Goal: Task Accomplishment & Management: Manage account settings

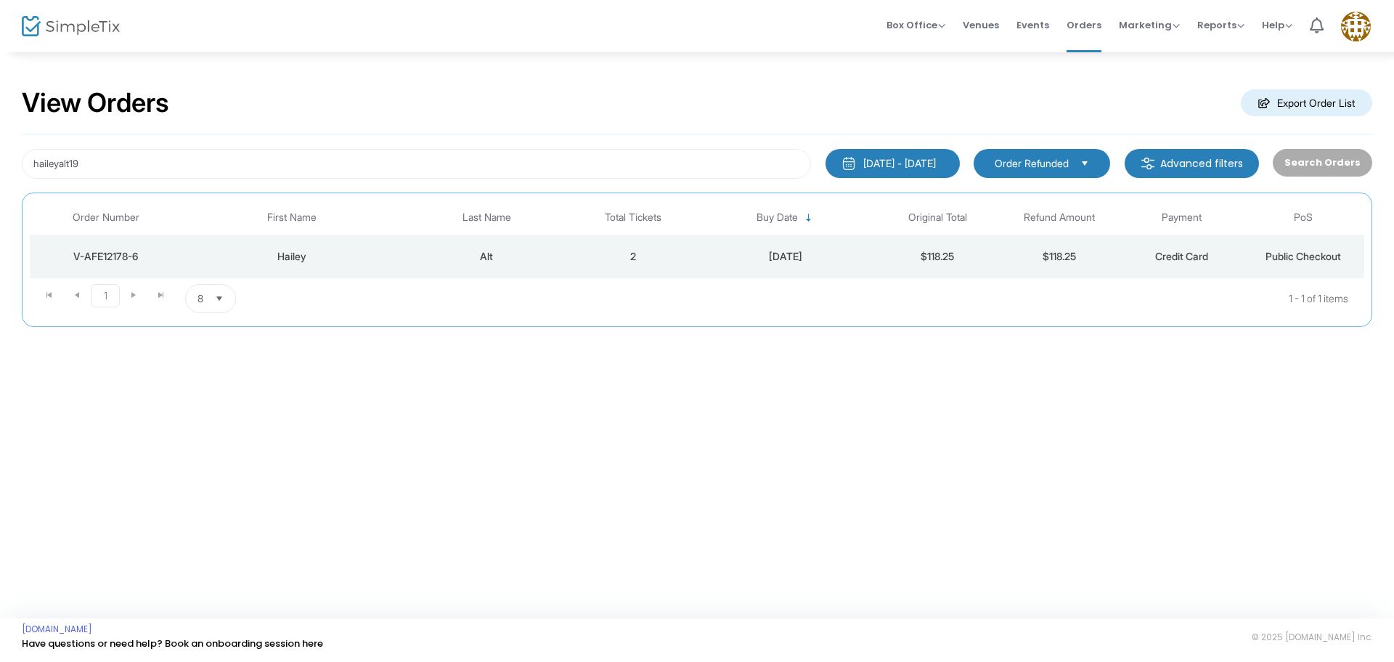
click at [1023, 171] on kendo-dropdownlist "Order Refunded" at bounding box center [1042, 163] width 137 height 29
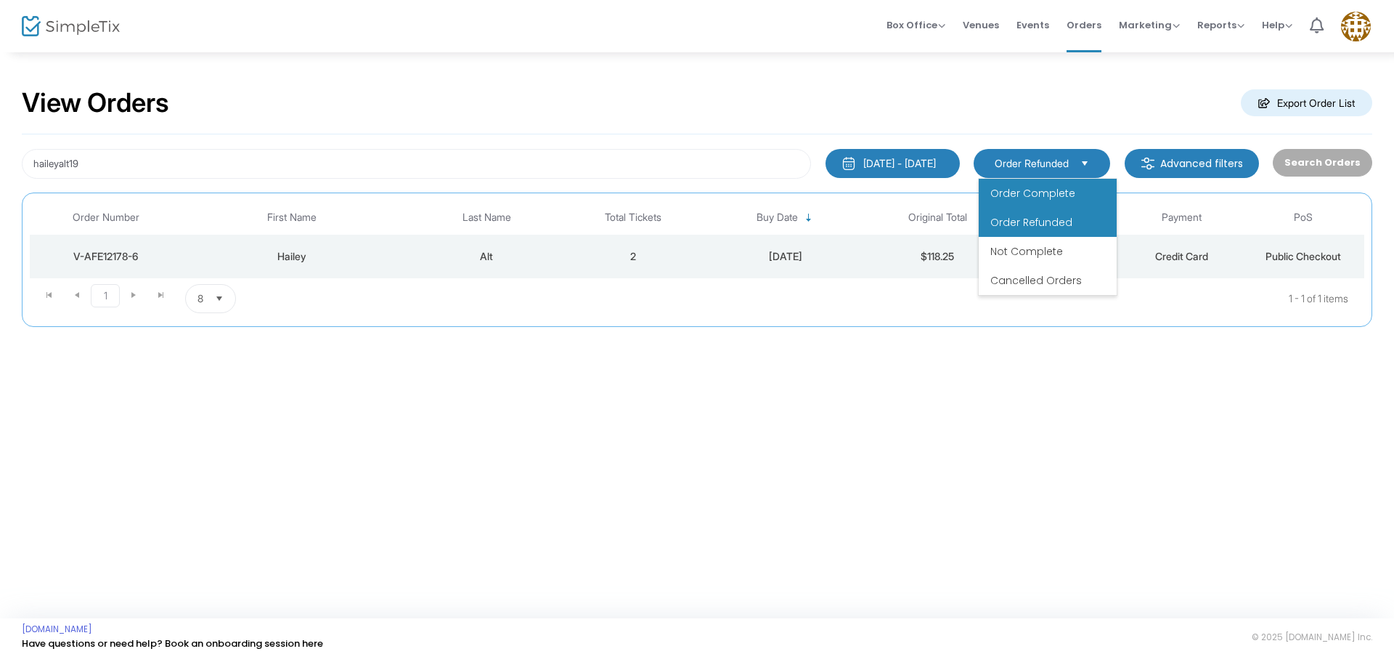
click at [1017, 196] on span "Order Complete" at bounding box center [1033, 193] width 85 height 15
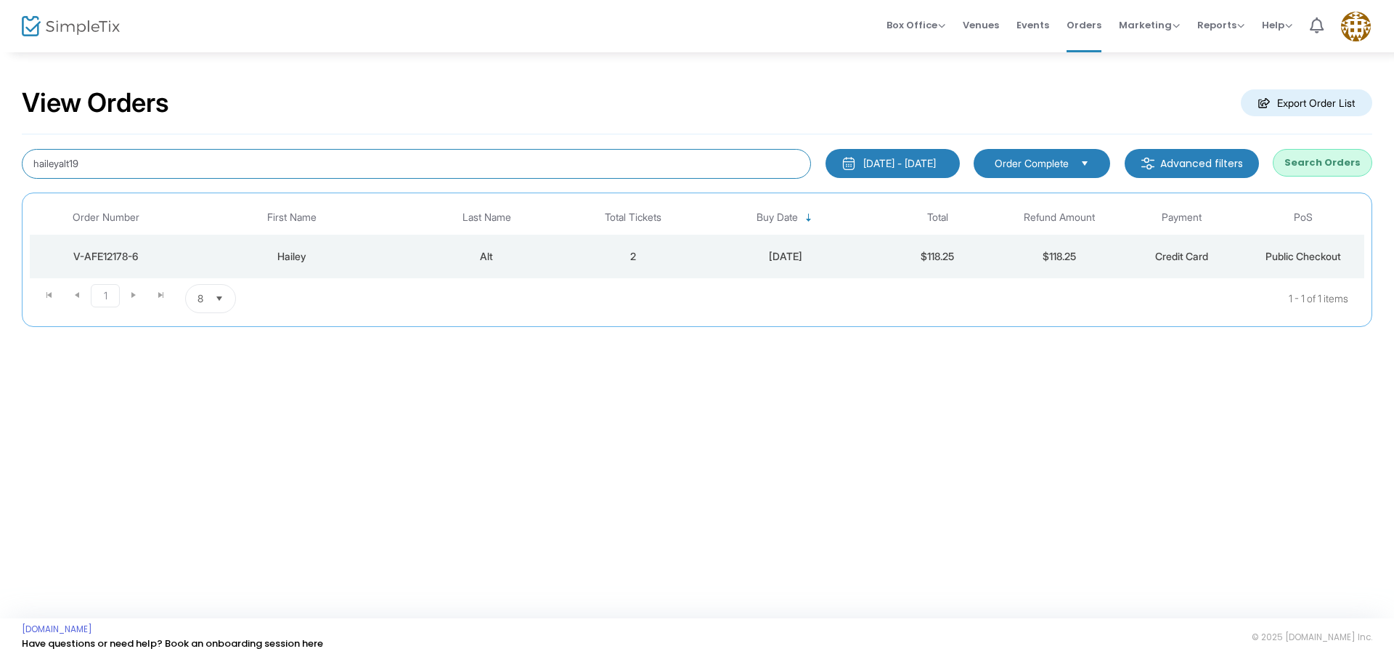
drag, startPoint x: 144, startPoint y: 159, endPoint x: 0, endPoint y: 128, distance: 147.1
click at [0, 128] on div "View Orders Export Order List haileyalt19 1/1/2025 - 9/18/2025 Last 30 Days Tod…" at bounding box center [697, 214] width 1394 height 327
type input "bbartling08"
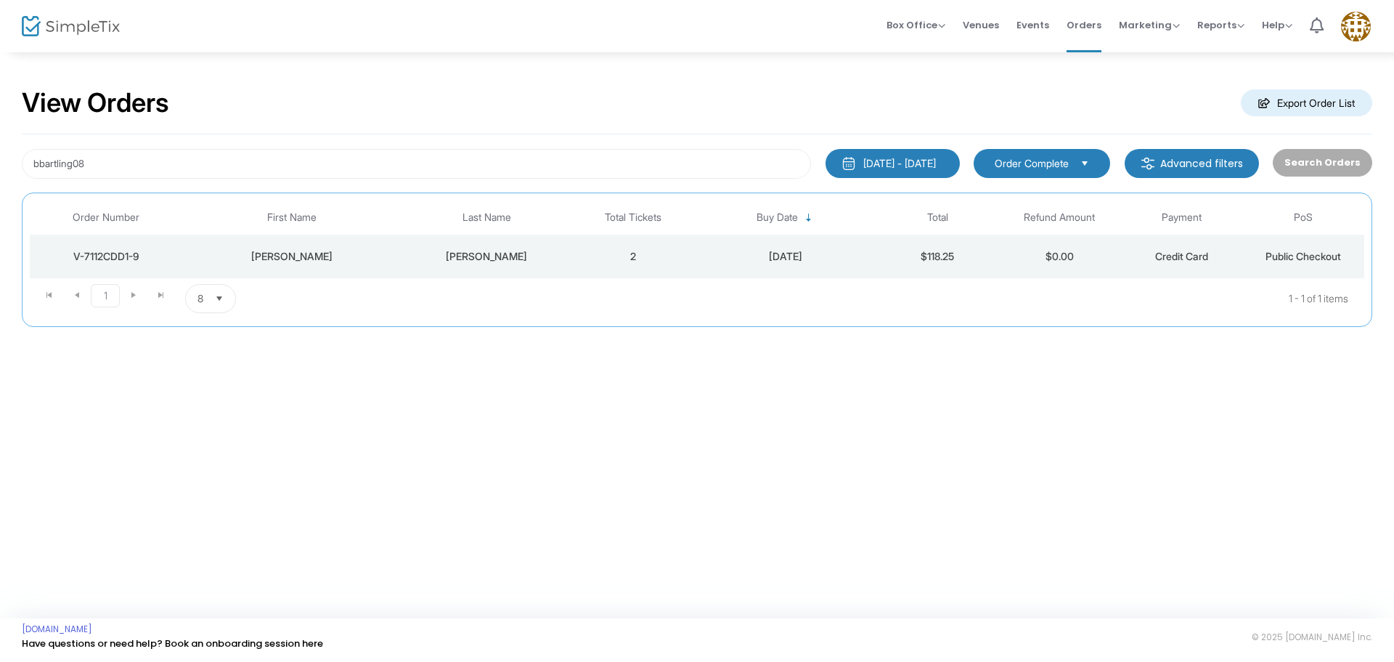
click at [447, 251] on div "Bartling" at bounding box center [486, 256] width 163 height 15
click at [1054, 176] on kendo-dropdownlist "Order Refunded" at bounding box center [1042, 163] width 137 height 29
drag, startPoint x: 1055, startPoint y: 199, endPoint x: 1013, endPoint y: 198, distance: 42.1
click at [1052, 199] on span "Order Complete" at bounding box center [1033, 193] width 85 height 15
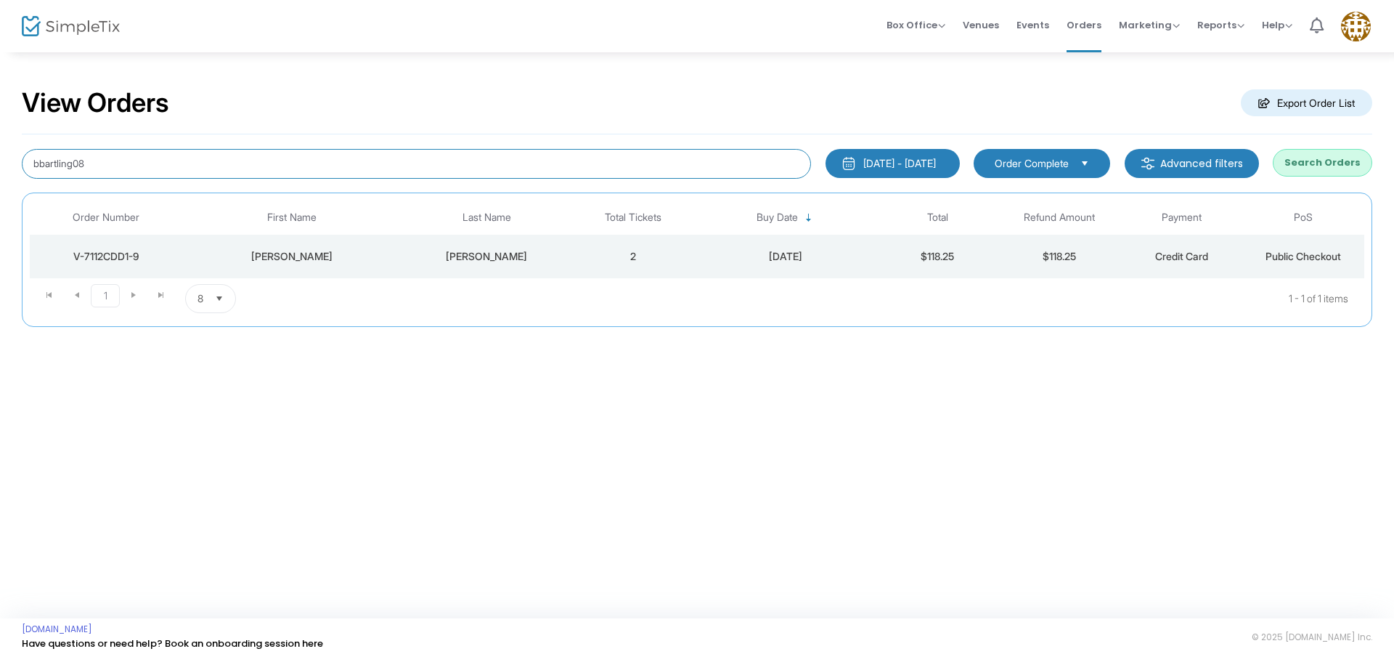
drag, startPoint x: 102, startPoint y: 167, endPoint x: 0, endPoint y: 156, distance: 102.2
click at [0, 156] on div "View Orders Export Order List bbartling08 1/1/2025 - 9/18/2025 Last 30 Days Tod…" at bounding box center [697, 214] width 1394 height 327
type input "jennifer"
type input "Jennifer.brase13"
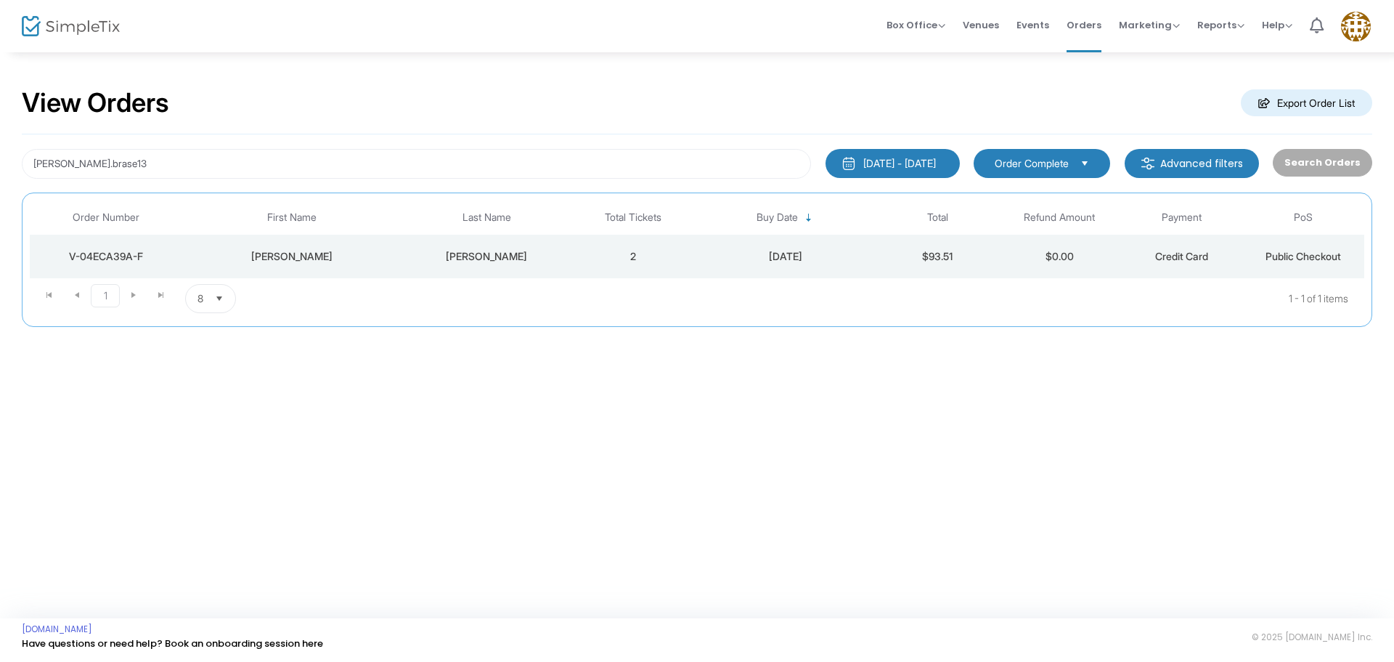
click at [468, 248] on td "Brase" at bounding box center [487, 257] width 171 height 44
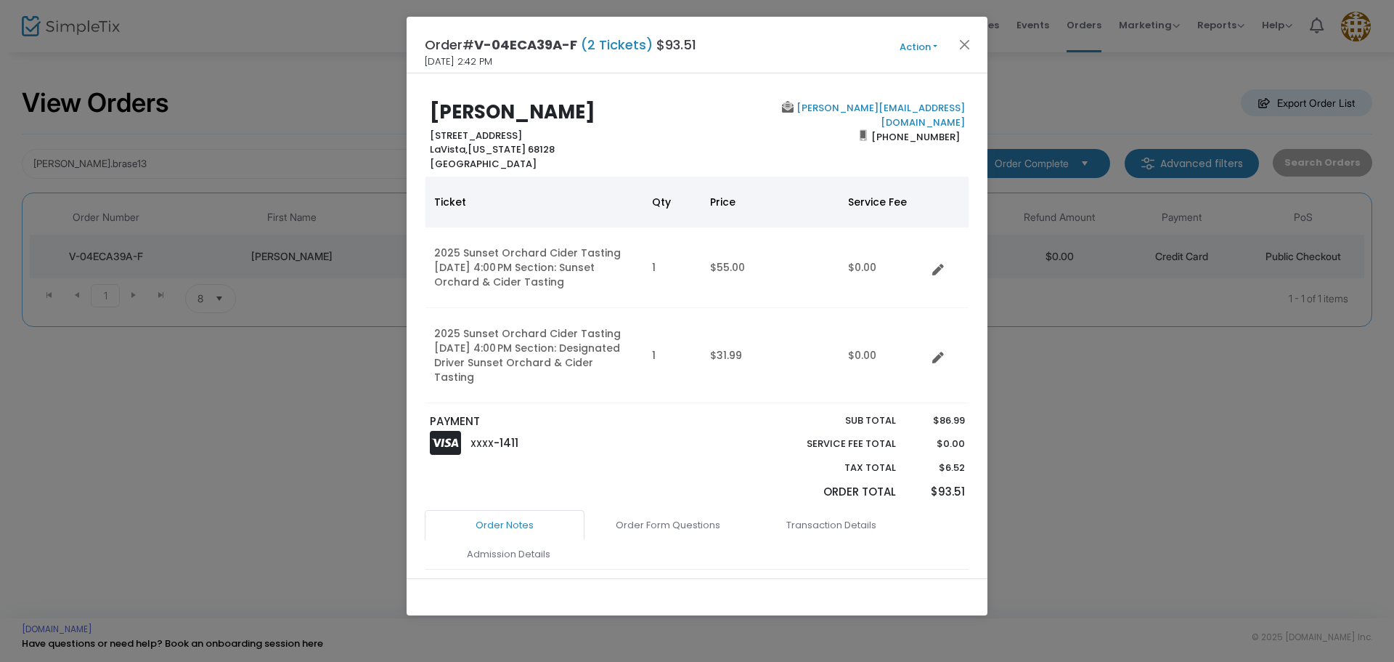
click at [913, 39] on button "Action" at bounding box center [918, 47] width 87 height 16
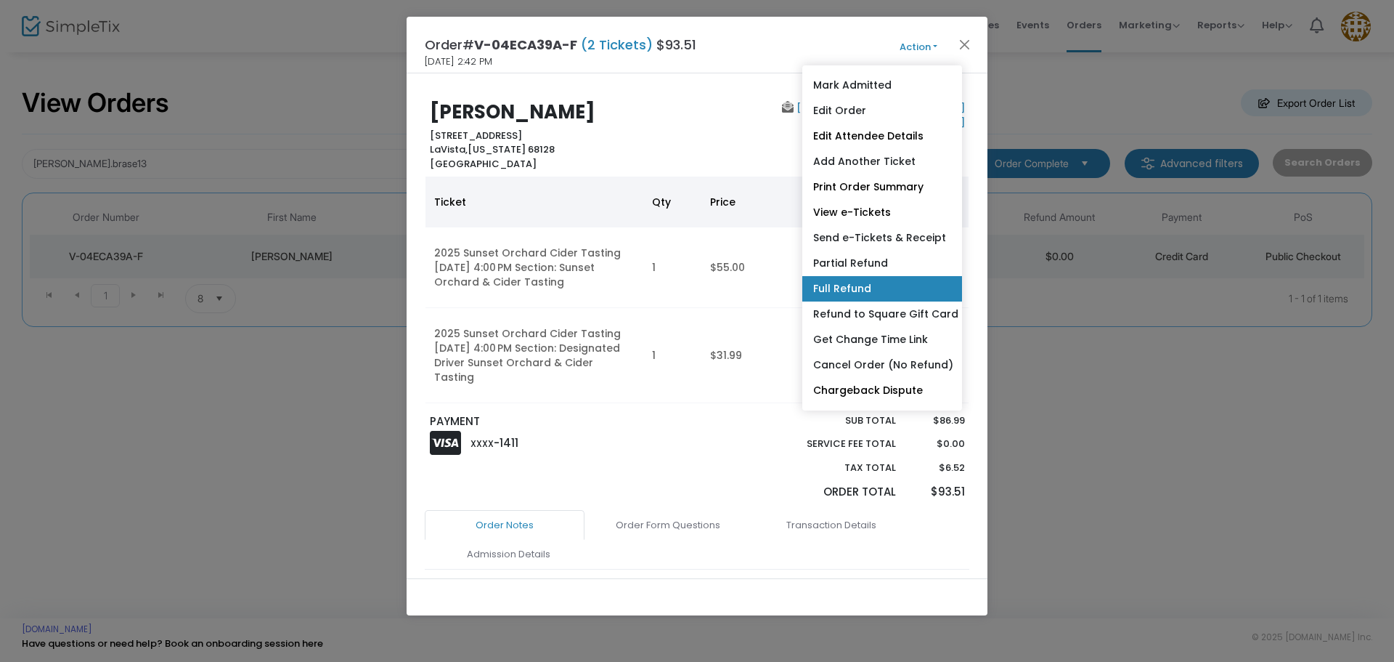
click at [873, 290] on link "Full Refund" at bounding box center [882, 288] width 160 height 25
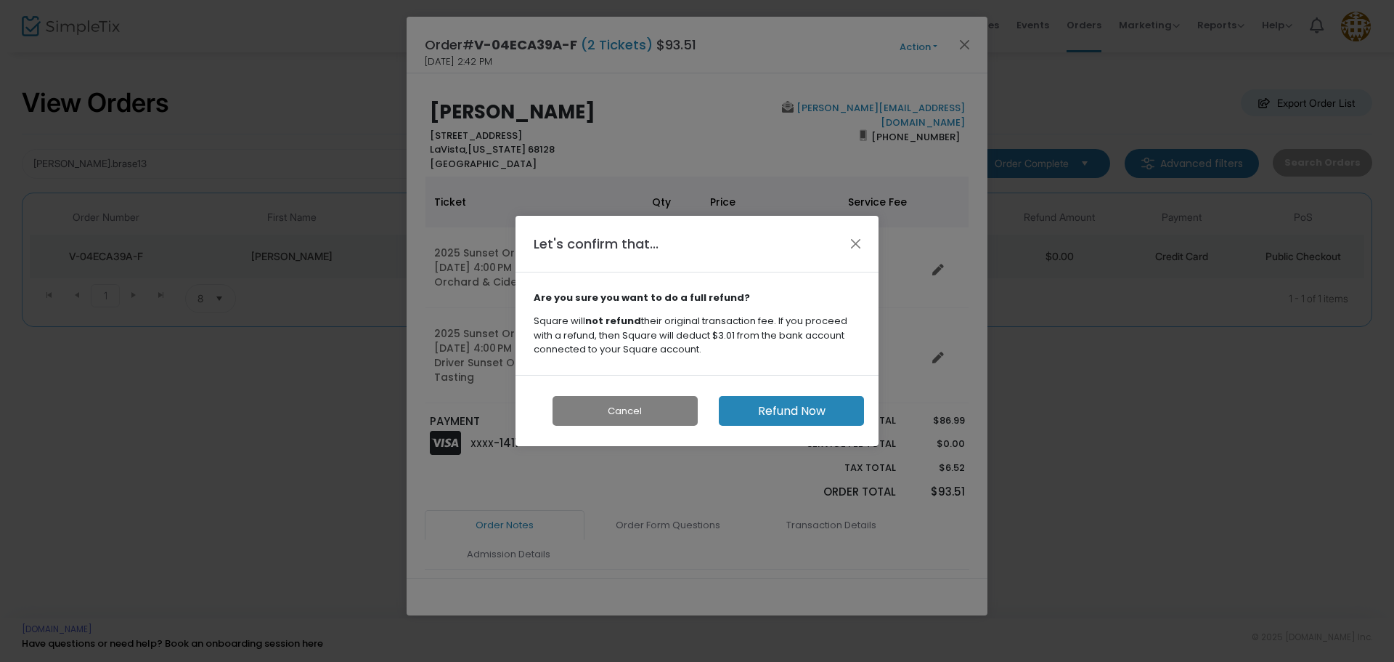
click at [837, 415] on button "Refund Now" at bounding box center [791, 411] width 145 height 30
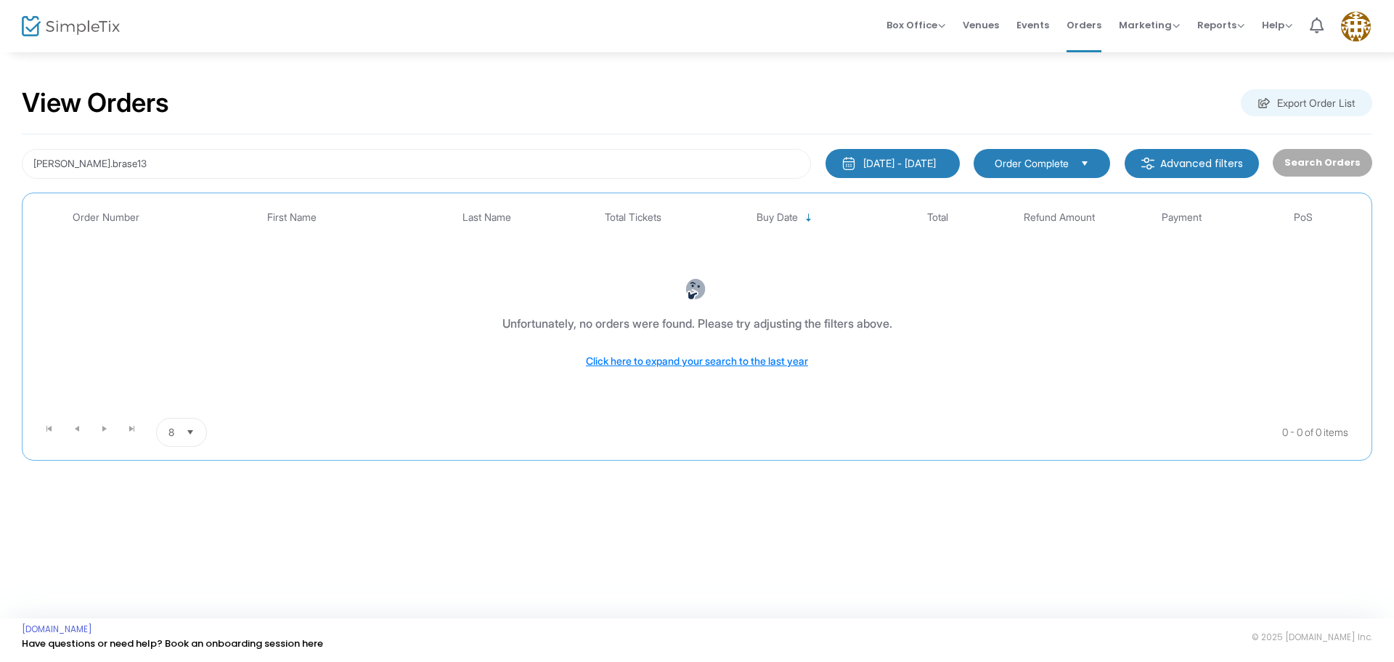
click at [1043, 159] on span "Order Complete" at bounding box center [1032, 163] width 74 height 15
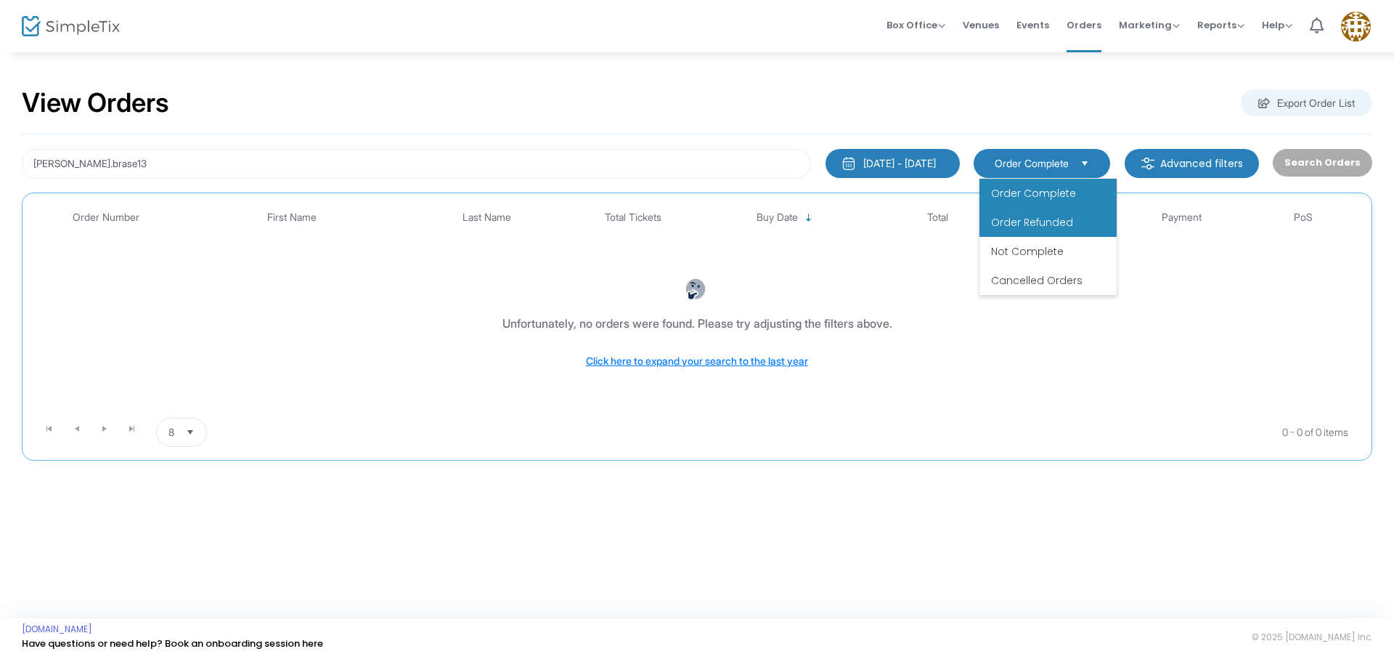
click at [1056, 221] on span "Order Refunded" at bounding box center [1032, 222] width 82 height 15
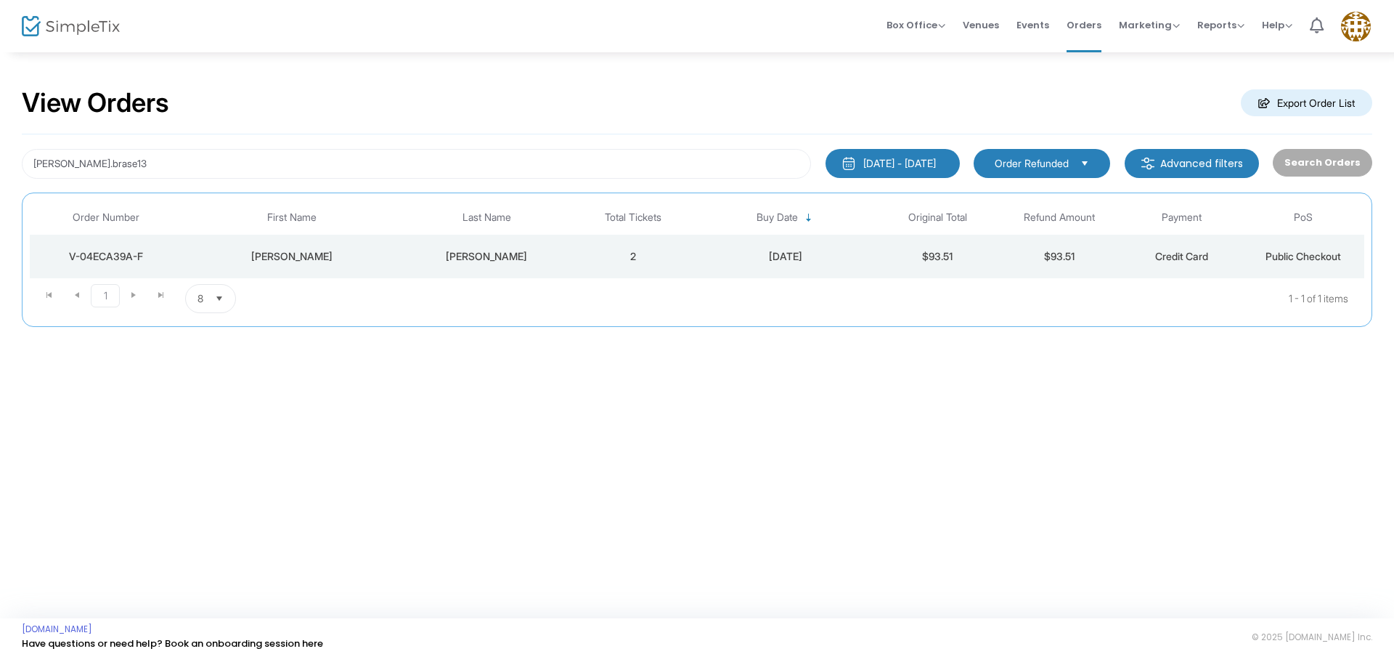
click at [1075, 169] on span "Order Refunded" at bounding box center [1032, 163] width 86 height 16
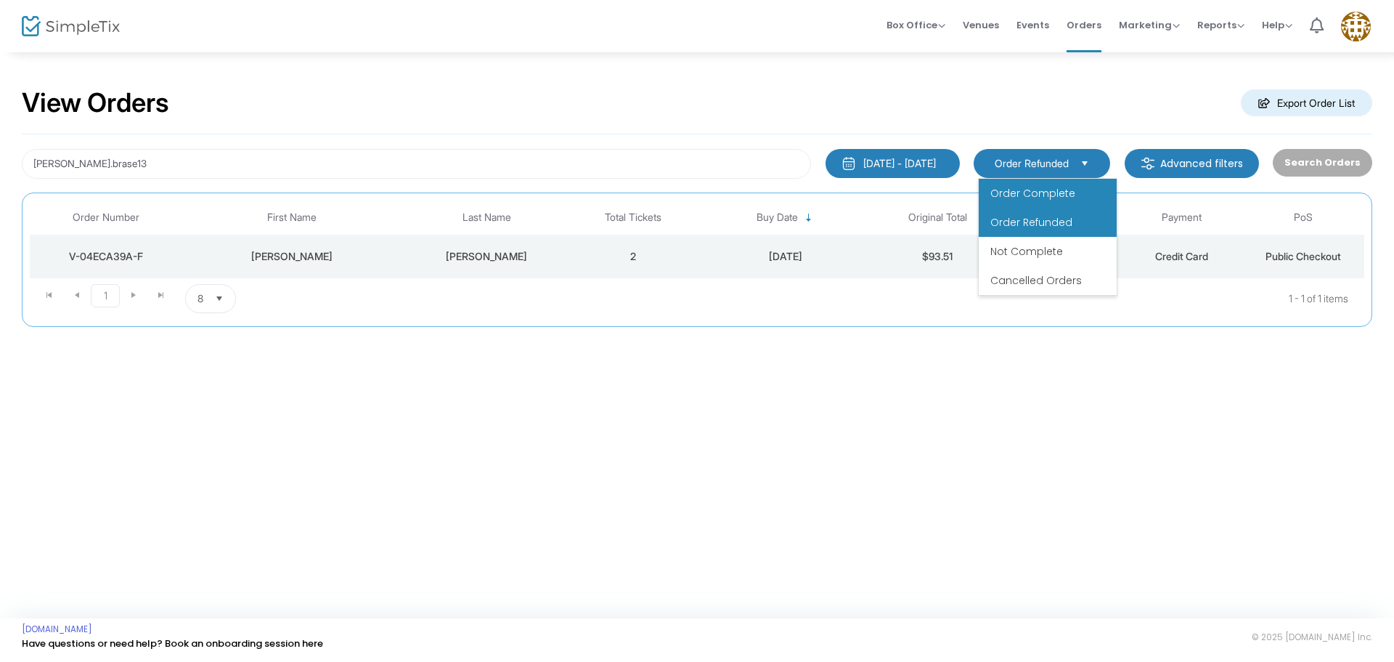
click at [1067, 190] on span "Order Complete" at bounding box center [1033, 193] width 85 height 15
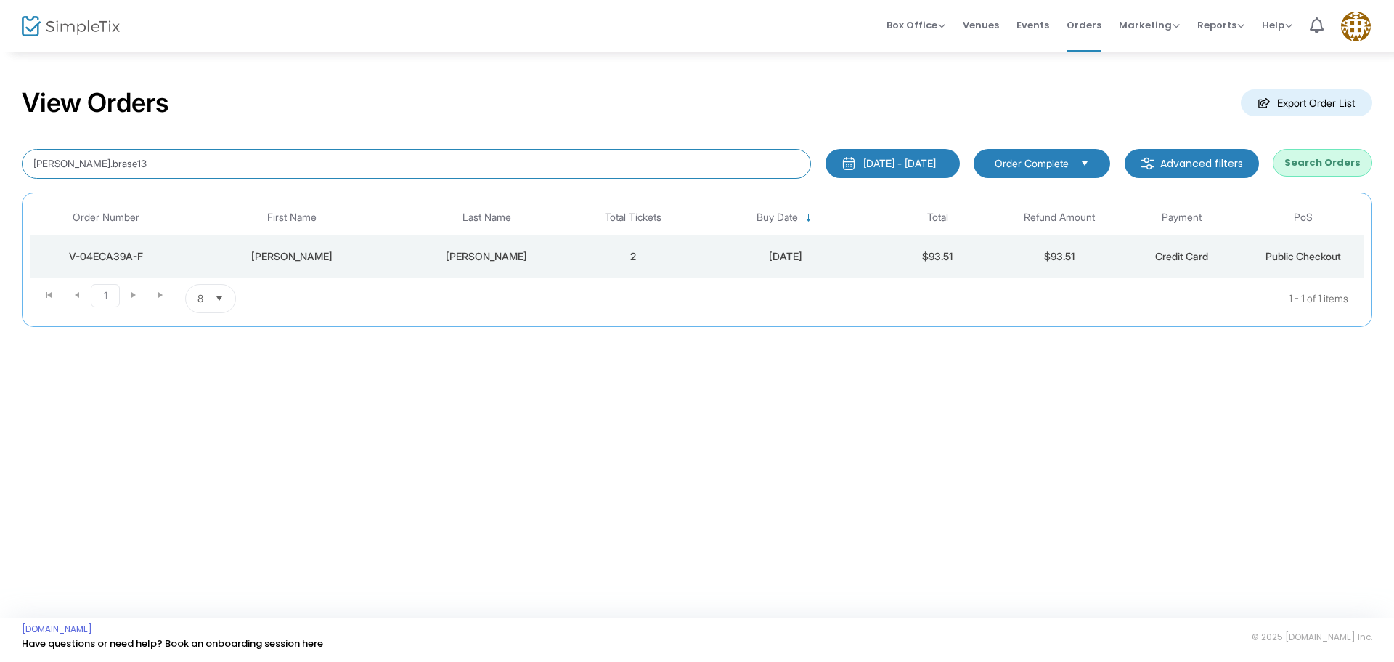
drag, startPoint x: 171, startPoint y: 160, endPoint x: 0, endPoint y: 135, distance: 173.3
click at [0, 135] on div "View Orders Export Order List Jennifer.brase13 1/1/2025 - 9/18/2025 Last 30 Day…" at bounding box center [697, 214] width 1394 height 327
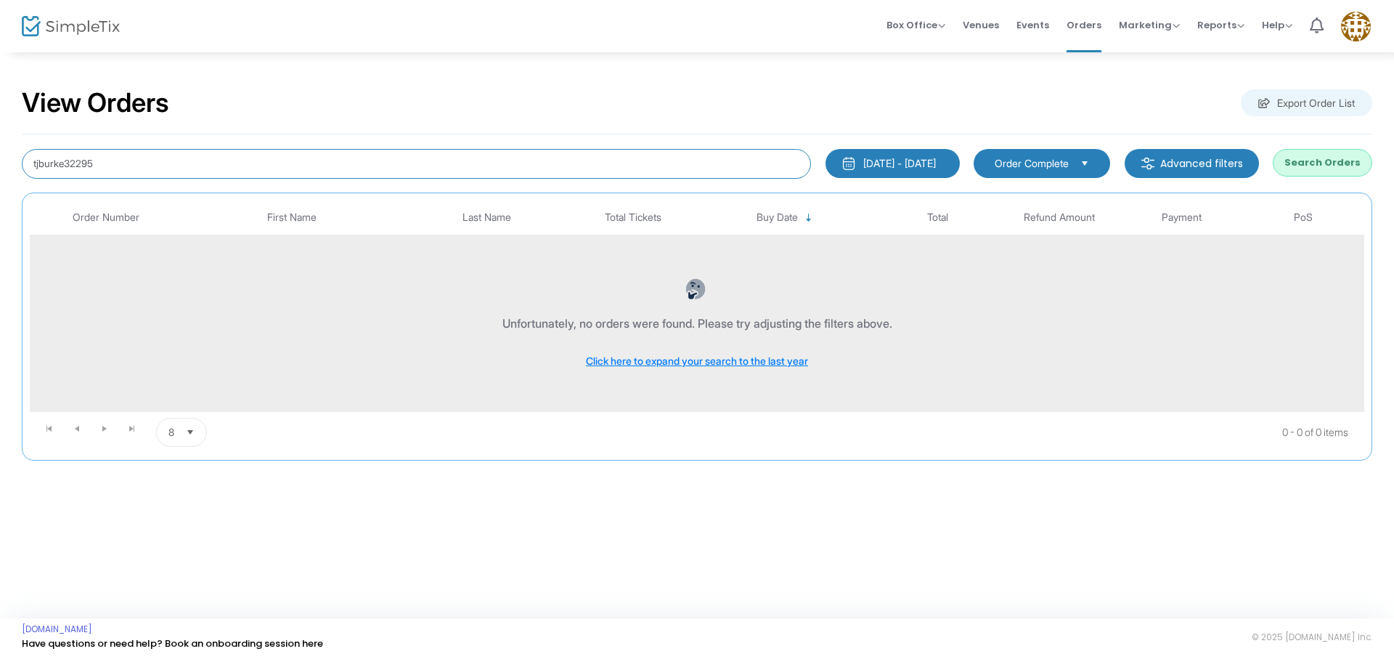
type input "tjburke32295"
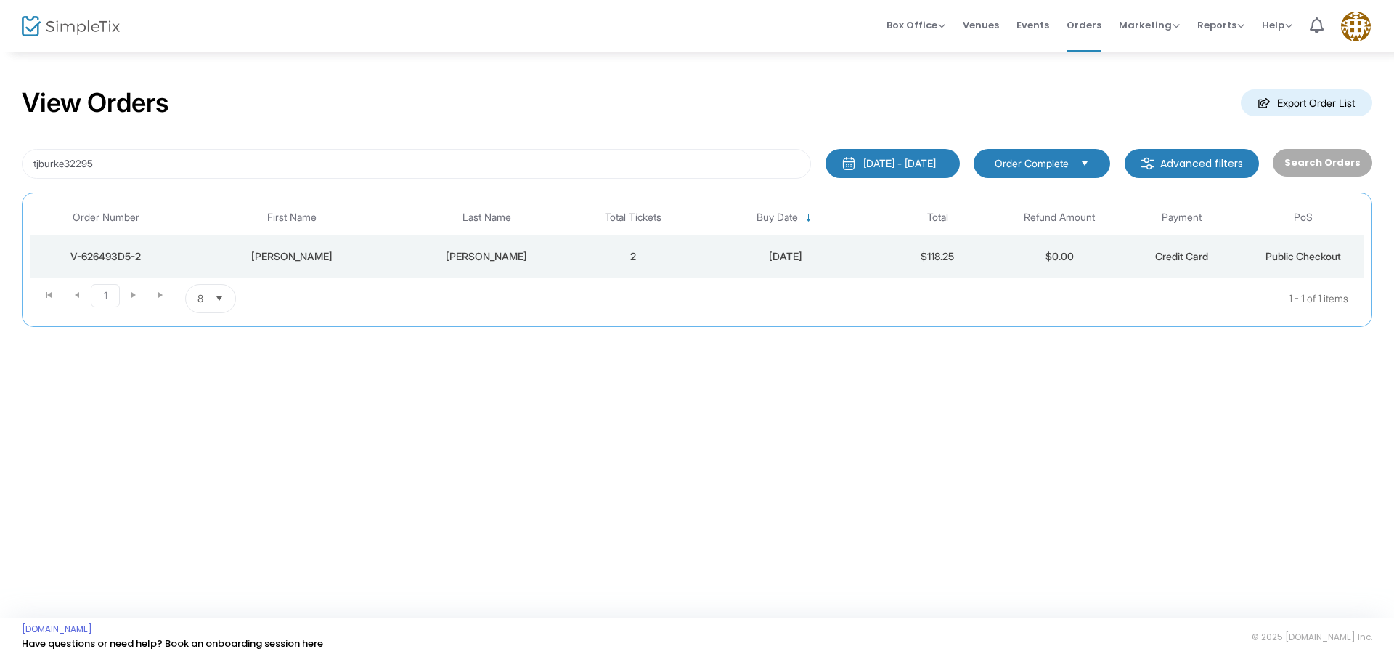
click at [831, 251] on div "[DATE]" at bounding box center [786, 256] width 176 height 15
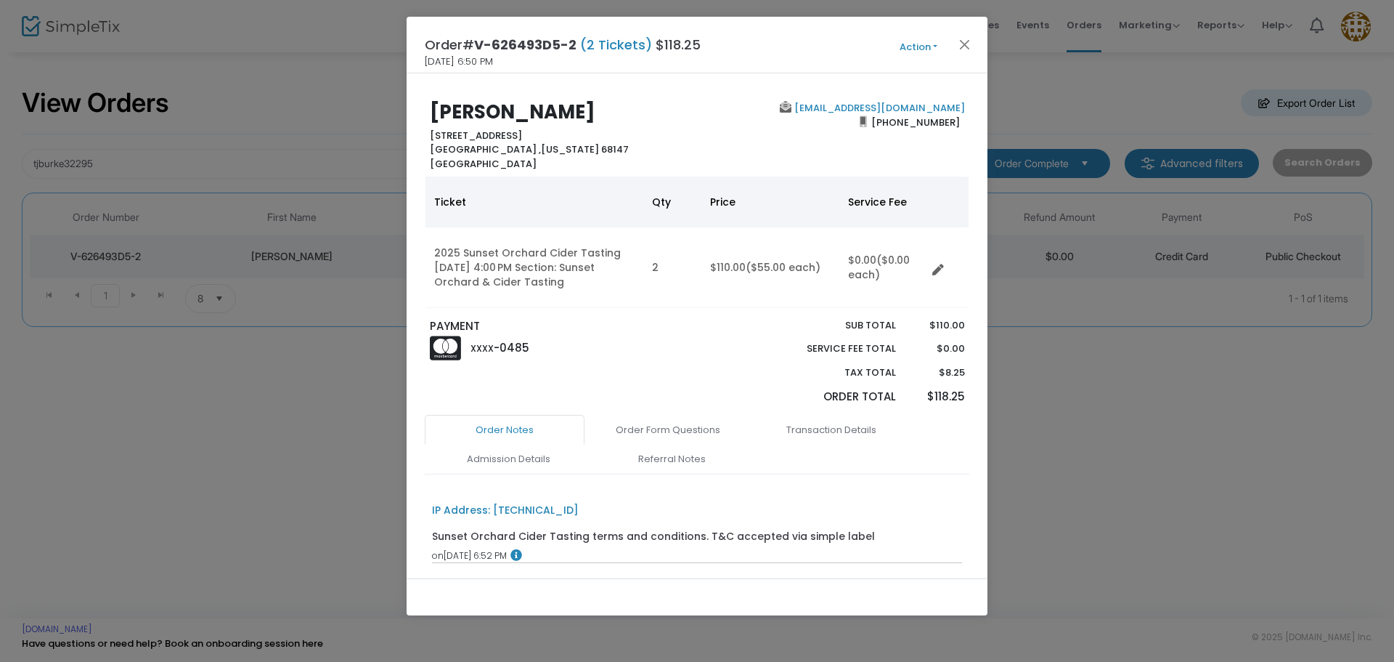
click at [924, 44] on button "Action" at bounding box center [918, 47] width 87 height 16
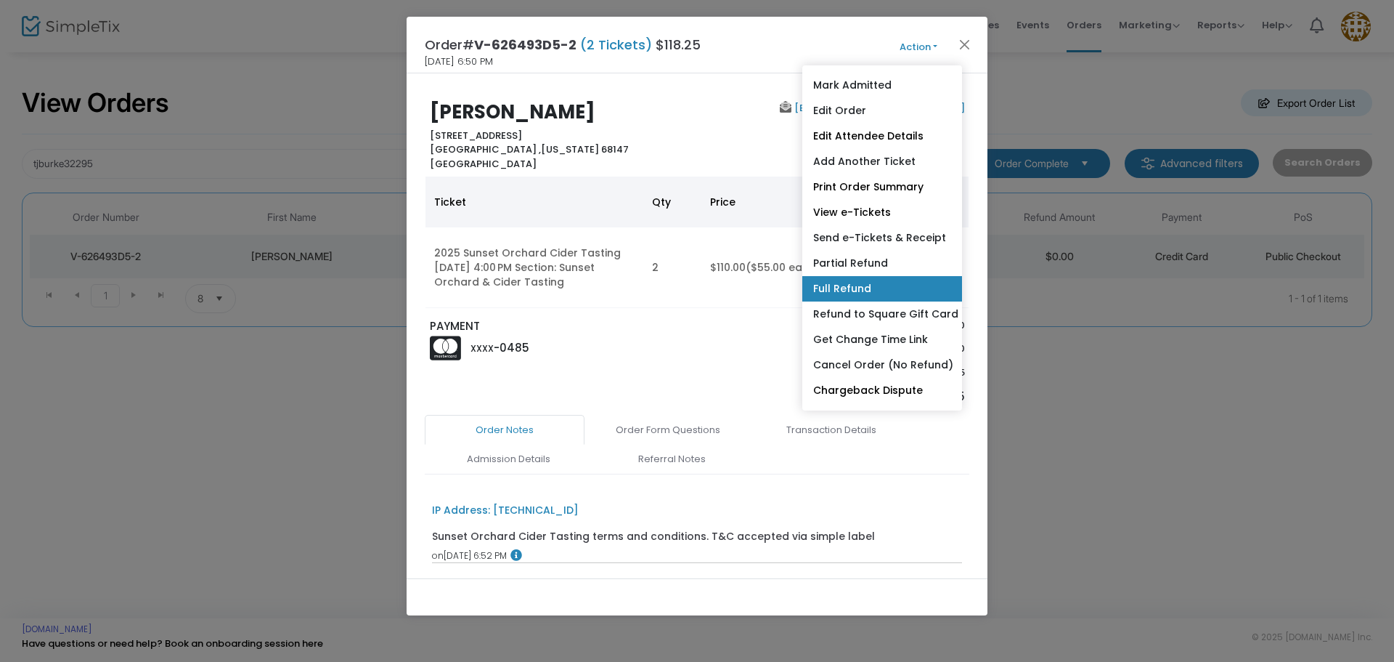
click at [860, 281] on link "Full Refund" at bounding box center [882, 288] width 160 height 25
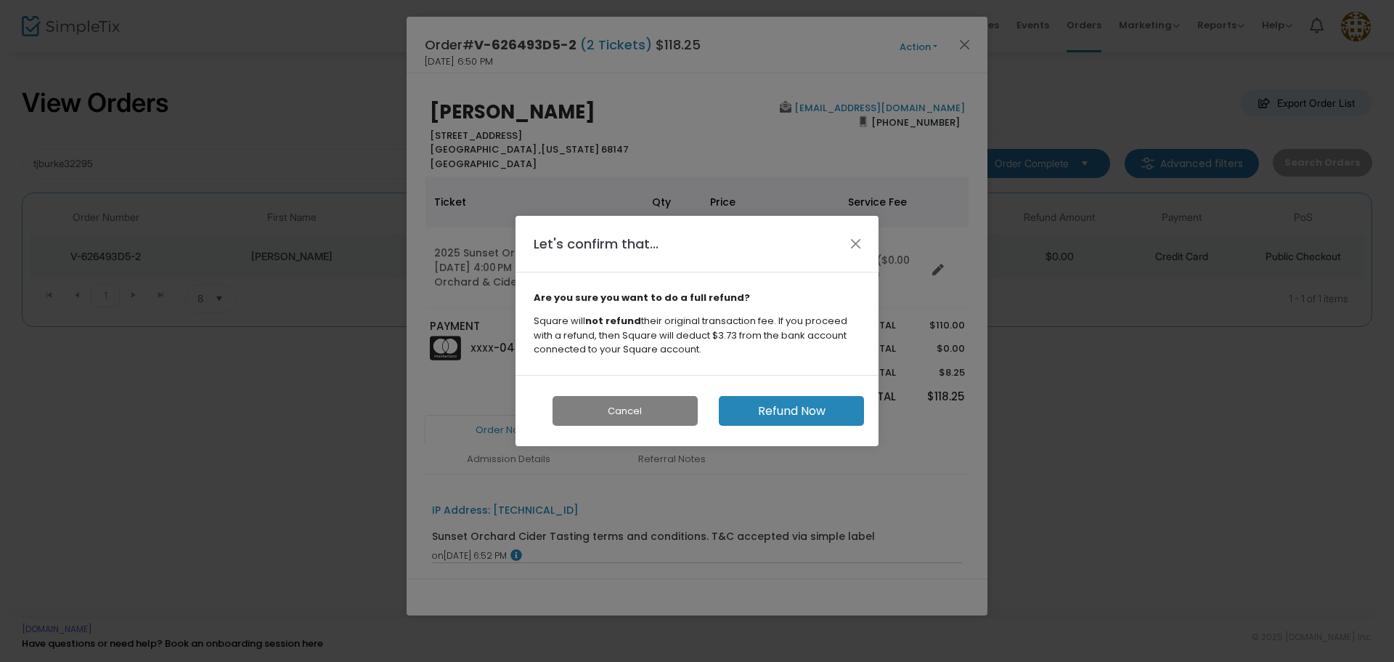
click at [793, 403] on button "Refund Now" at bounding box center [791, 411] width 145 height 30
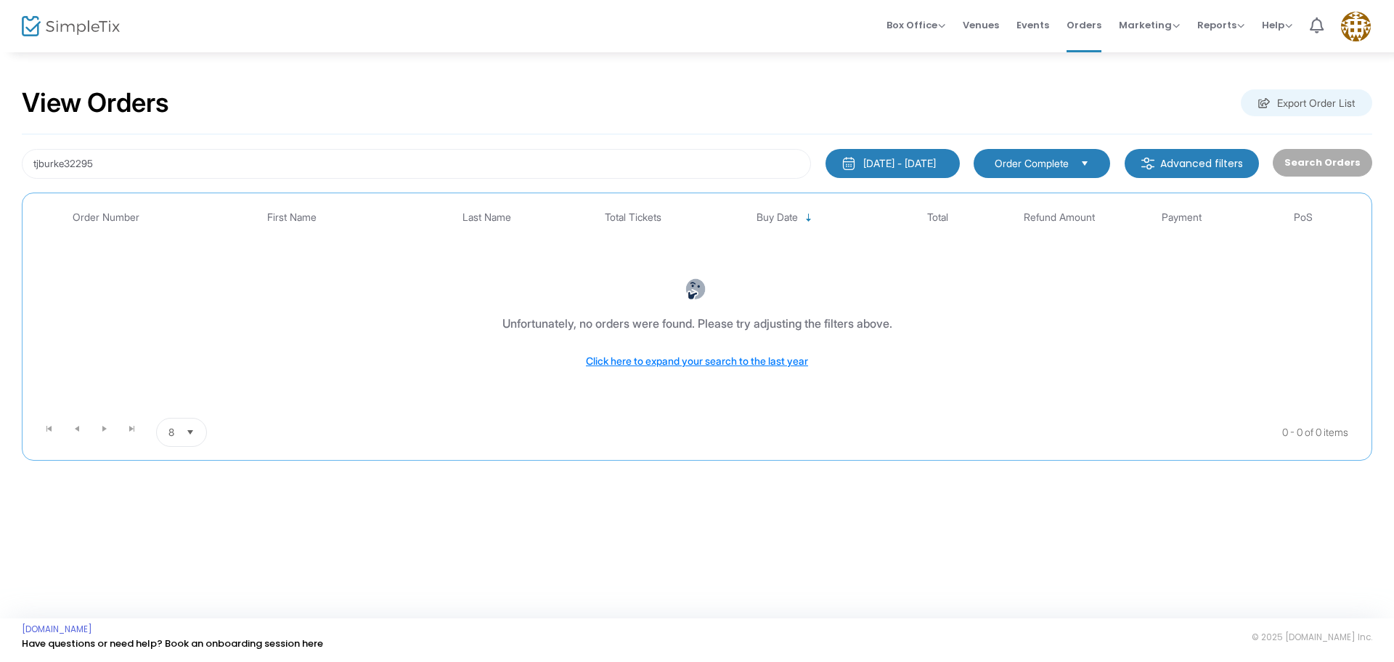
click at [1067, 162] on span "Order Complete" at bounding box center [1032, 163] width 74 height 15
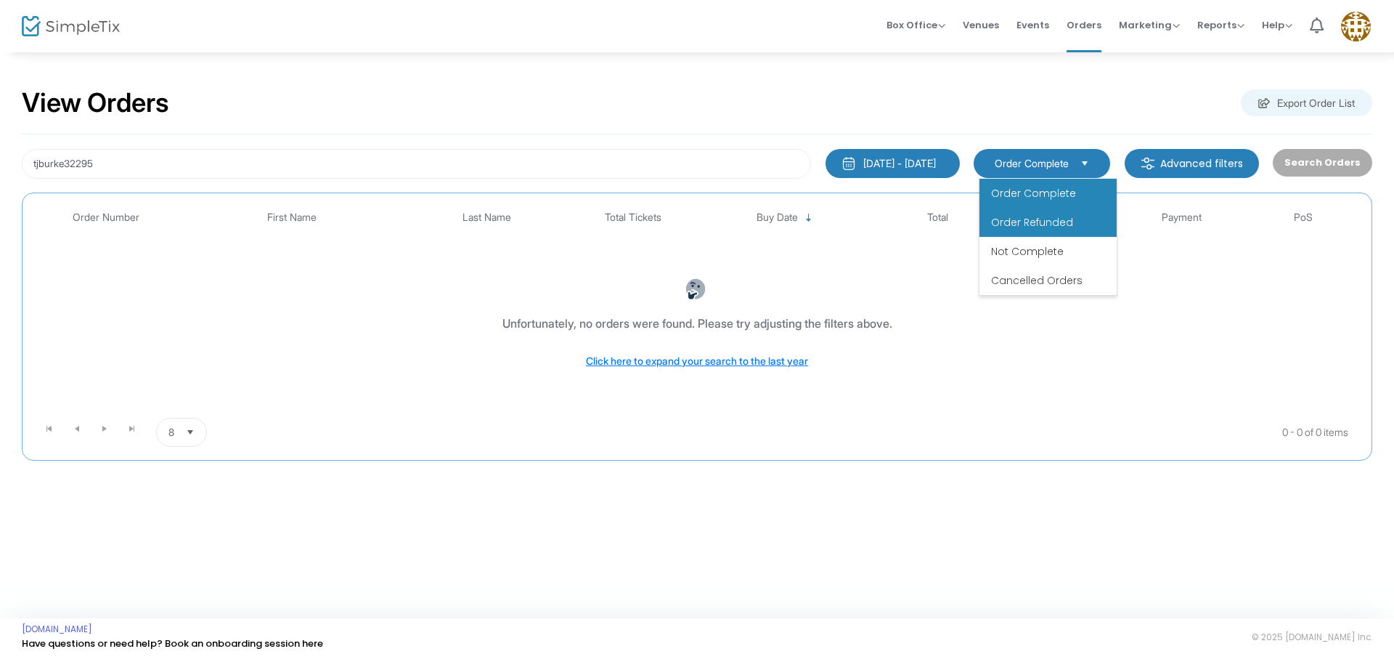
click at [1052, 221] on span "Order Refunded" at bounding box center [1032, 222] width 82 height 15
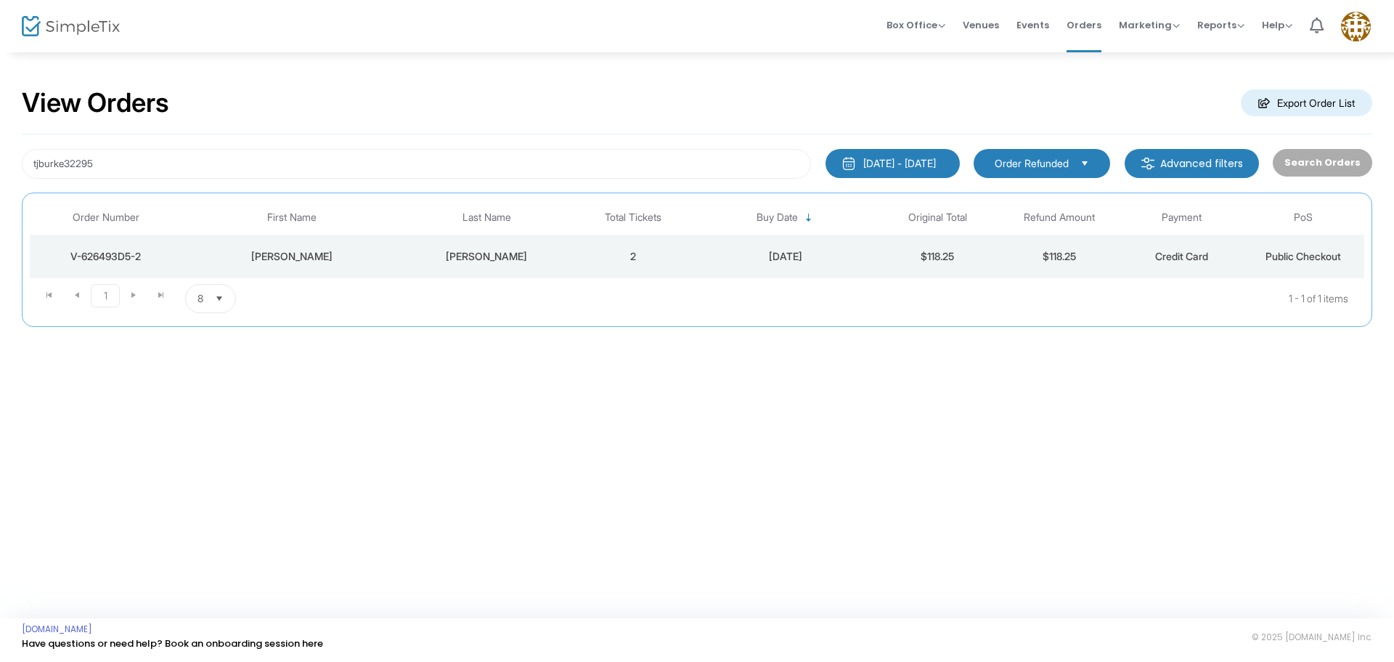
click at [1013, 156] on span "Order Refunded" at bounding box center [1032, 163] width 74 height 15
drag, startPoint x: 1010, startPoint y: 189, endPoint x: 898, endPoint y: 182, distance: 112.7
click at [1006, 190] on span "Order Complete" at bounding box center [1033, 193] width 85 height 15
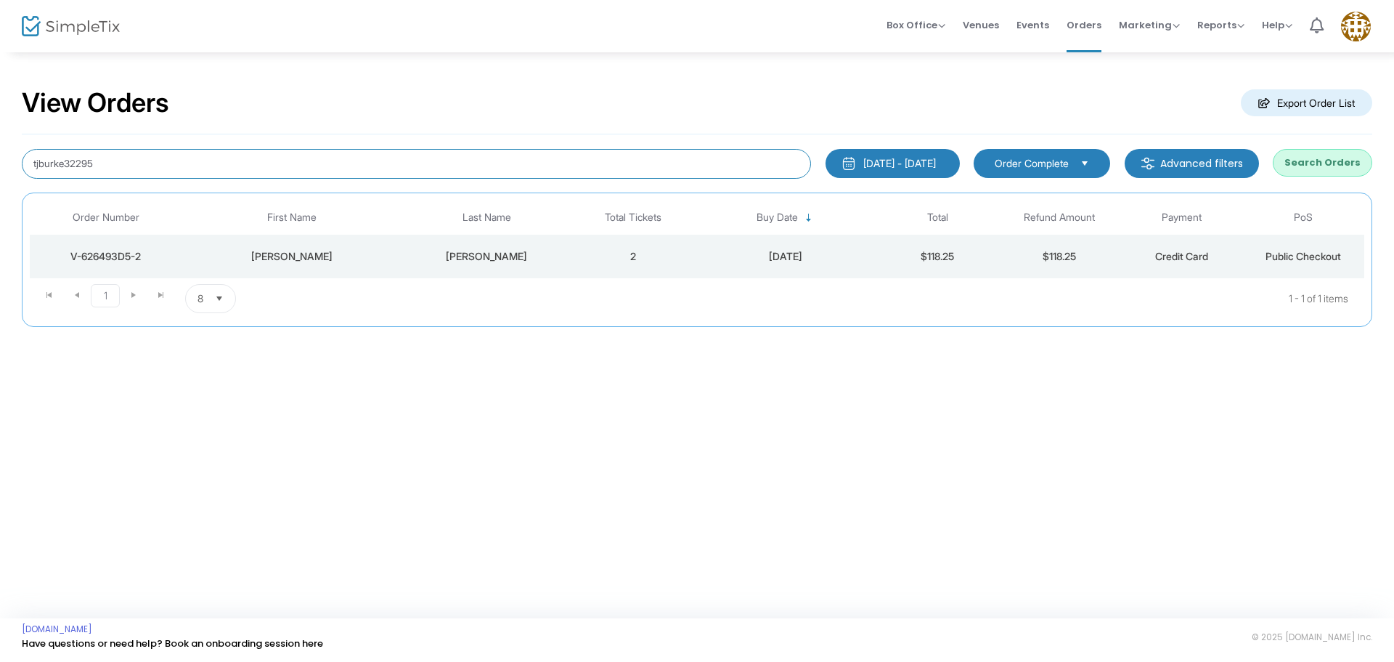
drag, startPoint x: 146, startPoint y: 168, endPoint x: 0, endPoint y: 132, distance: 150.2
click at [0, 132] on div "View Orders Export Order List tjburke32295 [DATE] - [DATE] Last 30 Days [DATE] …" at bounding box center [697, 214] width 1394 height 327
type input "keclark116"
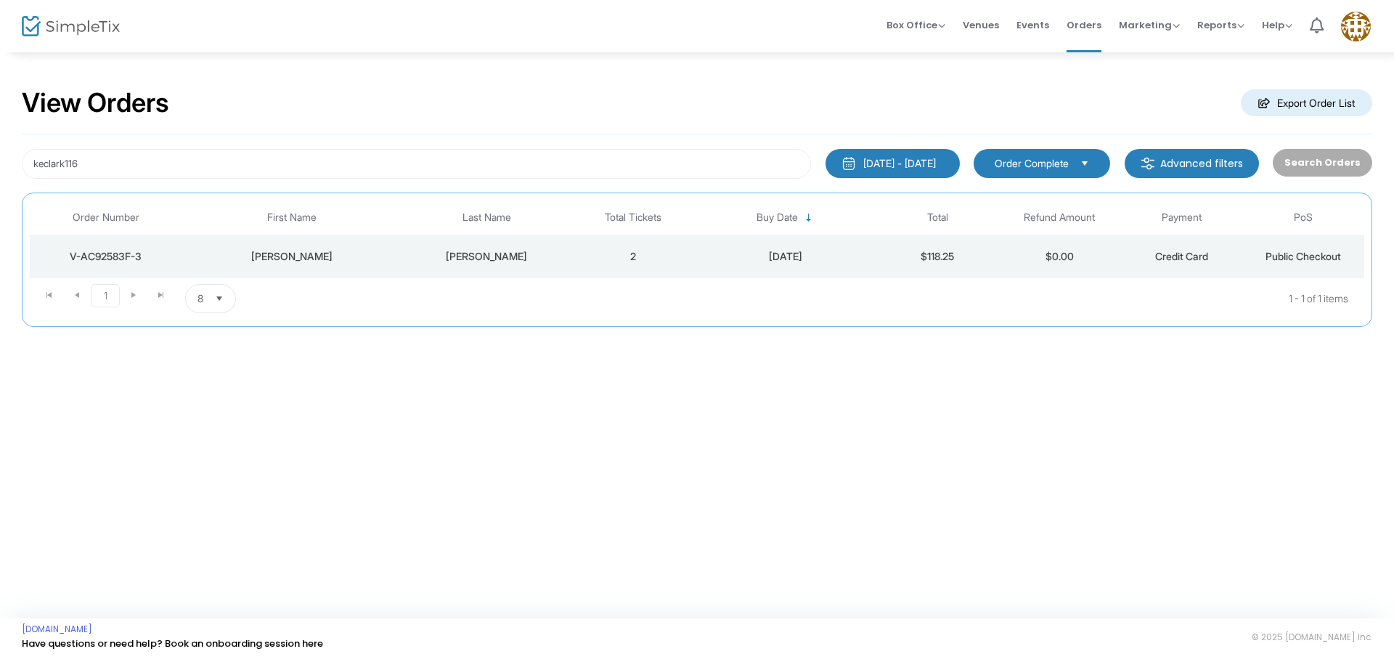
click at [274, 253] on div "[PERSON_NAME]" at bounding box center [292, 256] width 212 height 15
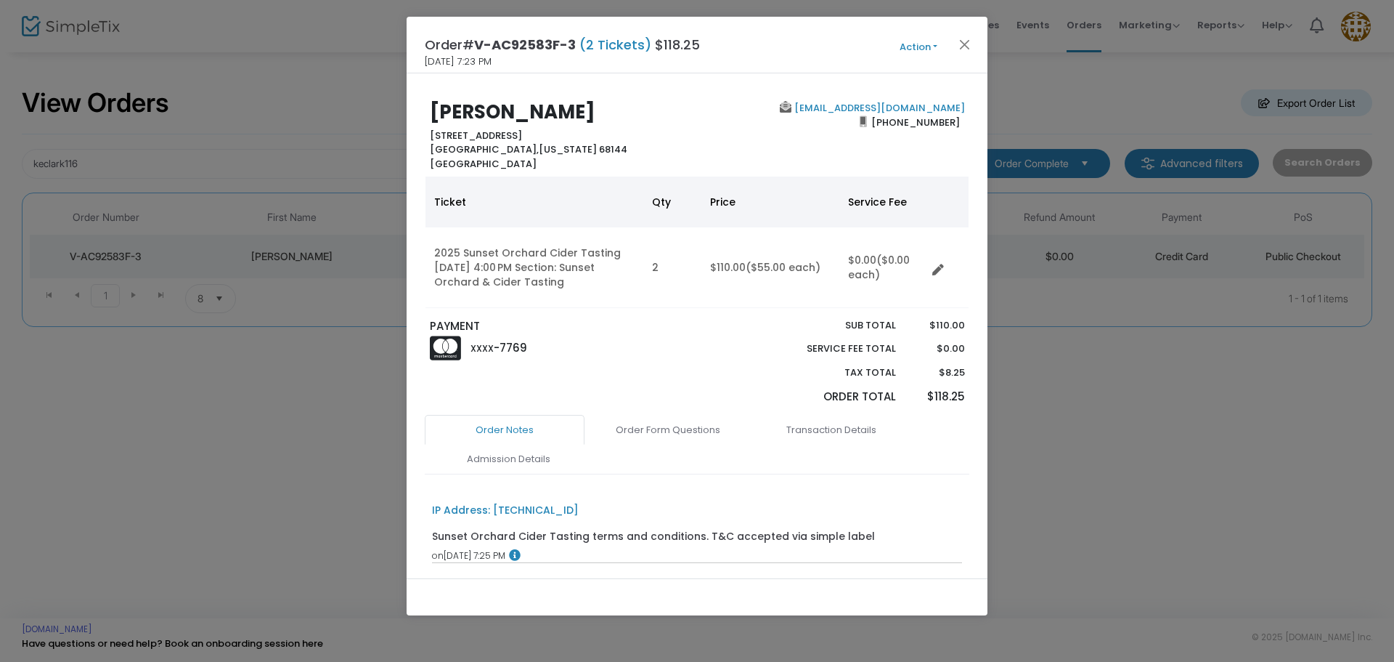
click at [928, 46] on button "Action" at bounding box center [918, 47] width 87 height 16
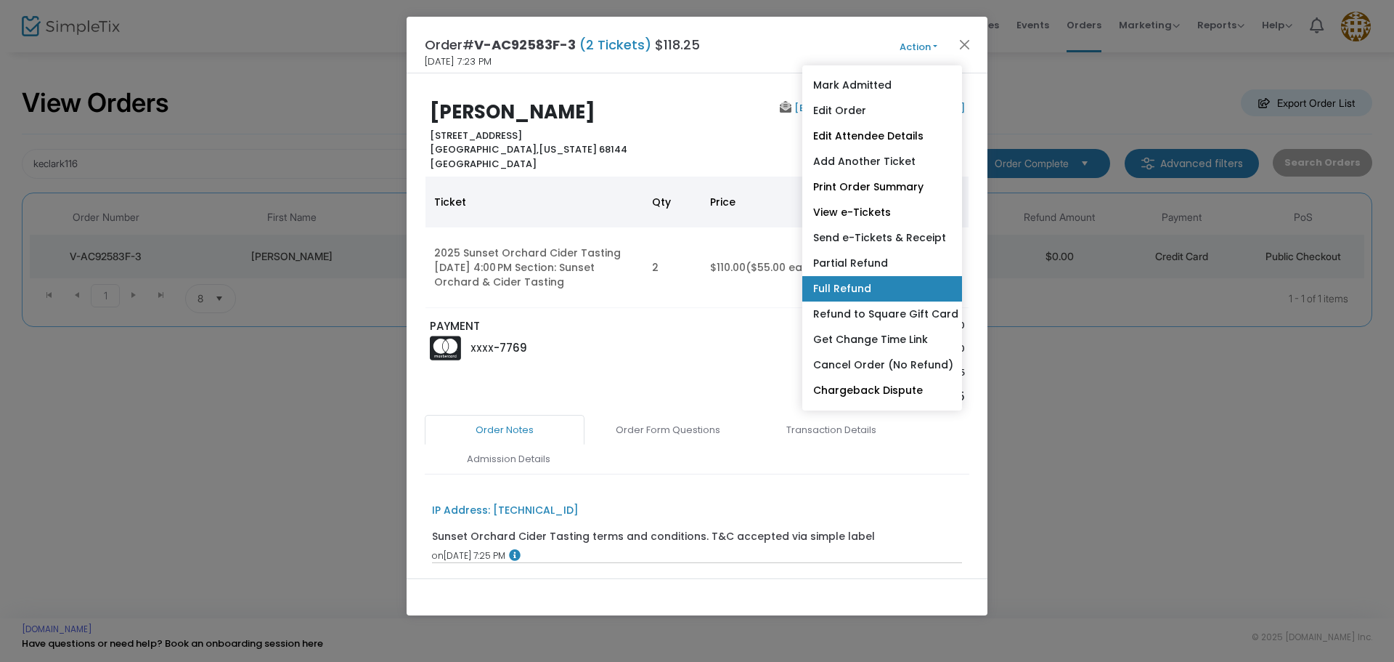
click at [837, 290] on link "Full Refund" at bounding box center [882, 288] width 160 height 25
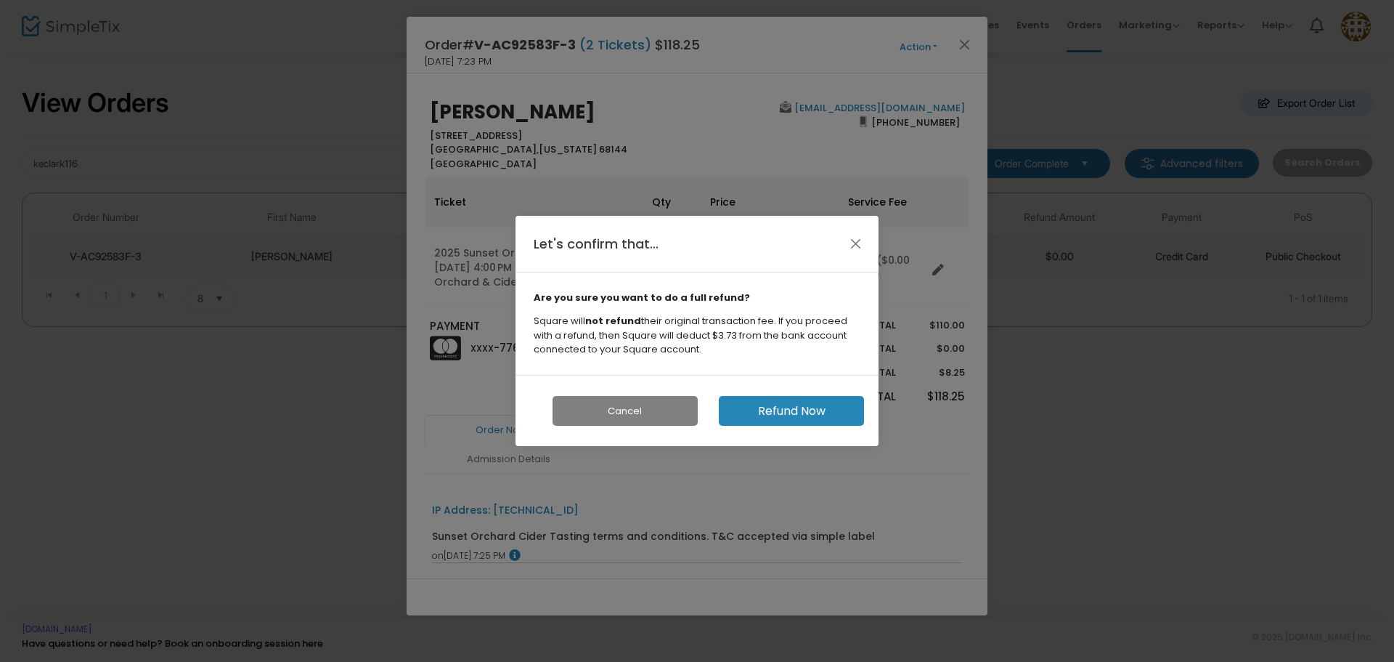
click at [752, 411] on button "Refund Now" at bounding box center [791, 411] width 145 height 30
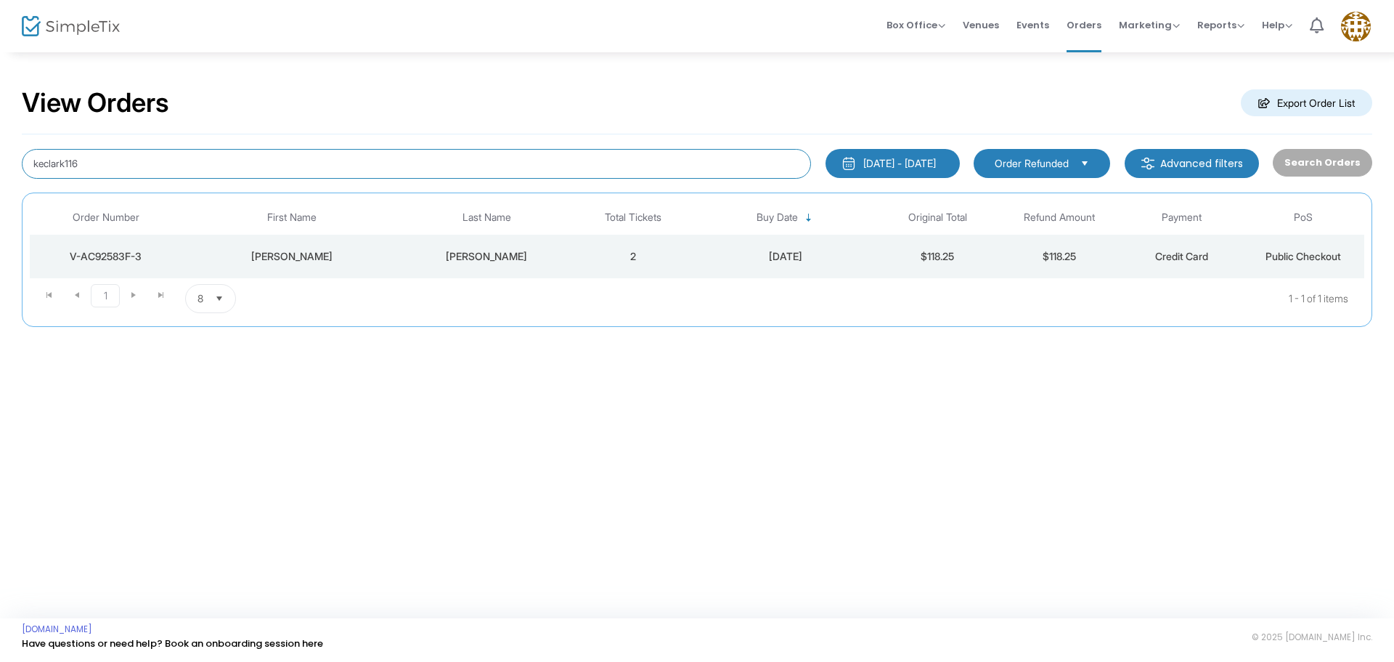
drag, startPoint x: 260, startPoint y: 167, endPoint x: 0, endPoint y: 159, distance: 260.1
click at [0, 159] on div "View Orders Export Order List keclark116 [DATE] - [DATE] Last 30 Days [DATE] [D…" at bounding box center [697, 214] width 1394 height 327
type input "mjconroy222"
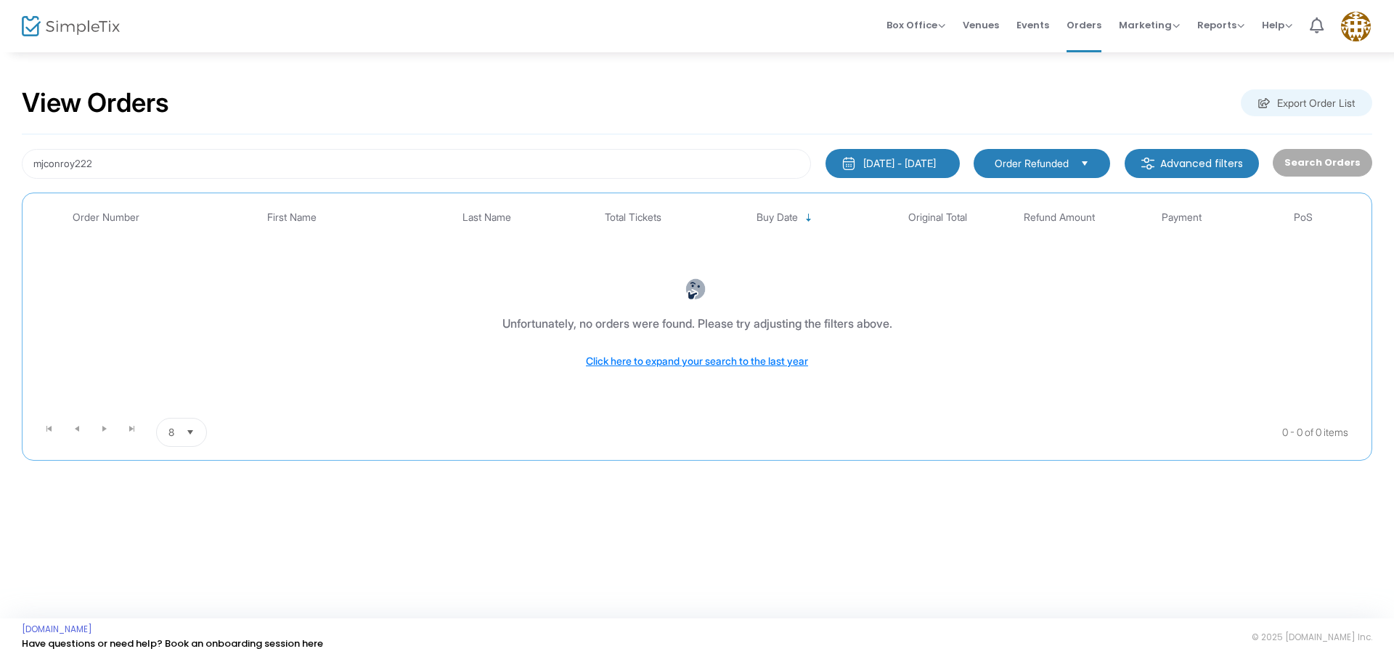
click at [1005, 163] on span "Order Refunded" at bounding box center [1032, 163] width 74 height 15
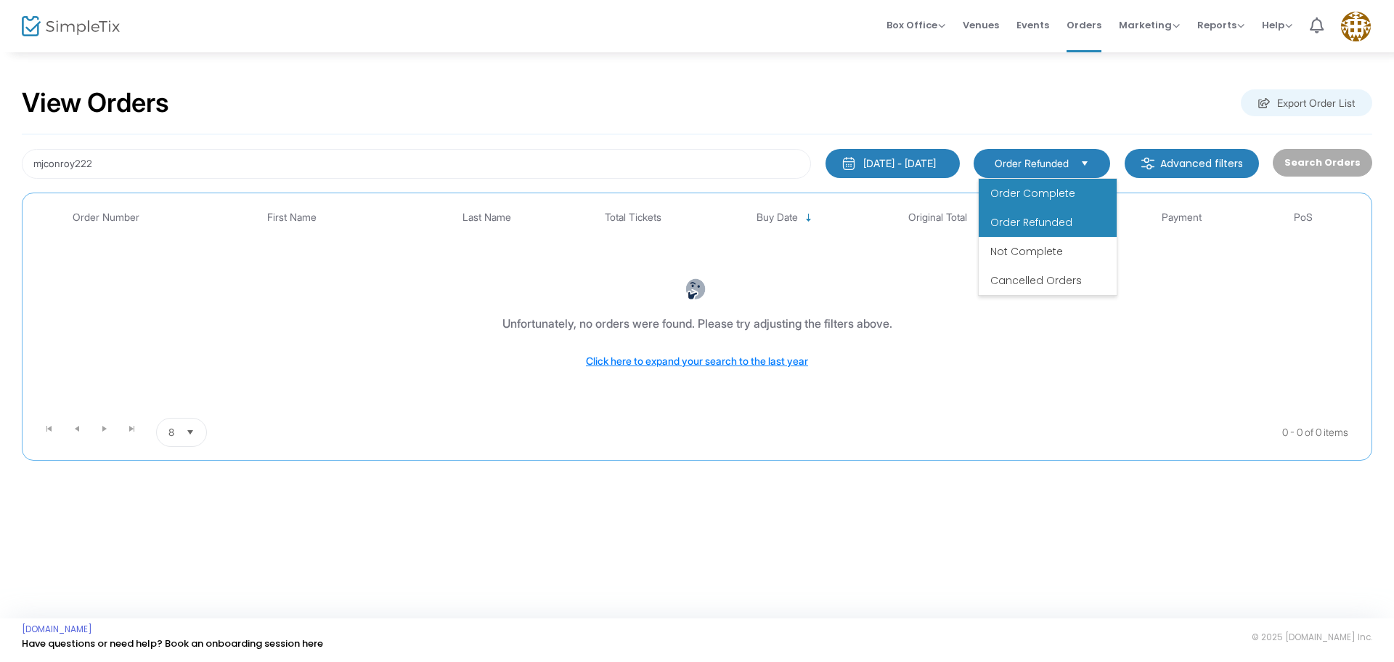
click at [1013, 195] on span "Order Complete" at bounding box center [1033, 193] width 85 height 15
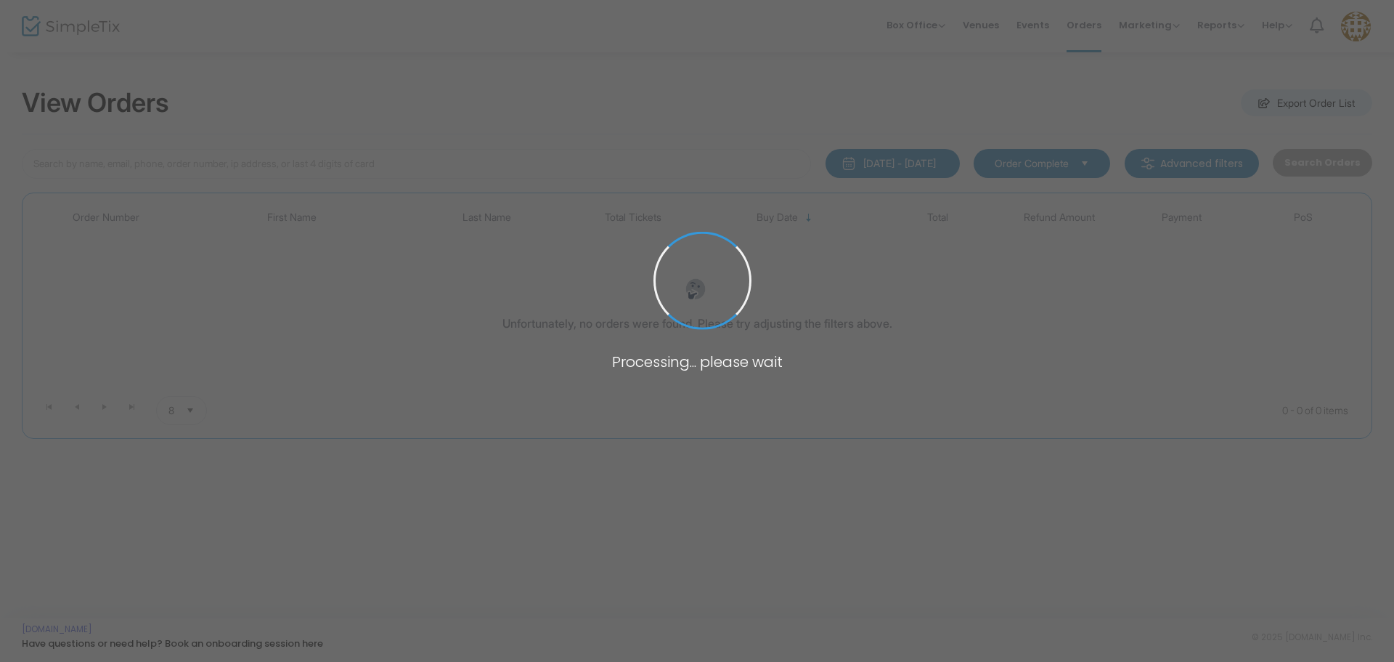
type input "mjconroy222"
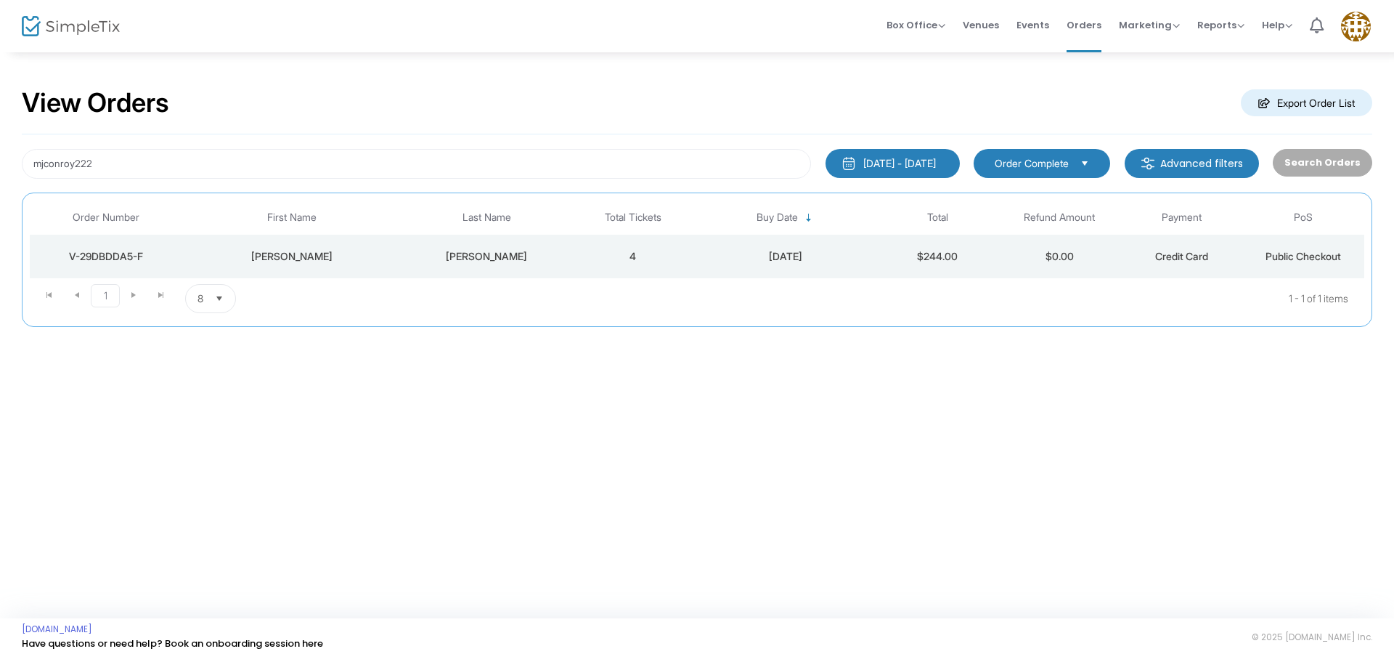
click at [355, 263] on div "[PERSON_NAME]" at bounding box center [292, 256] width 212 height 15
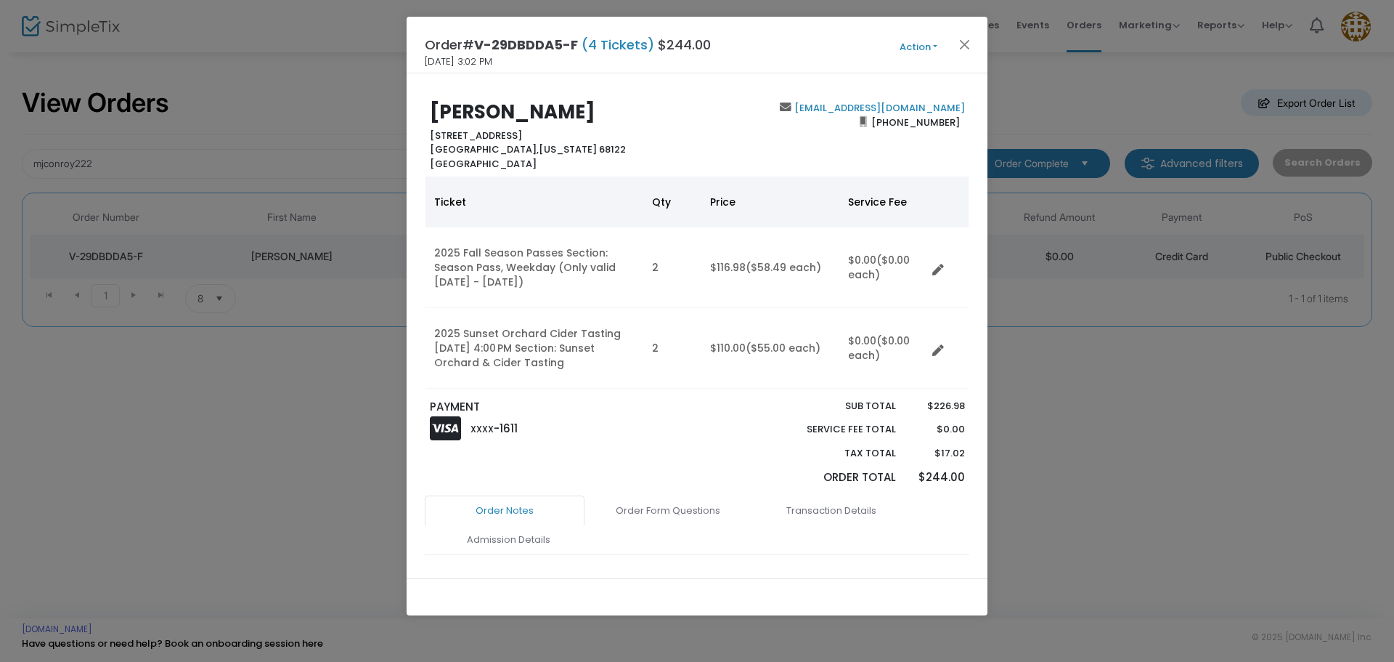
click at [912, 47] on button "Action" at bounding box center [918, 47] width 87 height 16
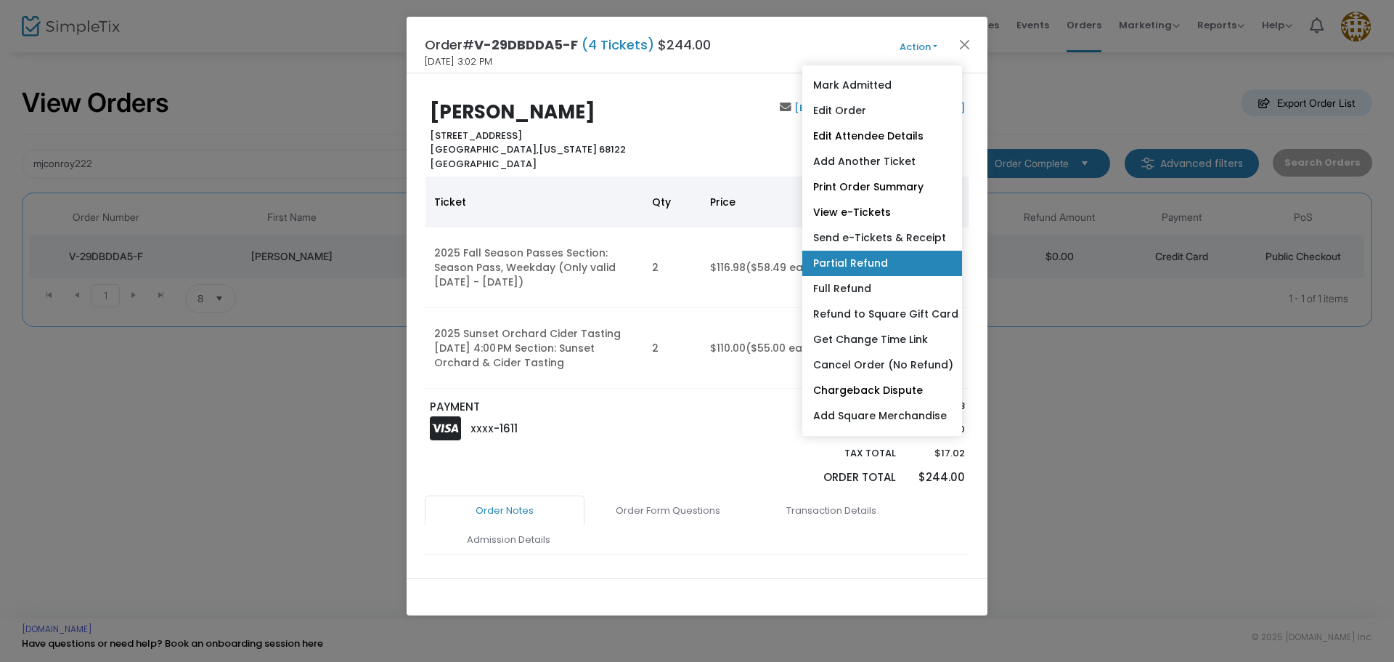
click at [848, 266] on link "Partial Refund" at bounding box center [882, 263] width 160 height 25
radio input "true"
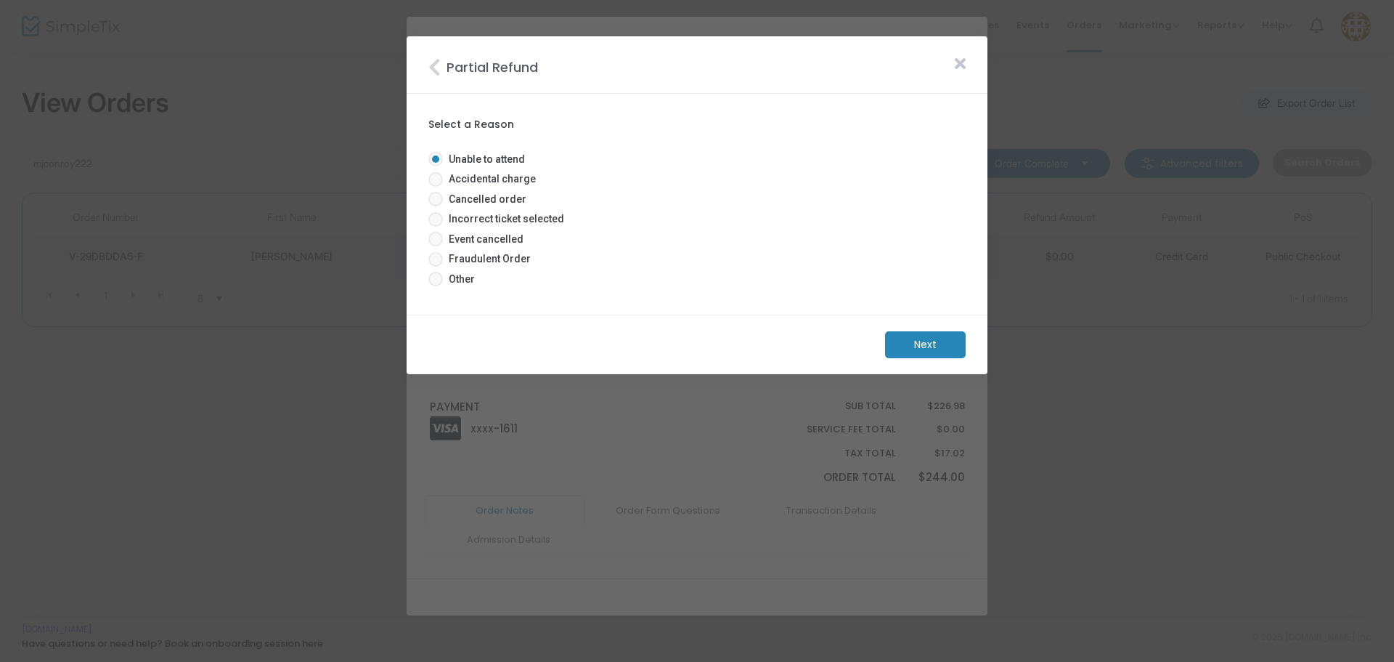
click at [901, 338] on m-button "Next" at bounding box center [925, 344] width 81 height 27
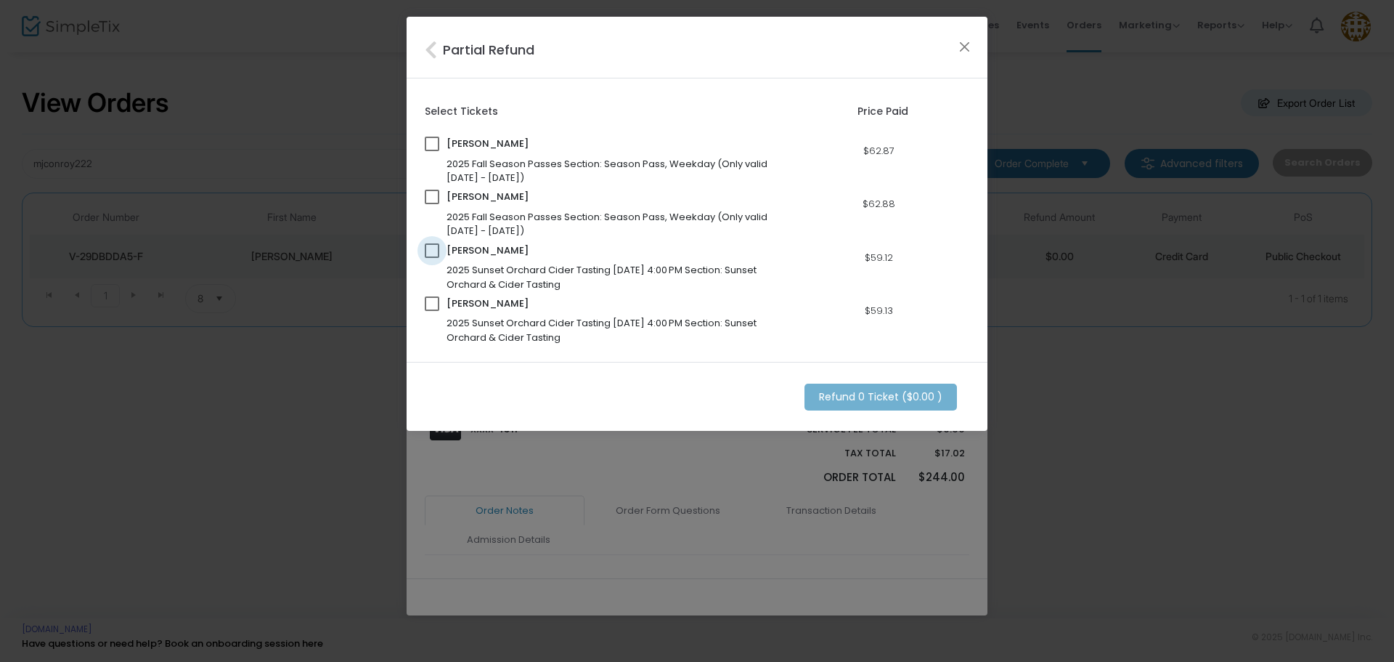
click at [437, 253] on span at bounding box center [432, 250] width 15 height 15
click at [432, 258] on input "checkbox" at bounding box center [431, 258] width 1 height 1
checkbox input "true"
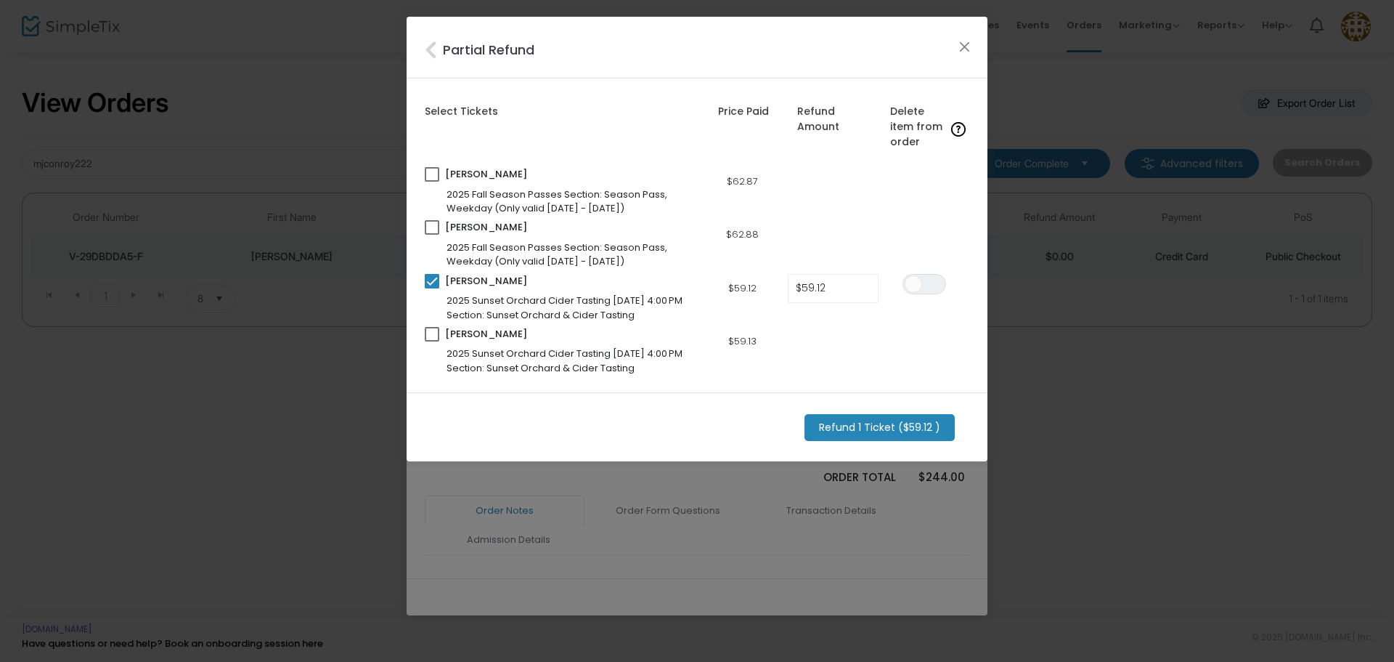
click at [433, 338] on span at bounding box center [432, 334] width 15 height 15
click at [432, 341] on input "checkbox" at bounding box center [431, 341] width 1 height 1
checkbox input "true"
click at [916, 289] on span at bounding box center [913, 283] width 17 height 17
click at [910, 336] on span at bounding box center [913, 336] width 17 height 17
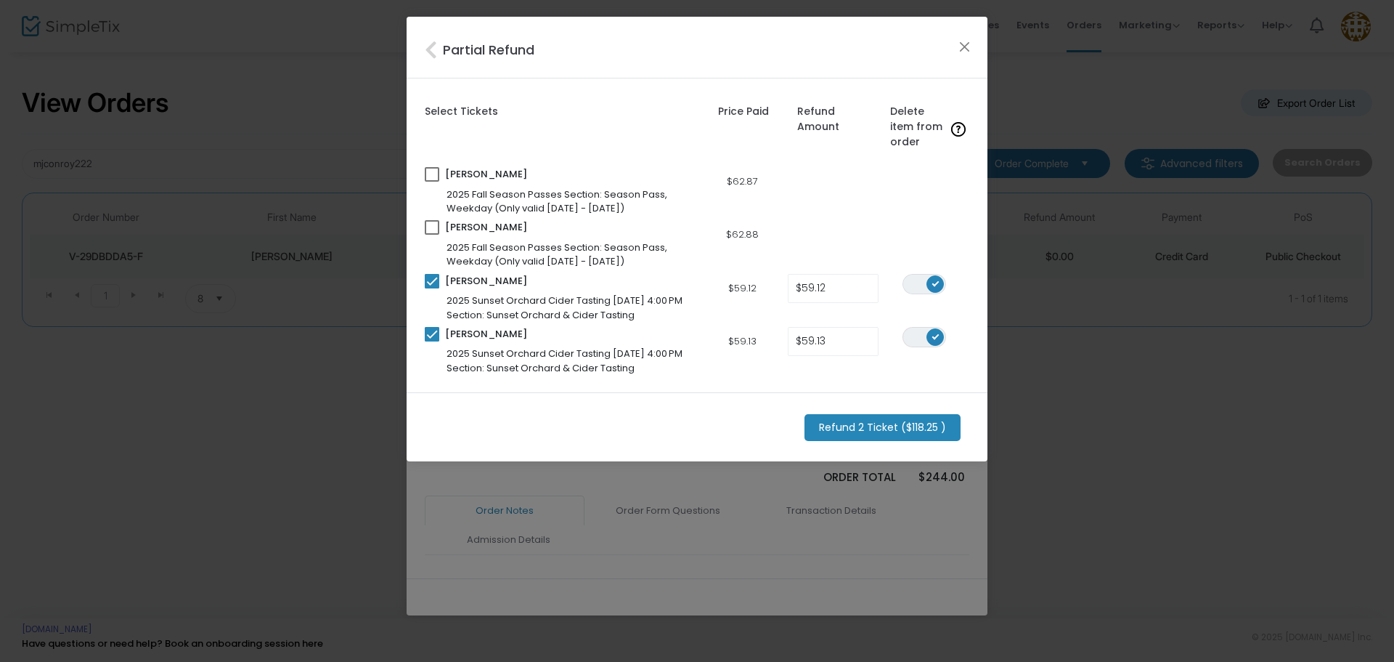
click at [853, 431] on m-button "Refund 2 Ticket ($118.25 )" at bounding box center [883, 427] width 156 height 27
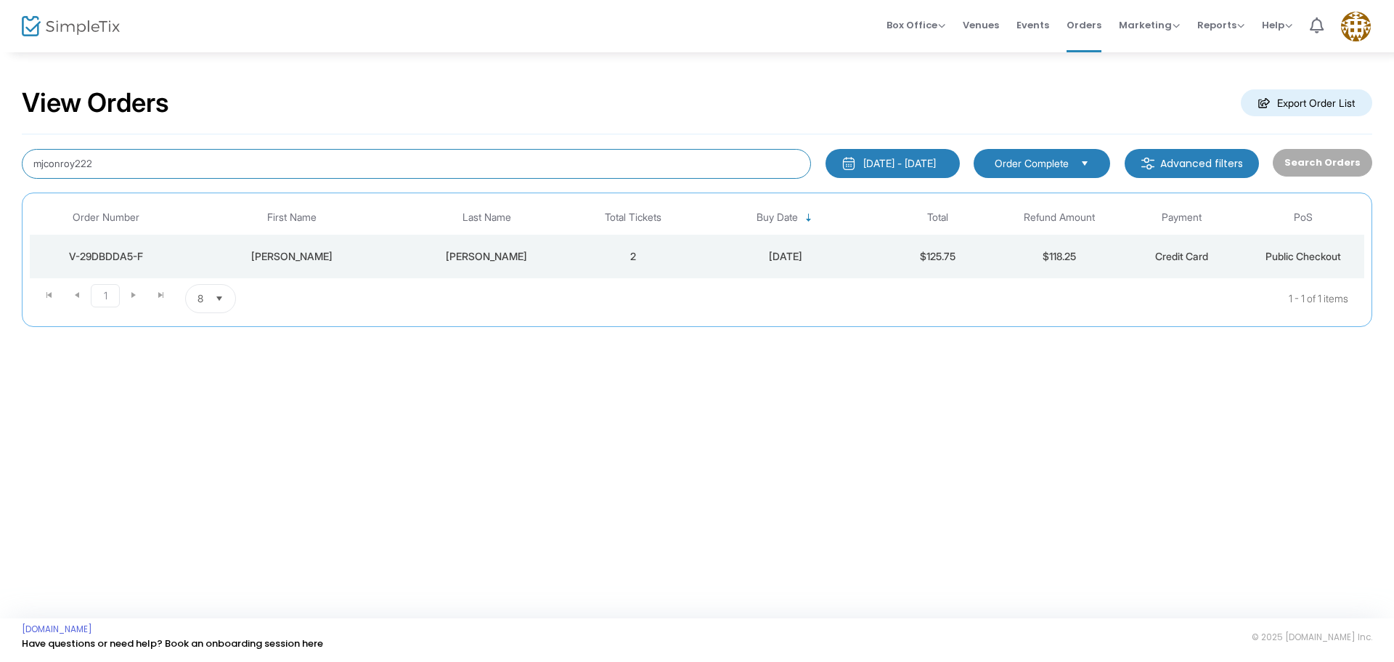
drag, startPoint x: 139, startPoint y: 163, endPoint x: 0, endPoint y: 145, distance: 139.8
click at [0, 145] on div "View Orders Export Order List mjconroy222 1/1/2025 - 9/18/2025 Last 30 Days Tod…" at bounding box center [697, 214] width 1394 height 327
type input "jones"
type input "Jones.courtneyelizabeth"
click at [723, 261] on div "7/30/2025" at bounding box center [786, 256] width 176 height 15
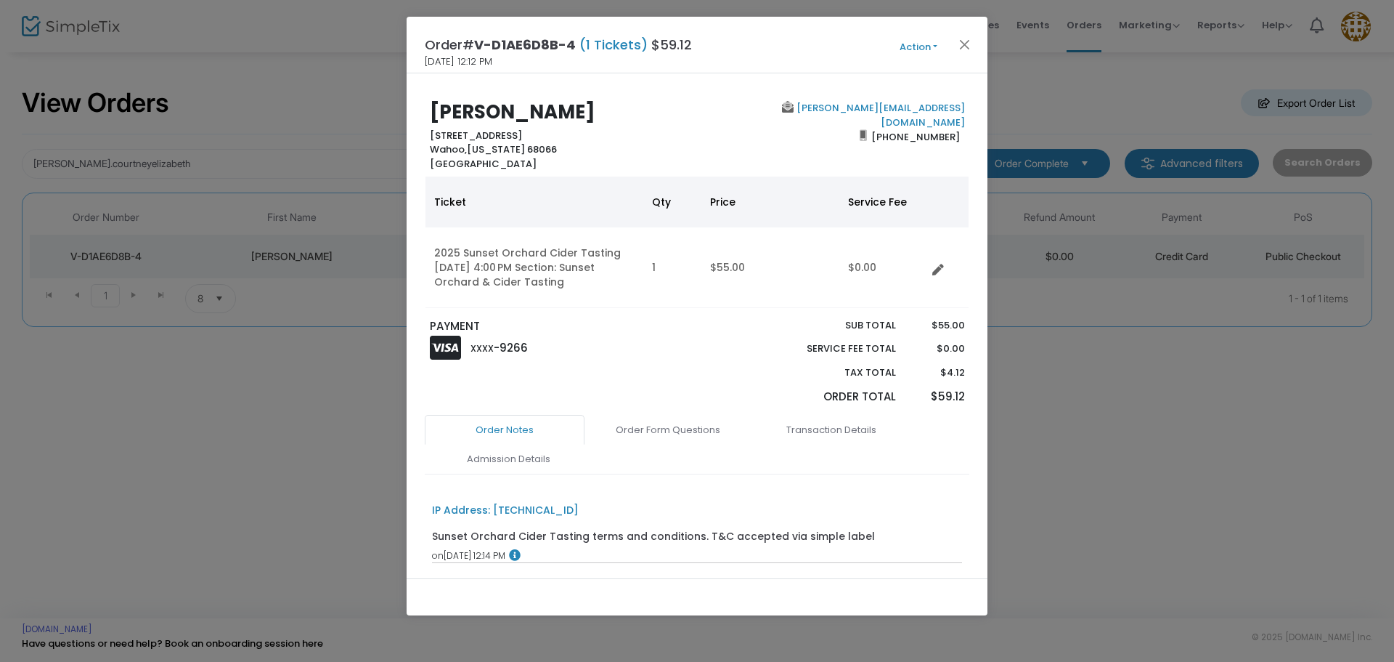
click at [917, 44] on button "Action" at bounding box center [918, 47] width 87 height 16
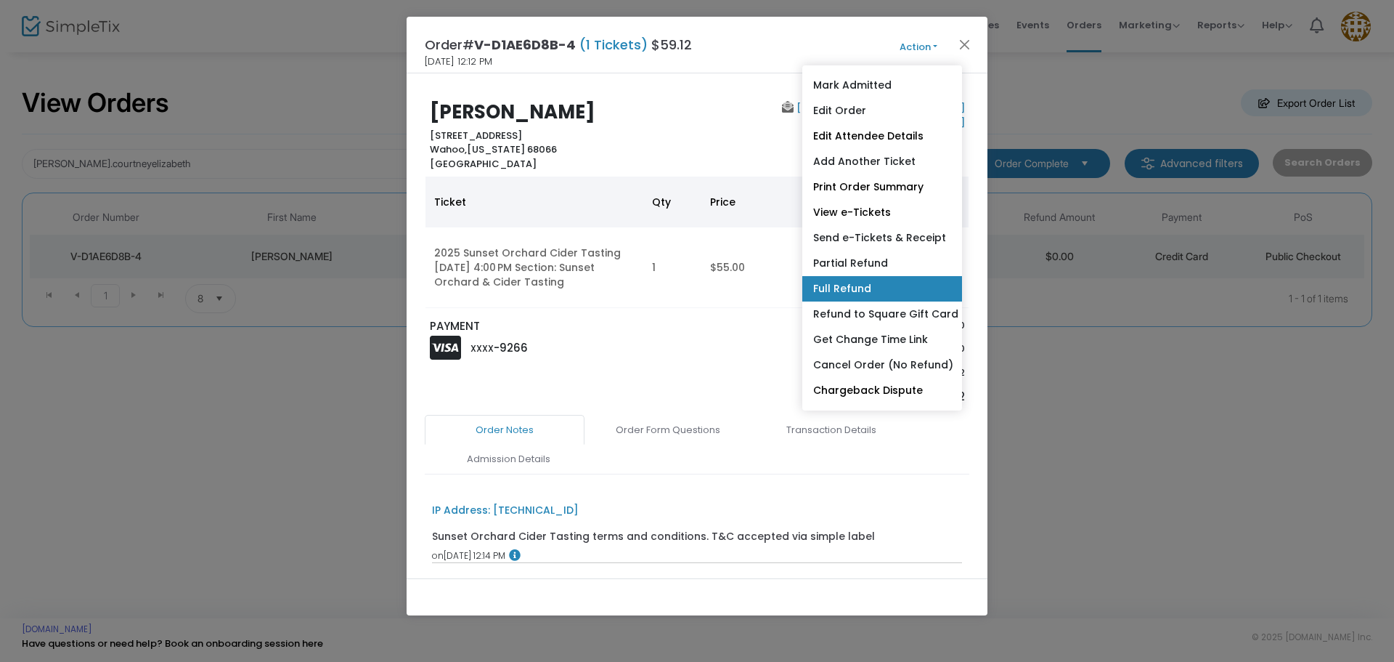
click at [858, 289] on link "Full Refund" at bounding box center [882, 288] width 160 height 25
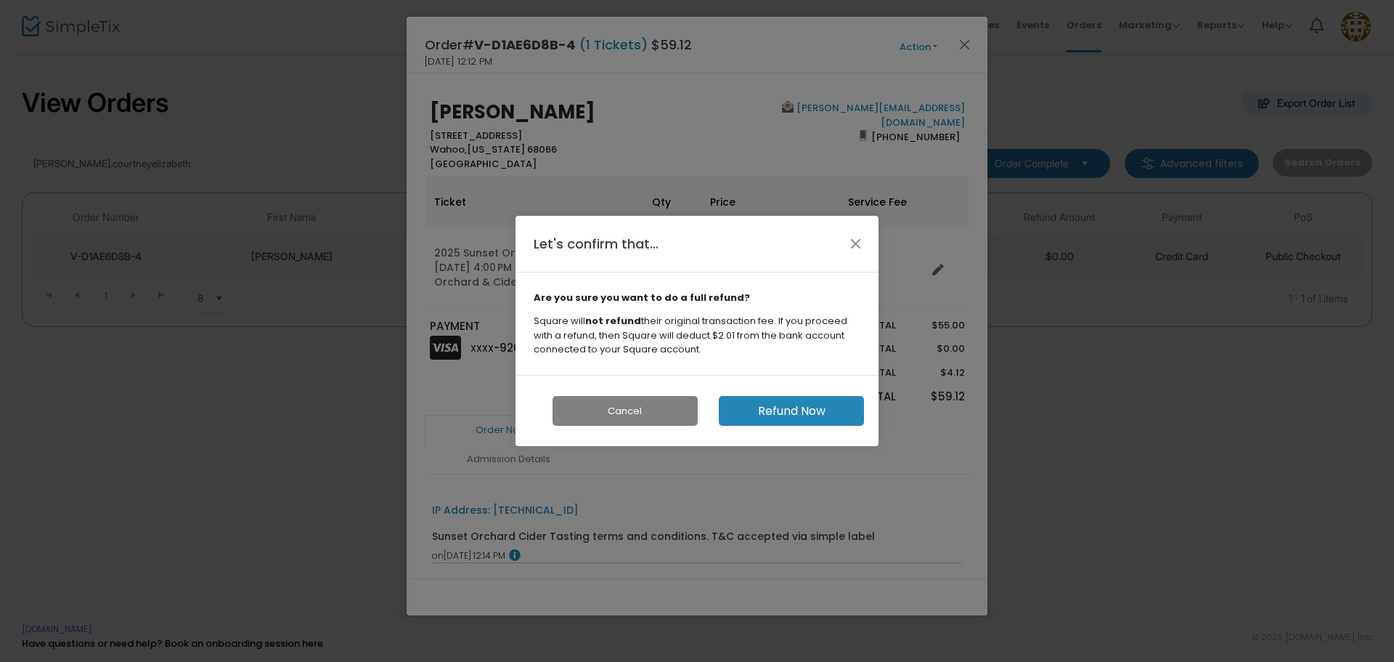
click at [815, 407] on button "Refund Now" at bounding box center [791, 411] width 145 height 30
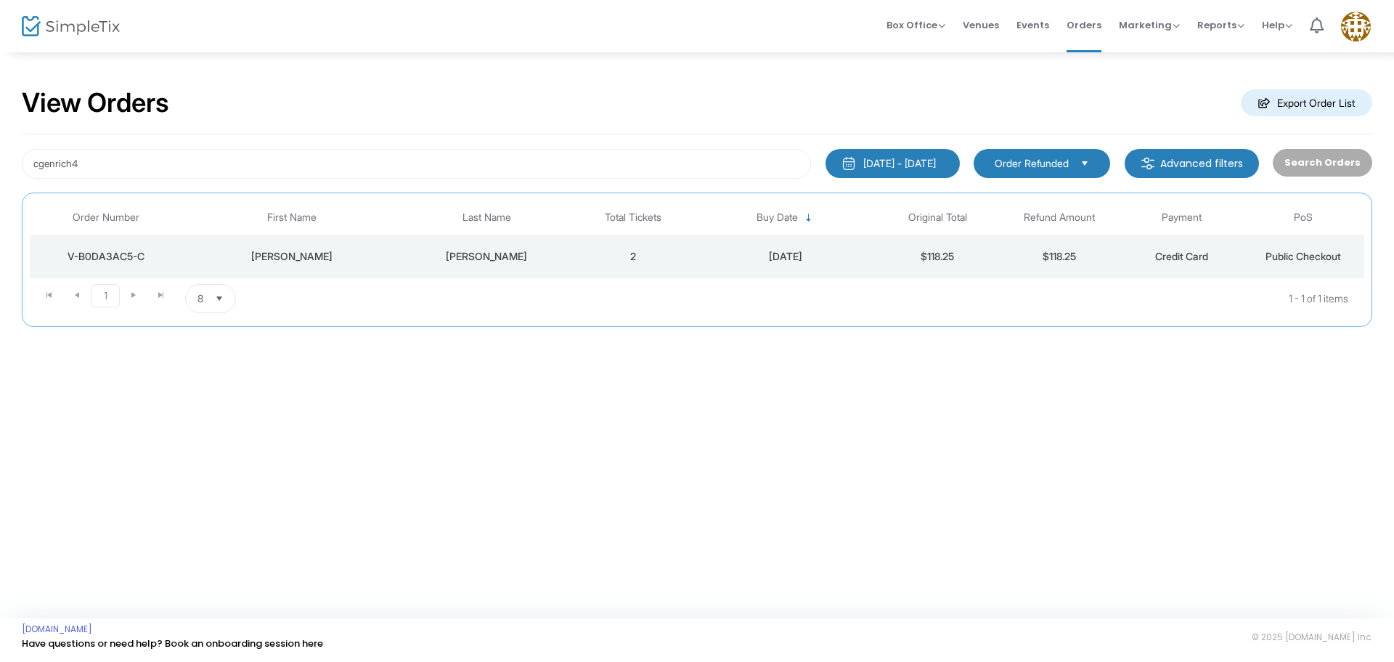
click at [238, 76] on div "View Orders Export Order List" at bounding box center [697, 104] width 1351 height 62
click at [147, 149] on input "cgenrich4" at bounding box center [416, 164] width 789 height 30
drag, startPoint x: 147, startPoint y: 170, endPoint x: 0, endPoint y: 139, distance: 150.7
click at [0, 139] on div "View Orders Export Order List cgenrich4 1/1/2025 - 9/18/2025 Last 30 Days Today…" at bounding box center [697, 214] width 1394 height 327
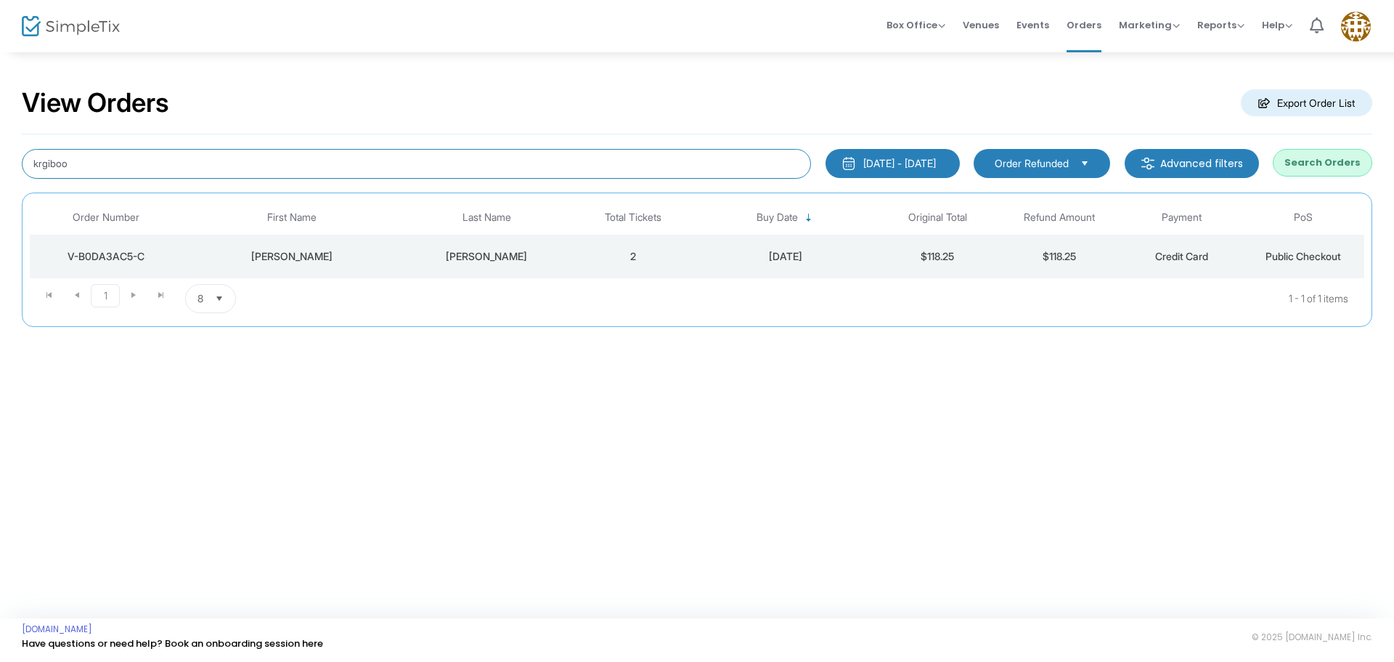
type input "krgiboo"
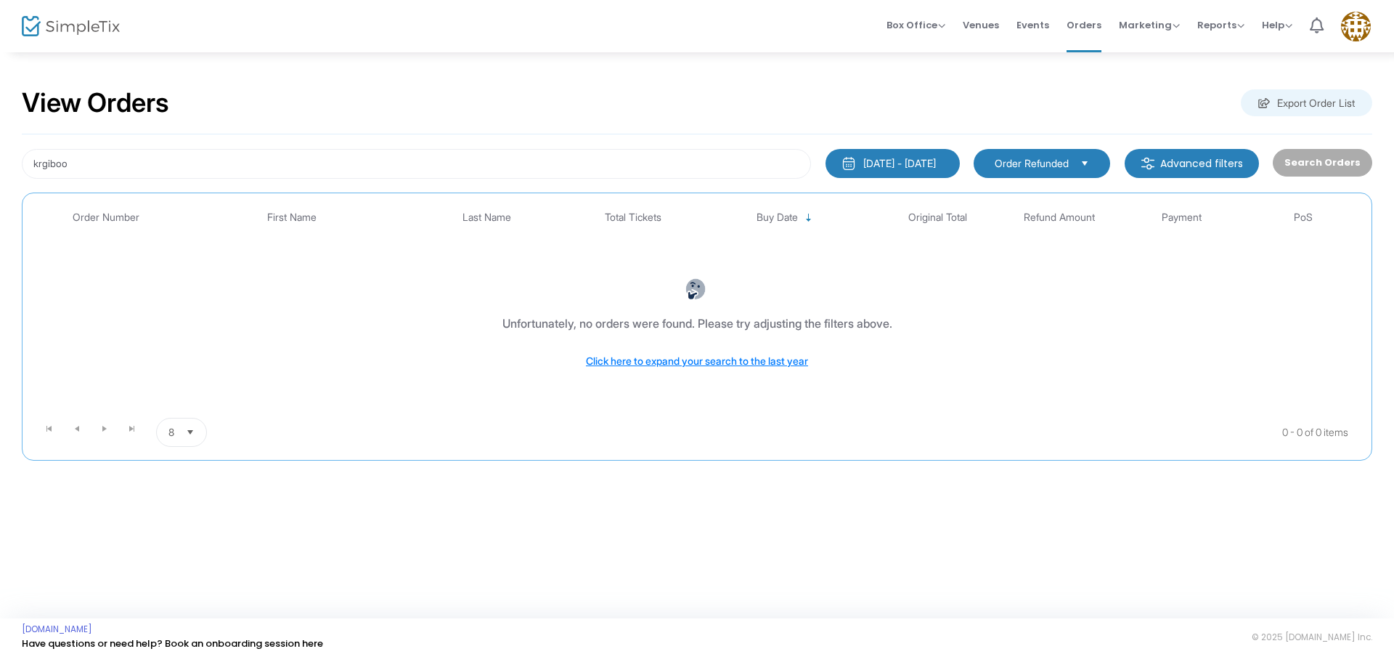
click at [1057, 171] on span "Order Refunded" at bounding box center [1032, 163] width 86 height 16
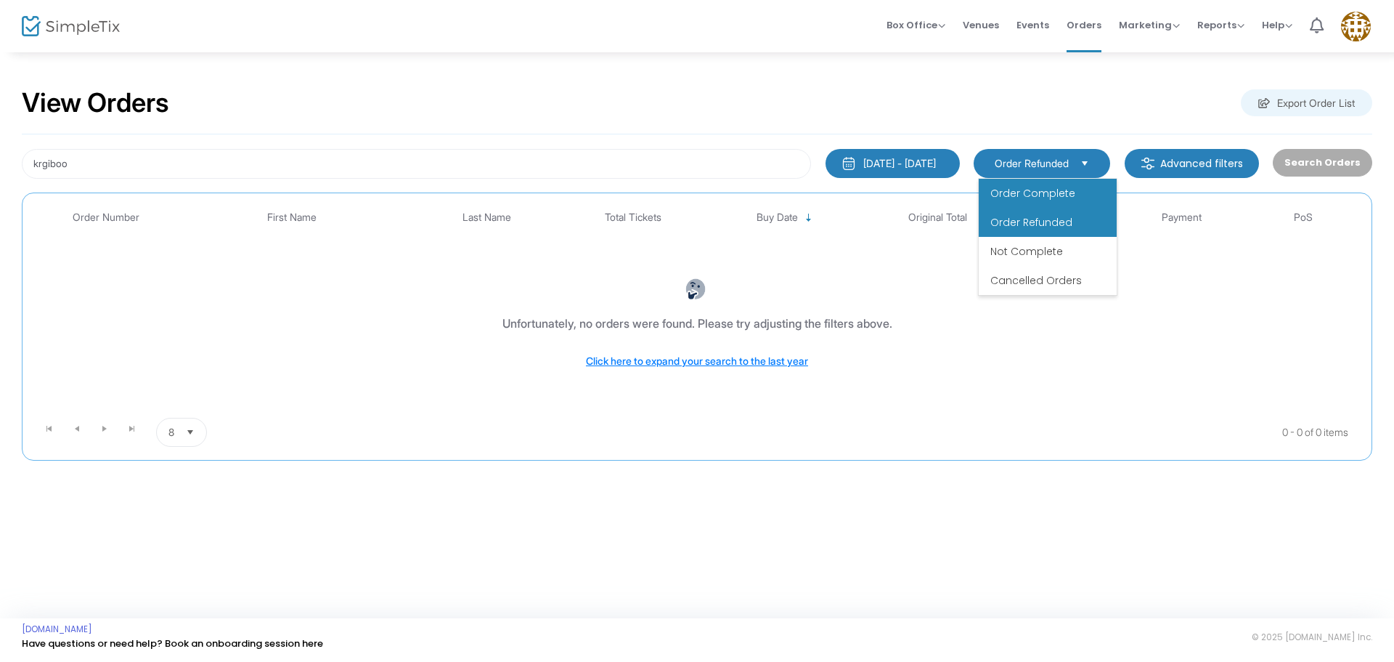
click at [1057, 202] on li "Order Complete" at bounding box center [1048, 193] width 138 height 29
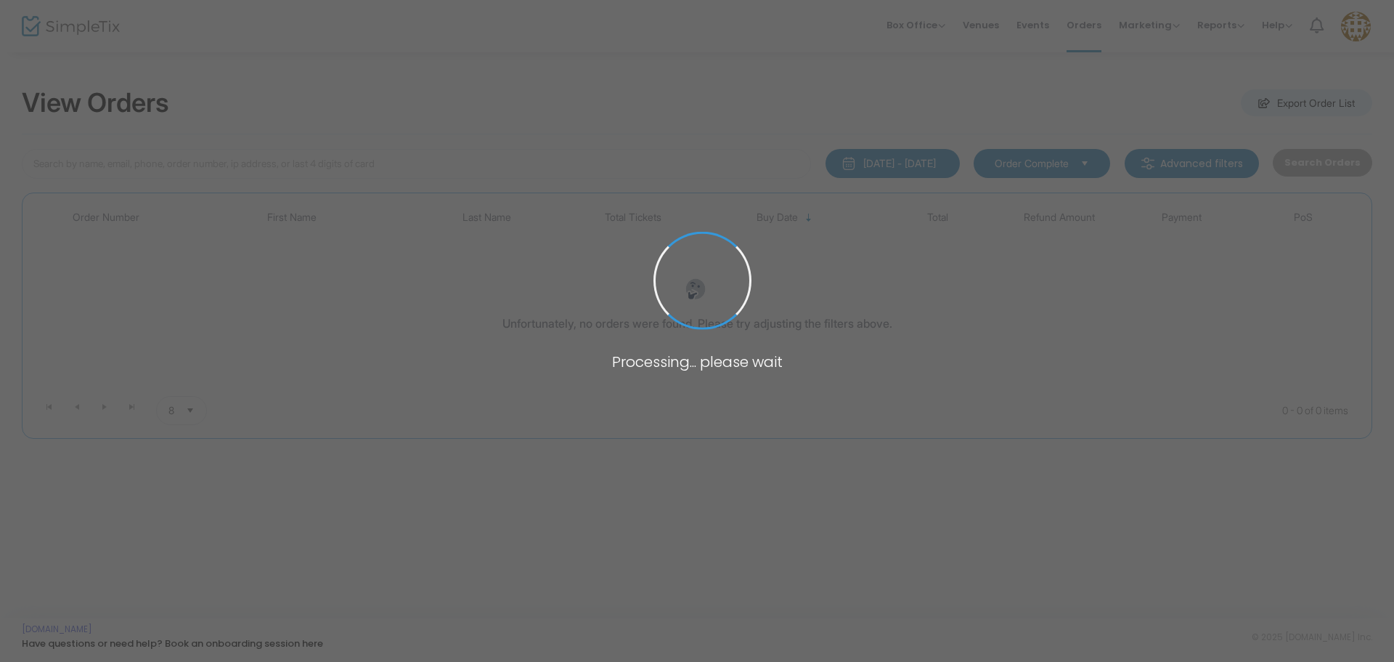
type input "krgiboo"
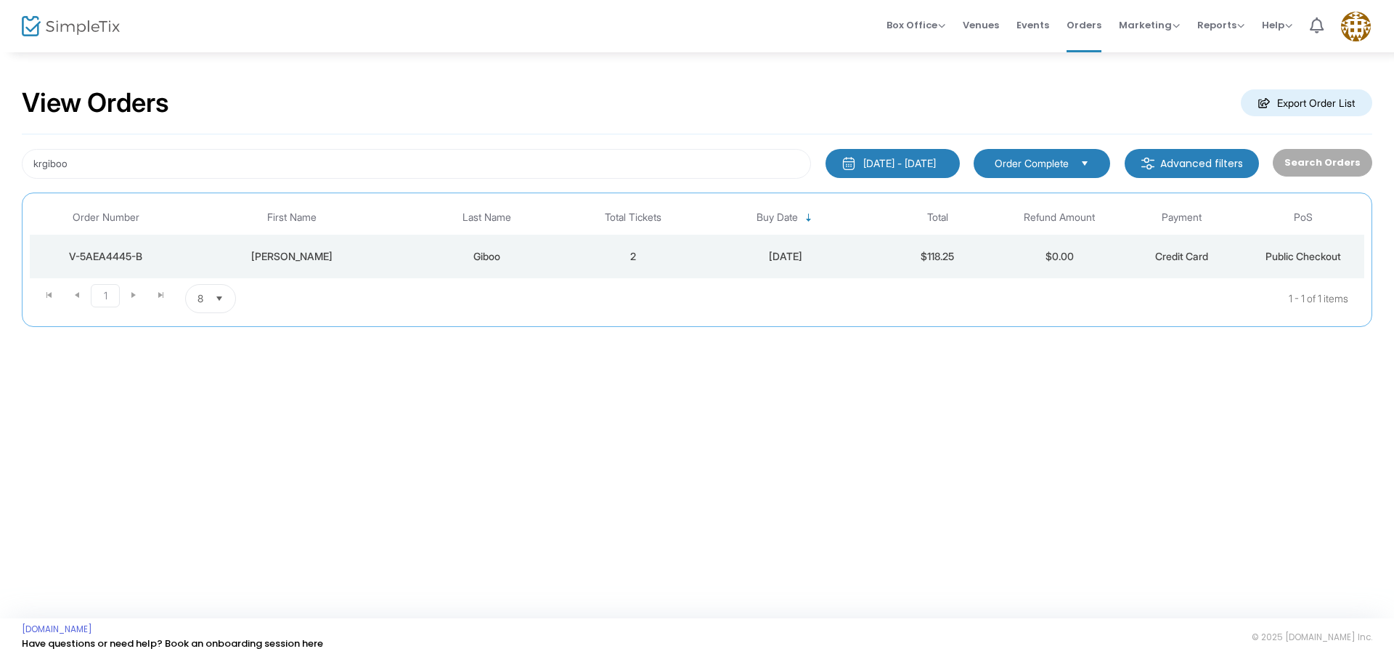
click at [699, 253] on div "8/13/2025" at bounding box center [786, 256] width 176 height 15
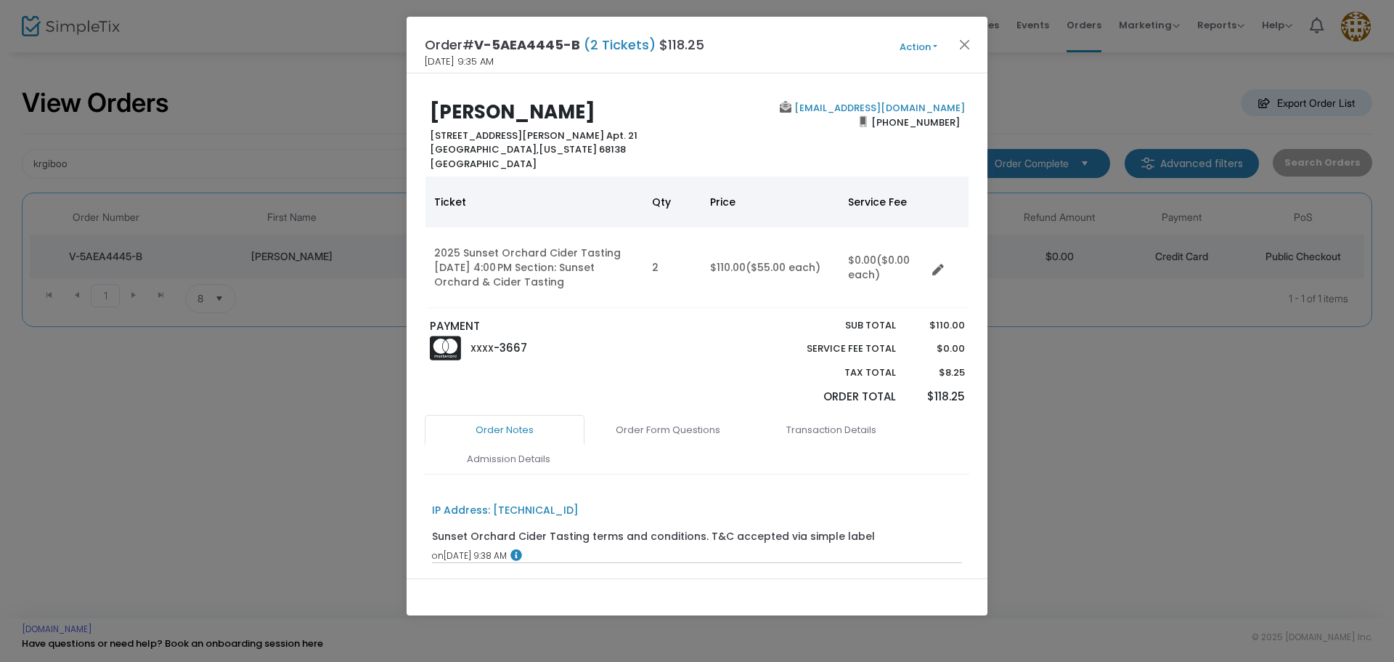
click at [903, 52] on button "Action" at bounding box center [918, 47] width 87 height 16
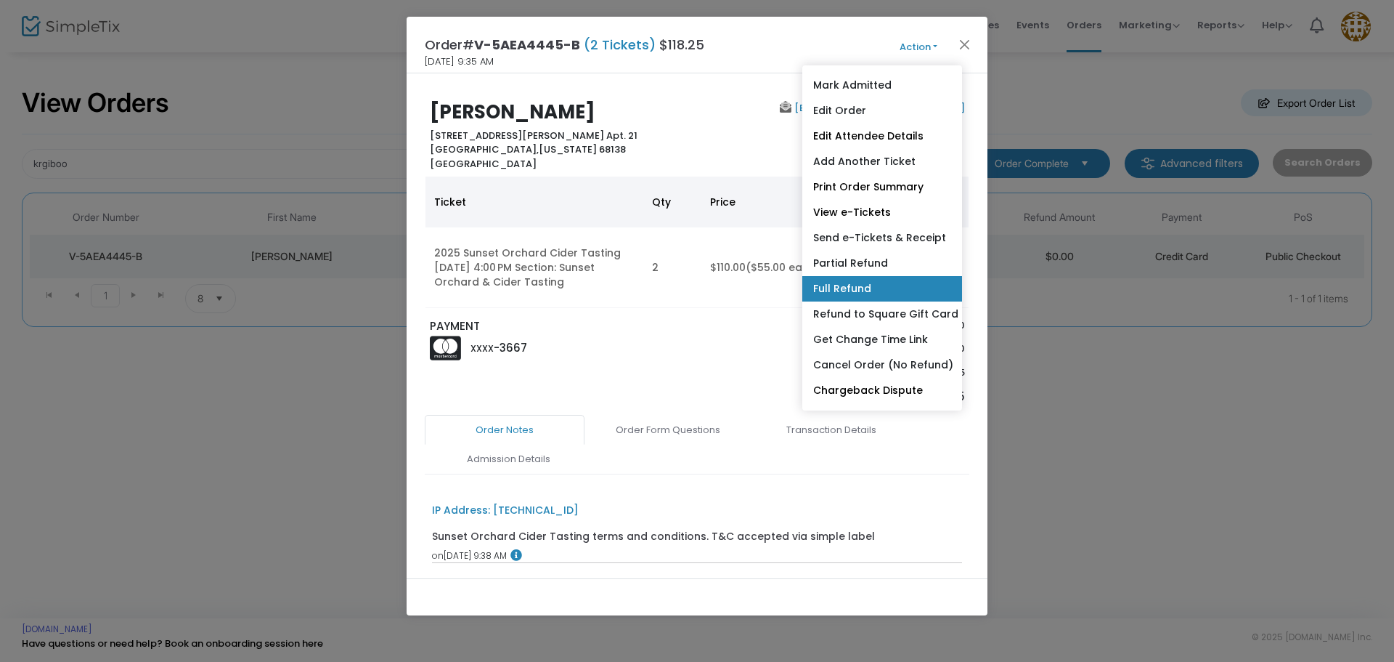
click at [890, 282] on link "Full Refund" at bounding box center [882, 288] width 160 height 25
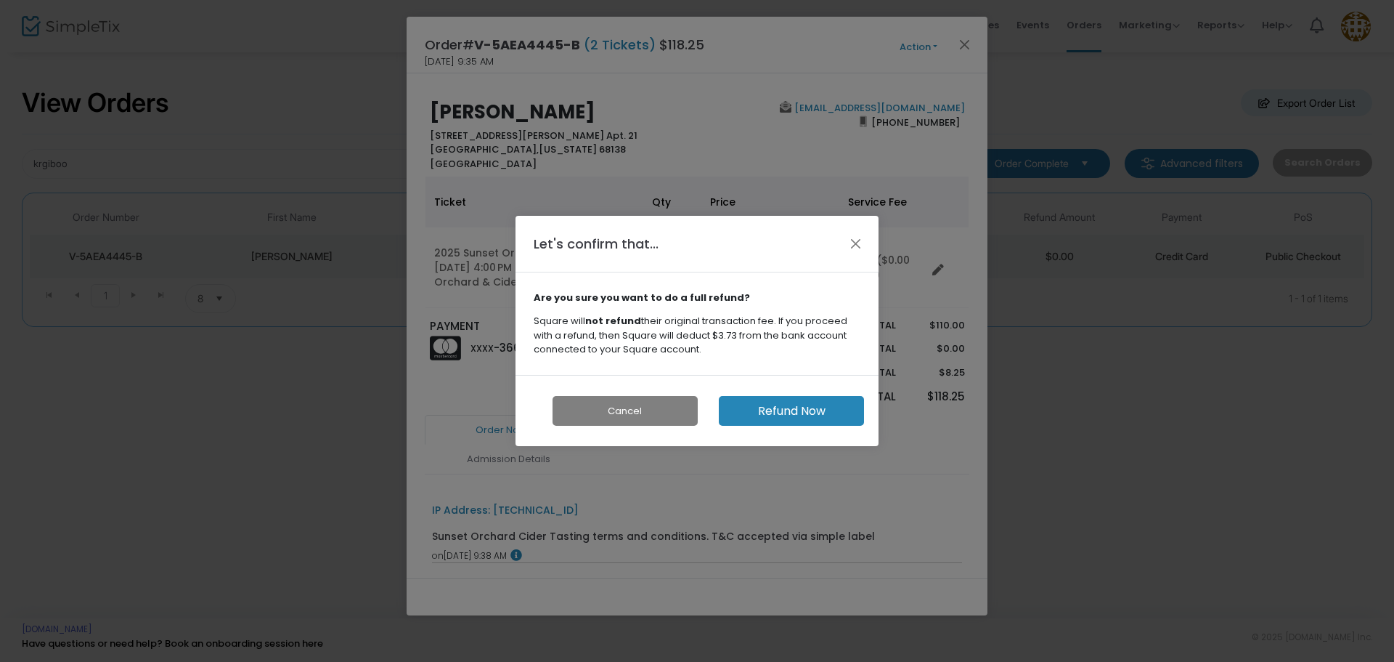
click at [849, 409] on button "Refund Now" at bounding box center [791, 411] width 145 height 30
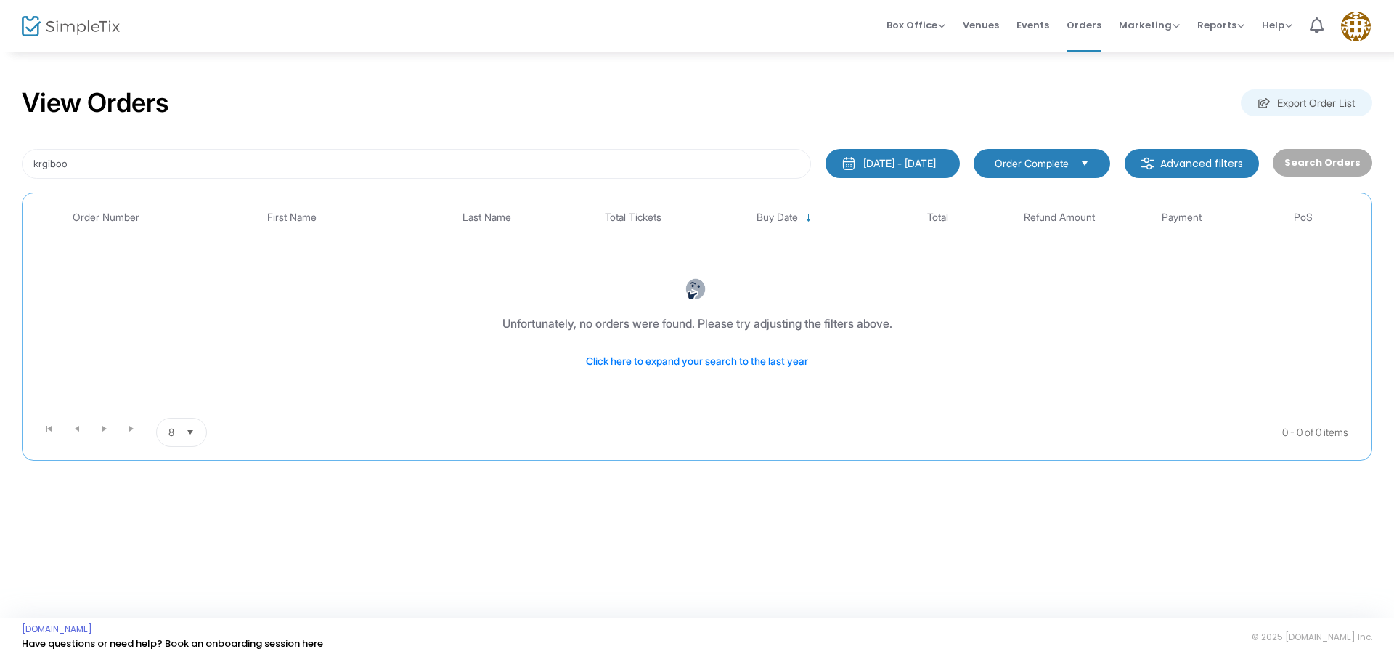
click span "Order Complete"
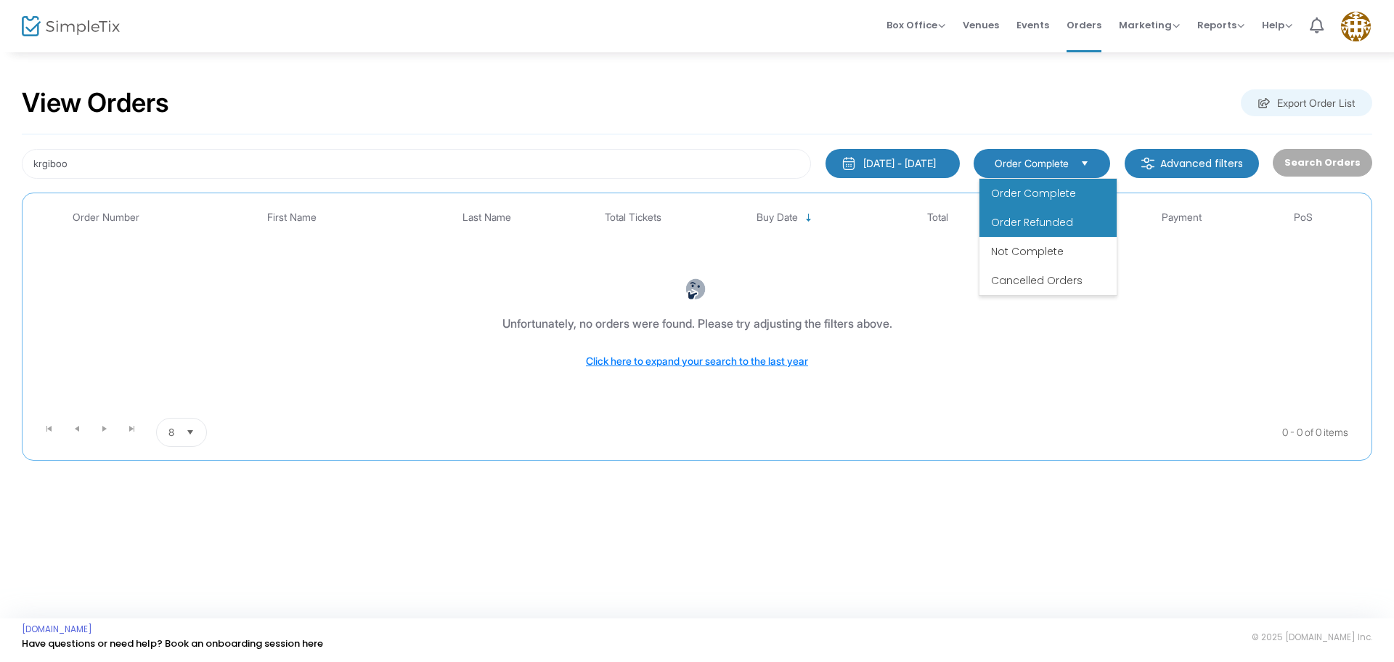
click span "Order Refunded"
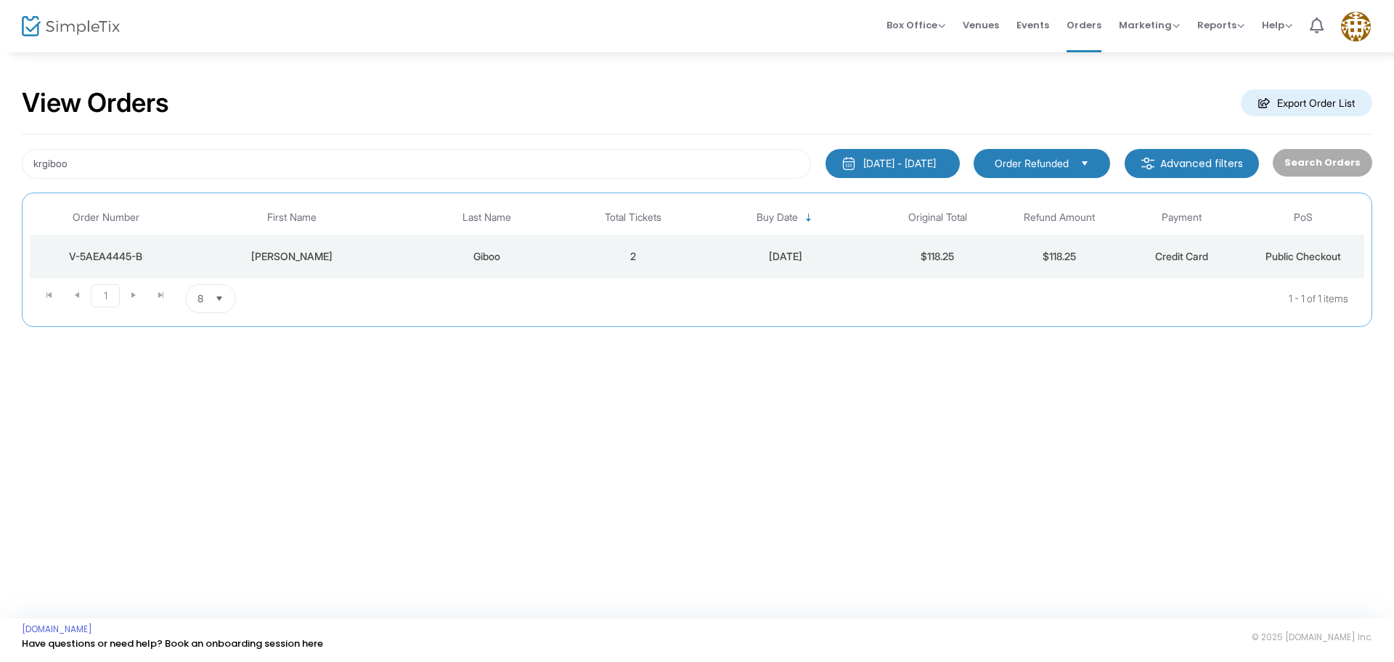
click at [1054, 171] on kendo-dropdownlist "Order Refunded" at bounding box center [1042, 163] width 137 height 29
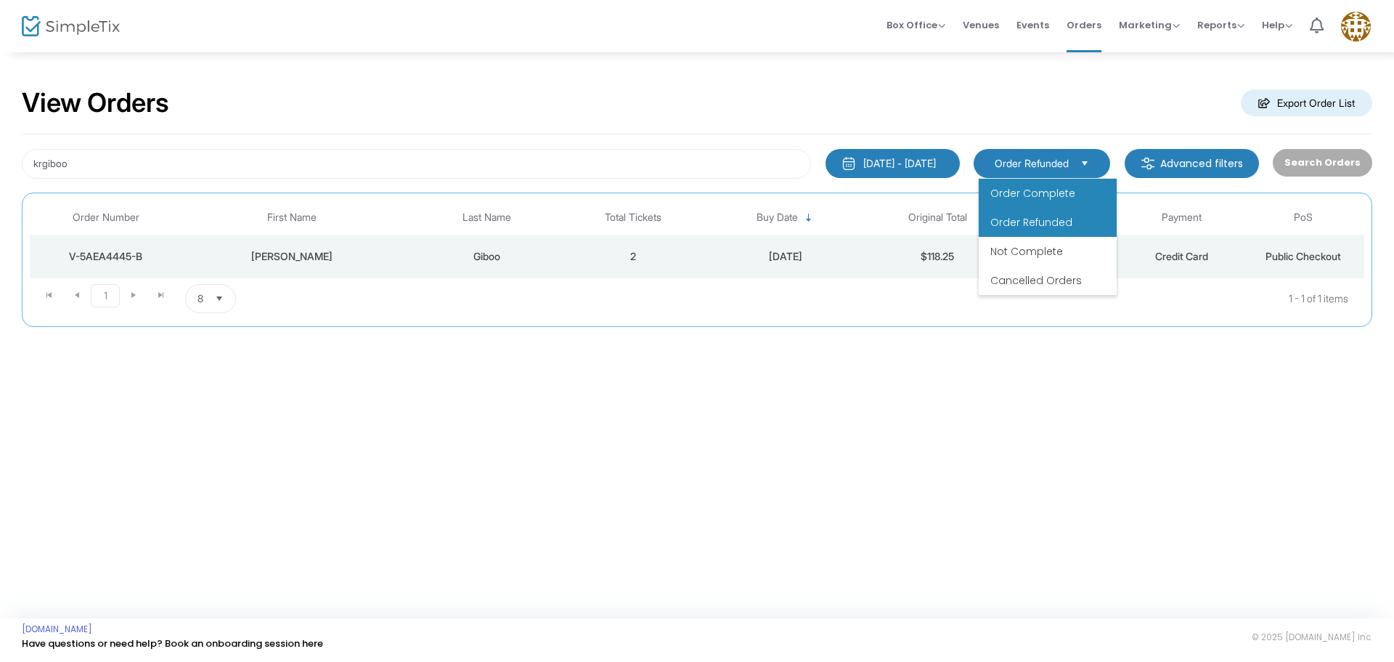
click at [1057, 196] on span "Order Complete" at bounding box center [1033, 193] width 85 height 15
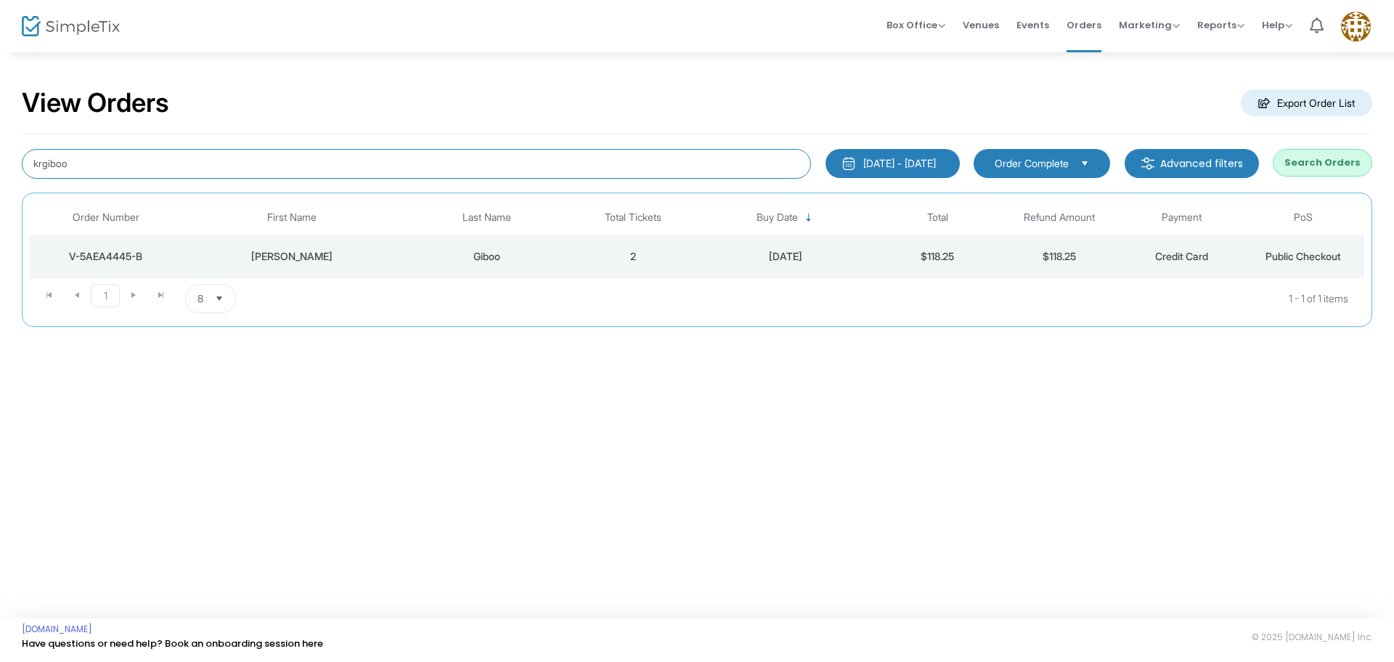
drag, startPoint x: 128, startPoint y: 160, endPoint x: 0, endPoint y: 168, distance: 128.0
click at [0, 168] on div "View Orders Export Order List krgiboo [DATE] - [DATE] Last 30 Days [DATE] [DATE…" at bounding box center [697, 214] width 1394 height 327
type input "elishahartzell"
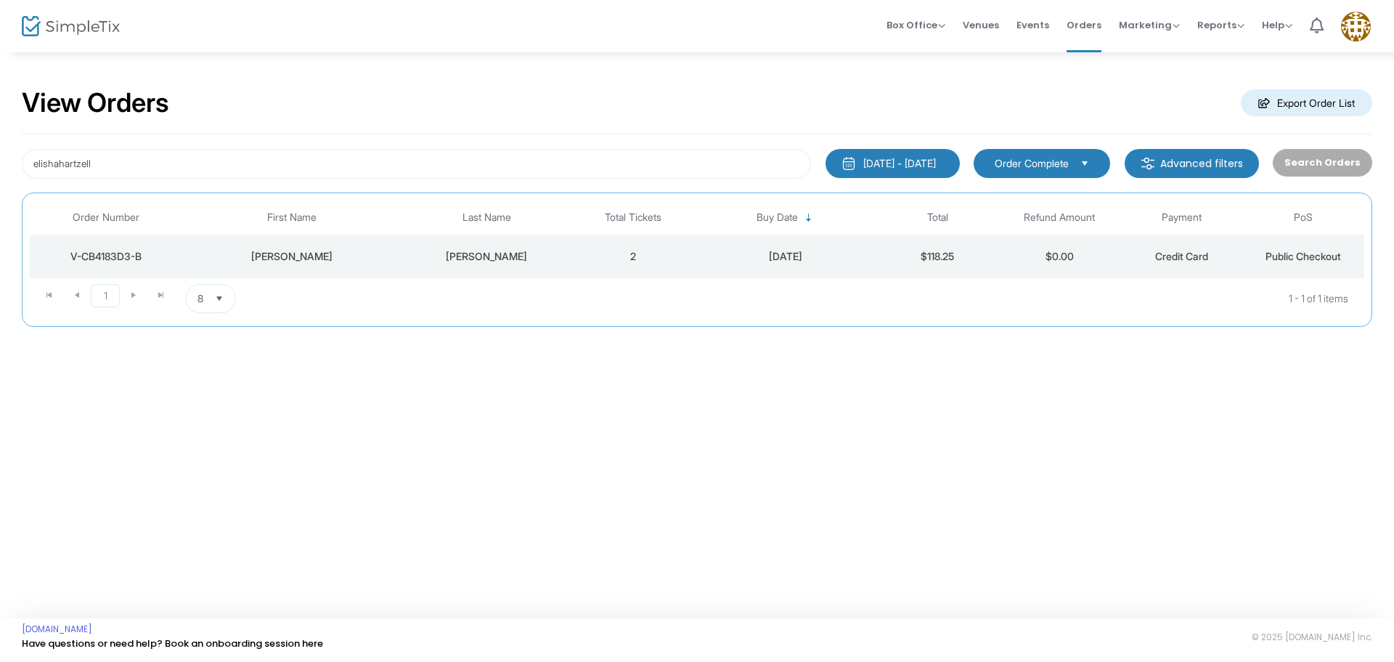
click at [361, 264] on td "[PERSON_NAME]" at bounding box center [291, 257] width 219 height 44
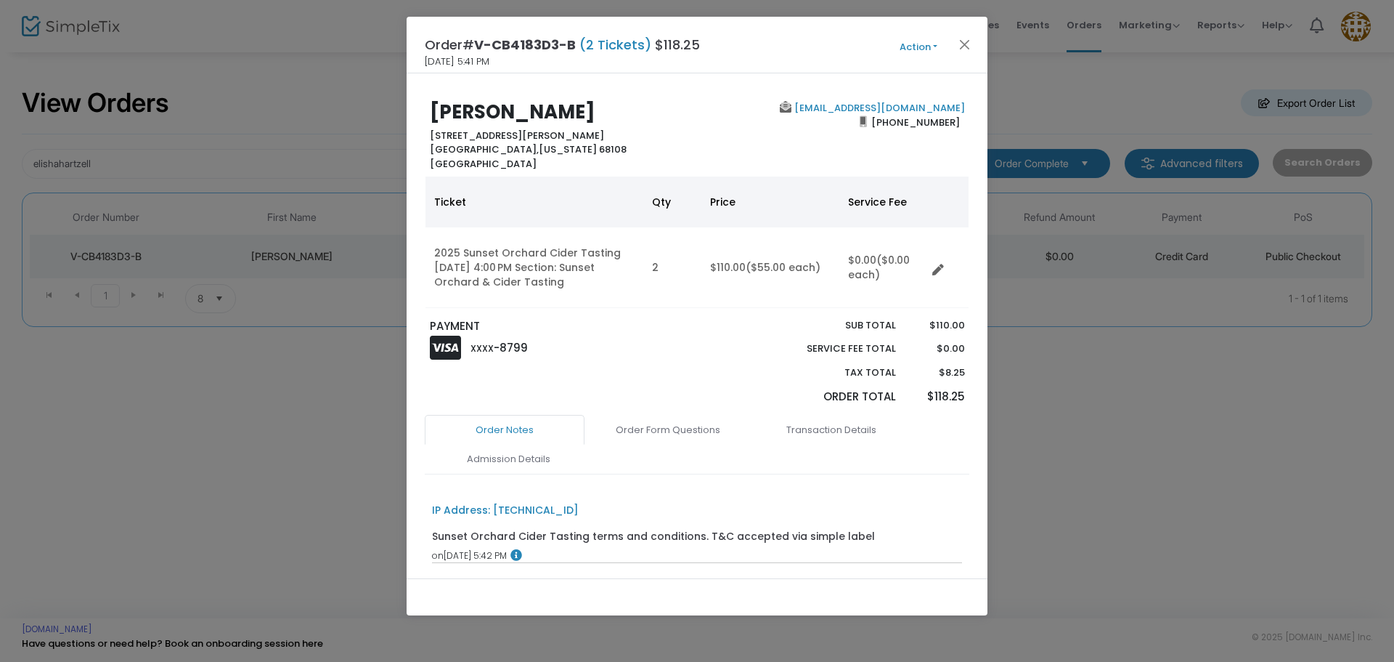
click at [908, 46] on button "Action" at bounding box center [918, 47] width 87 height 16
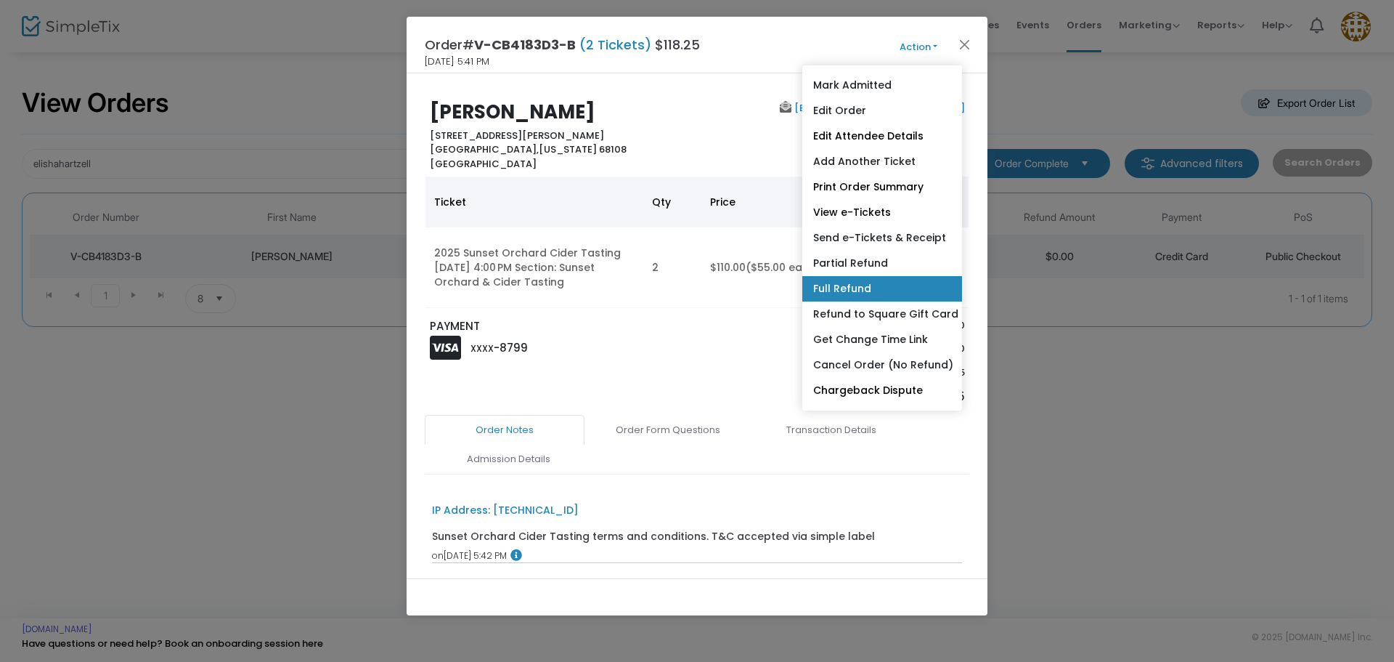
click at [872, 283] on link "Full Refund" at bounding box center [882, 288] width 160 height 25
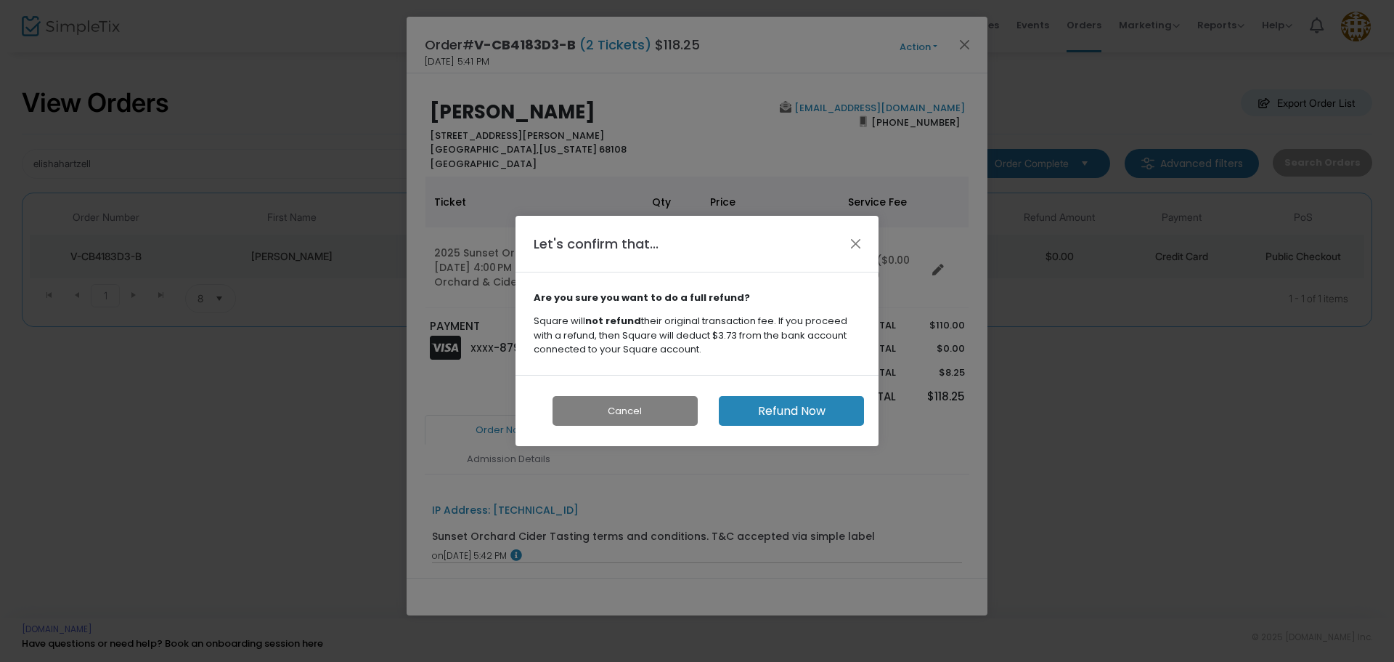
click at [780, 410] on button "Refund Now" at bounding box center [791, 411] width 145 height 30
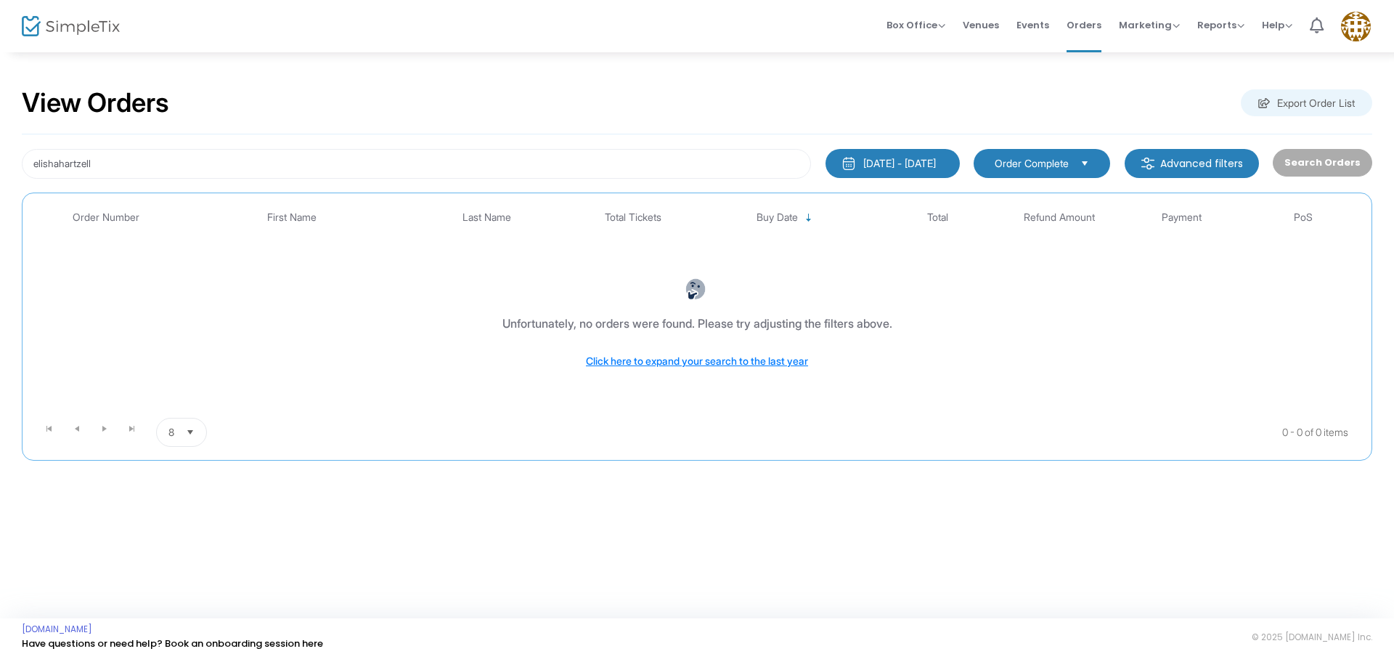
click at [1008, 170] on span "Order Complete" at bounding box center [1032, 163] width 74 height 15
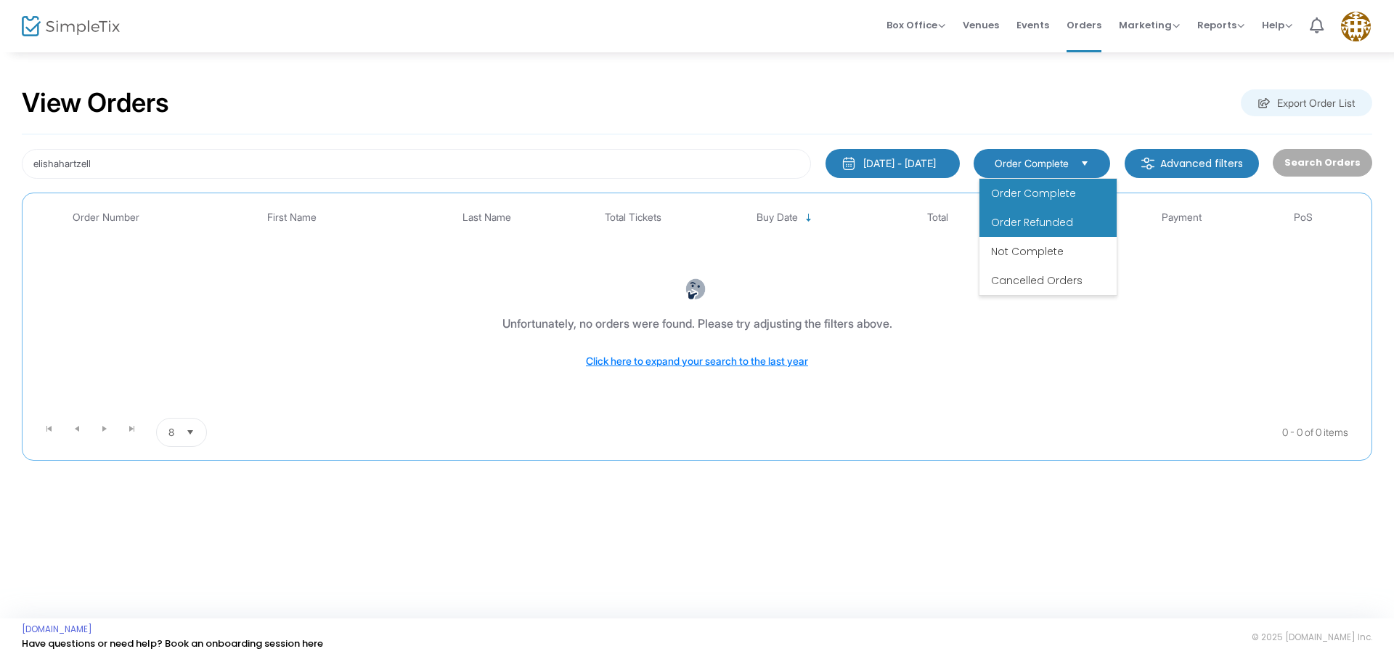
click at [1013, 228] on span "Order Refunded" at bounding box center [1032, 222] width 82 height 15
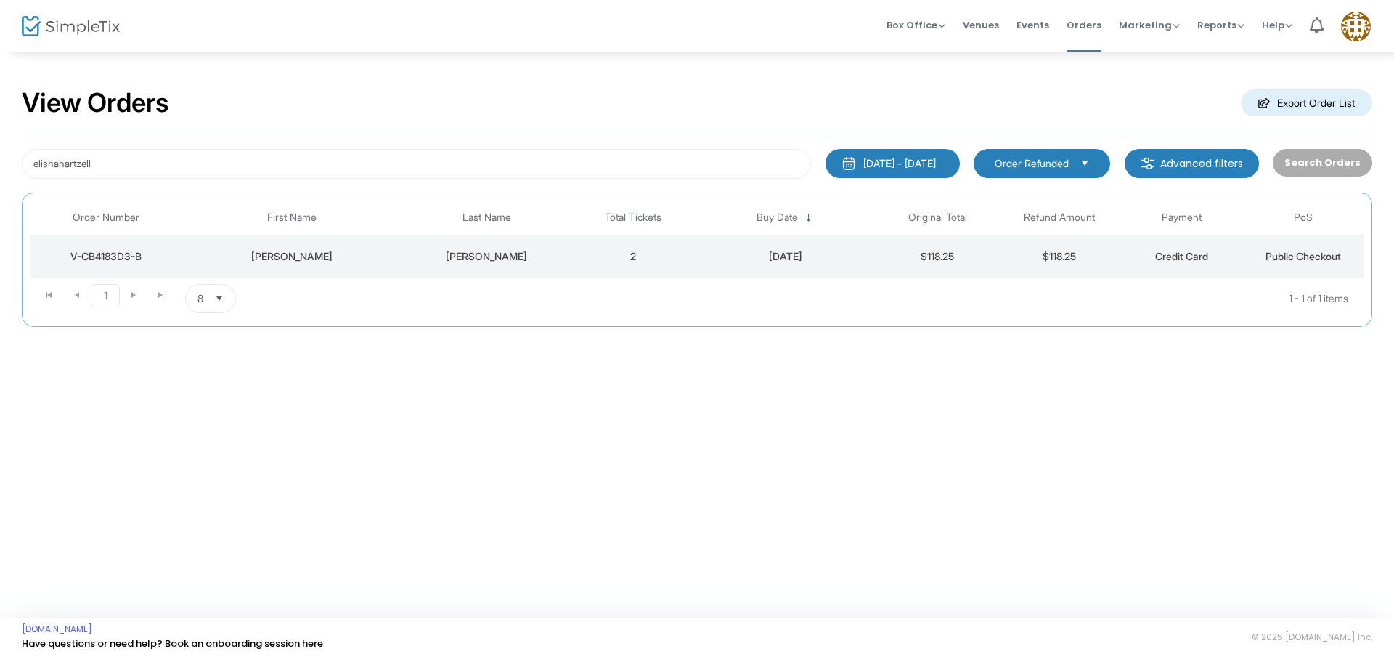
click at [1075, 169] on span "Order Refunded" at bounding box center [1032, 163] width 86 height 16
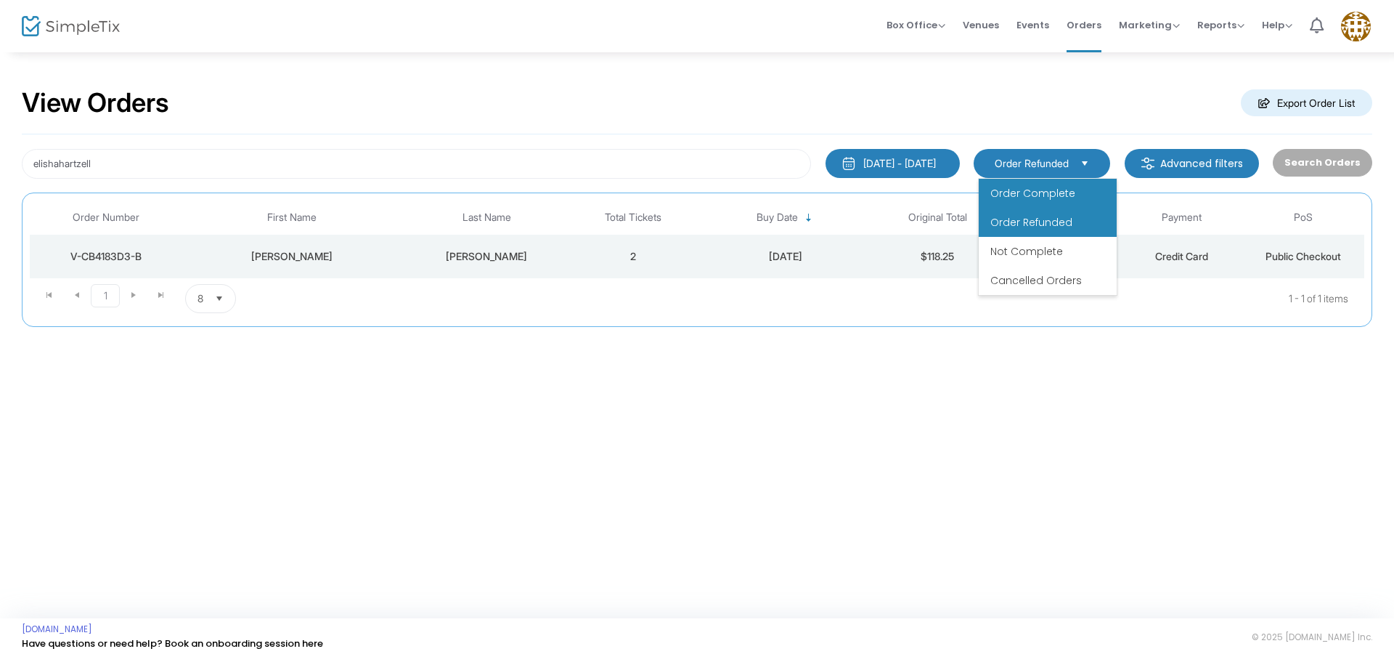
click at [1055, 202] on li "Order Complete" at bounding box center [1048, 193] width 138 height 29
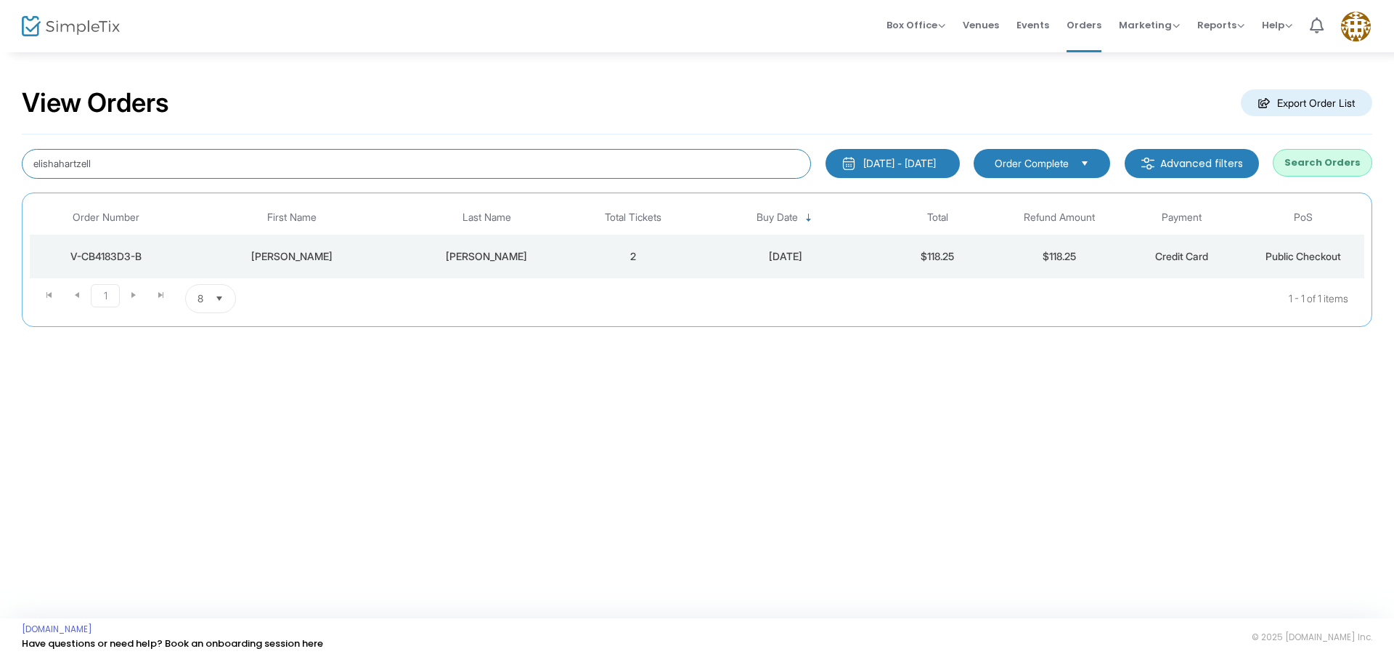
drag, startPoint x: 180, startPoint y: 169, endPoint x: 0, endPoint y: 152, distance: 180.9
click at [0, 152] on div "View Orders Export Order List elishahartzell [DATE] - [DATE] Last 30 Days [DATE…" at bounding box center [697, 214] width 1394 height 327
type input "teresahike"
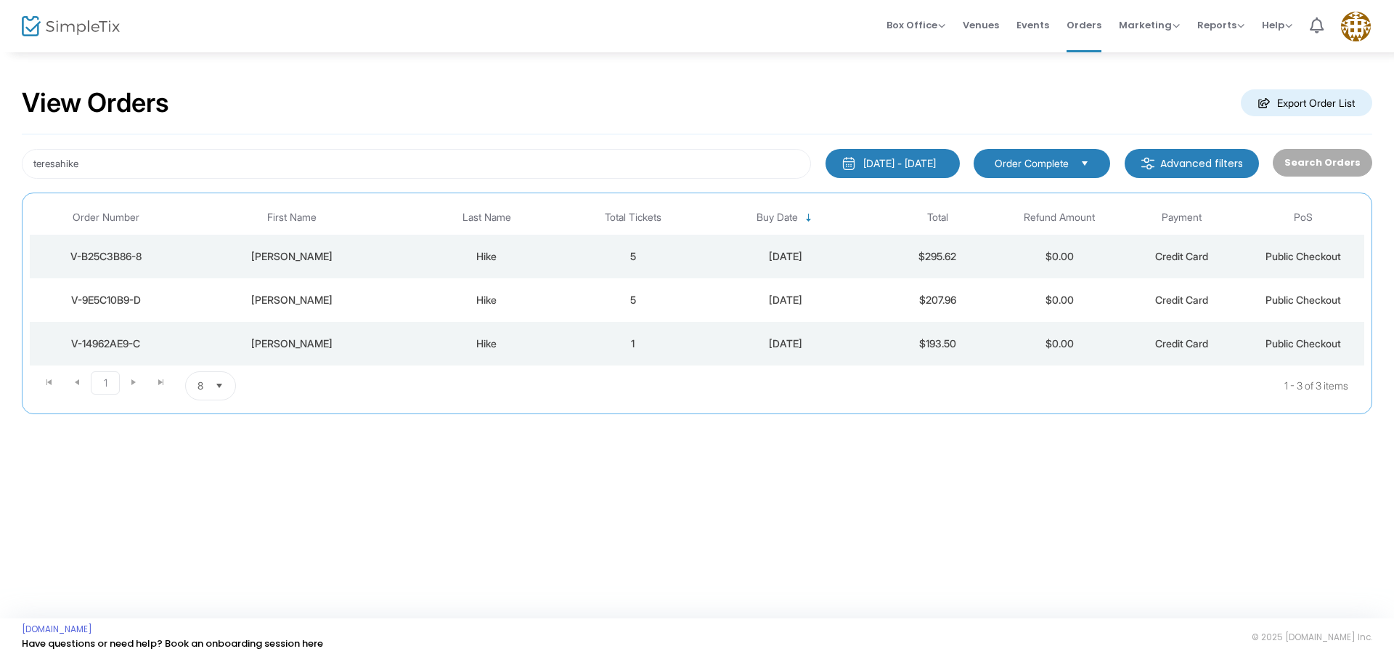
click at [289, 253] on div "[PERSON_NAME]" at bounding box center [292, 256] width 212 height 15
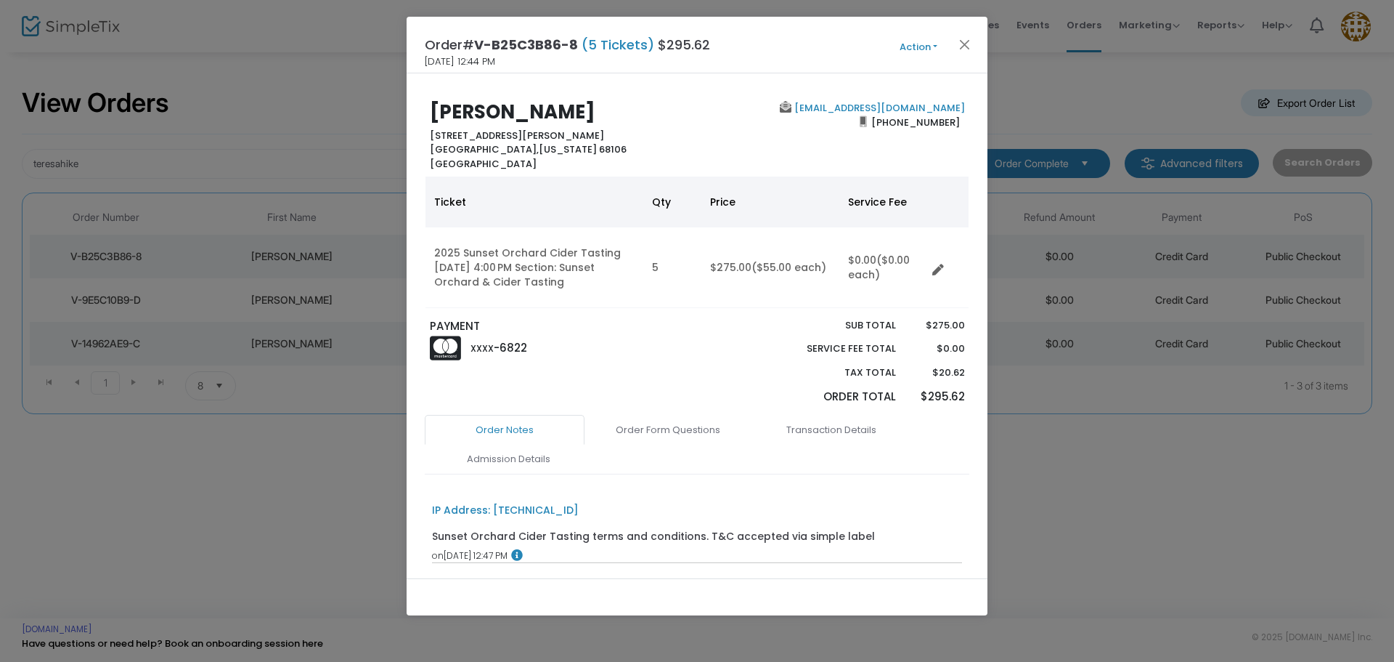
click at [902, 47] on button "Action" at bounding box center [918, 47] width 87 height 16
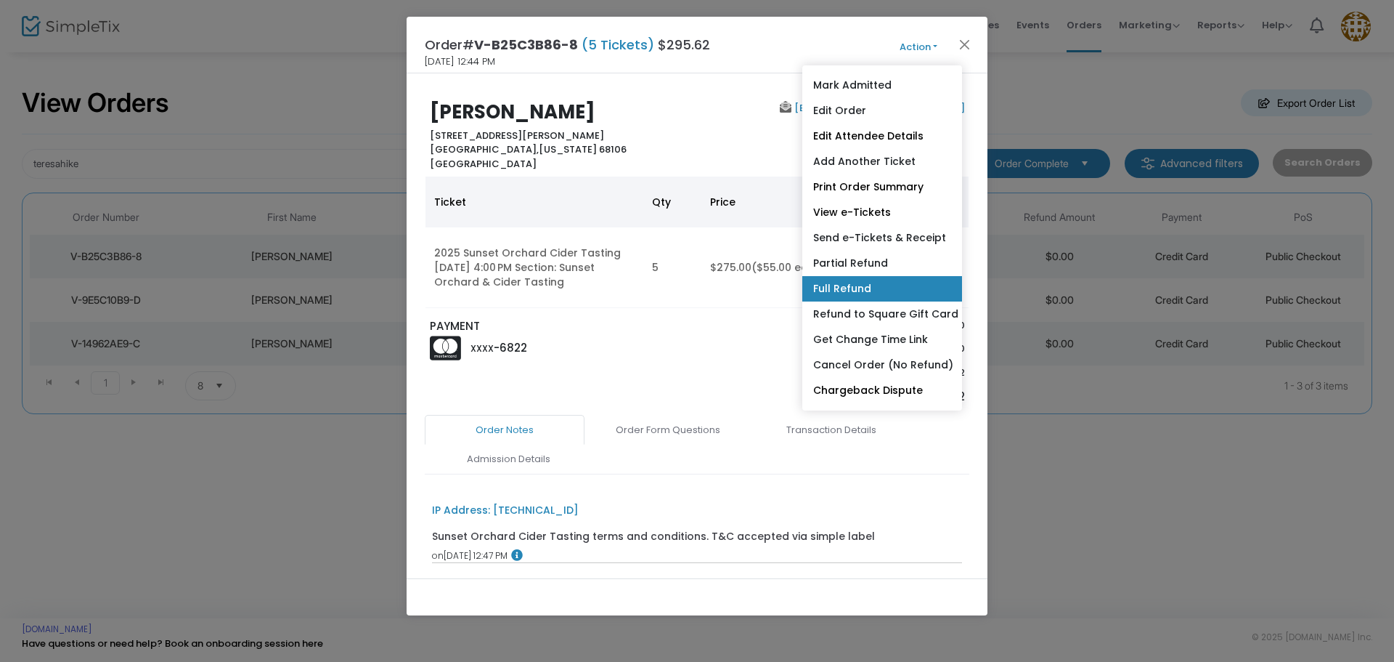
click at [869, 290] on link "Full Refund" at bounding box center [882, 288] width 160 height 25
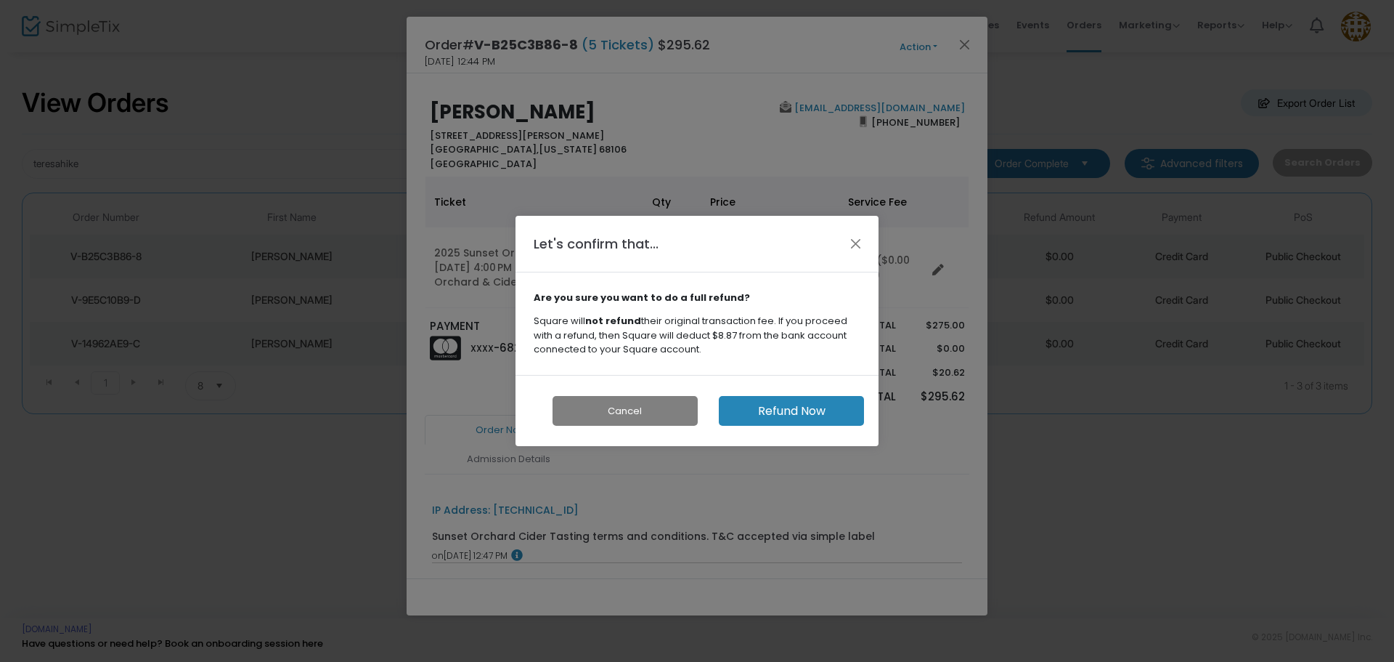
click at [784, 418] on button "Refund Now" at bounding box center [791, 411] width 145 height 30
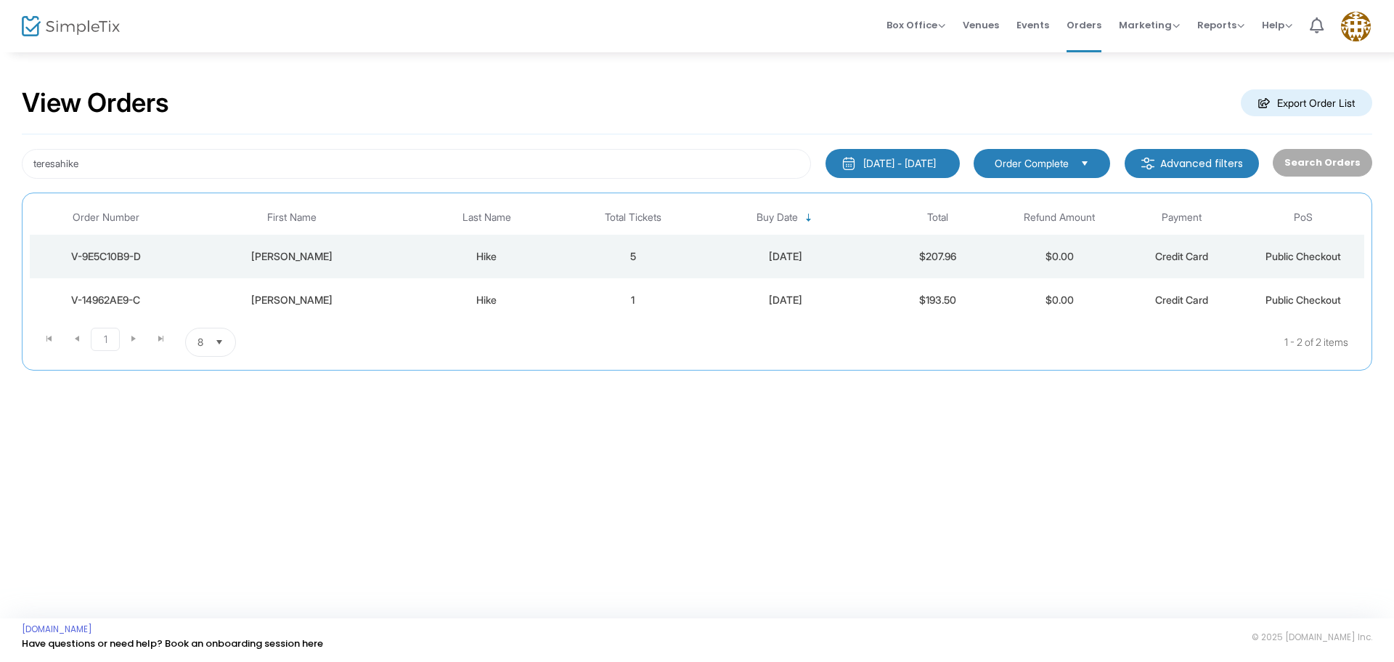
click at [1086, 160] on span "Select" at bounding box center [1085, 163] width 24 height 24
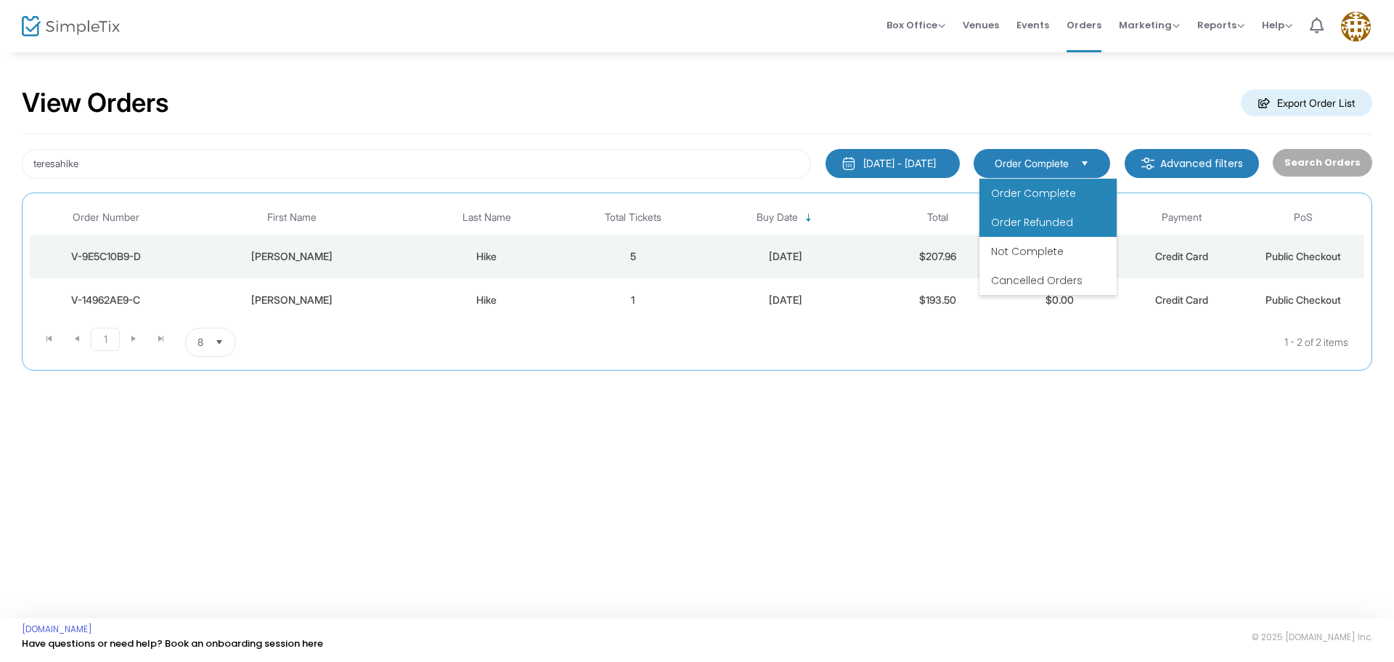
click at [1076, 213] on li "Order Refunded" at bounding box center [1048, 222] width 137 height 29
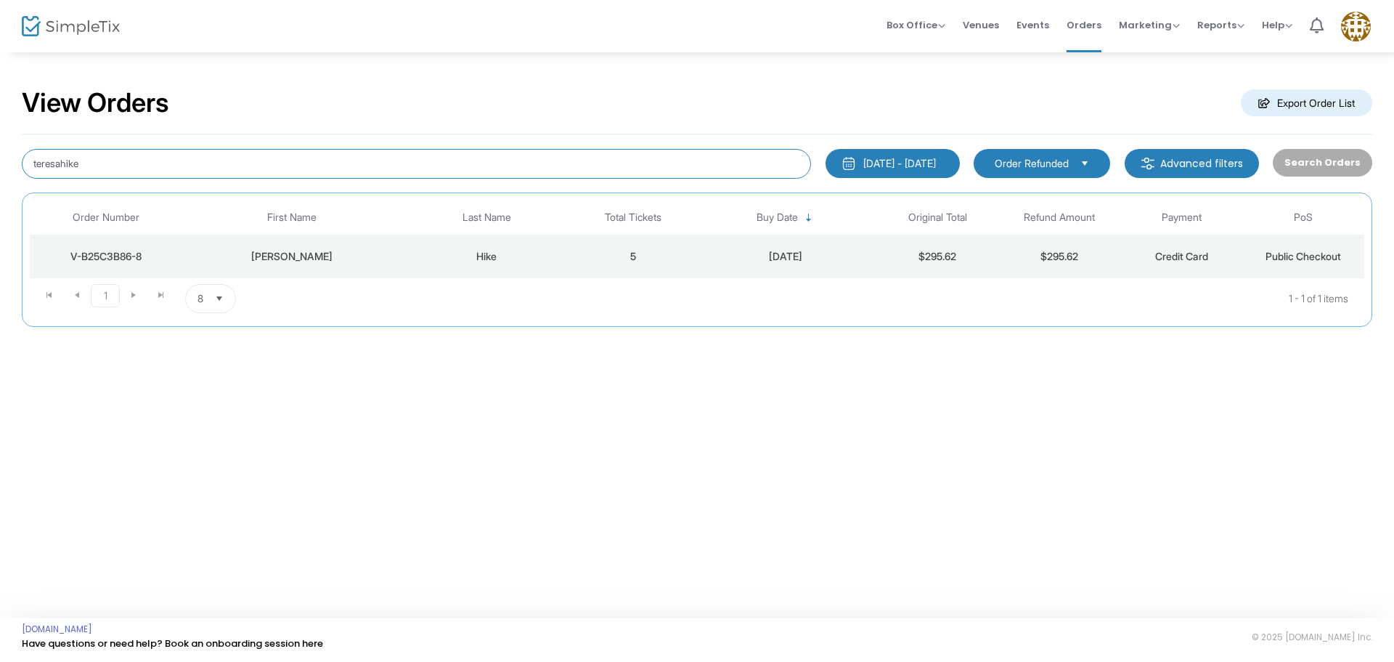
drag, startPoint x: 146, startPoint y: 159, endPoint x: 4, endPoint y: 157, distance: 141.6
click at [4, 157] on div "View Orders Export Order List teresahike 1/1/2025 - 9/18/2025 Last 30 Days Toda…" at bounding box center [697, 214] width 1394 height 327
type input "sknapp2257"
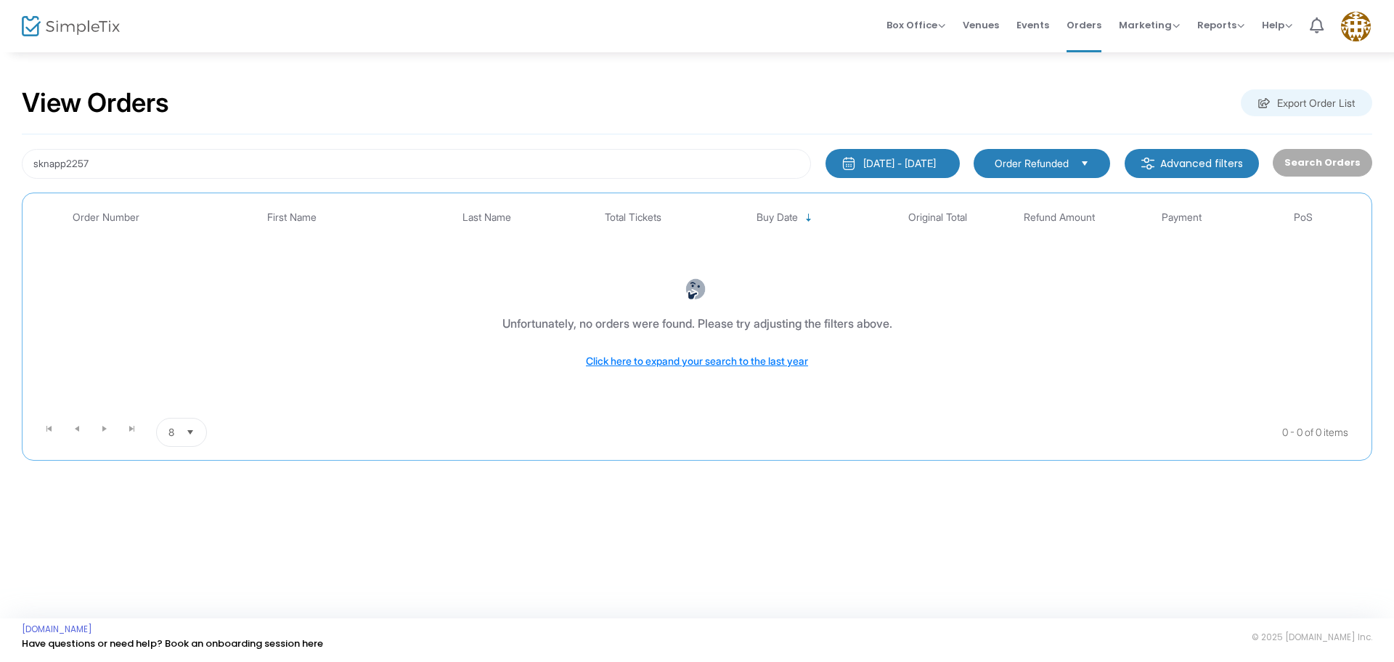
click at [1075, 164] on span "Order Refunded" at bounding box center [1032, 163] width 86 height 16
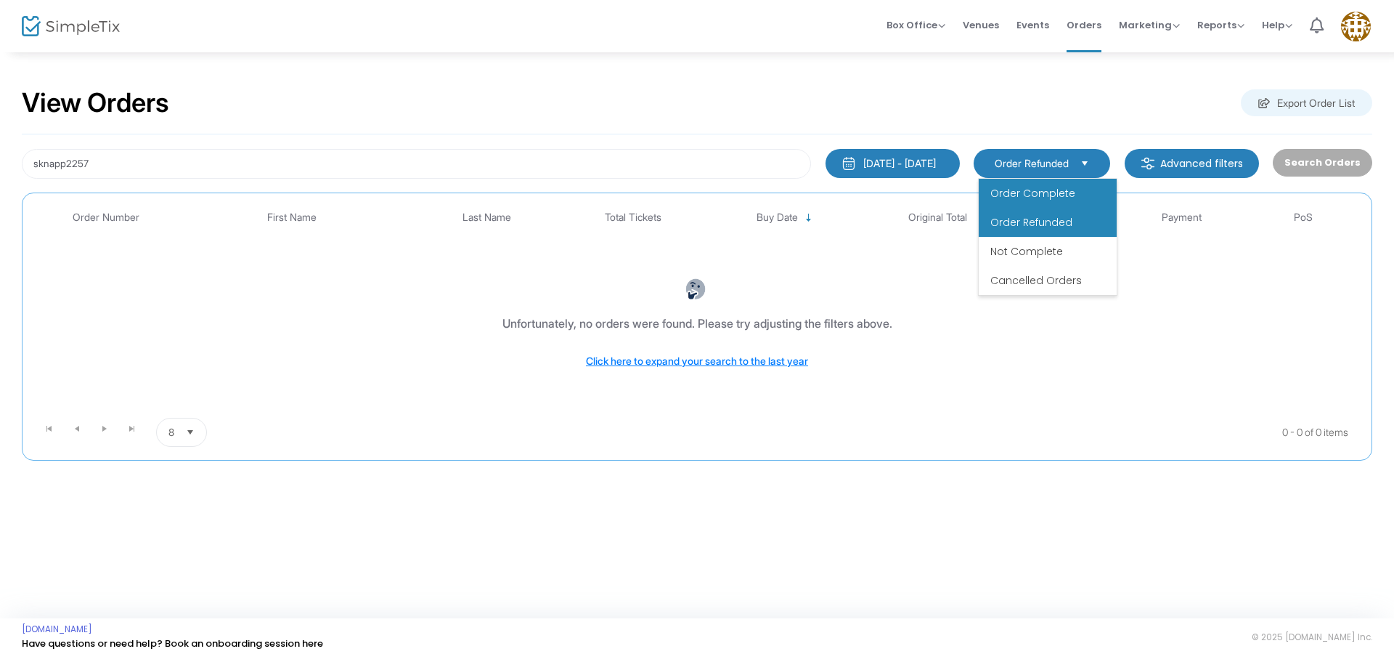
click at [1069, 198] on span "Order Complete" at bounding box center [1033, 193] width 85 height 15
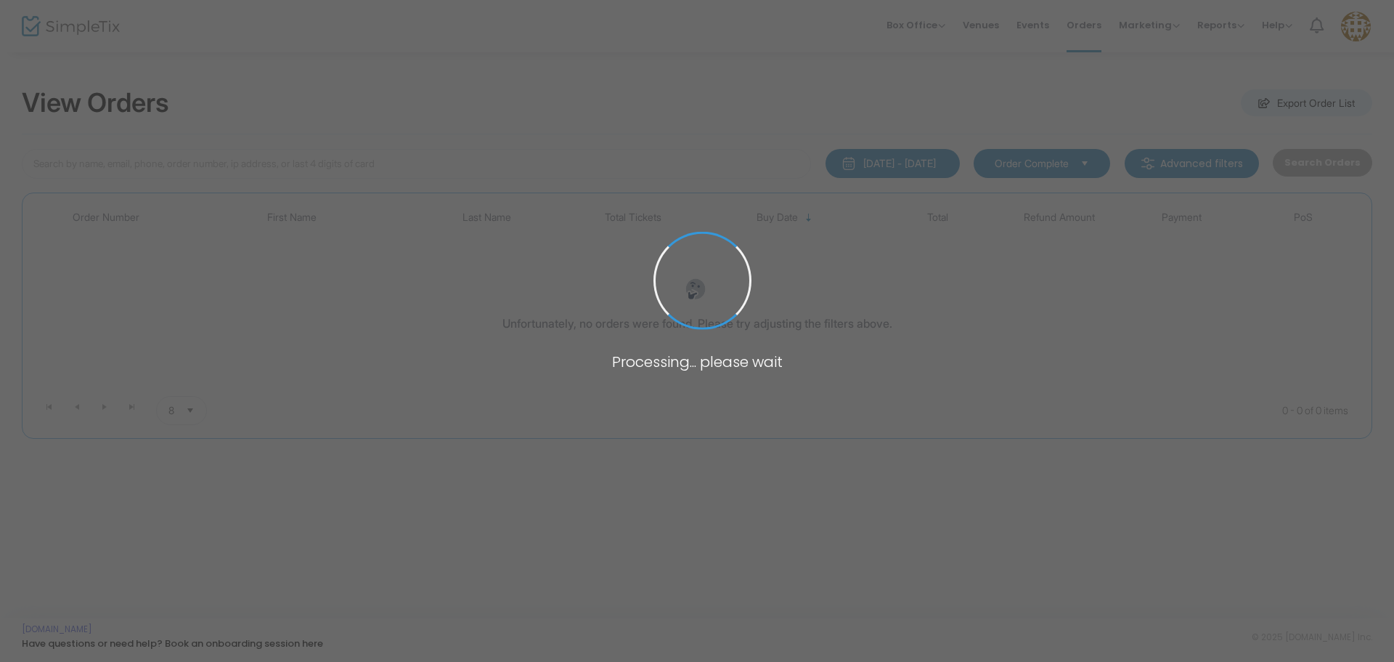
type input "sknapp2257"
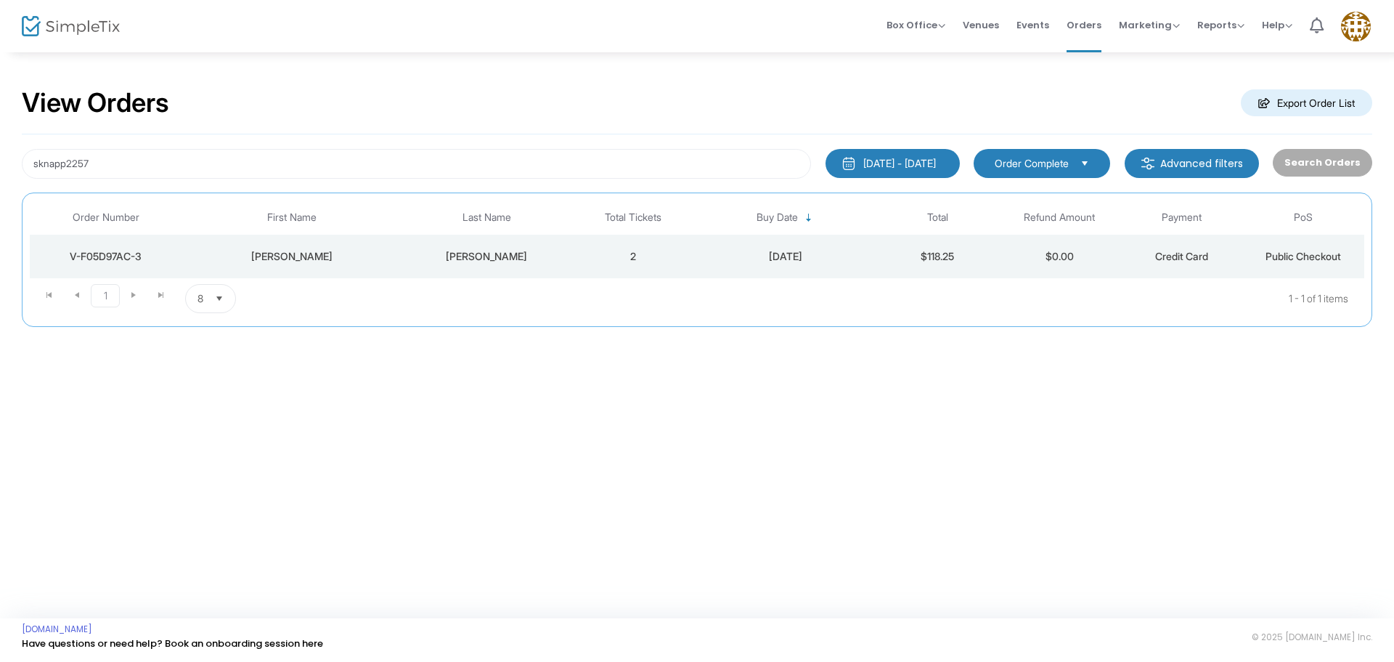
click at [526, 261] on div "[PERSON_NAME]" at bounding box center [486, 256] width 163 height 15
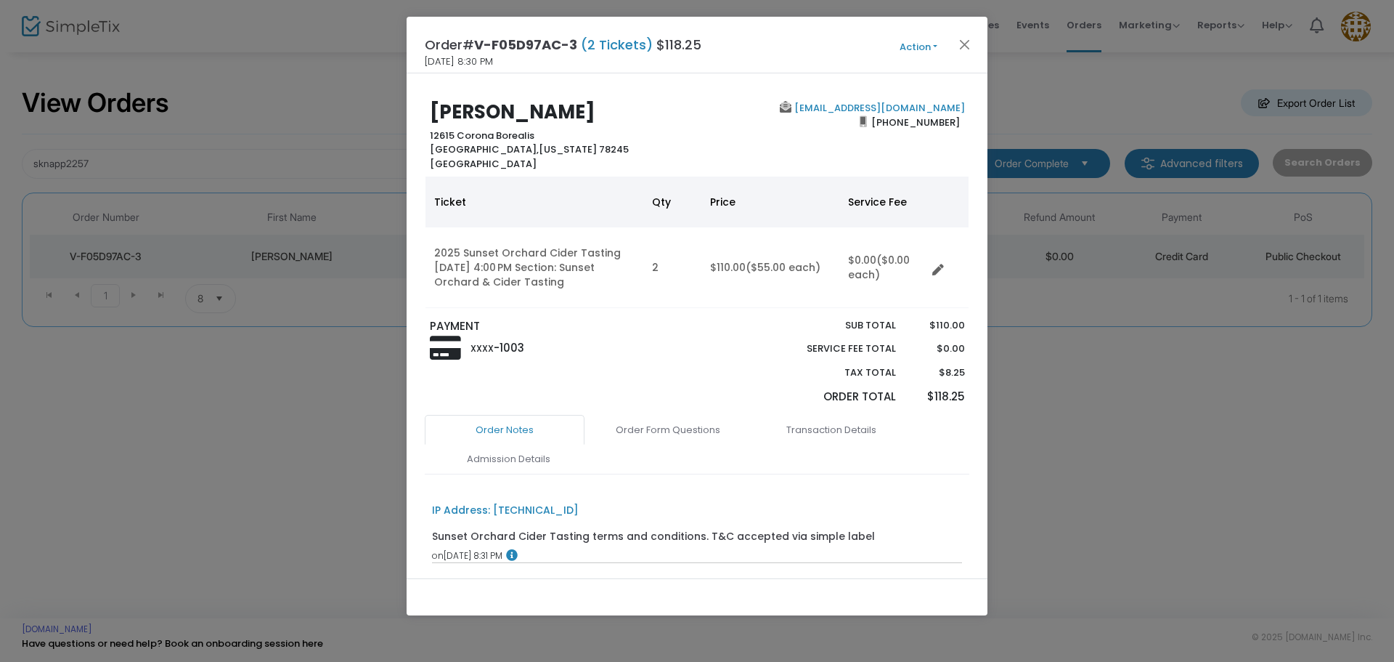
click at [911, 46] on button "Action" at bounding box center [918, 47] width 87 height 16
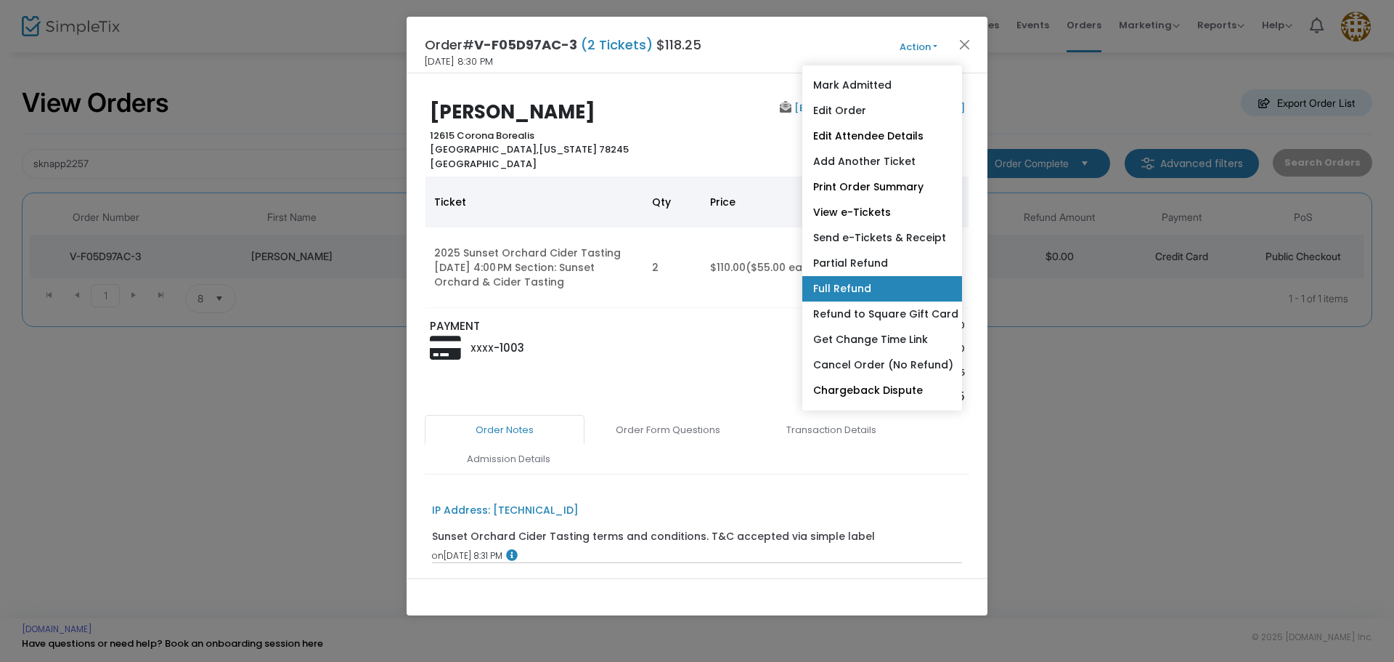
click at [851, 298] on link "Full Refund" at bounding box center [882, 288] width 160 height 25
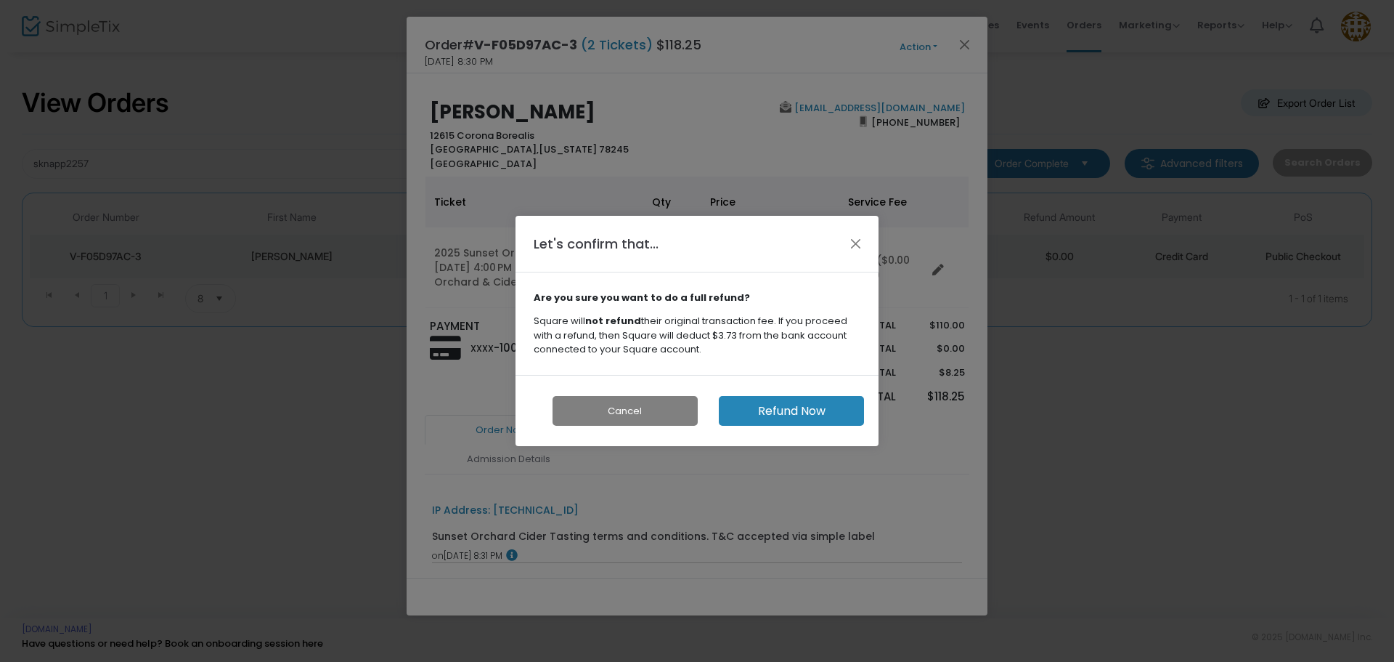
click at [805, 412] on button "Refund Now" at bounding box center [791, 411] width 145 height 30
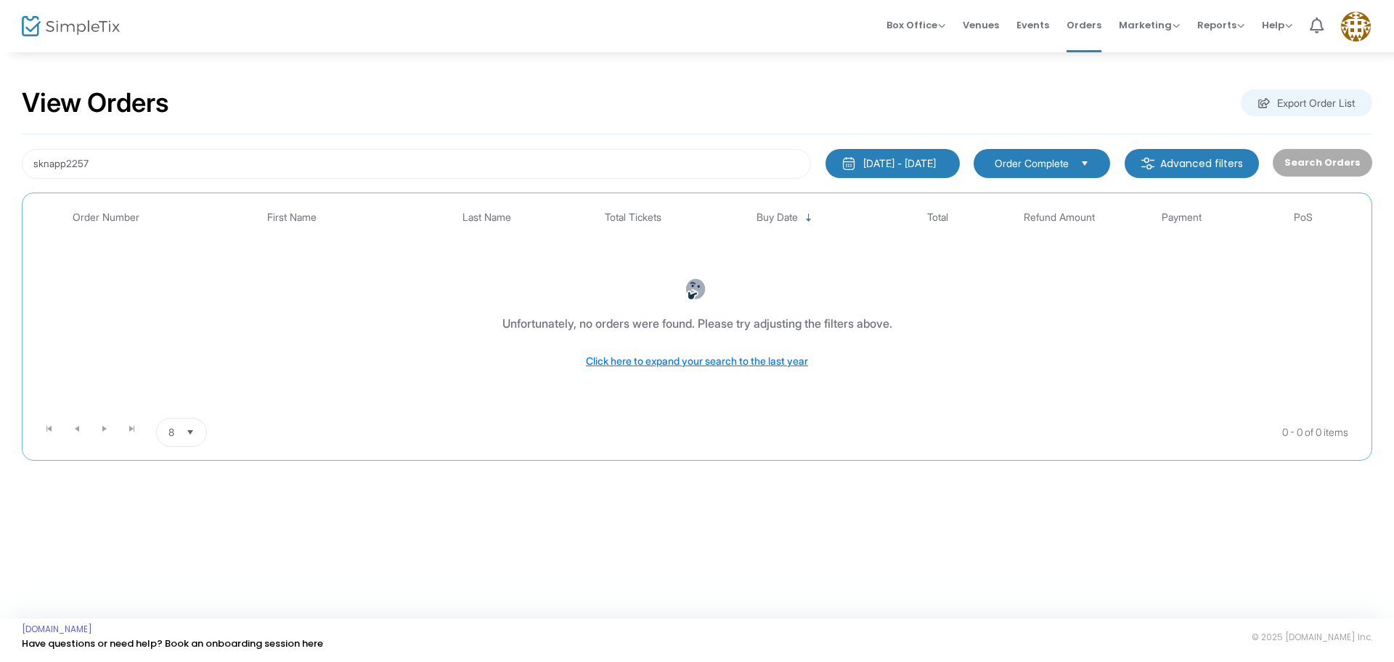
click at [1035, 160] on span "Order Complete" at bounding box center [1032, 163] width 74 height 15
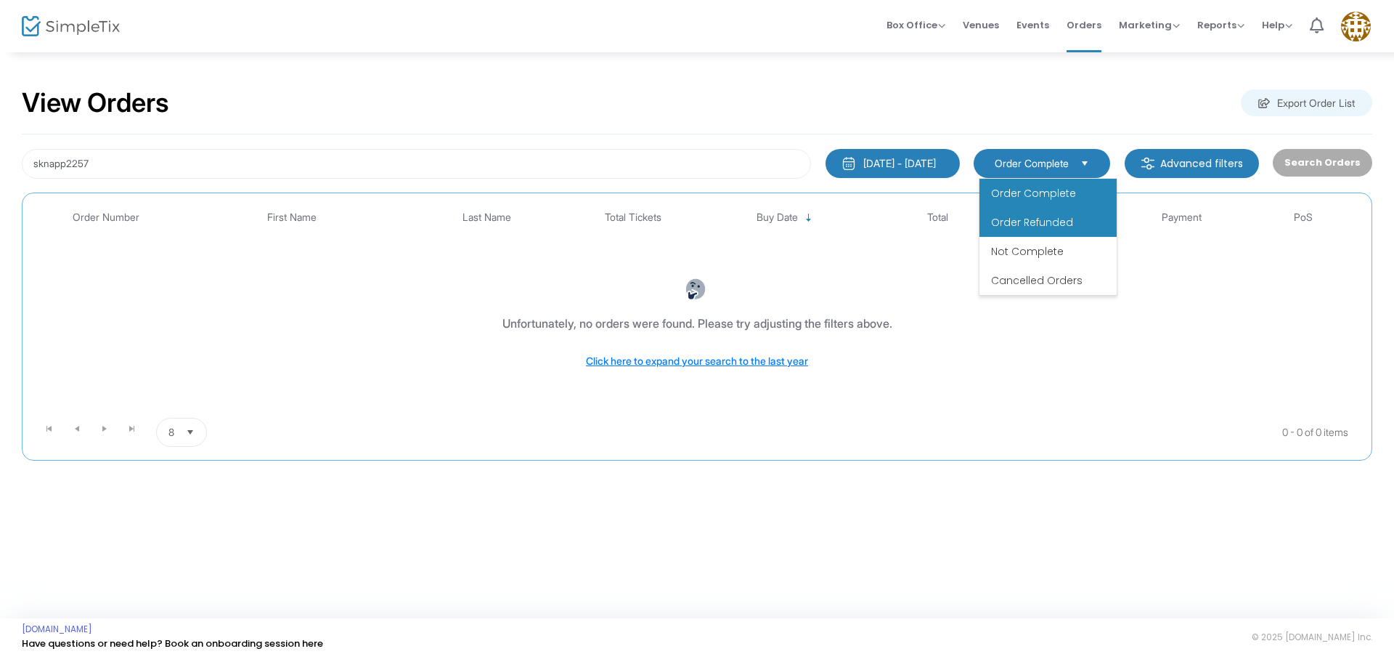
click at [1017, 225] on span "Order Refunded" at bounding box center [1032, 222] width 82 height 15
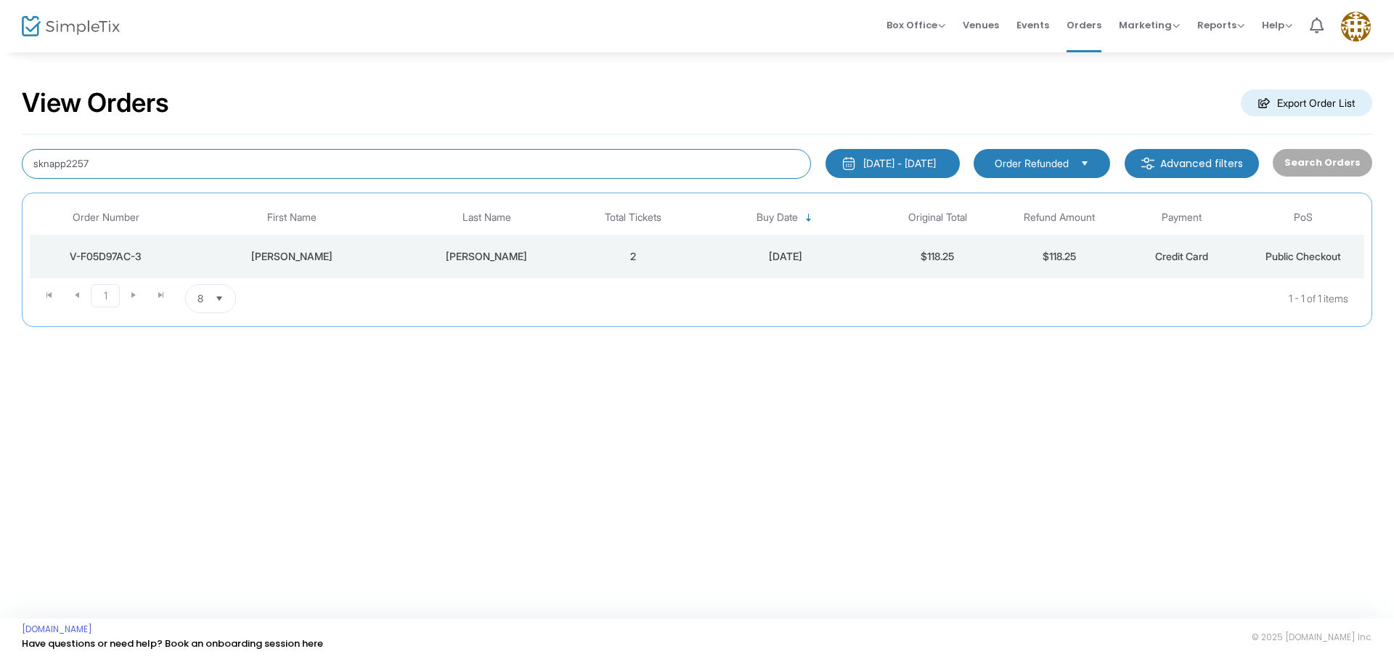
drag, startPoint x: 107, startPoint y: 164, endPoint x: 0, endPoint y: 137, distance: 110.8
click at [0, 139] on div "View Orders Export Order List sknapp2257 [DATE] - [DATE] Last 30 Days [DATE] [D…" at bounding box center [697, 214] width 1394 height 327
type input "mrkratochvil"
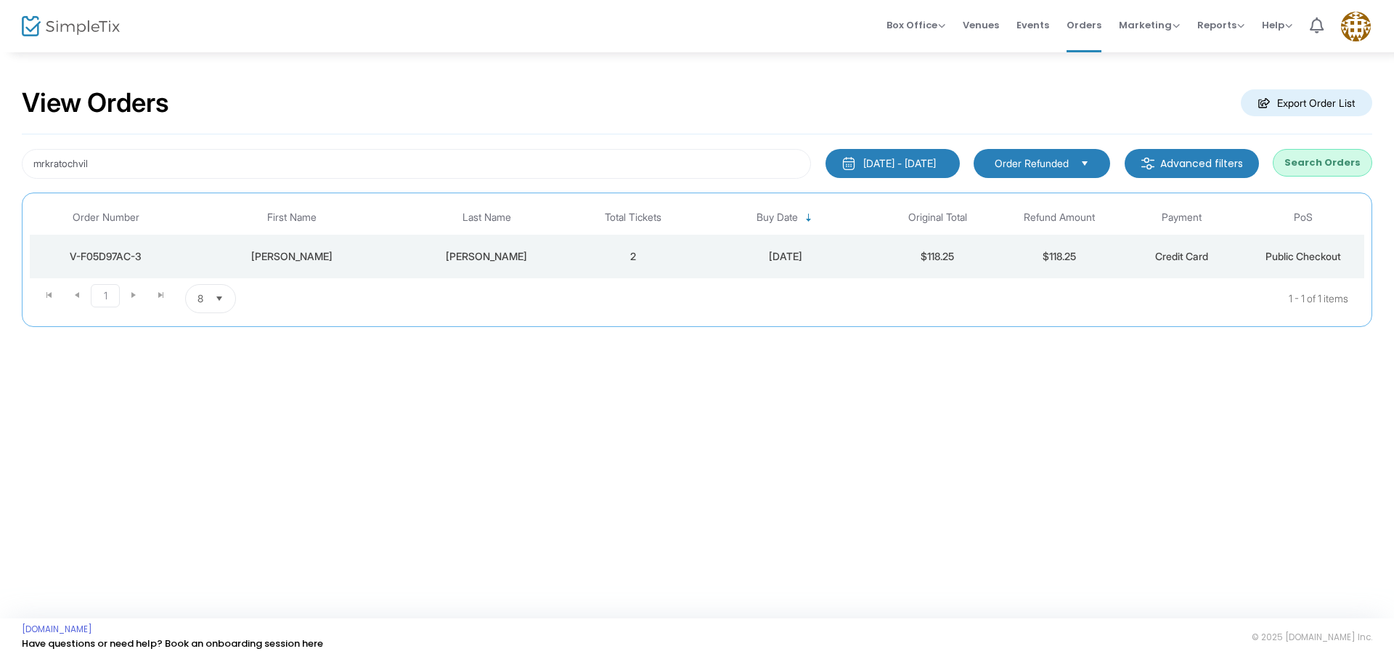
click at [1017, 170] on span "Order Refunded" at bounding box center [1032, 163] width 74 height 15
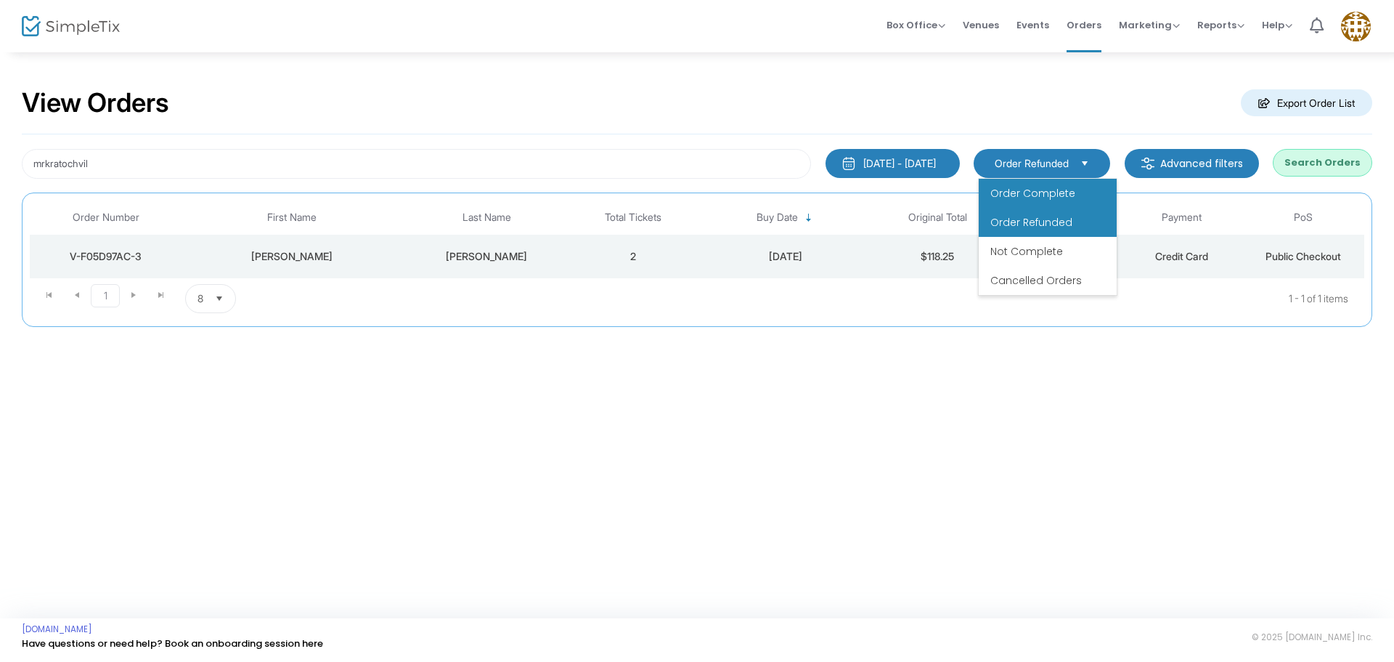
click at [1017, 186] on span "Order Complete" at bounding box center [1033, 193] width 85 height 15
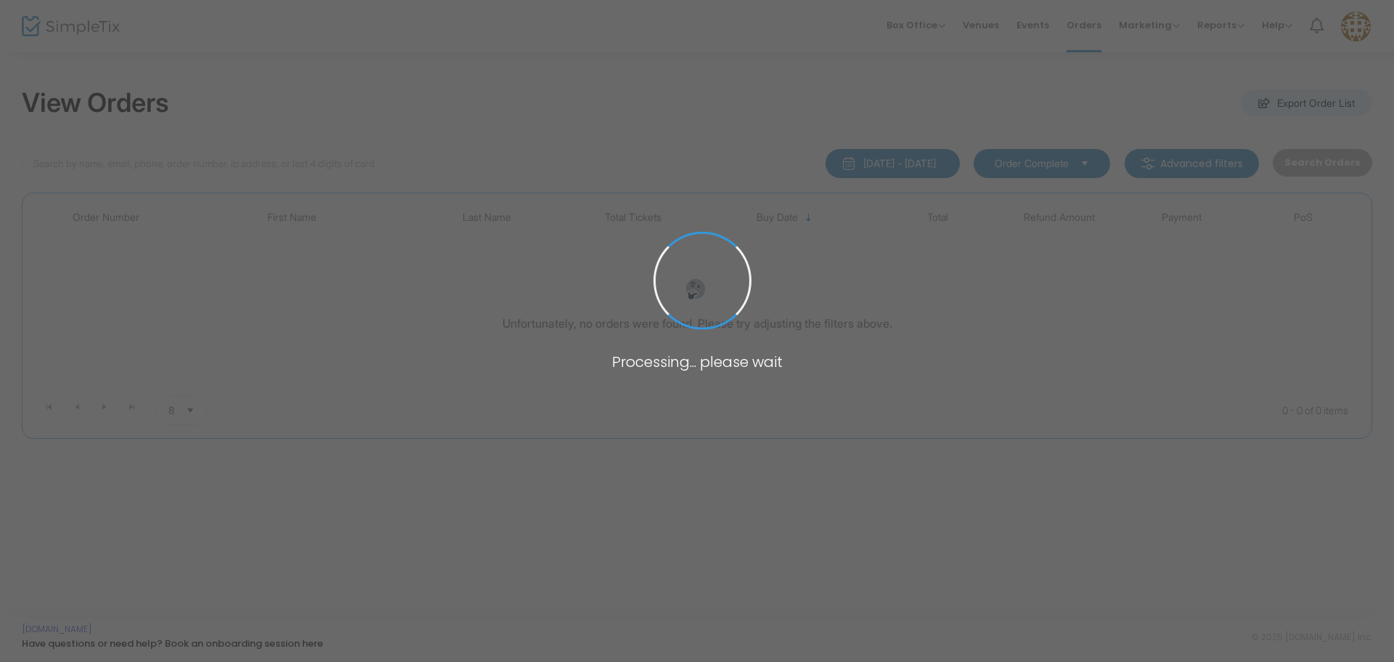
type input "mrkratochvil"
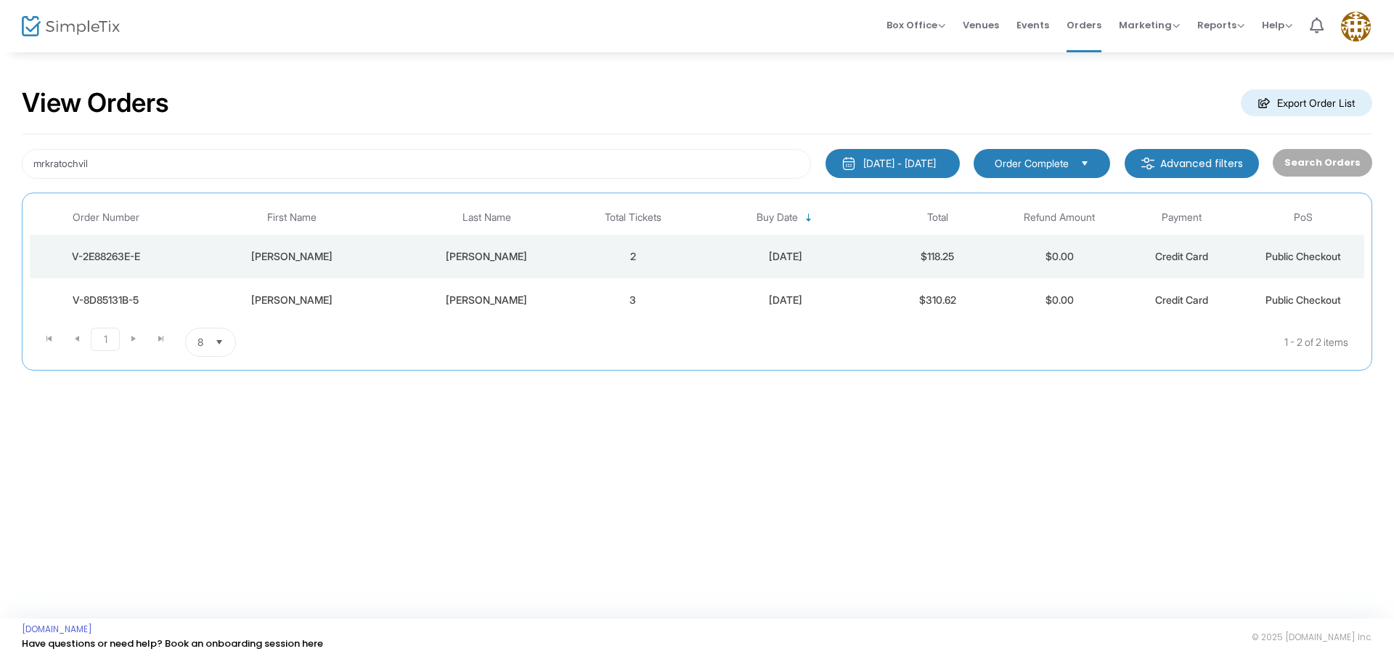
click at [288, 256] on div "Mike" at bounding box center [292, 256] width 212 height 15
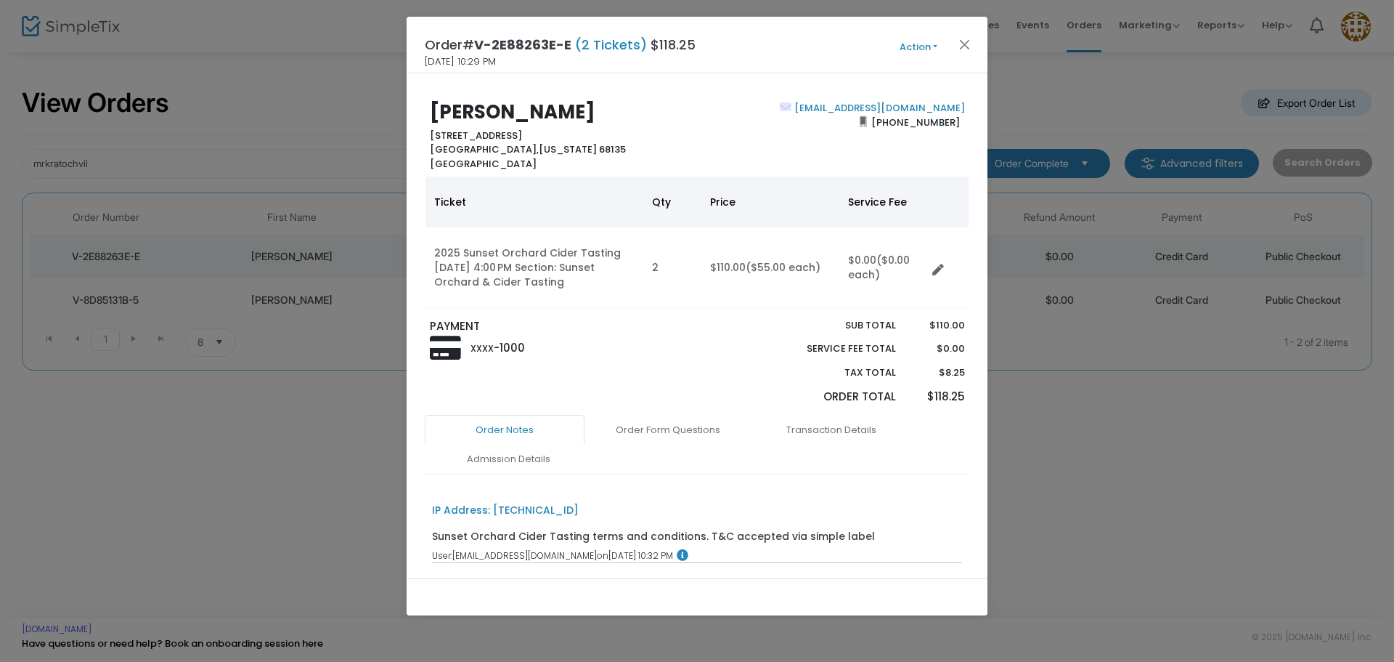
click at [915, 45] on button "Action" at bounding box center [918, 47] width 87 height 16
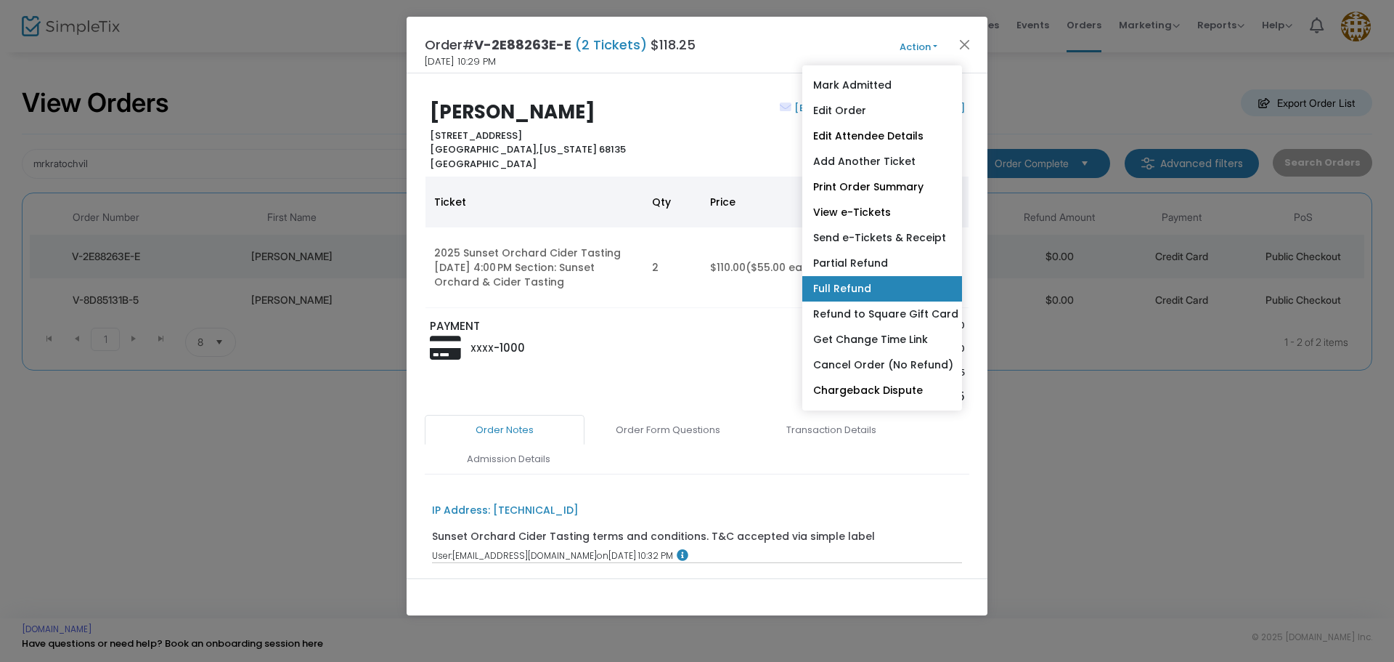
click at [936, 290] on link "Full Refund" at bounding box center [882, 288] width 160 height 25
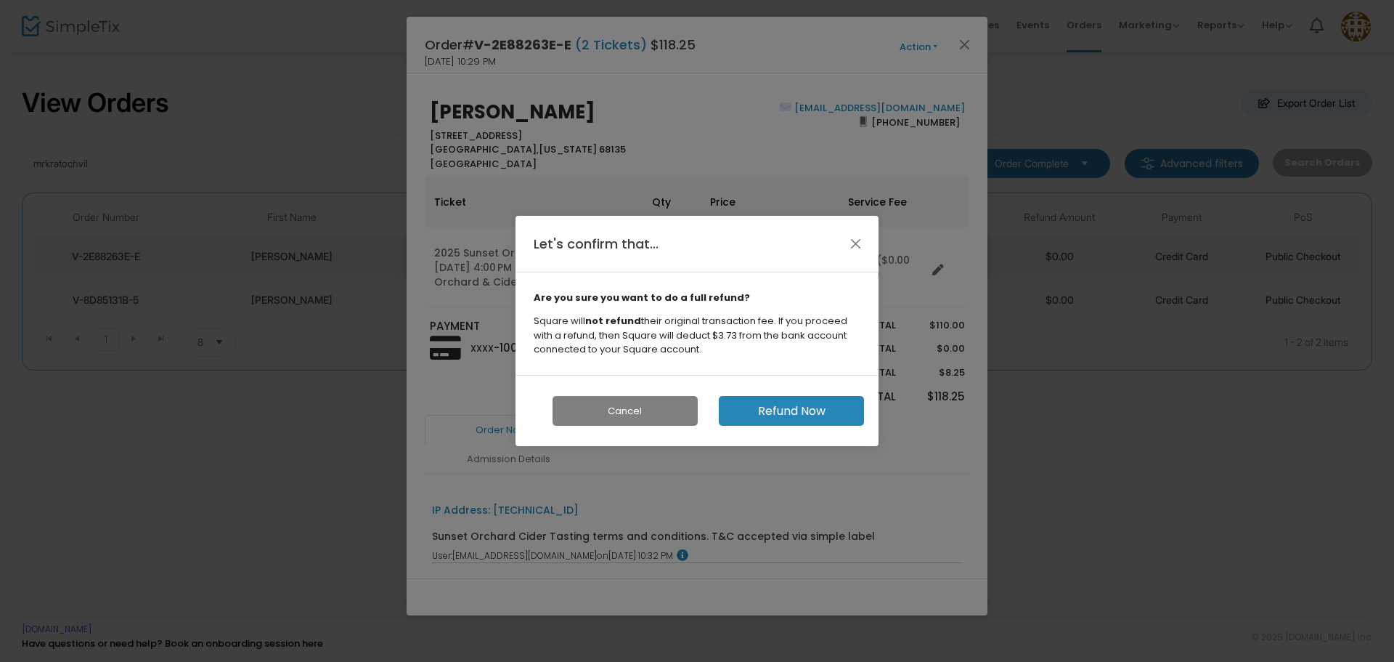
click at [813, 405] on button "Refund Now" at bounding box center [791, 411] width 145 height 30
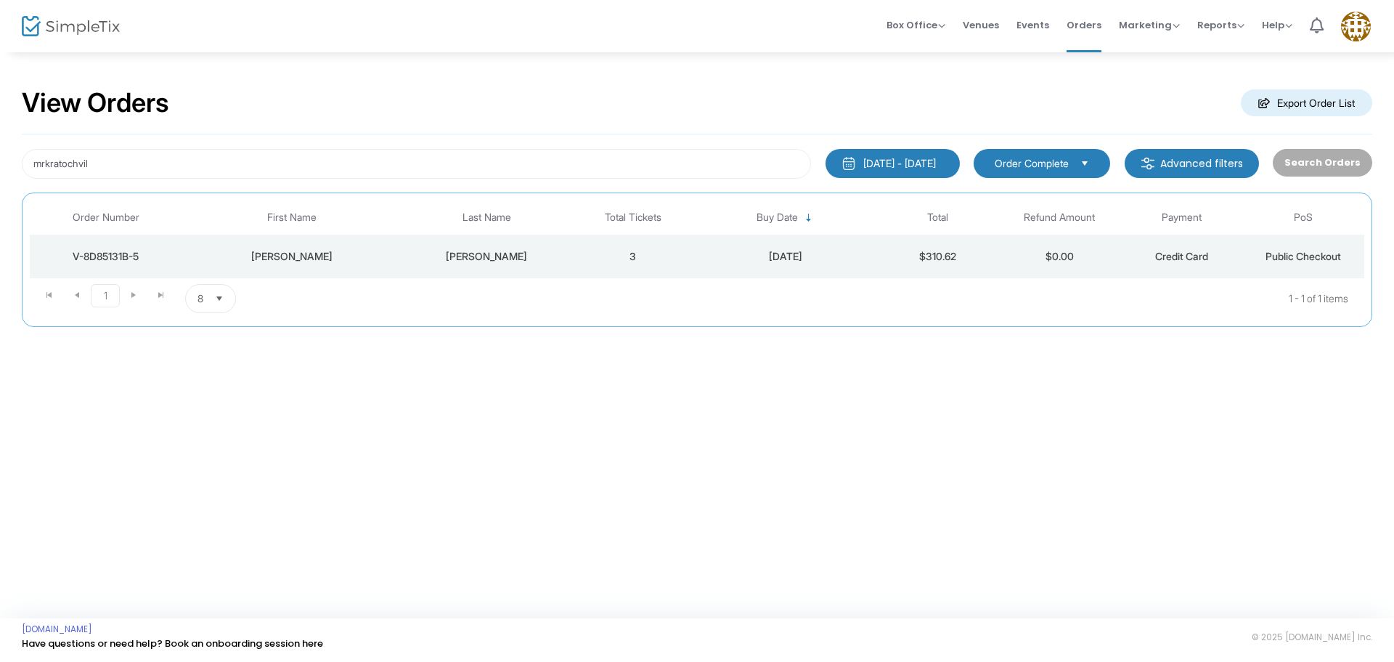
click at [995, 163] on span "Order Complete" at bounding box center [1032, 163] width 86 height 16
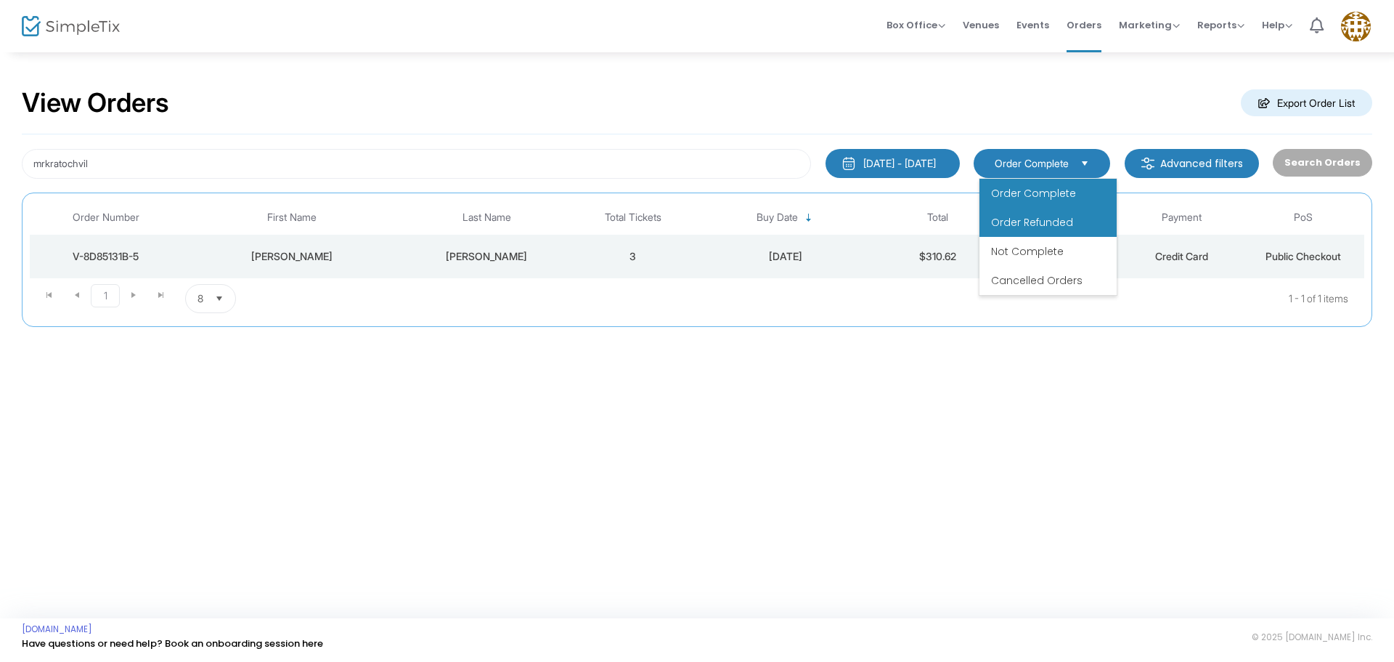
click at [1002, 225] on span "Order Refunded" at bounding box center [1032, 222] width 82 height 15
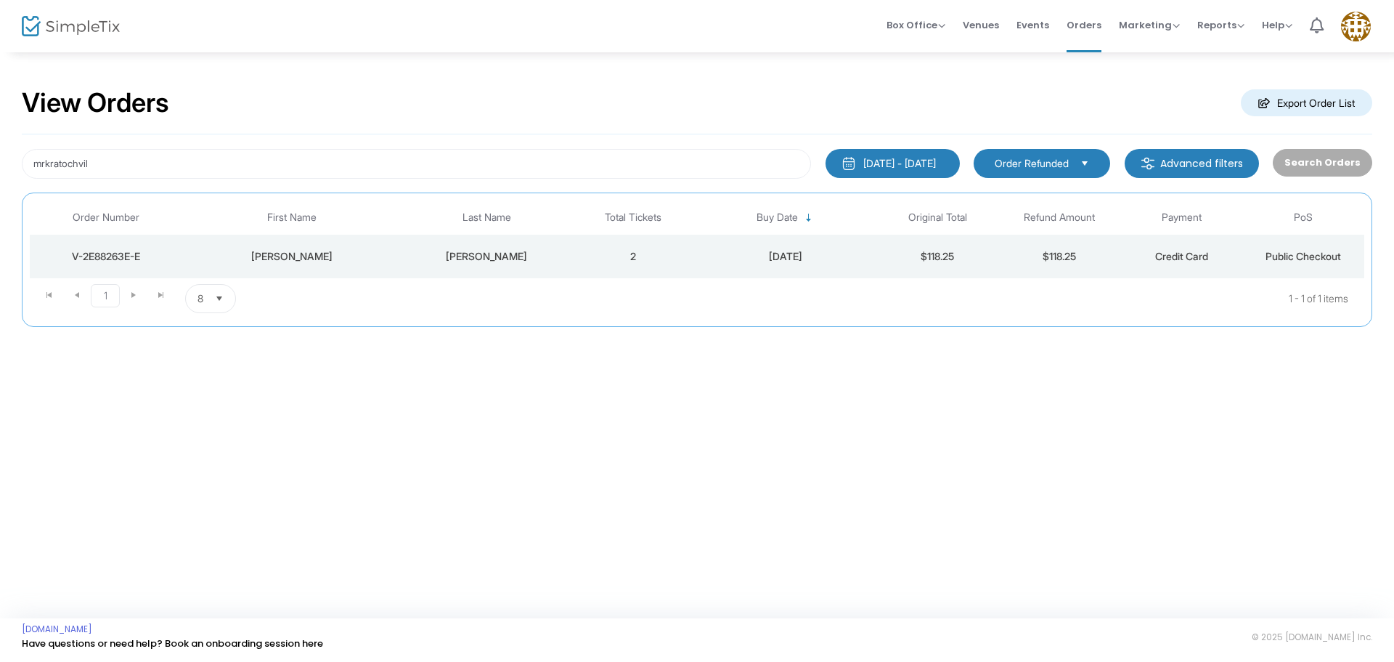
click at [1069, 175] on kendo-dropdownlist "Order Refunded" at bounding box center [1042, 163] width 137 height 29
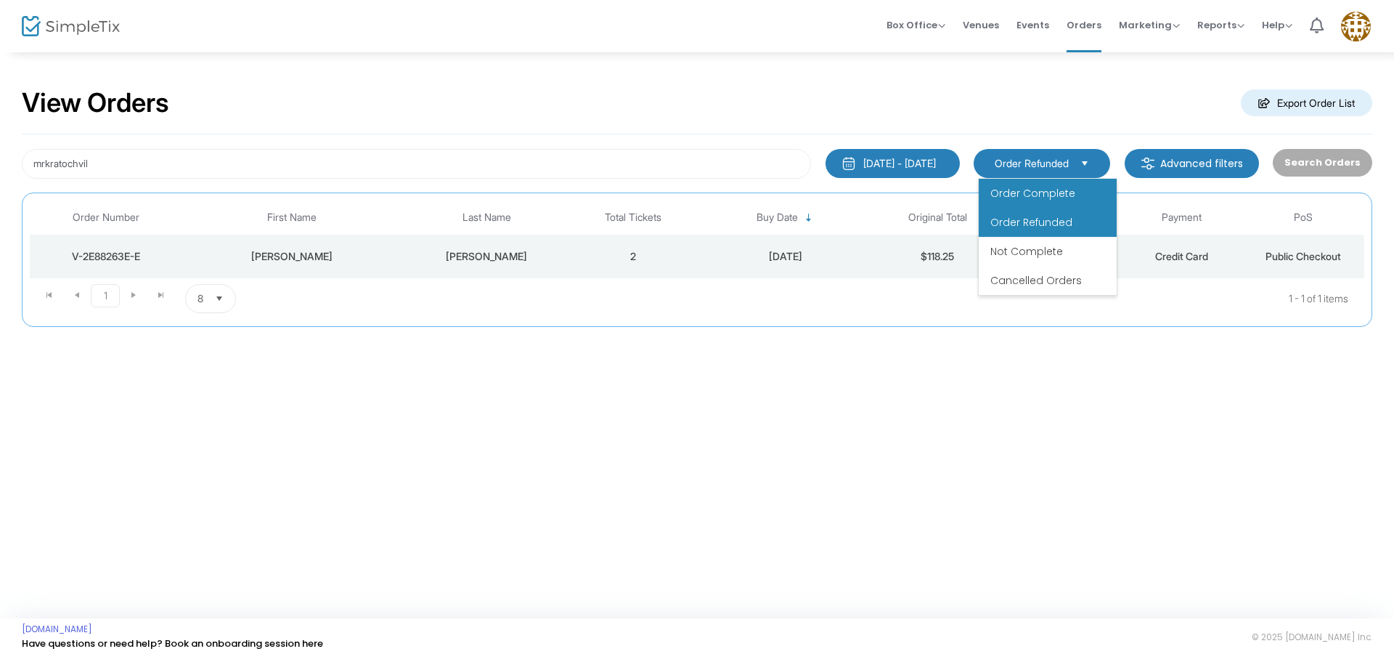
click at [1074, 202] on li "Order Complete" at bounding box center [1048, 193] width 138 height 29
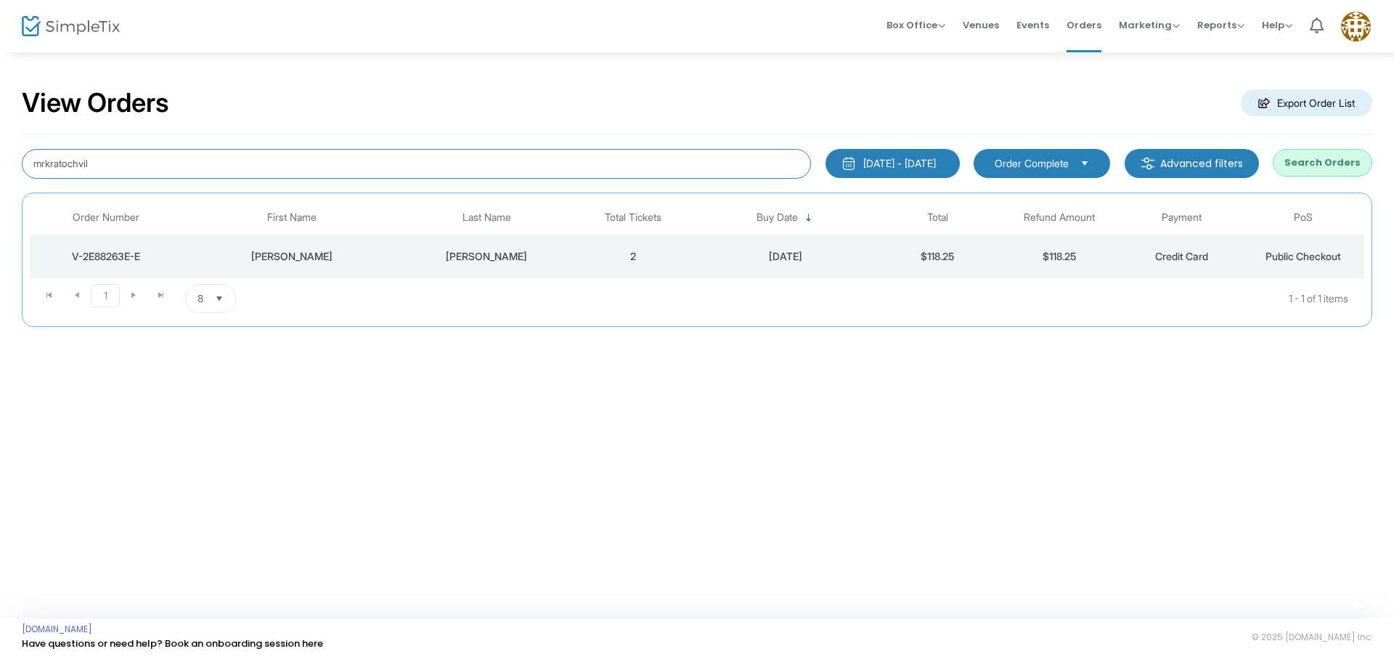
drag, startPoint x: 121, startPoint y: 165, endPoint x: 0, endPoint y: 161, distance: 121.3
click at [0, 161] on div "View Orders Export Order List mrkratochvil [DATE] - [DATE] Last 30 Days [DATE] …" at bounding box center [697, 214] width 1394 height 327
type input "lisakuhr08"
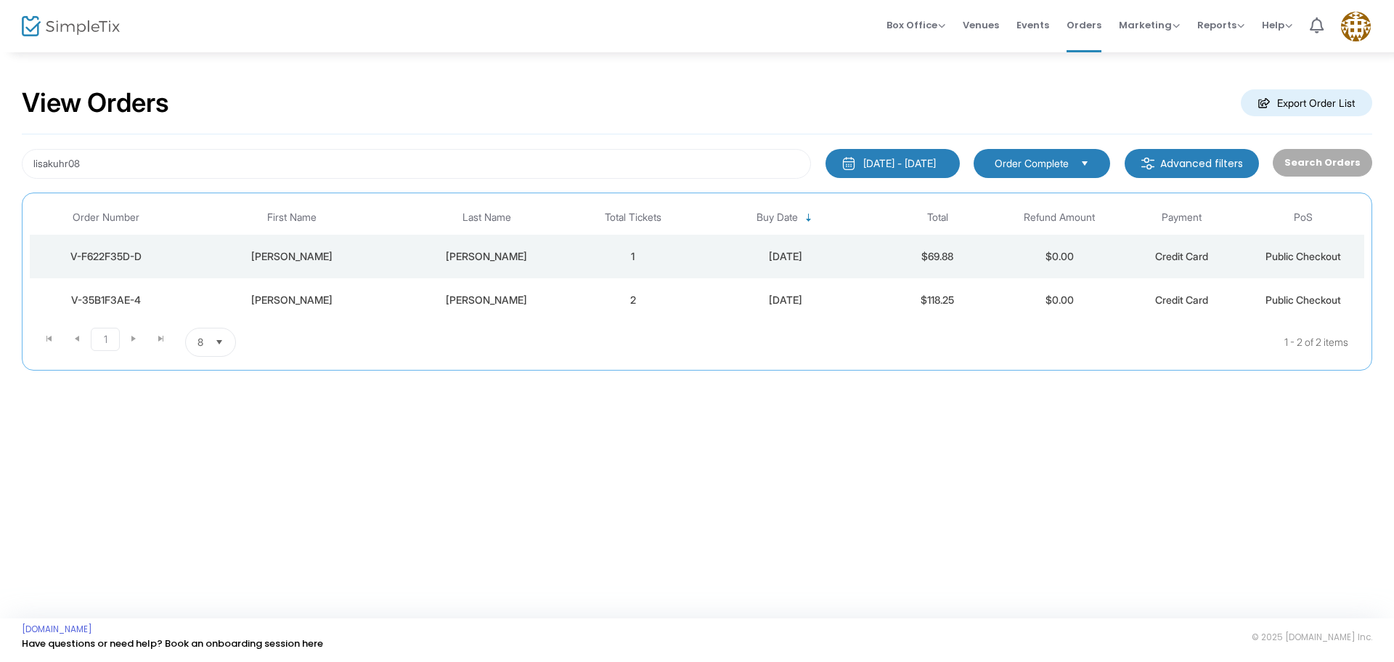
click at [627, 313] on td "2" at bounding box center [633, 300] width 122 height 44
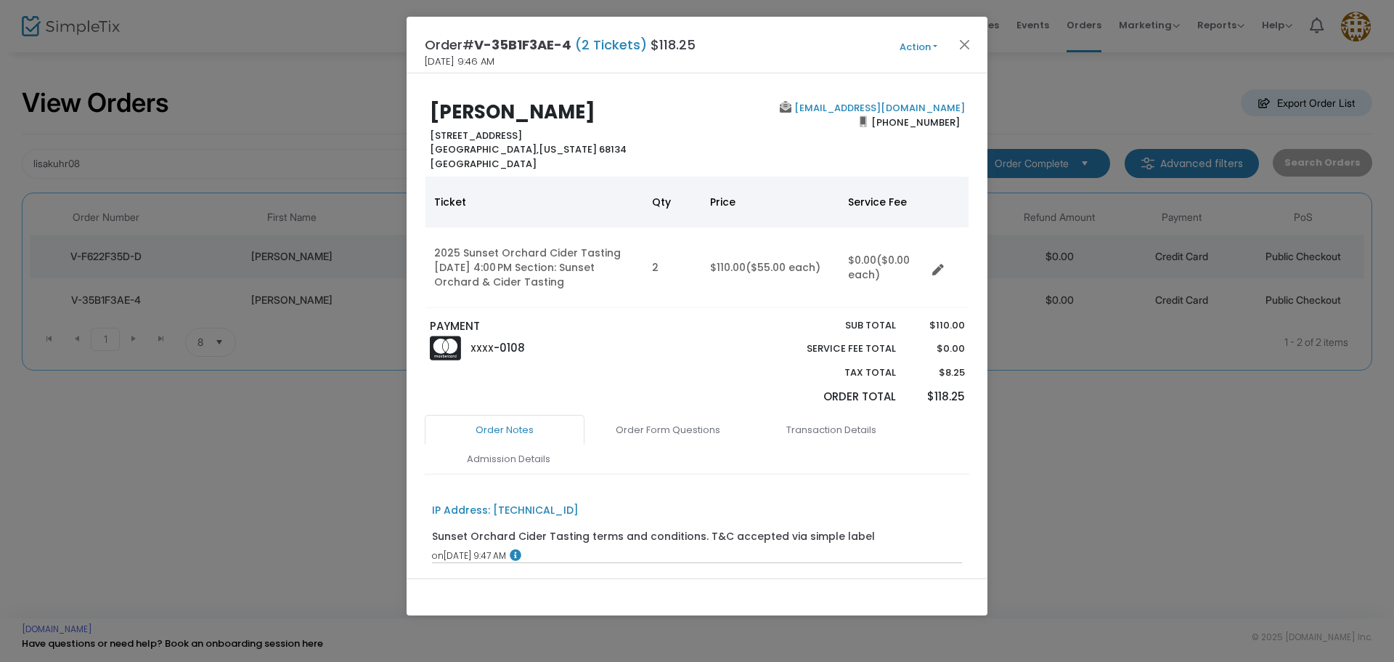
click at [914, 46] on button "Action" at bounding box center [918, 47] width 87 height 16
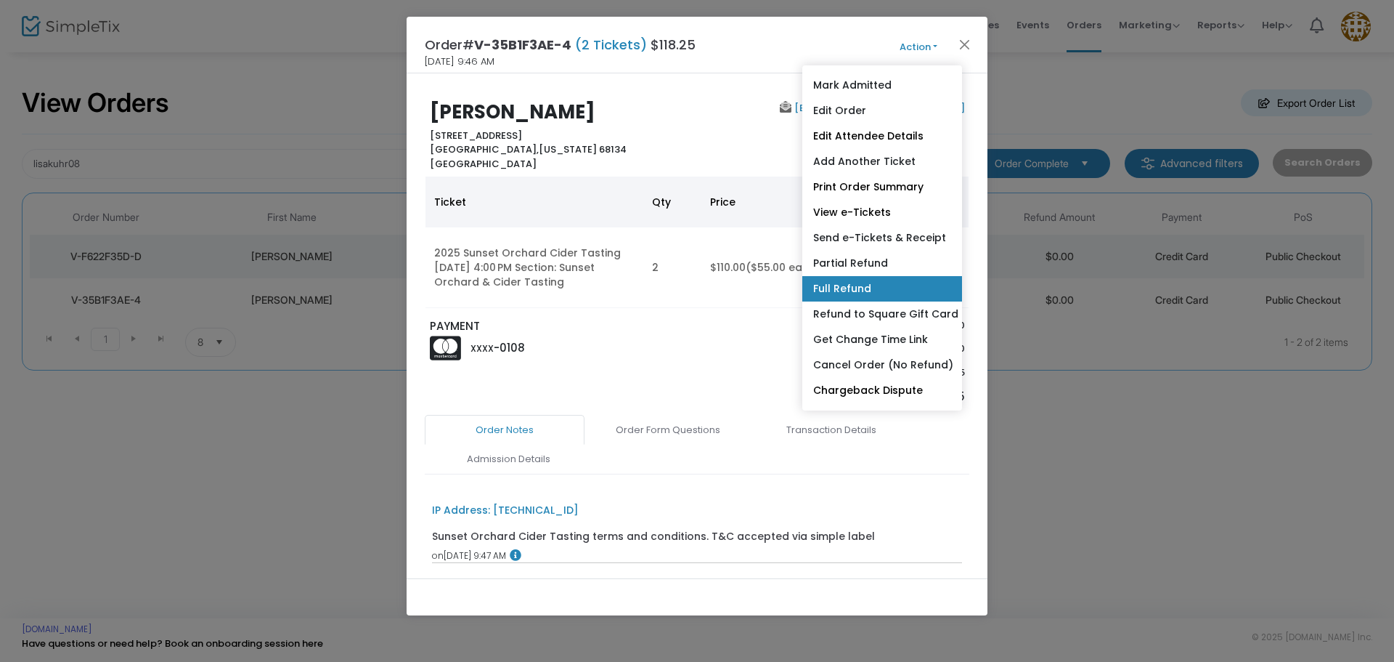
click at [859, 284] on link "Full Refund" at bounding box center [882, 288] width 160 height 25
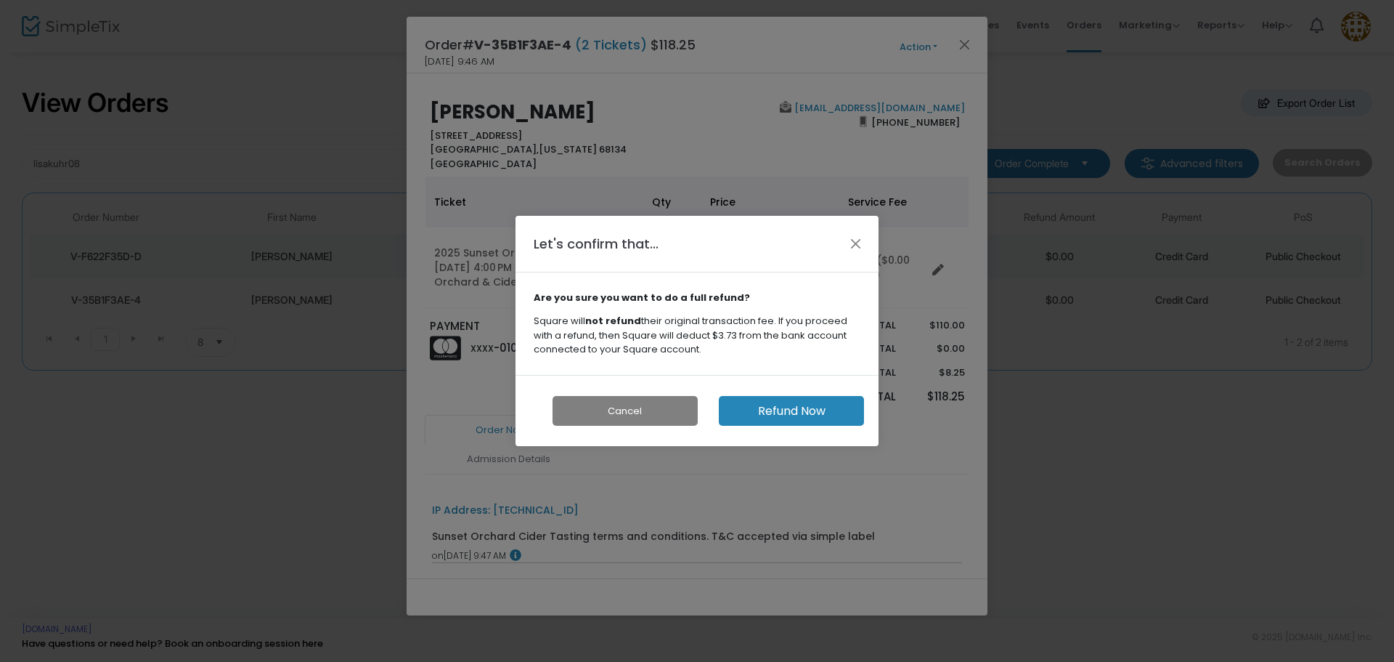
click at [801, 416] on button "Refund Now" at bounding box center [791, 411] width 145 height 30
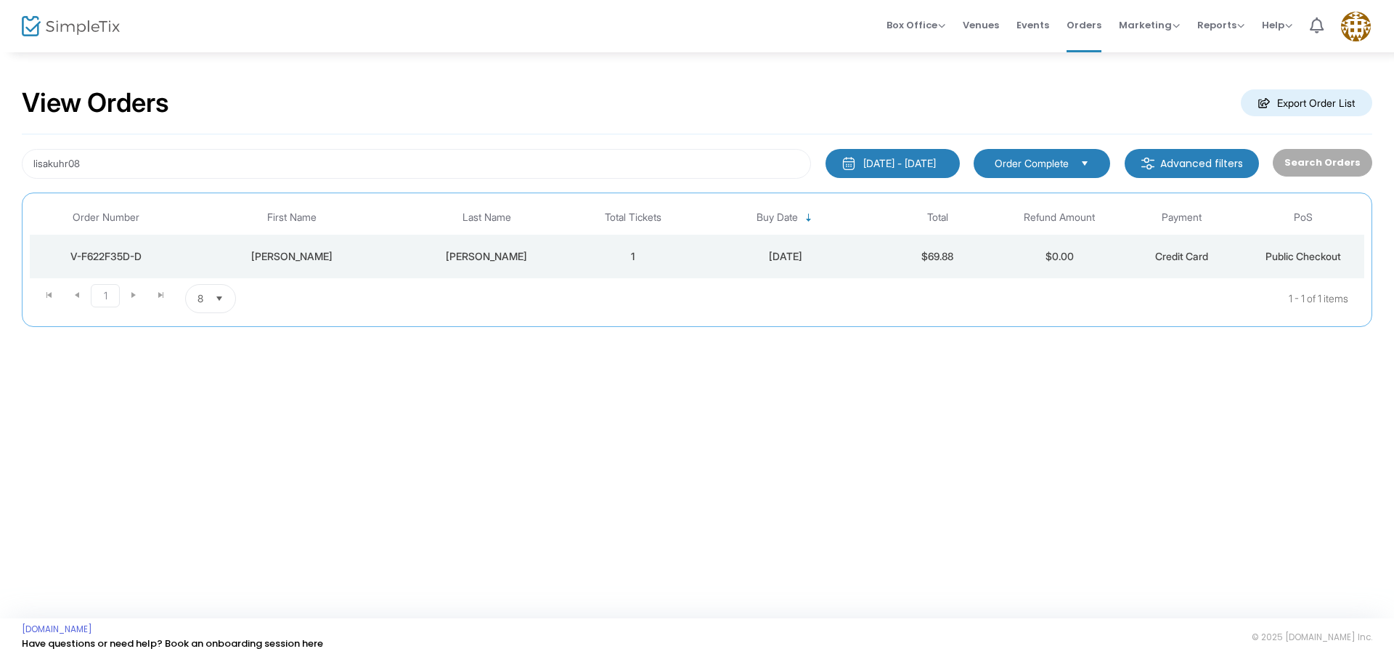
click at [1018, 166] on span "Order Complete" at bounding box center [1032, 163] width 74 height 15
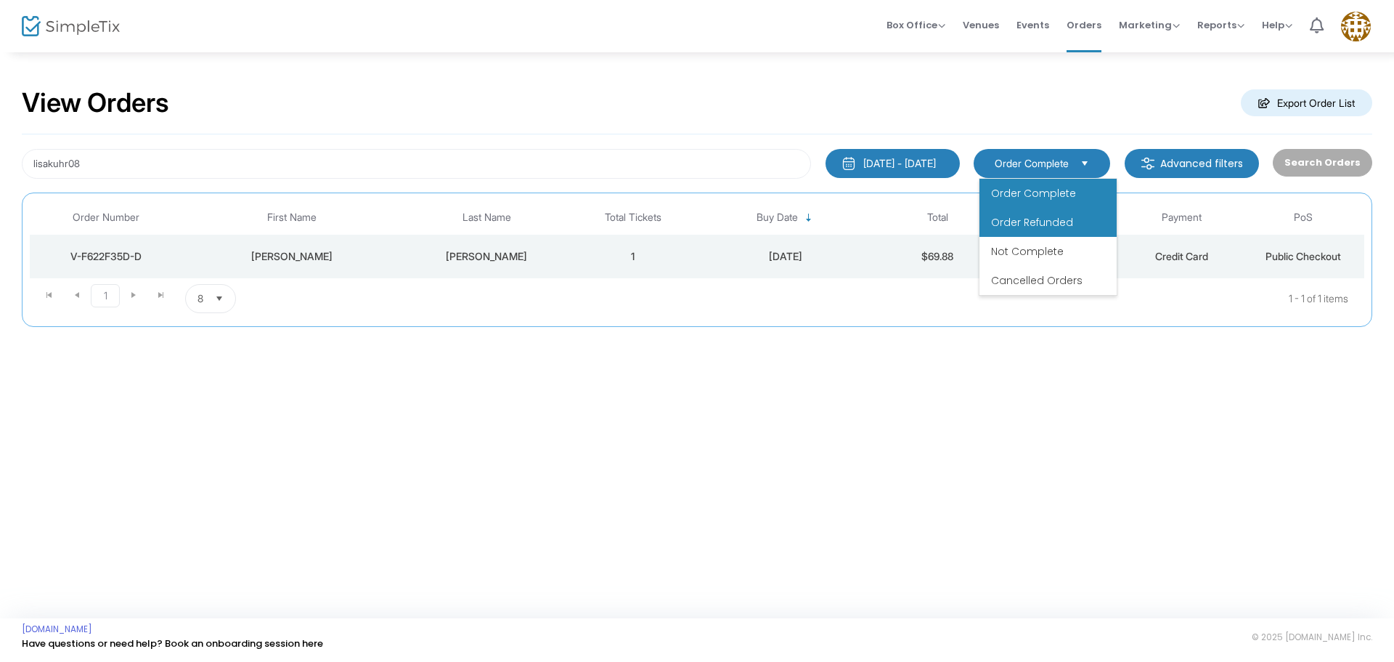
click at [1030, 223] on span "Order Refunded" at bounding box center [1032, 222] width 82 height 15
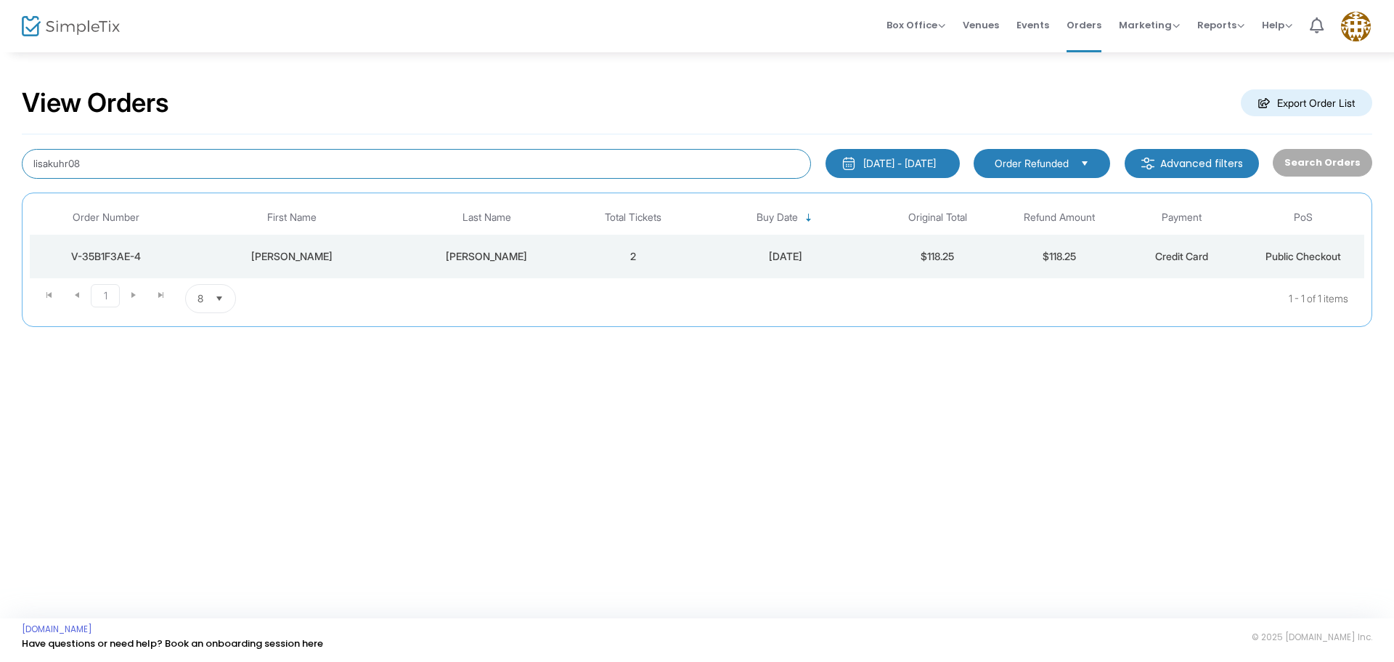
drag, startPoint x: 223, startPoint y: 176, endPoint x: 0, endPoint y: 157, distance: 223.7
click at [0, 156] on div "View Orders Export Order List lisakuhr08 [DATE] - [DATE] Last 30 Days [DATE] [D…" at bounding box center [697, 214] width 1394 height 327
click at [1029, 167] on span "Order Refunded" at bounding box center [1032, 163] width 74 height 15
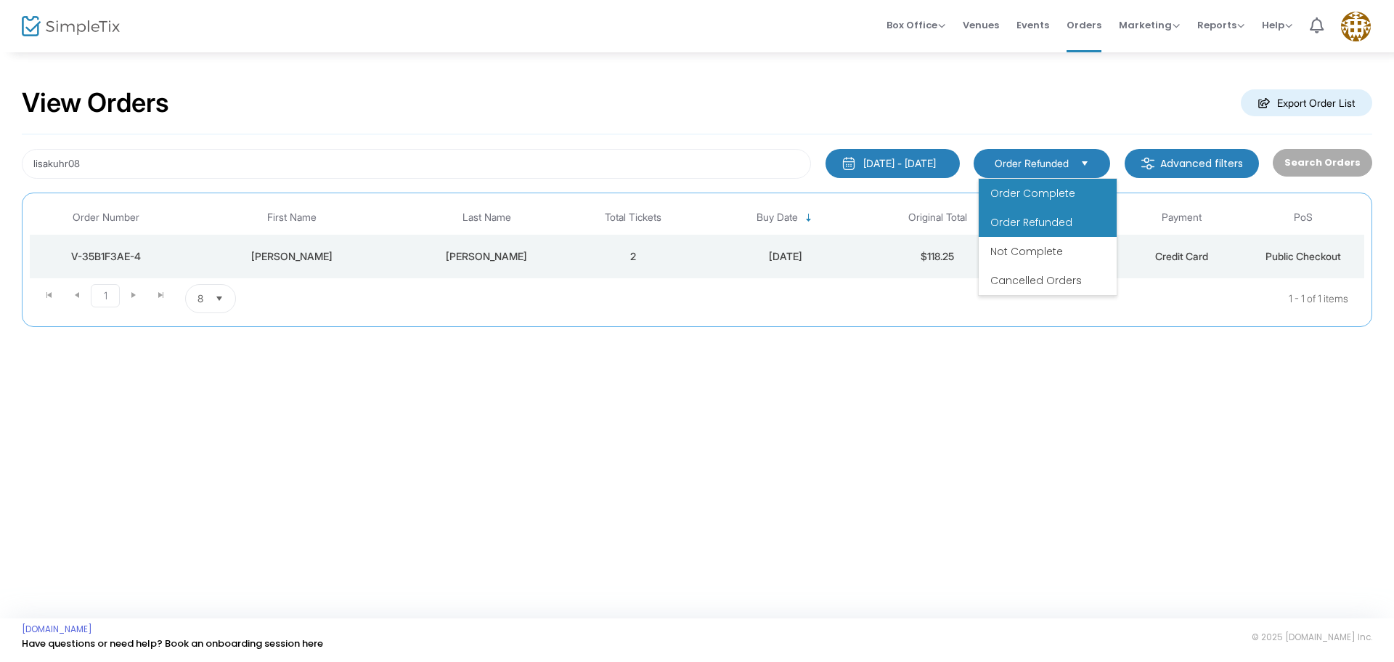
click at [1036, 198] on span "Order Complete" at bounding box center [1033, 193] width 85 height 15
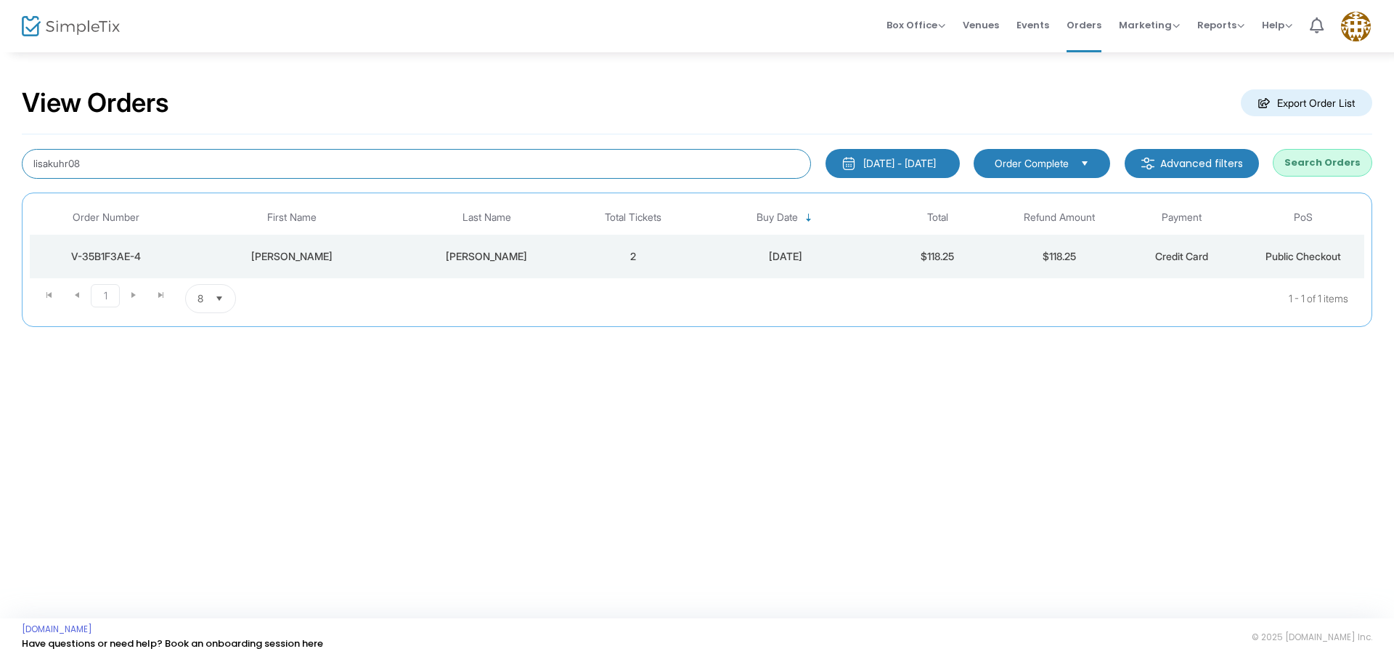
drag, startPoint x: 89, startPoint y: 168, endPoint x: 34, endPoint y: 174, distance: 55.5
click at [34, 174] on input "lisakuhr08" at bounding box center [416, 164] width 789 height 30
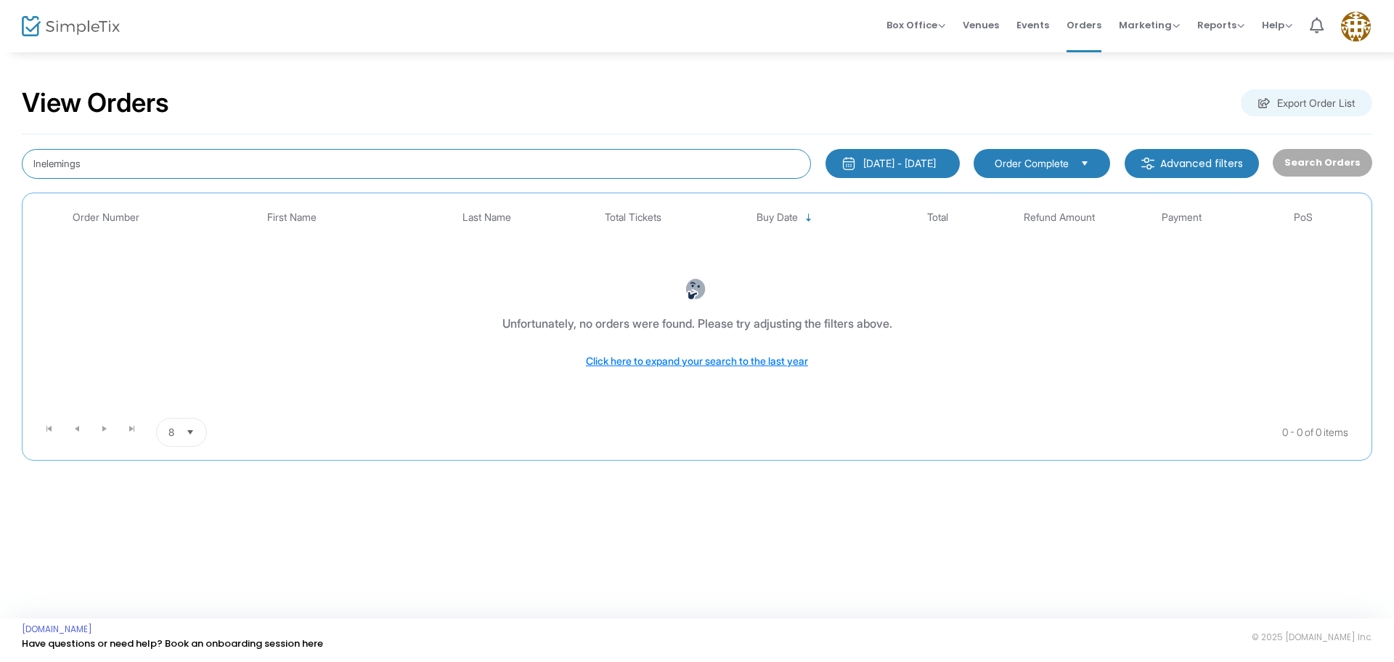
drag, startPoint x: 101, startPoint y: 166, endPoint x: 0, endPoint y: 148, distance: 102.6
click at [0, 149] on div "View Orders Export Order List lnelemings [DATE] - [DATE] Last 30 Days [DATE] [D…" at bounding box center [697, 281] width 1394 height 460
type input "nelemings"
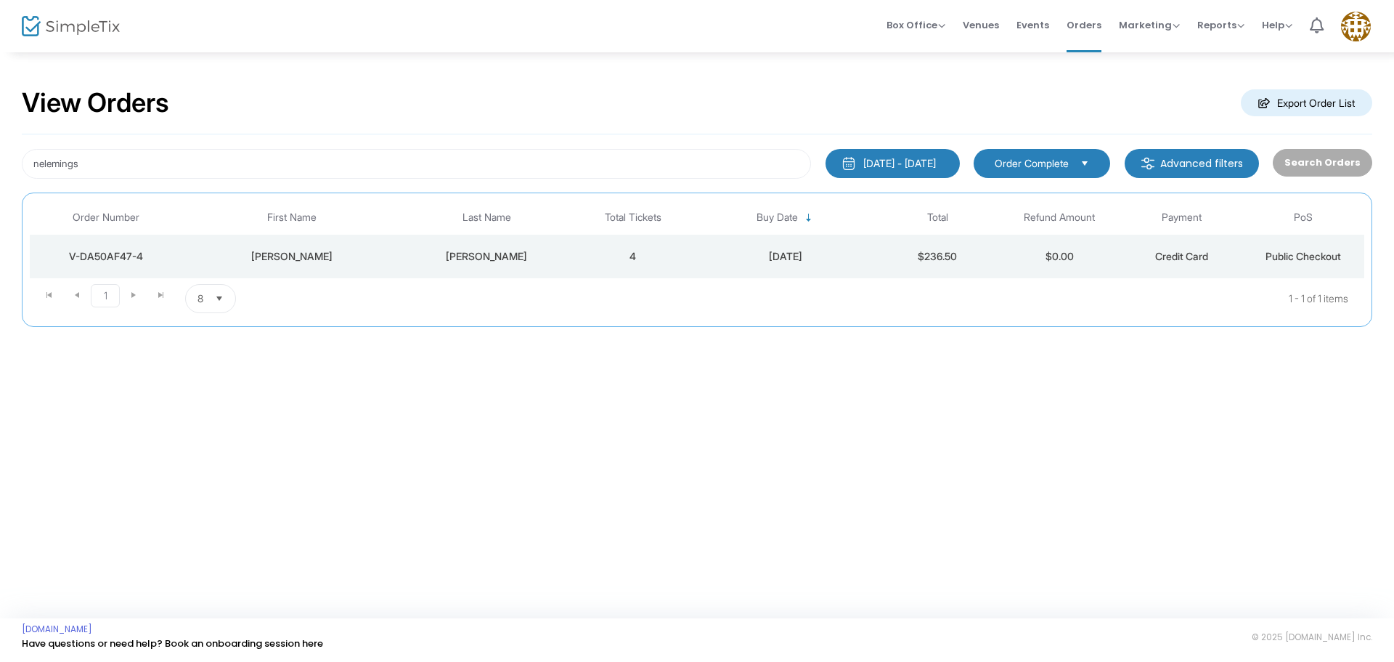
click at [437, 271] on td "[PERSON_NAME]" at bounding box center [487, 257] width 171 height 44
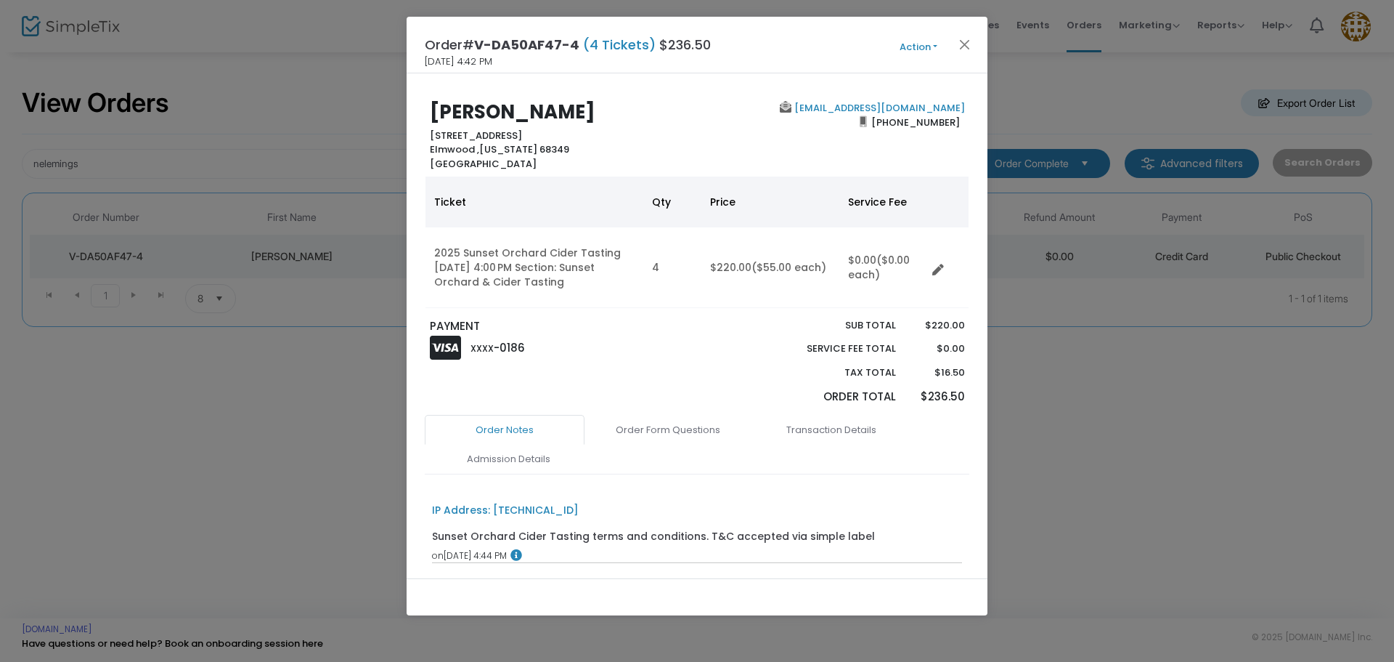
click at [941, 46] on button "Action" at bounding box center [918, 47] width 87 height 16
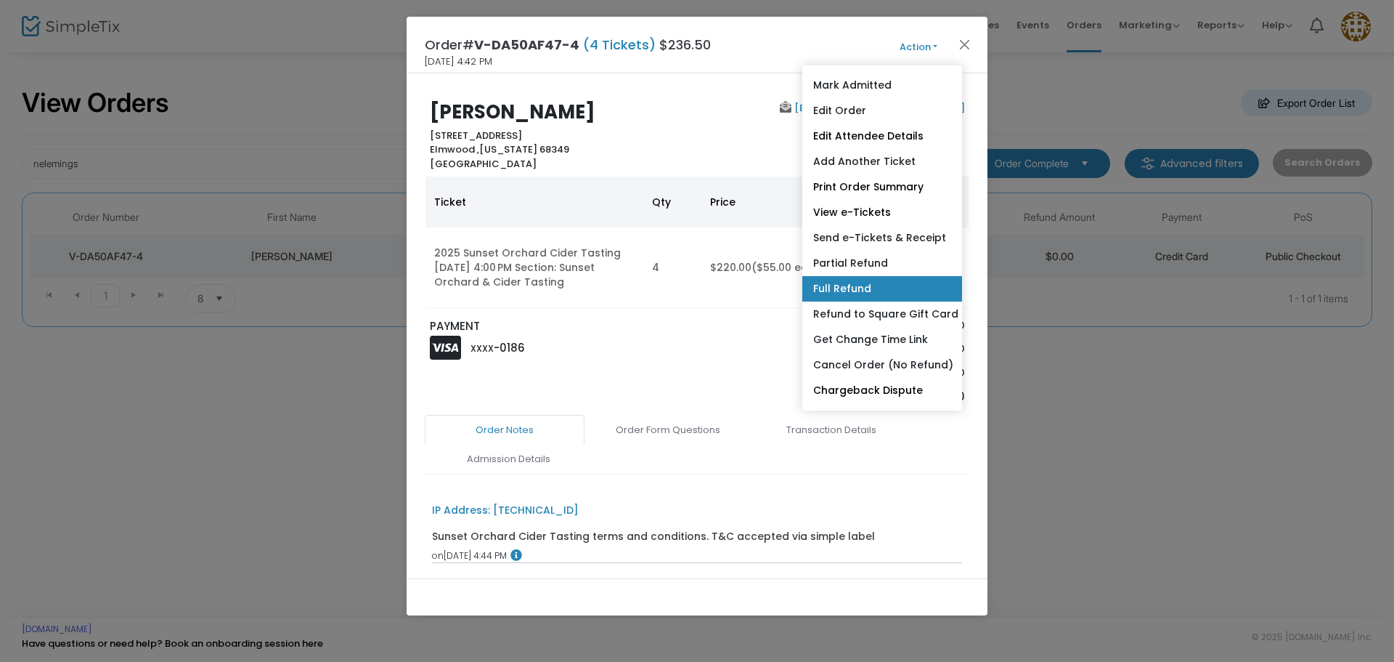
click at [893, 282] on link "Full Refund" at bounding box center [882, 288] width 160 height 25
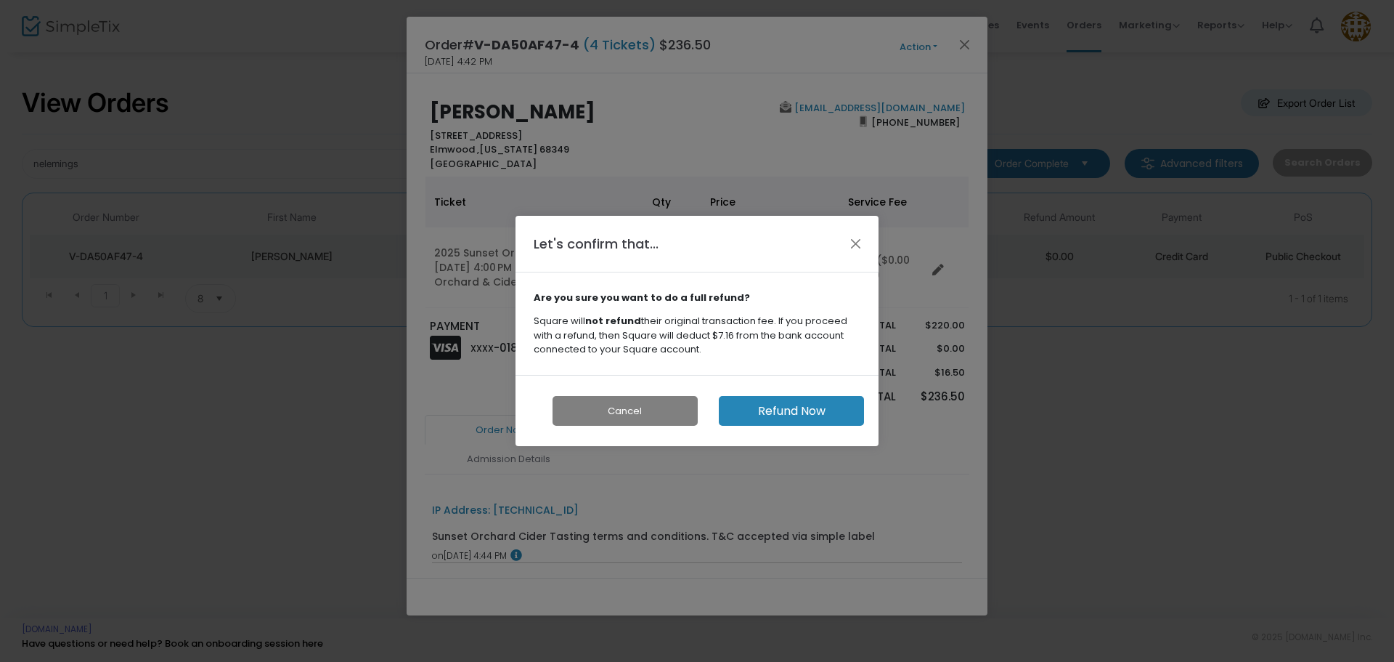
click at [794, 403] on button "Refund Now" at bounding box center [791, 411] width 145 height 30
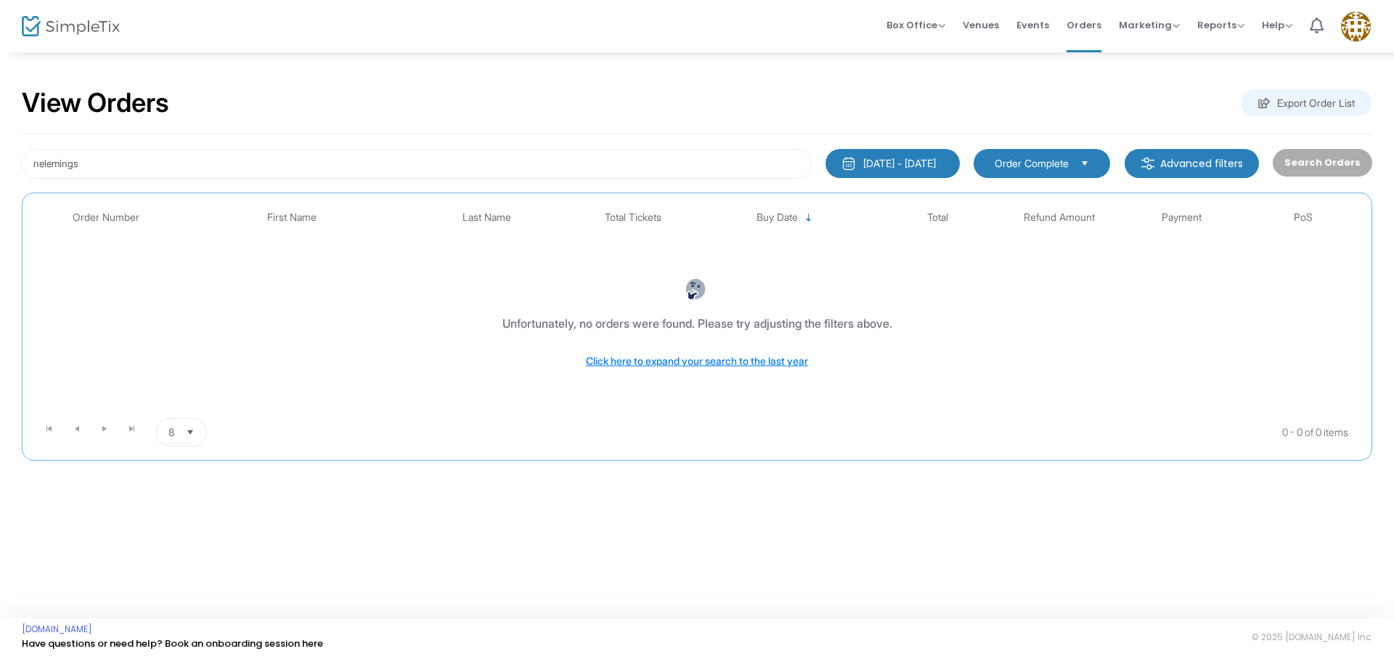
click at [1035, 164] on span "Order Complete" at bounding box center [1032, 163] width 74 height 15
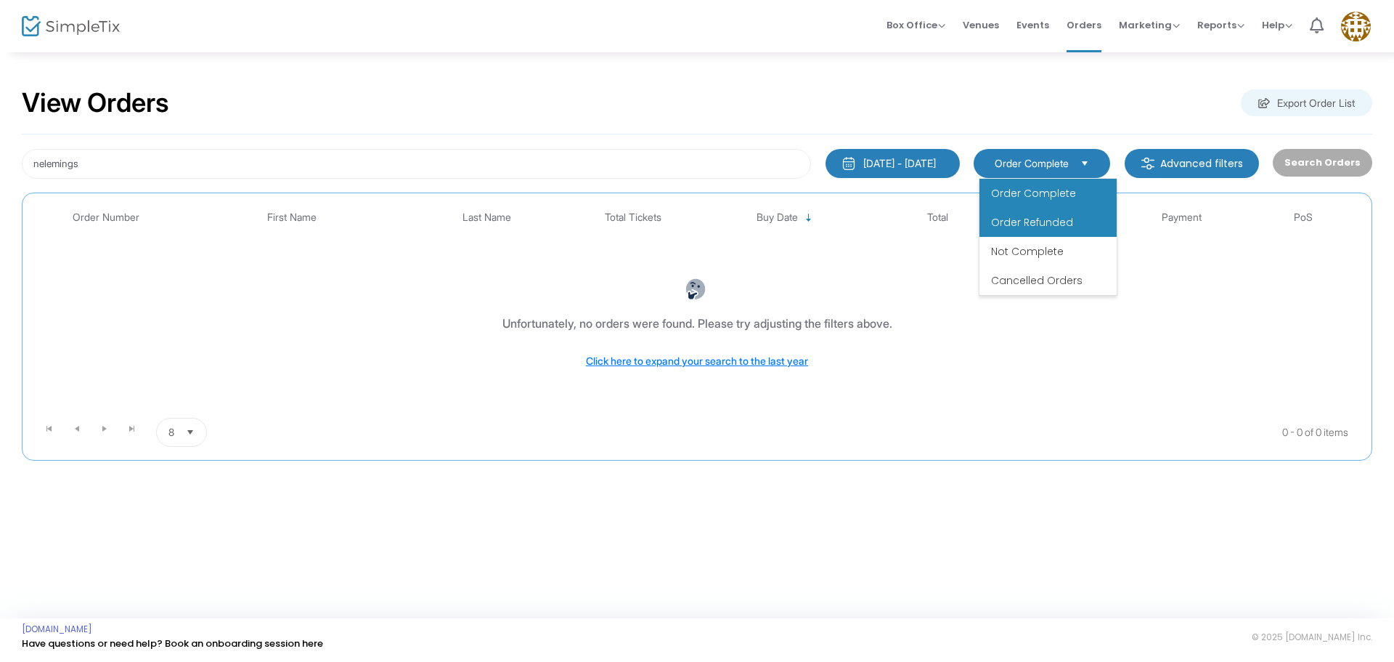
click at [1037, 219] on span "Order Refunded" at bounding box center [1032, 222] width 82 height 15
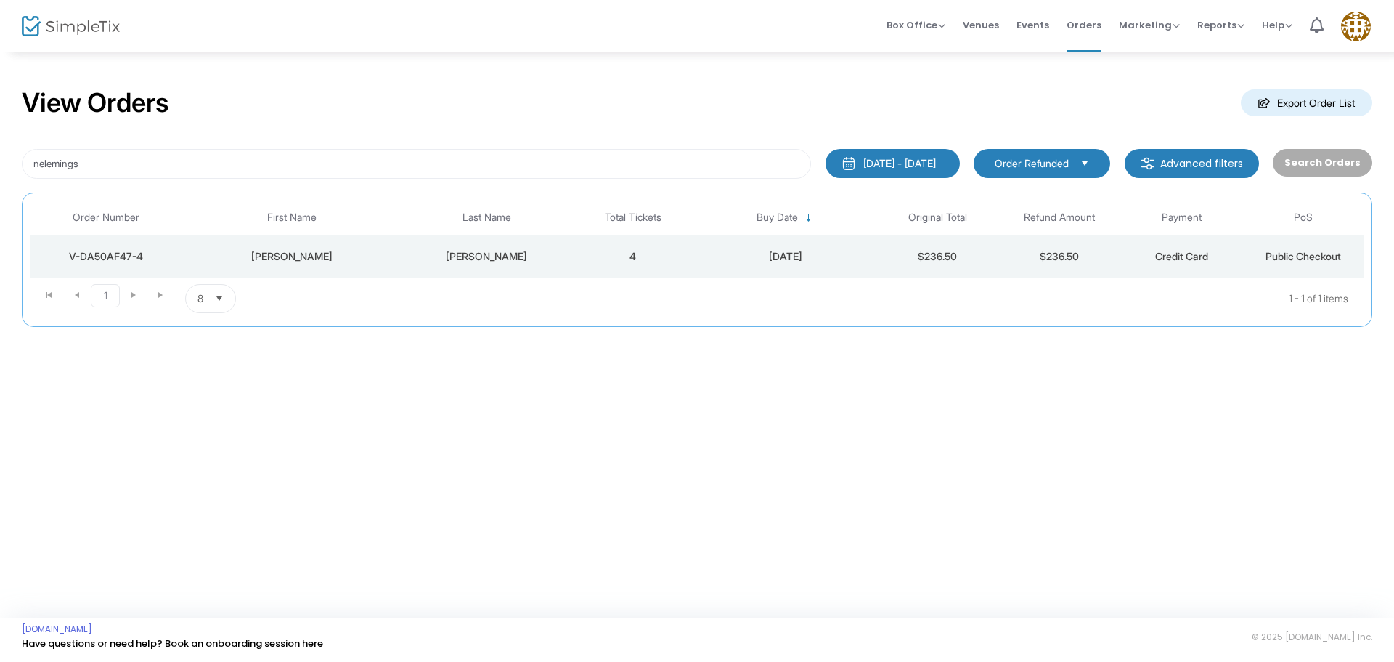
click at [1067, 168] on span "Order Refunded" at bounding box center [1032, 163] width 74 height 15
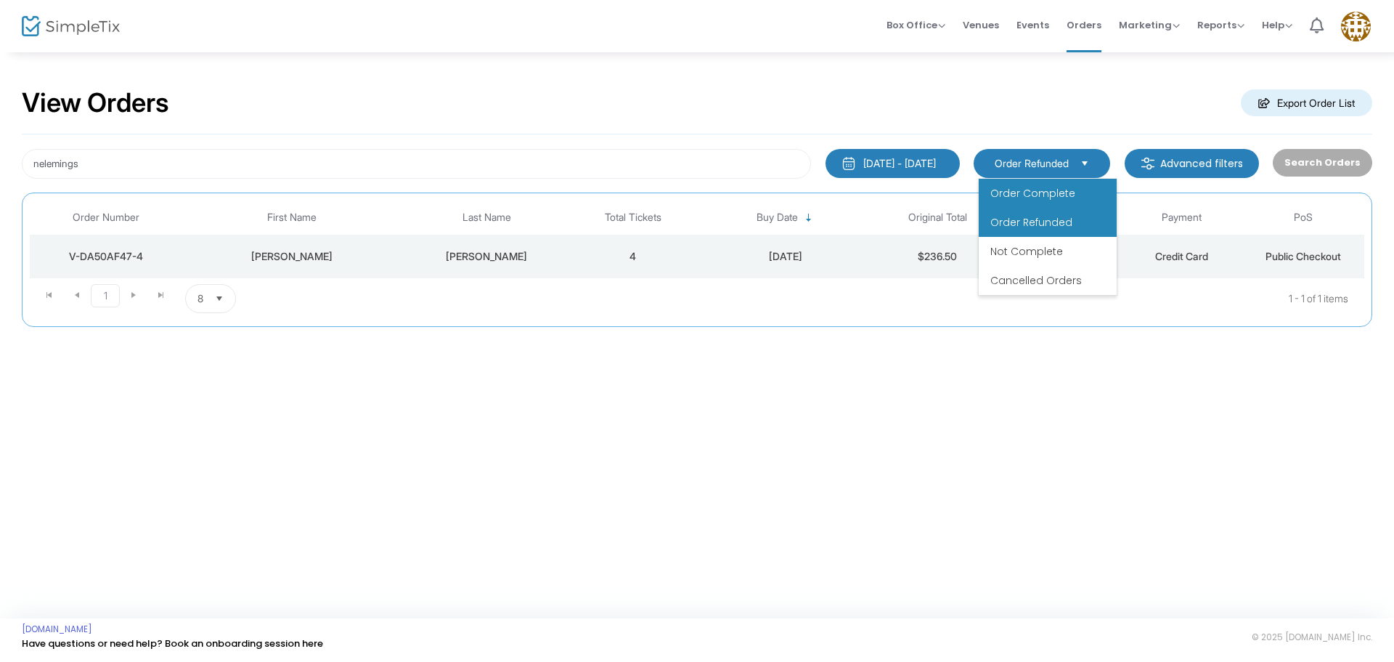
click at [1063, 183] on li "Order Complete" at bounding box center [1048, 193] width 138 height 29
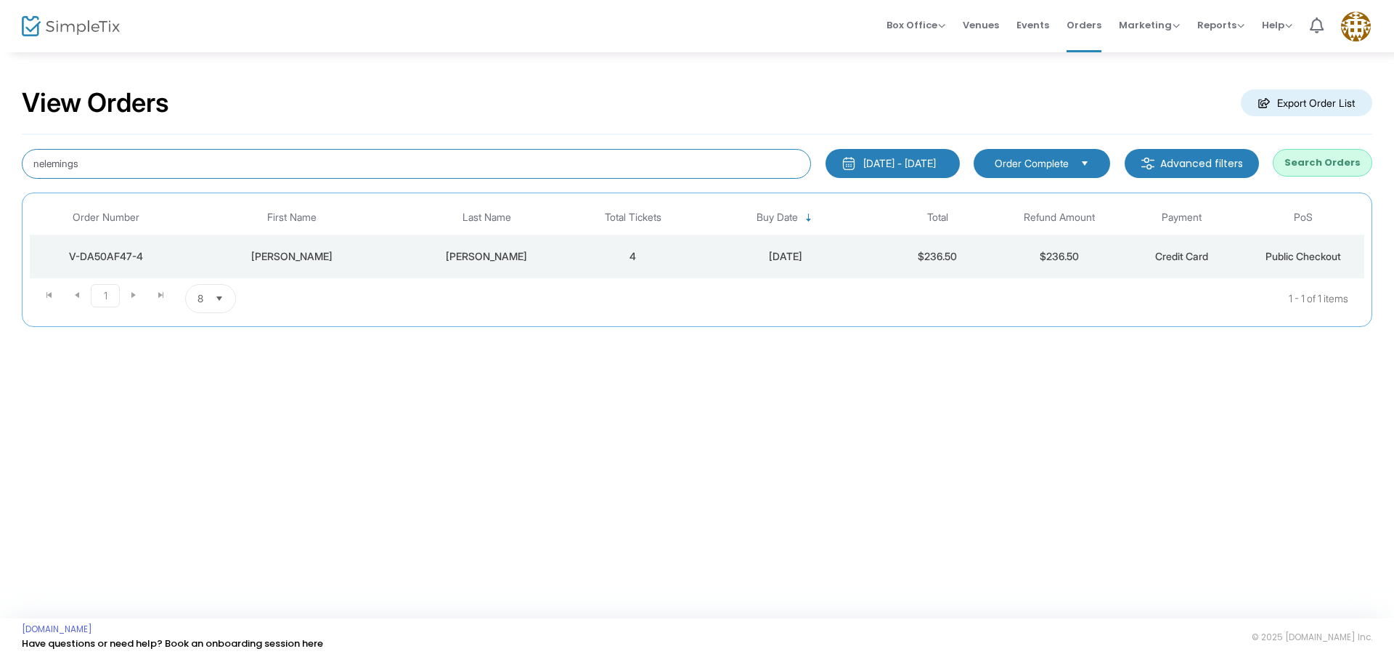
drag, startPoint x: 216, startPoint y: 171, endPoint x: 0, endPoint y: 152, distance: 217.2
click at [0, 152] on div "View Orders Export Order List nelemings 1/1/2025 - 9/18/2025 Last 30 Days Today…" at bounding box center [697, 214] width 1394 height 327
type input "heathernanfito"
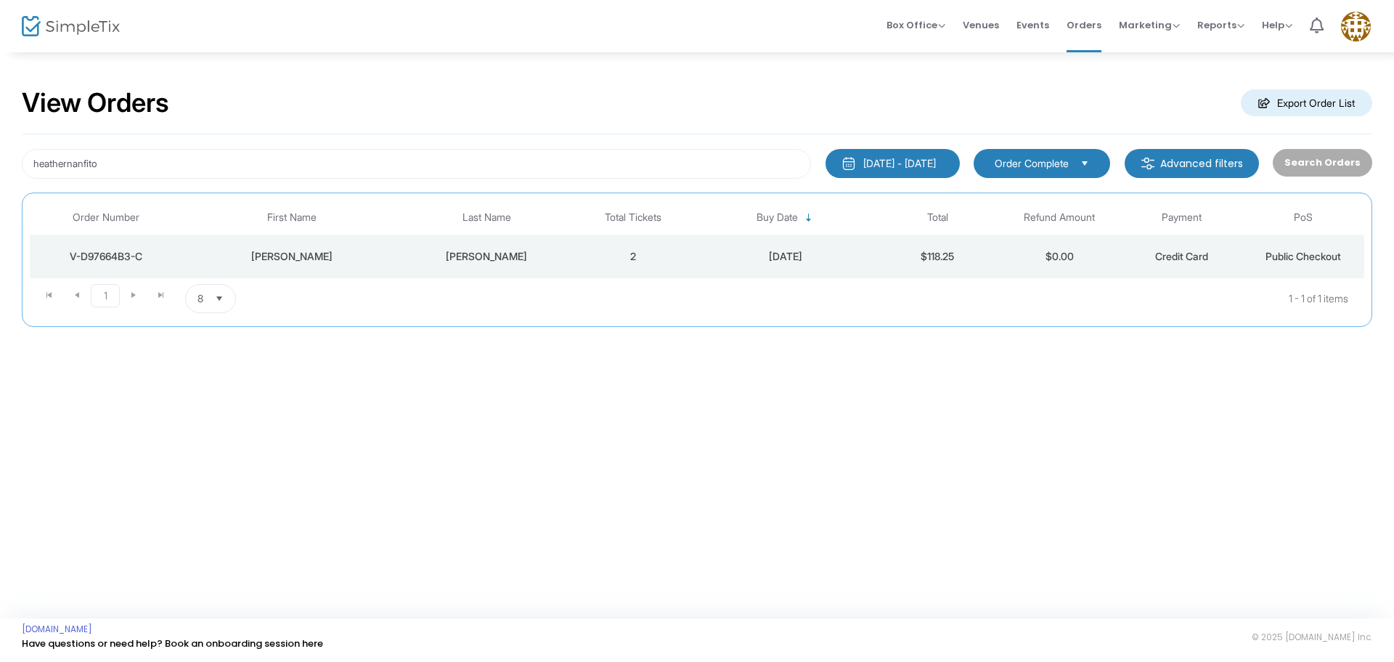
click at [574, 269] on td "2" at bounding box center [633, 257] width 122 height 44
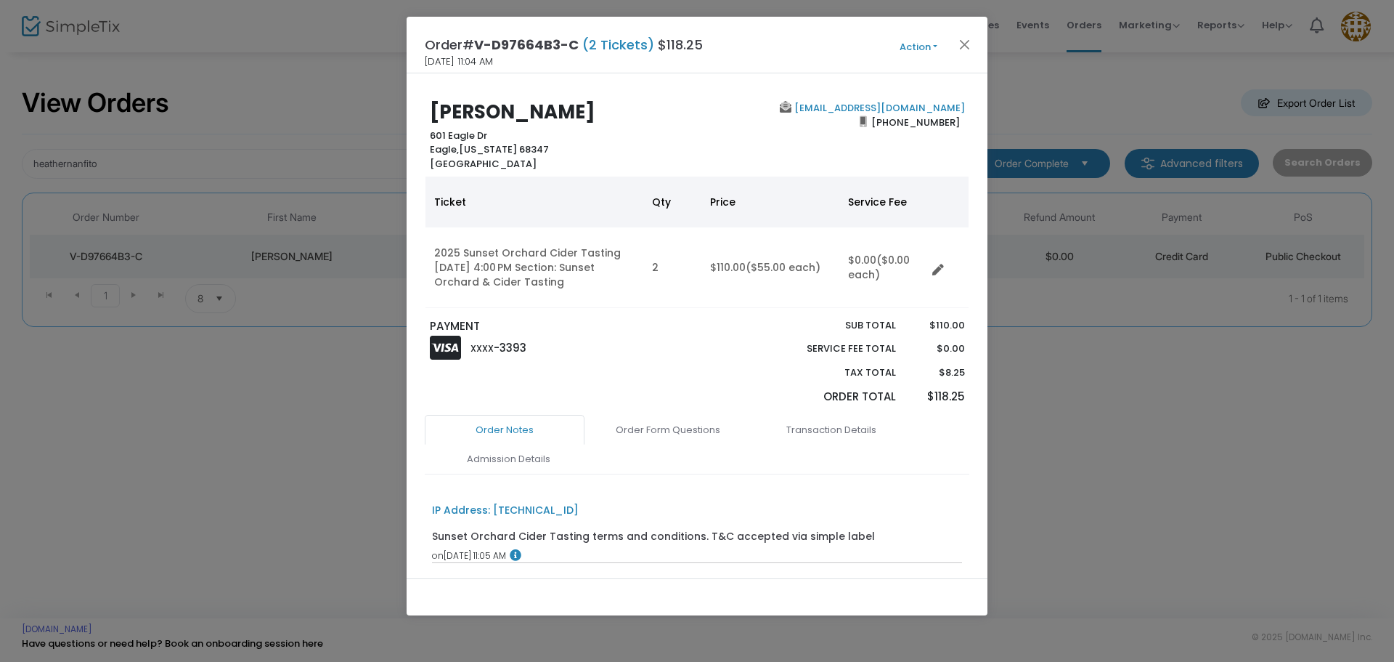
click at [900, 52] on button "Action" at bounding box center [918, 47] width 87 height 16
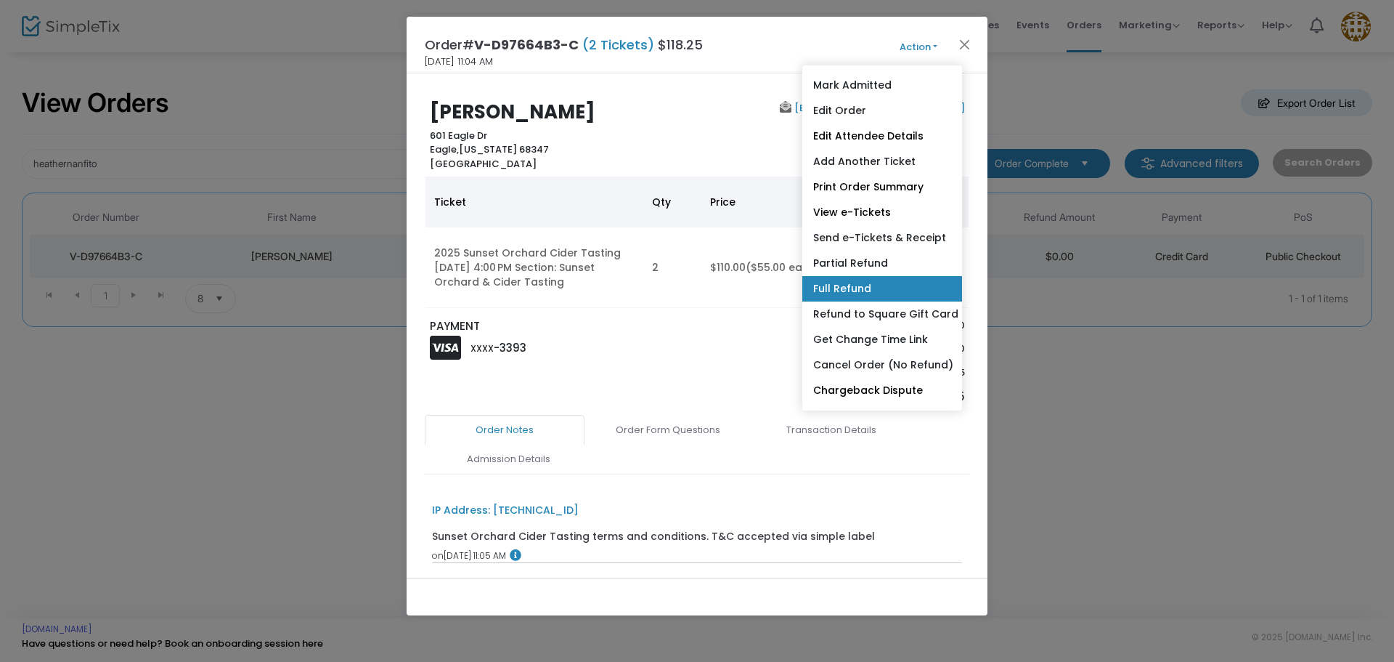
click at [847, 280] on link "Full Refund" at bounding box center [882, 288] width 160 height 25
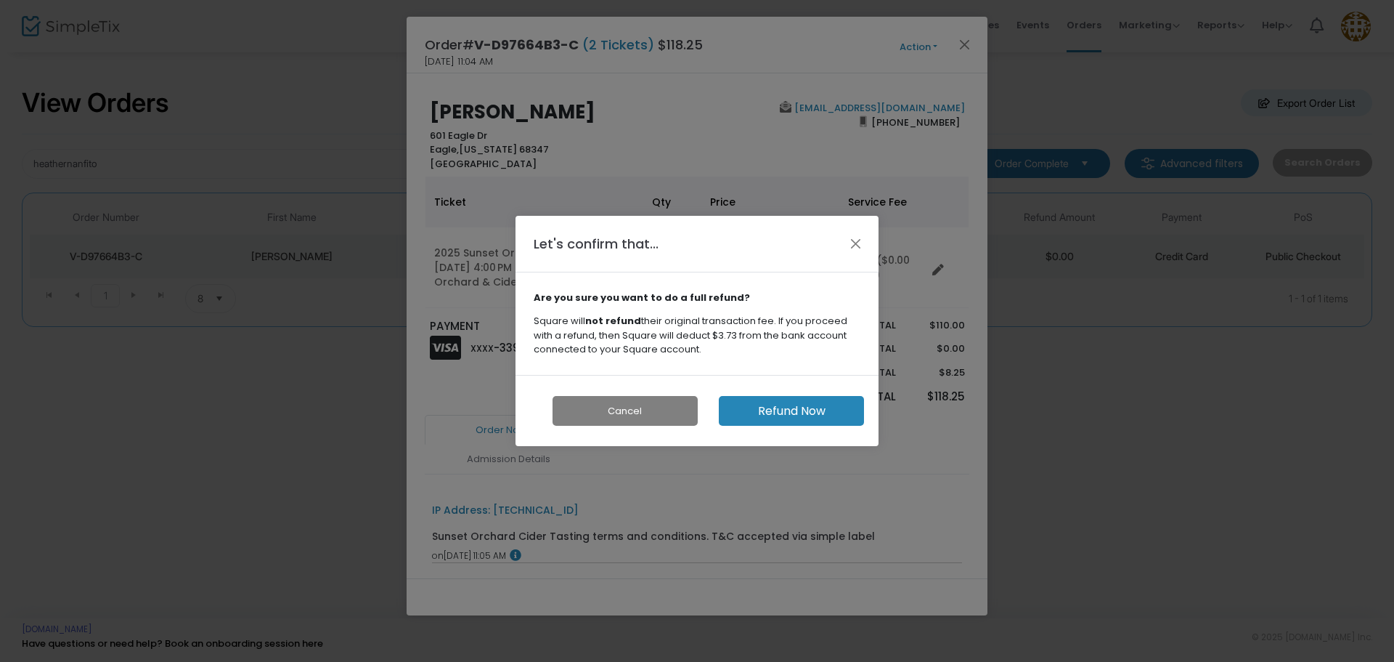
click at [805, 410] on button "Refund Now" at bounding box center [791, 411] width 145 height 30
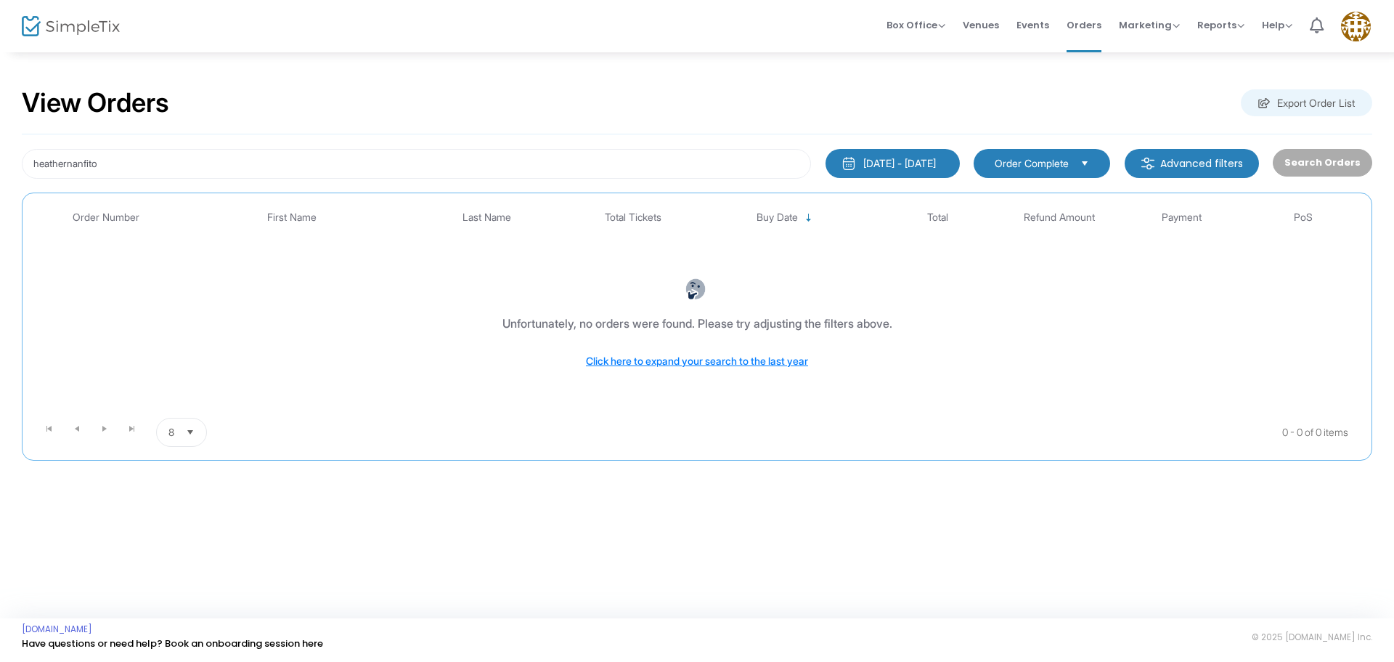
click at [990, 169] on kendo-dropdownlist "Order Complete" at bounding box center [1042, 163] width 137 height 29
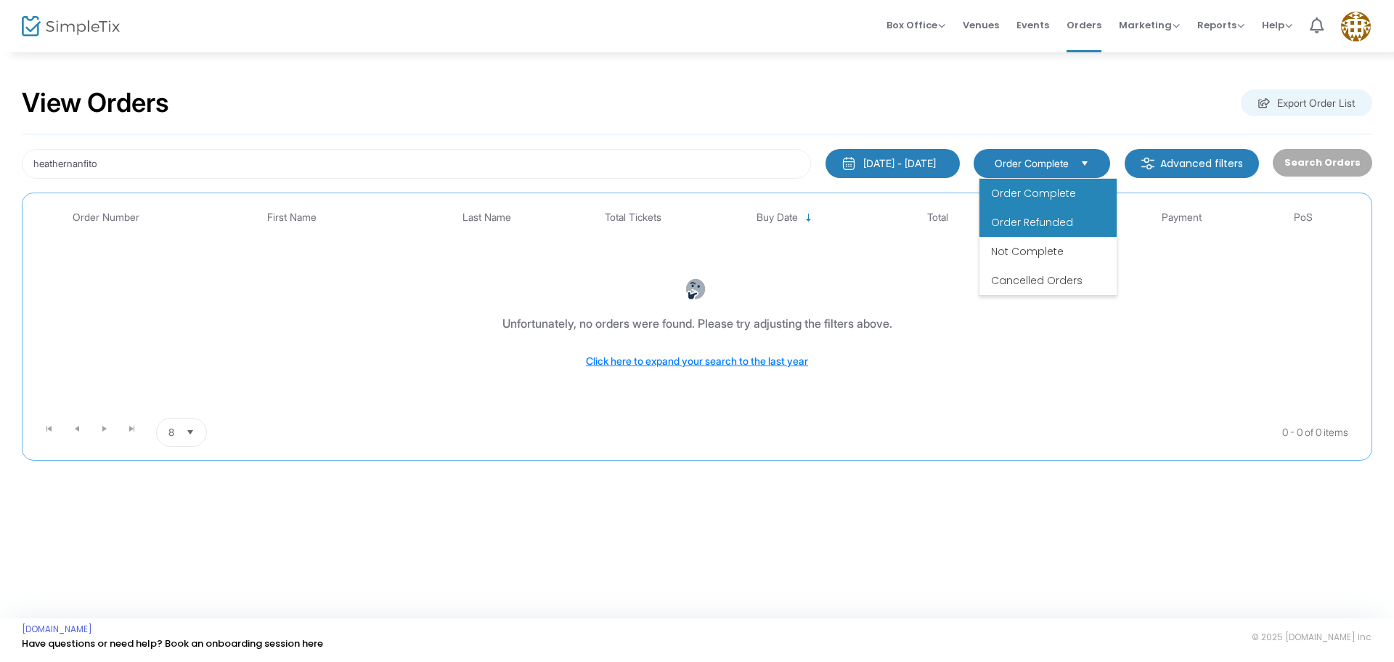
click at [1001, 222] on span "Order Refunded" at bounding box center [1032, 222] width 82 height 15
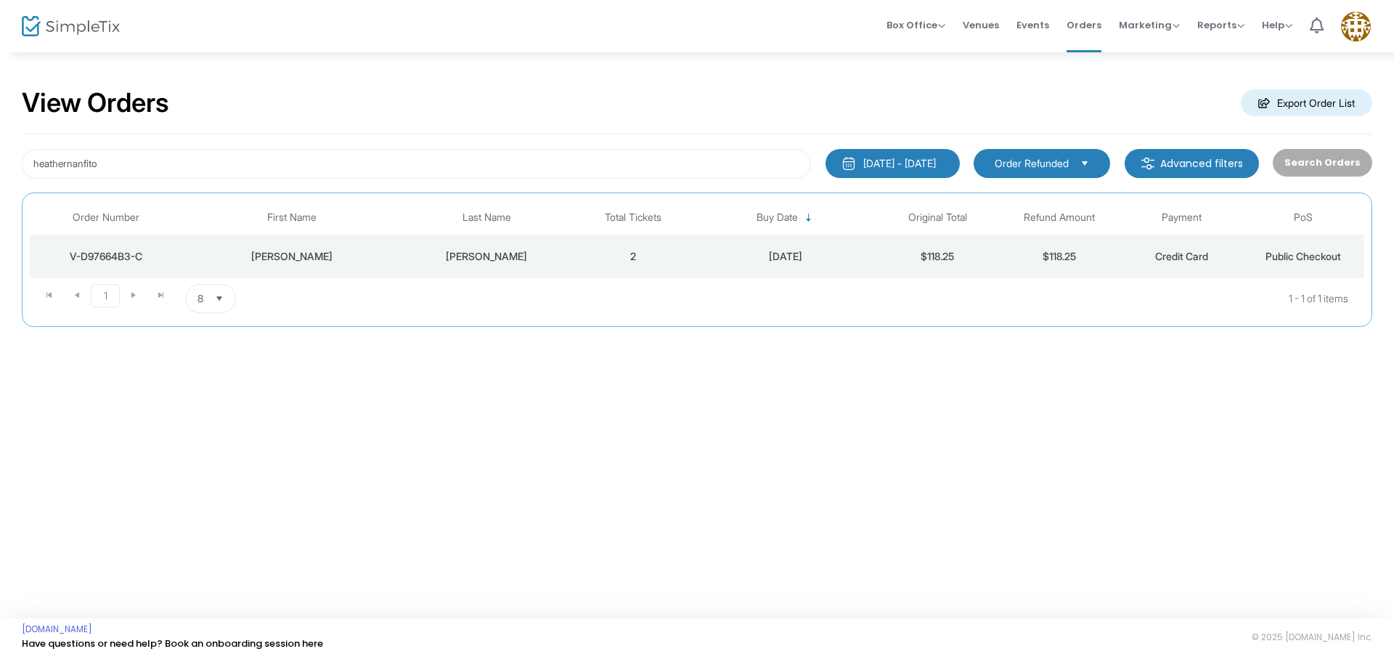
click at [1015, 165] on span "Order Refunded" at bounding box center [1032, 163] width 74 height 15
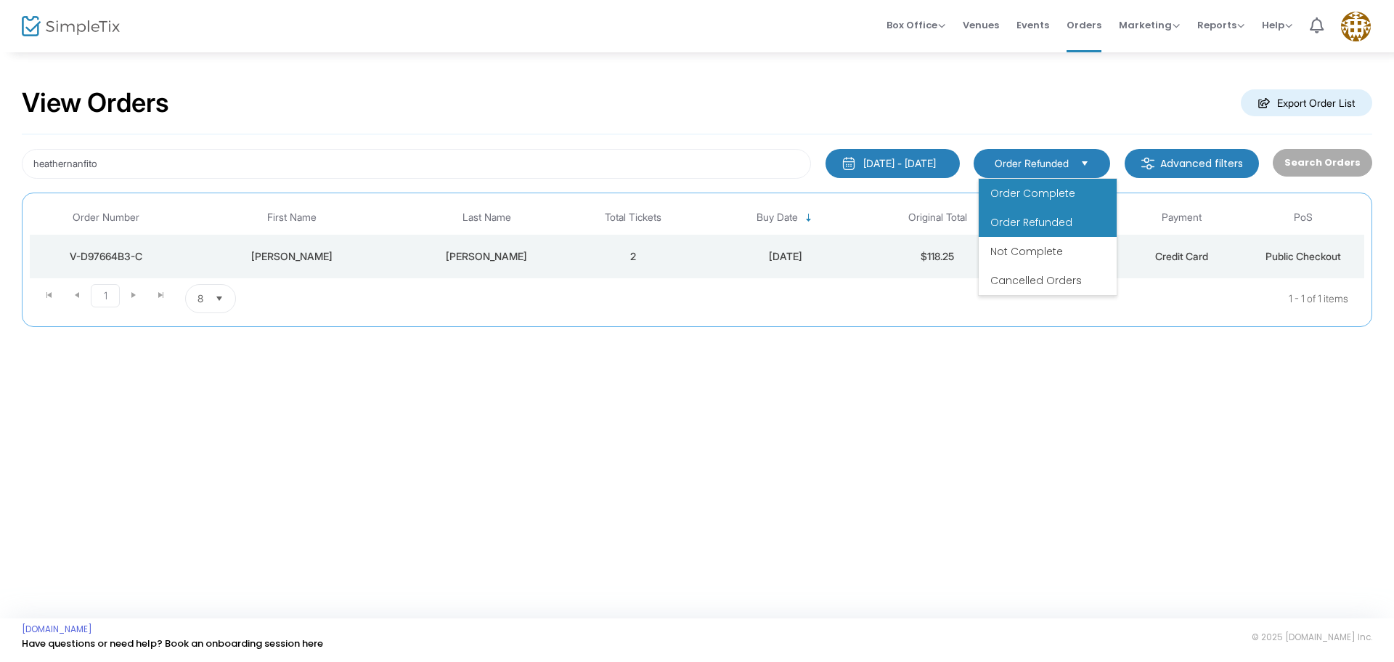
click at [1017, 201] on li "Order Complete" at bounding box center [1048, 193] width 138 height 29
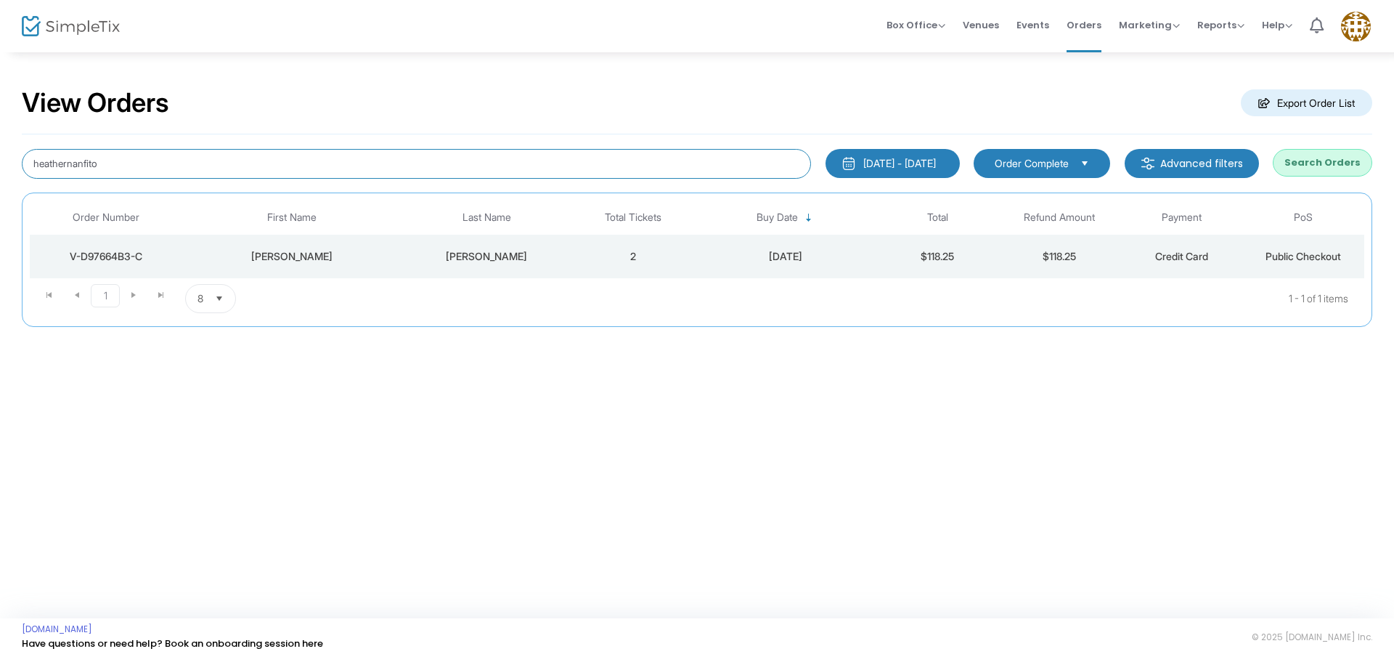
drag, startPoint x: 187, startPoint y: 161, endPoint x: 0, endPoint y: 145, distance: 187.3
click at [0, 145] on div "View Orders Export Order List heathernanfito [DATE] - [DATE] Last 30 Days [DATE…" at bounding box center [697, 214] width 1394 height 327
type input "mdknapp13"
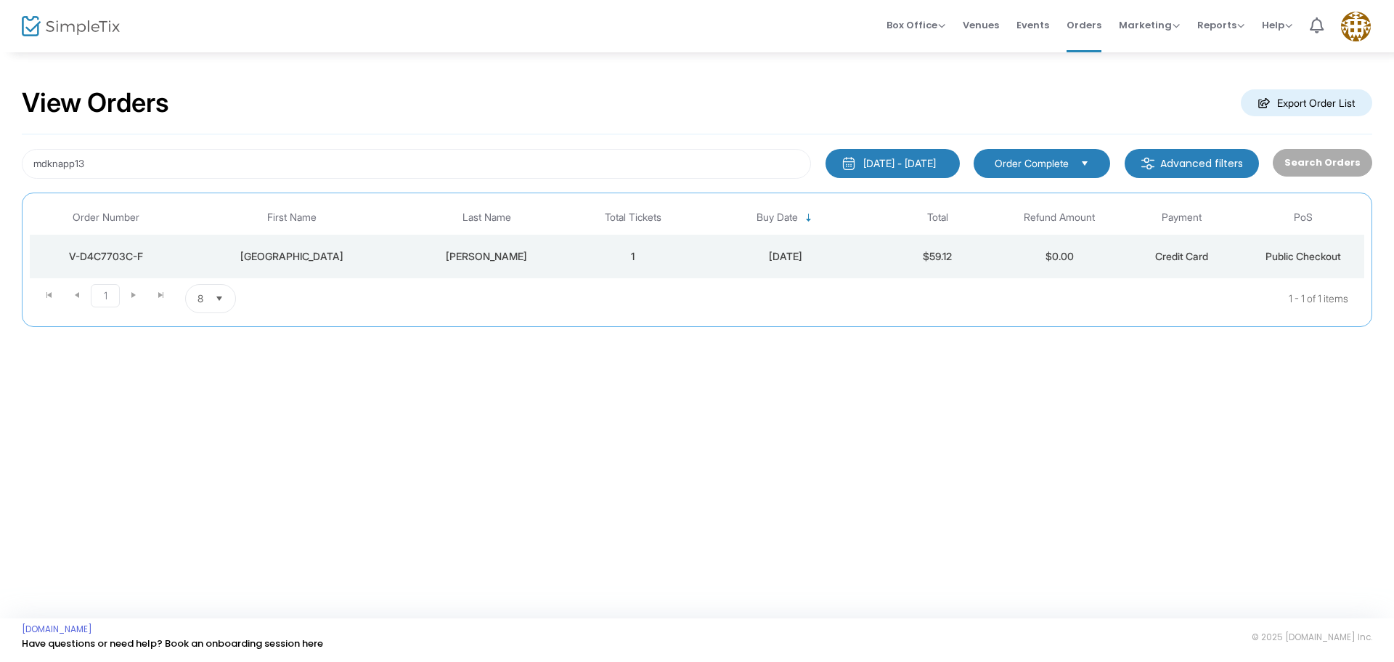
click at [598, 256] on td "1" at bounding box center [633, 257] width 122 height 44
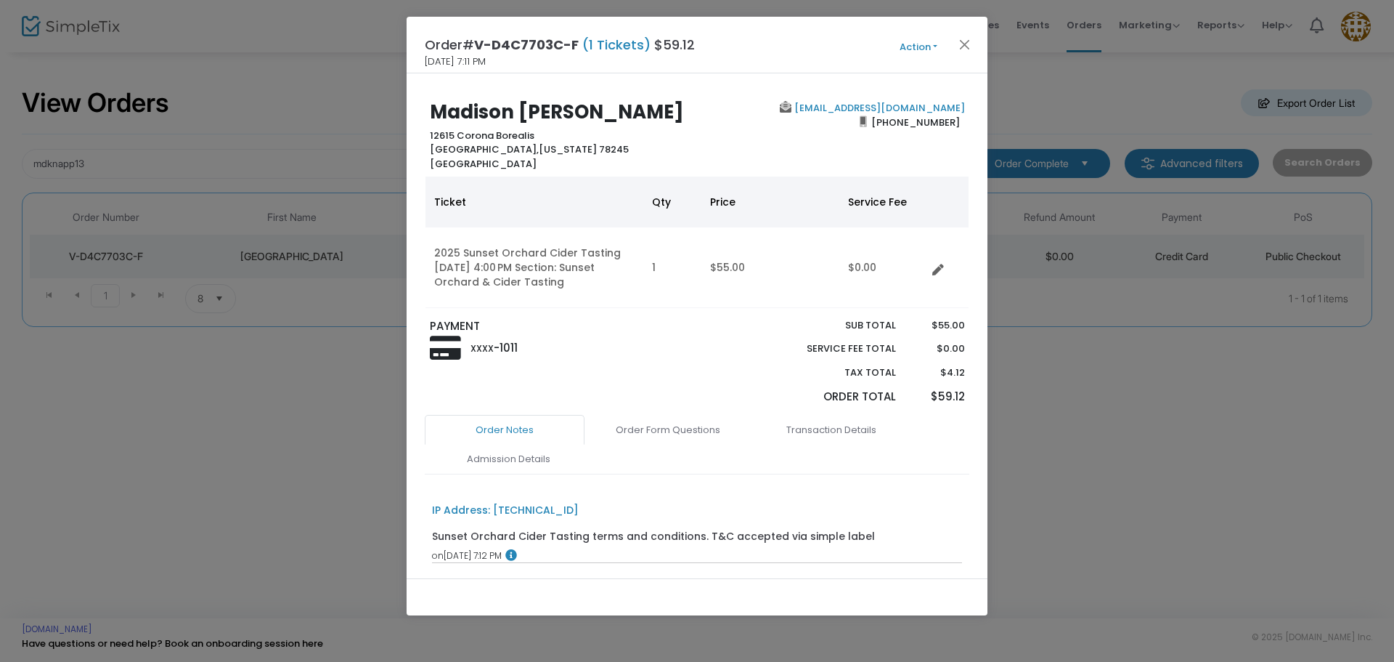
click at [909, 44] on button "Action" at bounding box center [918, 47] width 87 height 16
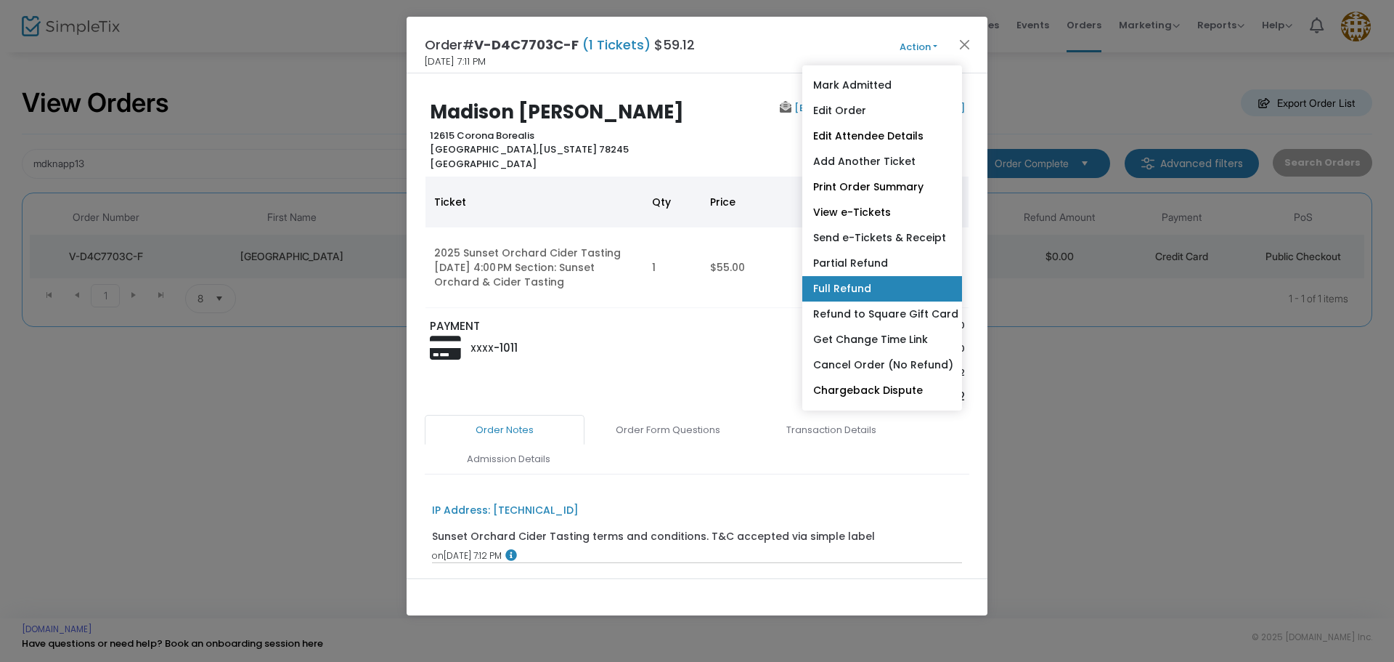
click at [877, 293] on link "Full Refund" at bounding box center [882, 288] width 160 height 25
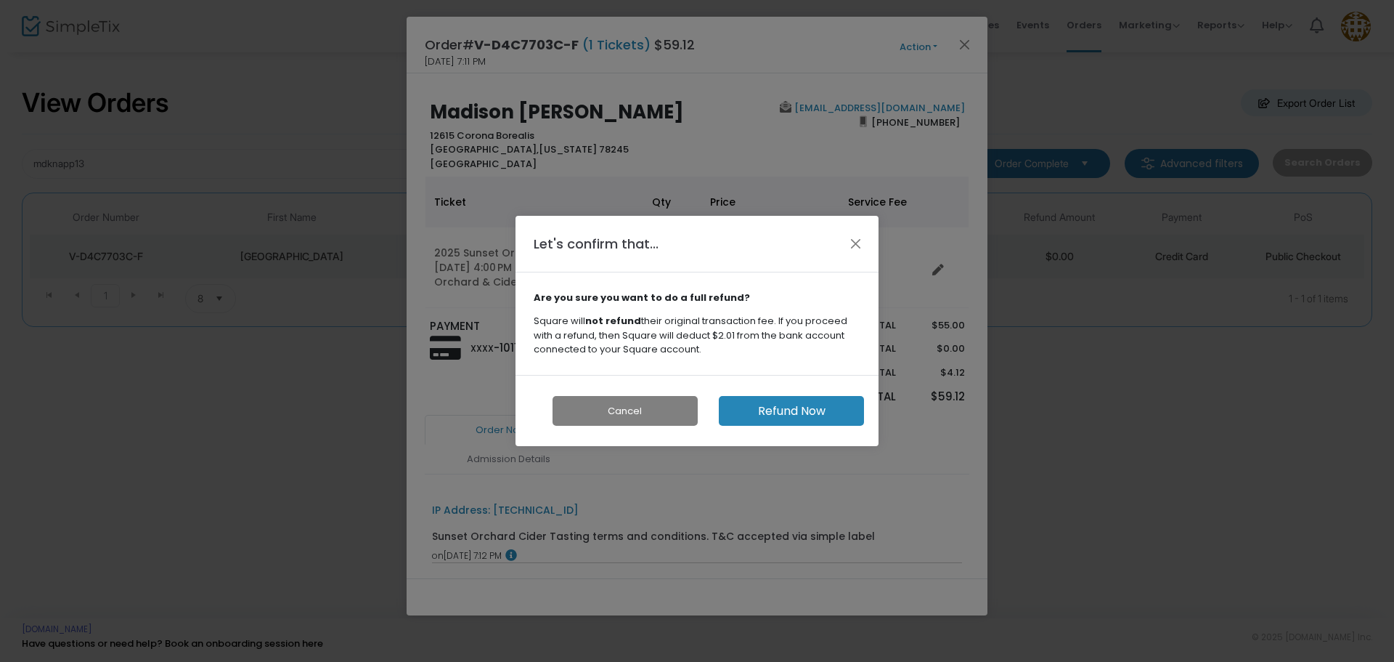
click at [800, 410] on button "Refund Now" at bounding box center [791, 411] width 145 height 30
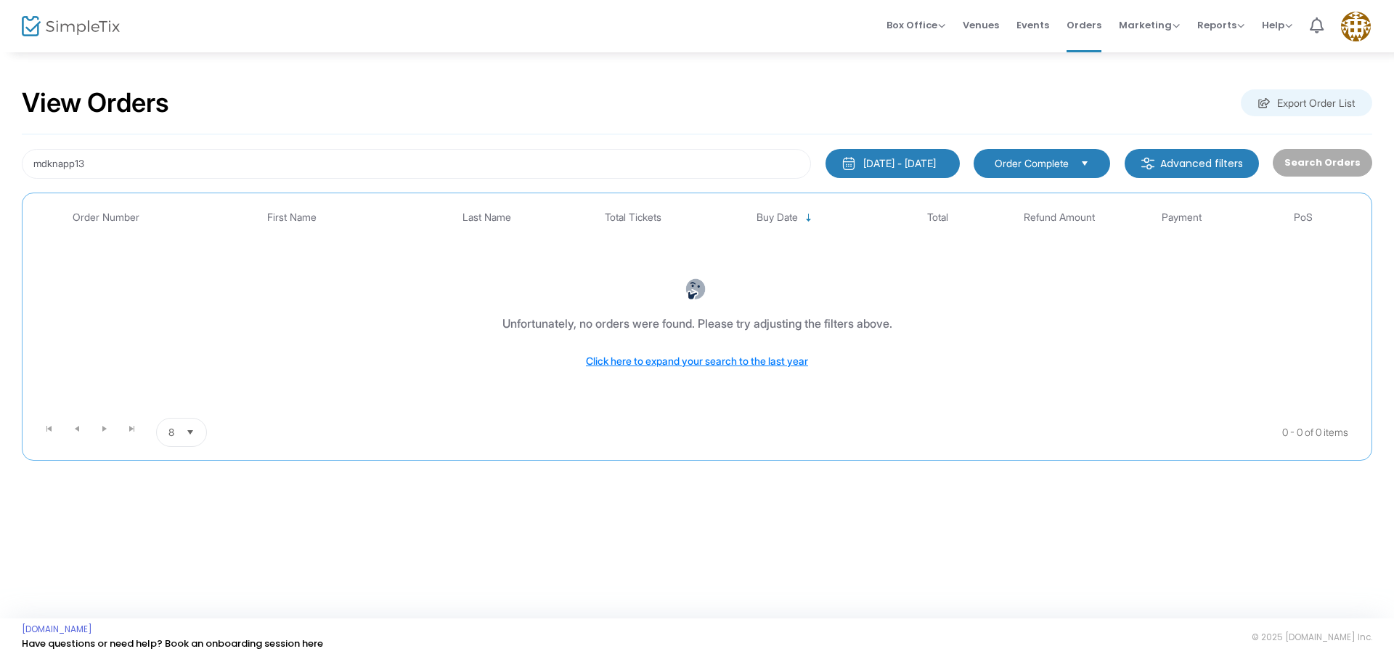
click at [1080, 174] on span "Select" at bounding box center [1085, 163] width 24 height 24
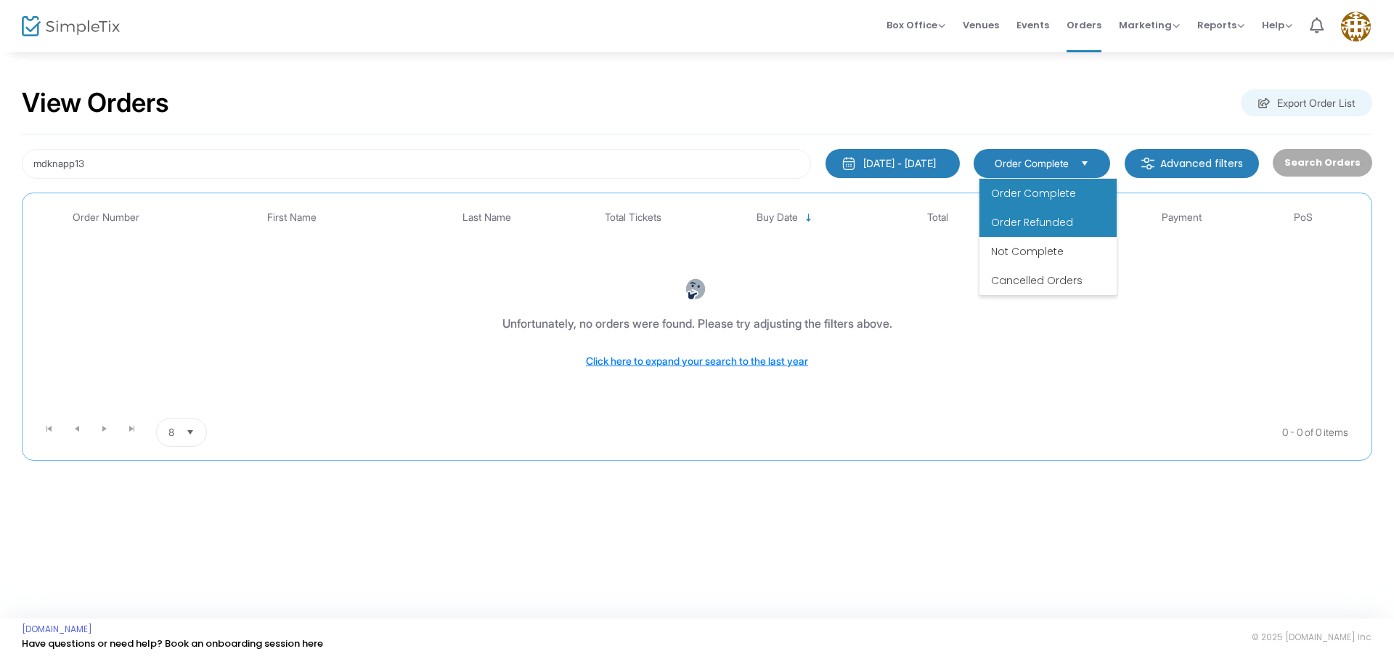
click at [1073, 215] on li "Order Refunded" at bounding box center [1048, 222] width 137 height 29
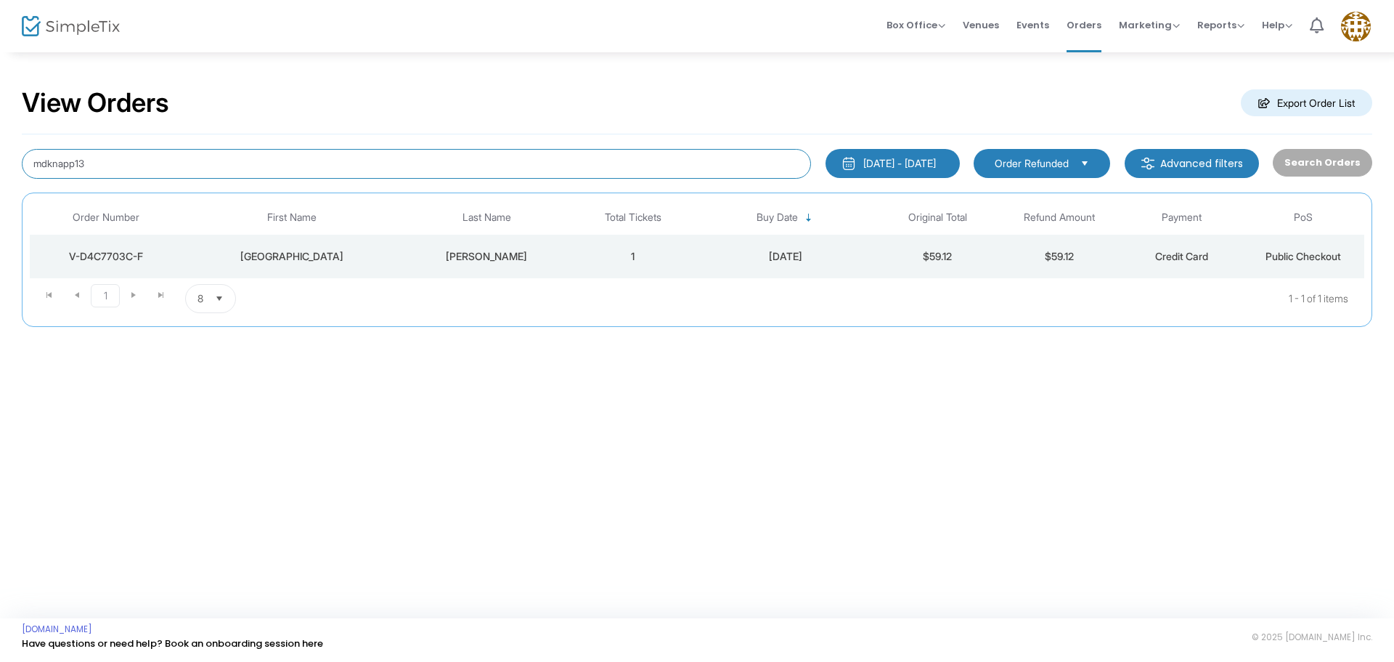
drag, startPoint x: 124, startPoint y: 158, endPoint x: 3, endPoint y: 133, distance: 123.9
click at [3, 133] on div "View Orders Export Order List mdknapp13 [DATE] - [DATE] Last 30 Days [DATE] [DA…" at bounding box center [697, 214] width 1394 height 327
click at [1013, 167] on span "Order Refunded" at bounding box center [1032, 163] width 74 height 15
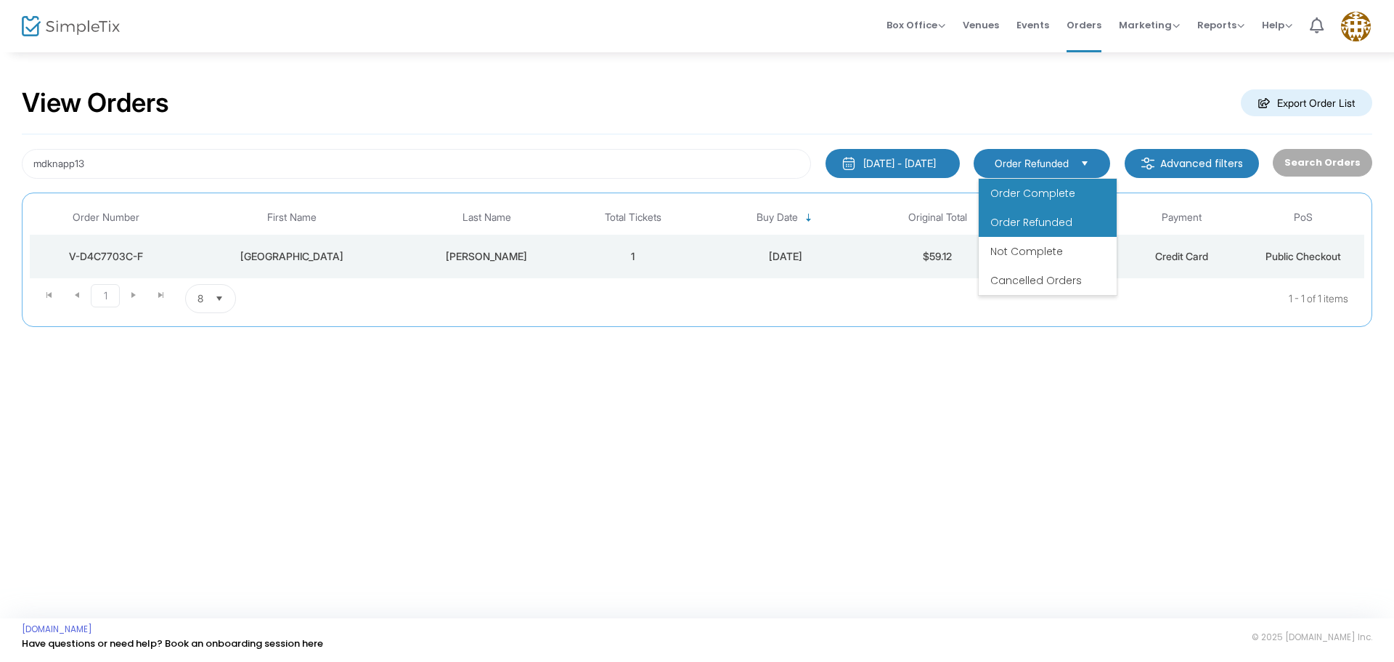
click at [1037, 190] on span "Order Complete" at bounding box center [1033, 193] width 85 height 15
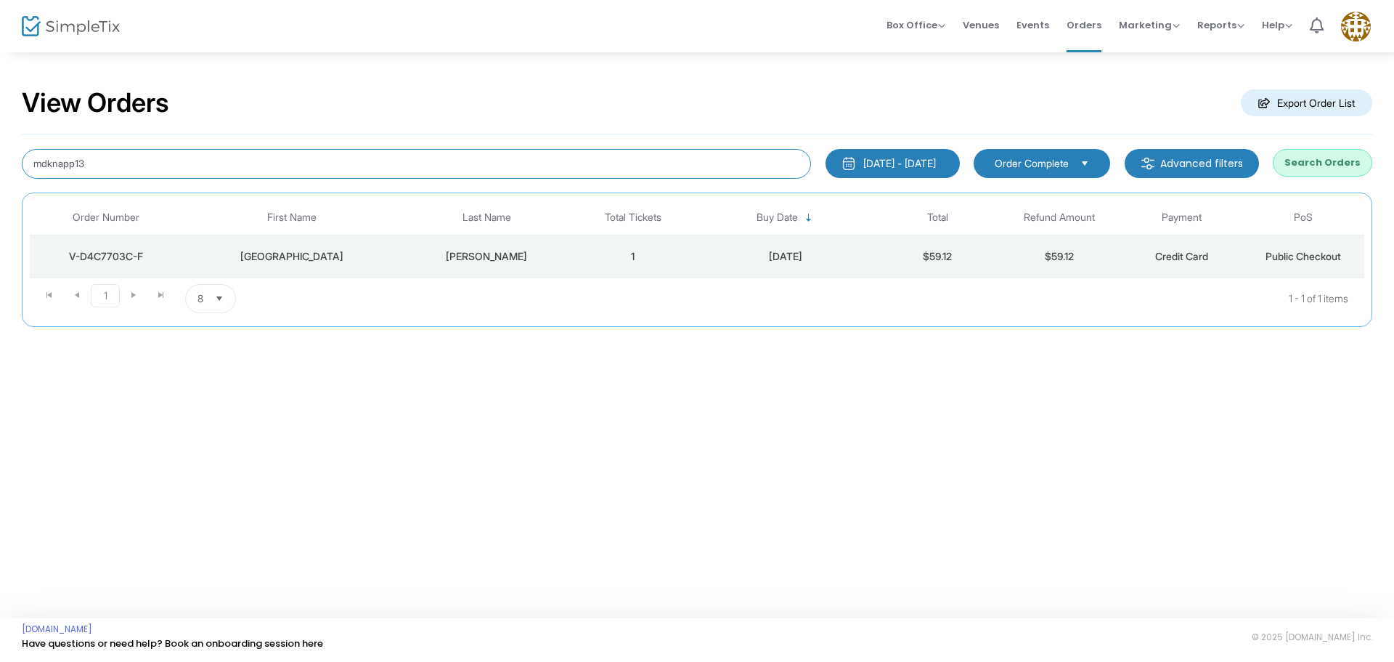
drag, startPoint x: 229, startPoint y: 171, endPoint x: 0, endPoint y: 168, distance: 228.8
click at [0, 168] on div "View Orders Export Order List mdknapp13 1/1/2025 - 9/18/2025 Last 30 Days Today…" at bounding box center [697, 214] width 1394 height 327
type input "leesmith1104"
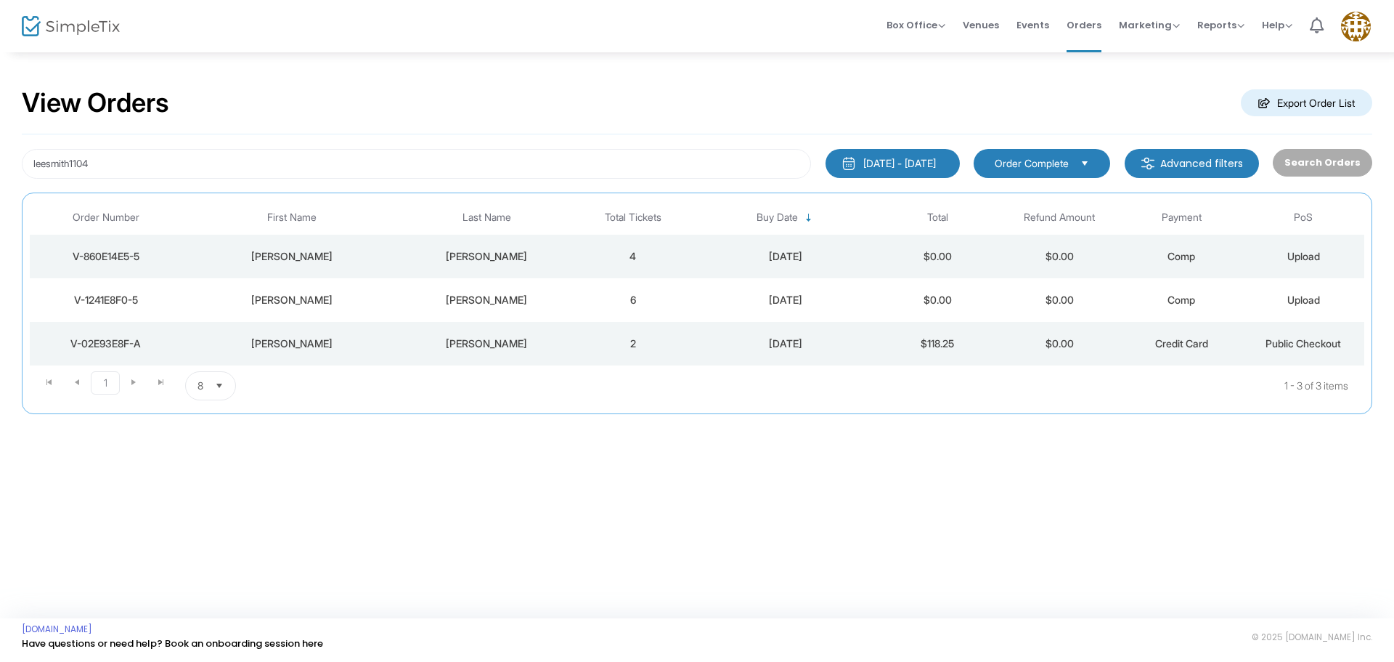
click at [231, 310] on td "[PERSON_NAME]" at bounding box center [291, 300] width 219 height 44
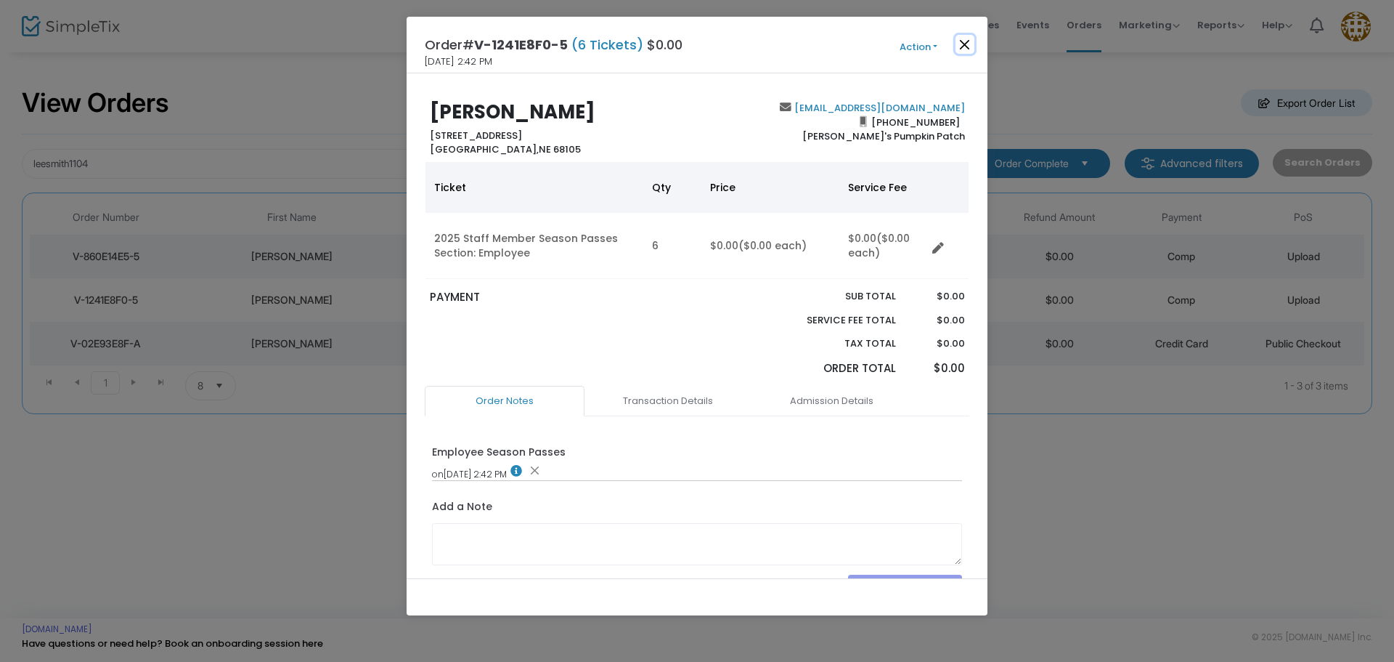
click at [972, 44] on button "Close" at bounding box center [965, 44] width 19 height 19
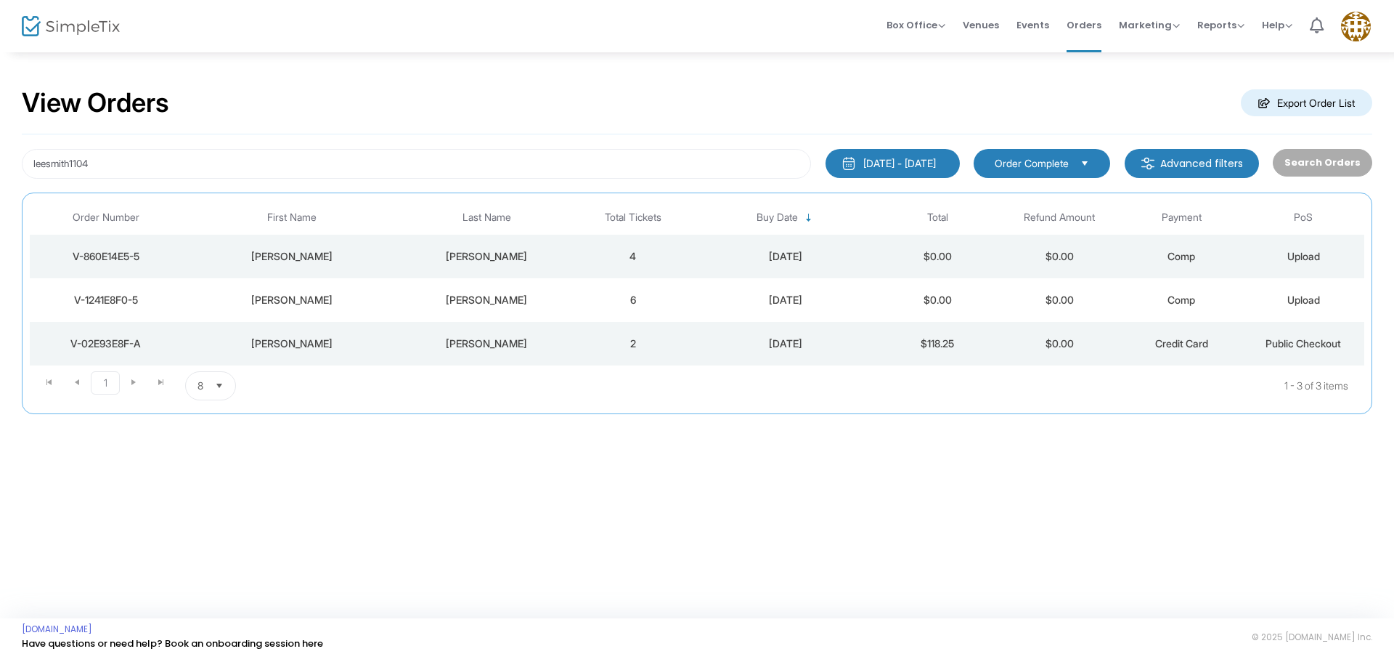
click at [240, 351] on td "[PERSON_NAME]" at bounding box center [291, 344] width 219 height 44
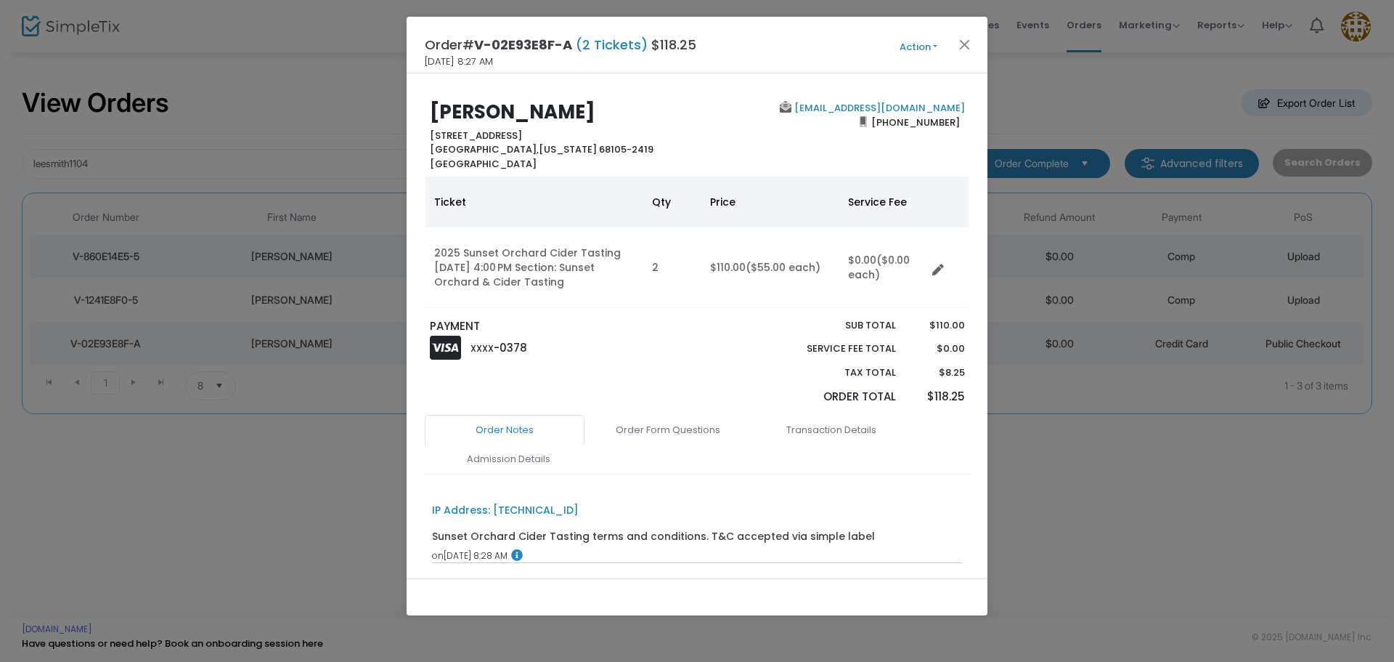
click at [931, 44] on button "Action" at bounding box center [918, 47] width 87 height 16
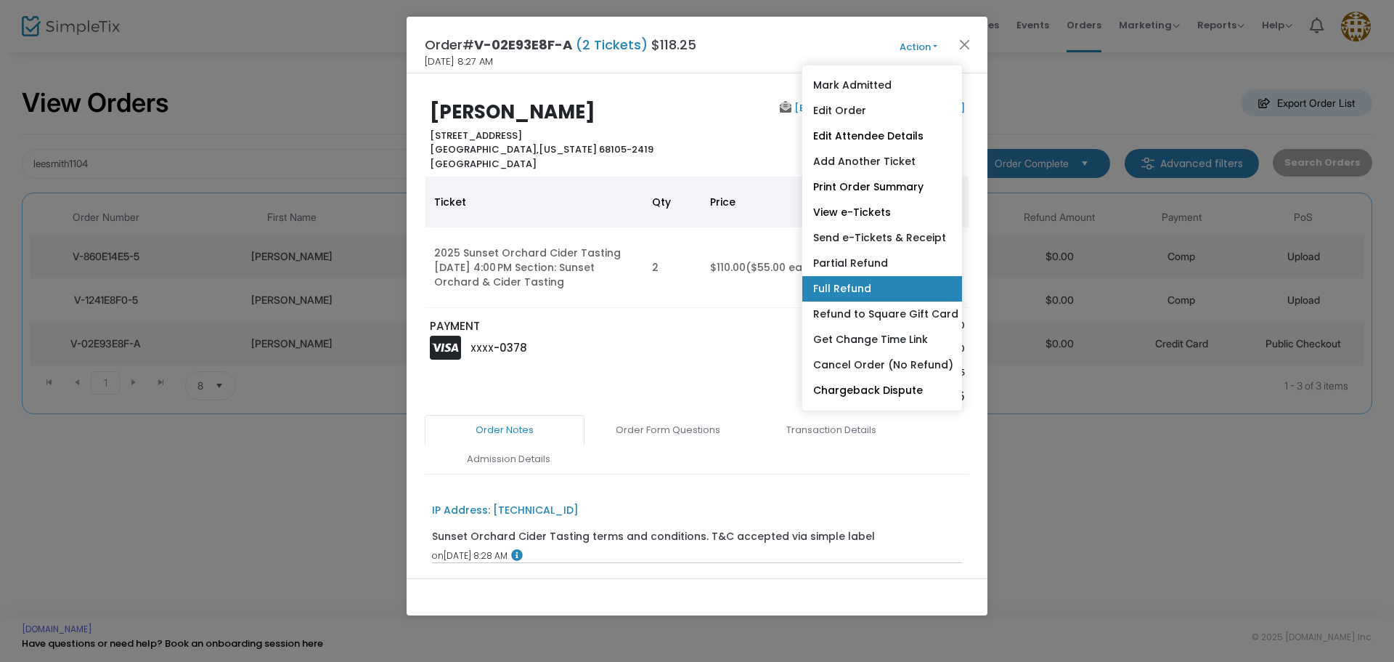
click at [882, 290] on link "Full Refund" at bounding box center [882, 288] width 160 height 25
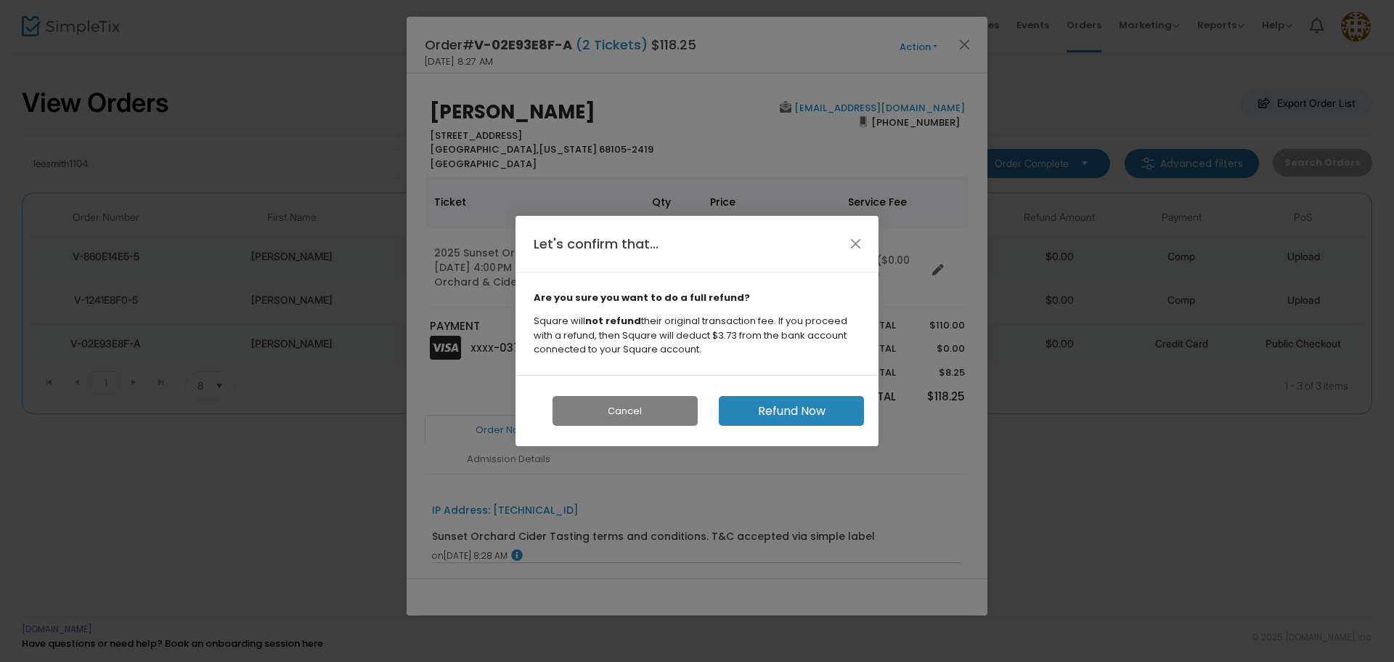
click at [817, 408] on button "Refund Now" at bounding box center [791, 411] width 145 height 30
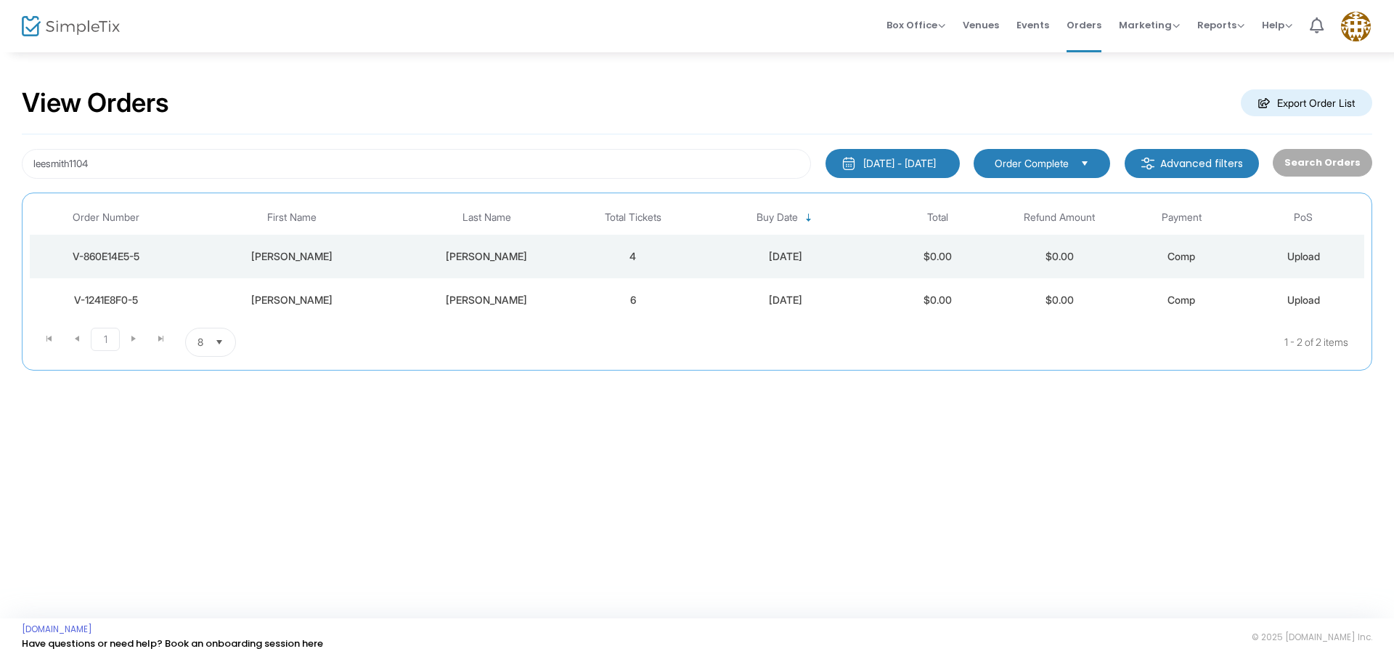
click at [1016, 158] on span "Order Complete" at bounding box center [1032, 163] width 74 height 15
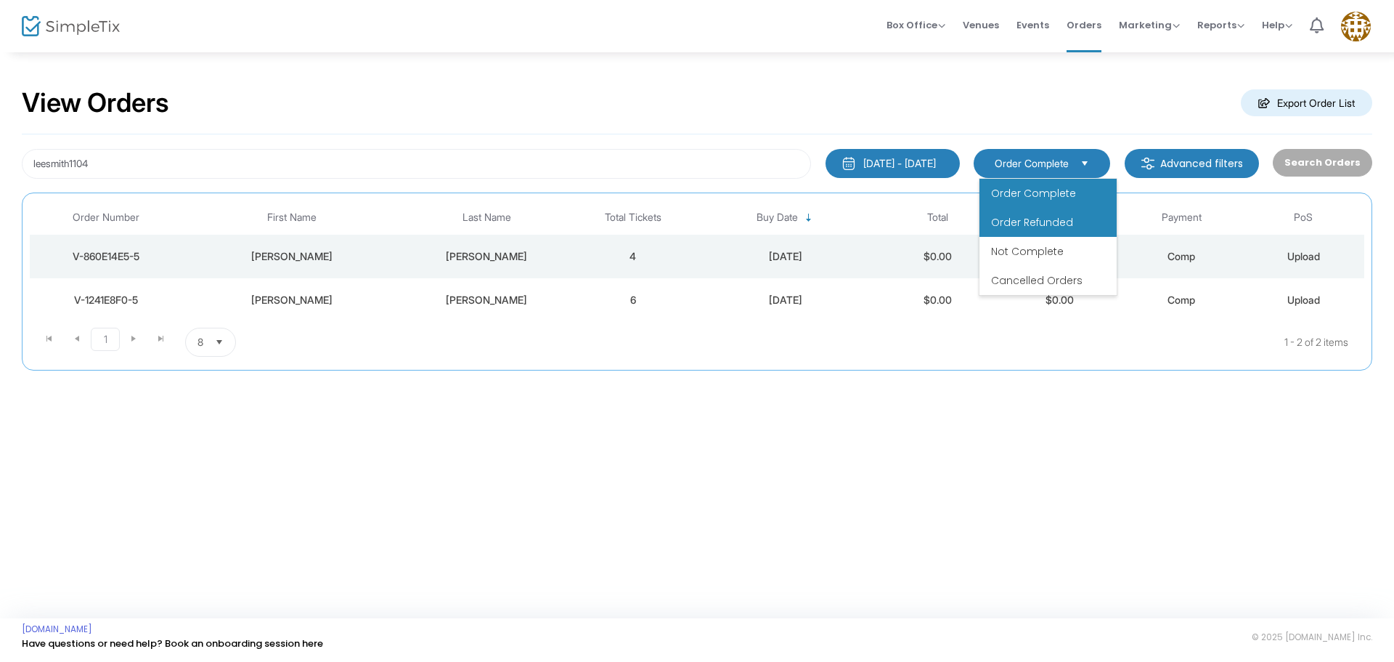
click at [1025, 224] on span "Order Refunded" at bounding box center [1032, 222] width 82 height 15
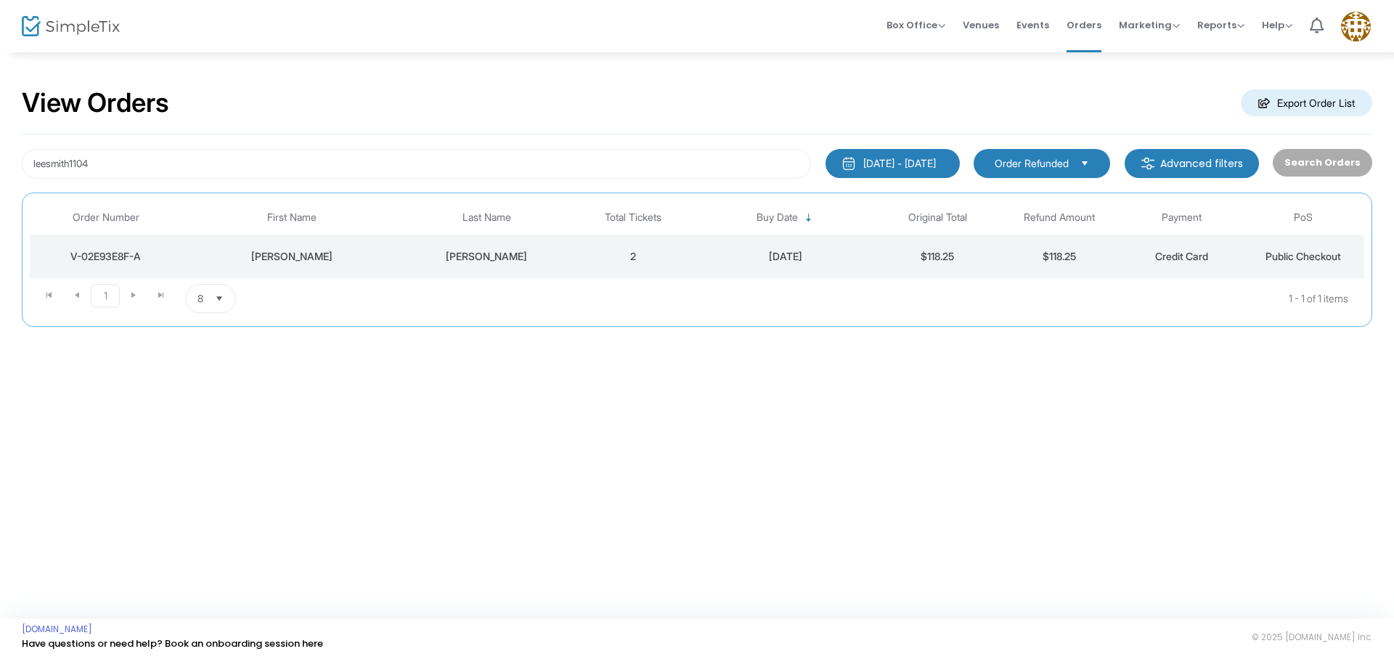
click at [1069, 161] on span "Order Refunded" at bounding box center [1032, 163] width 74 height 15
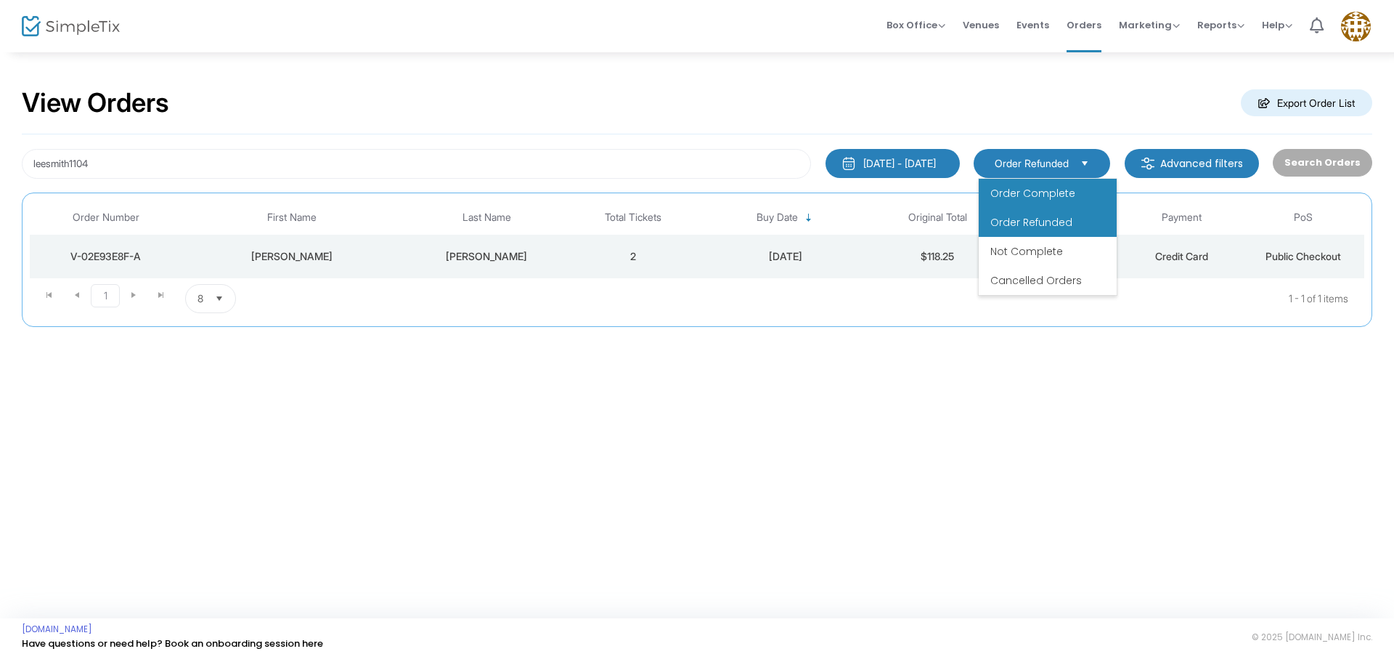
click at [1070, 188] on span "Order Complete" at bounding box center [1033, 193] width 85 height 15
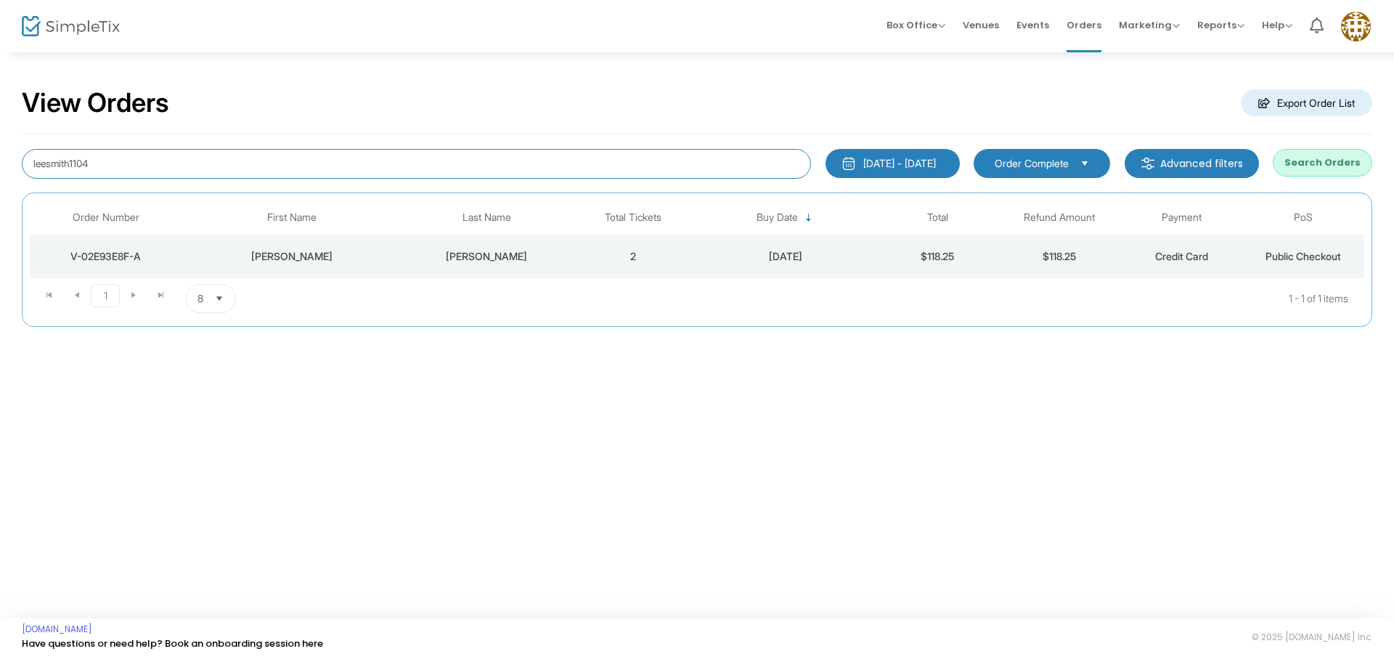
drag, startPoint x: 160, startPoint y: 174, endPoint x: 0, endPoint y: 157, distance: 160.7
click at [0, 157] on div "View Orders Export Order List leesmith1104 1/1/2025 - 9/18/2025 Last 30 Days To…" at bounding box center [697, 214] width 1394 height 327
type input "kmstanback1"
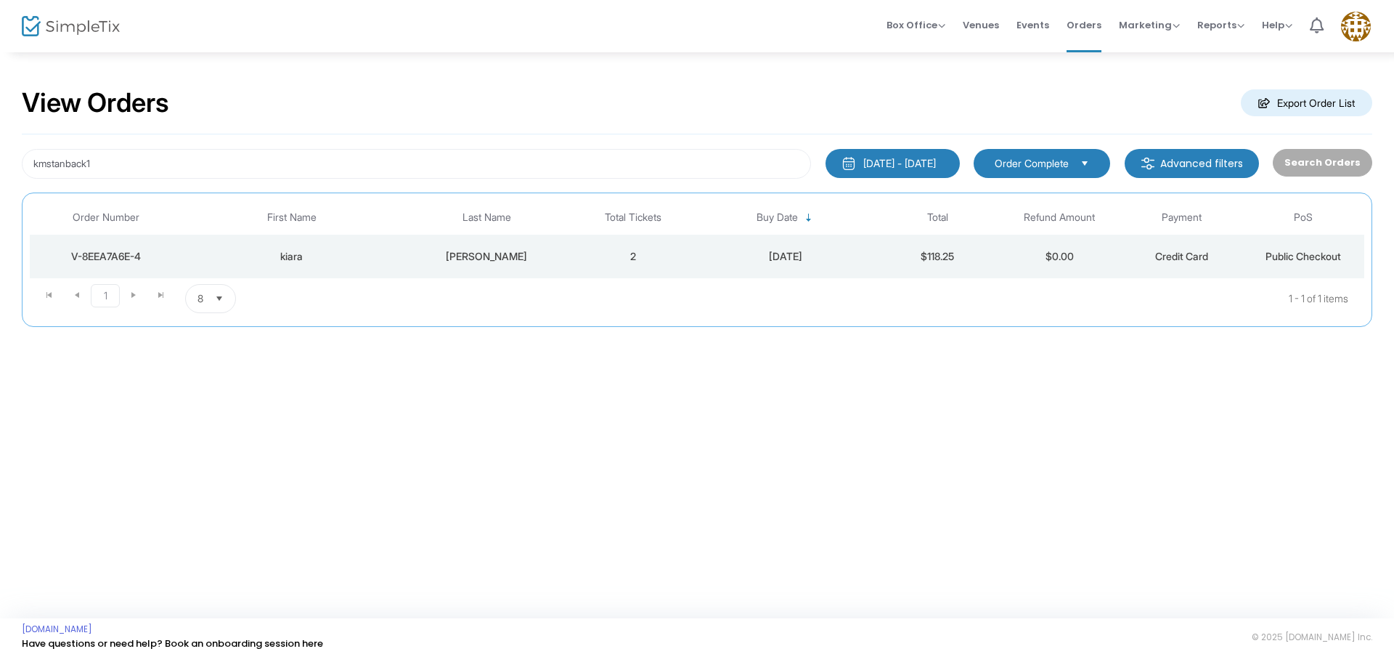
click at [533, 251] on div "stanback" at bounding box center [486, 256] width 163 height 15
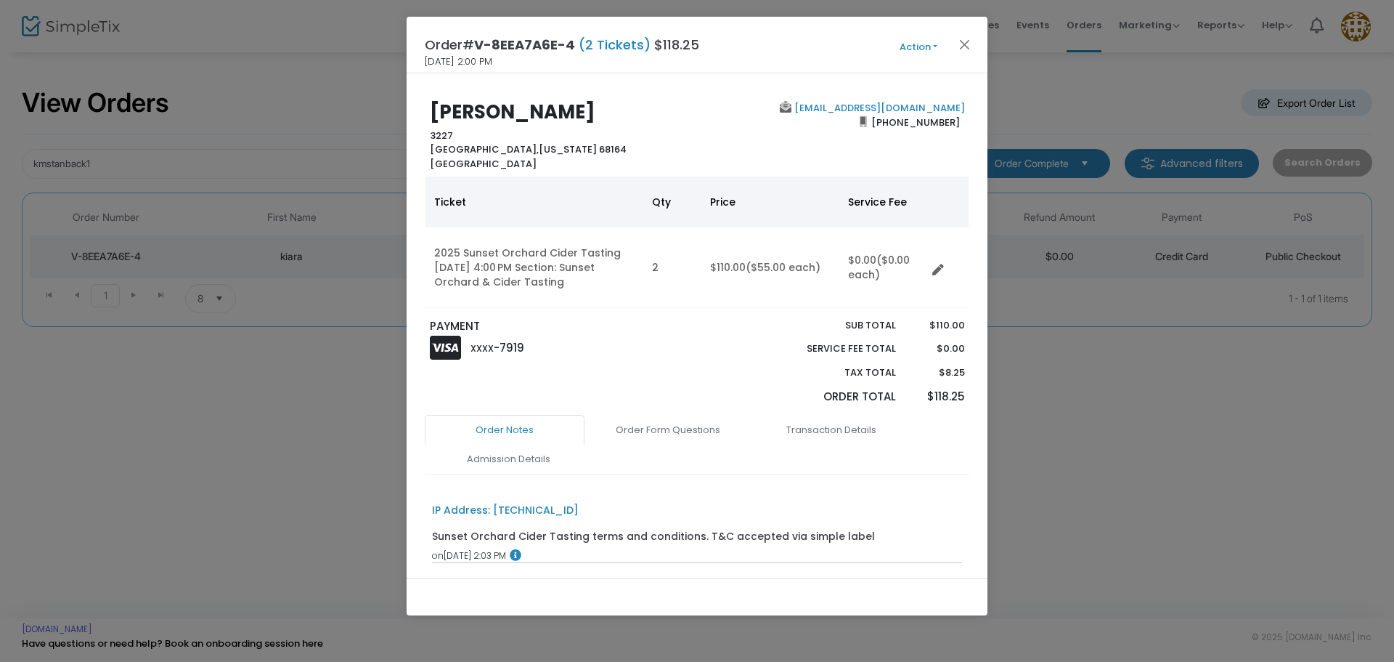
click at [904, 45] on button "Action" at bounding box center [918, 47] width 87 height 16
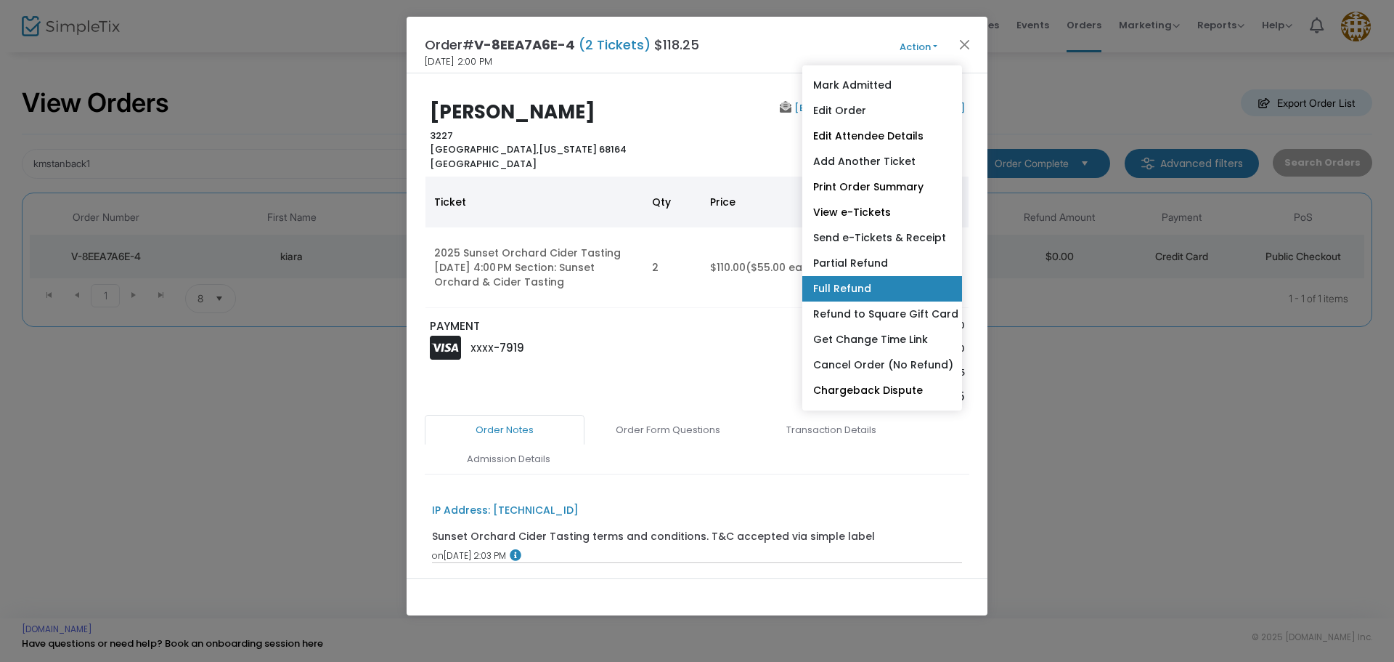
click at [877, 285] on link "Full Refund" at bounding box center [882, 288] width 160 height 25
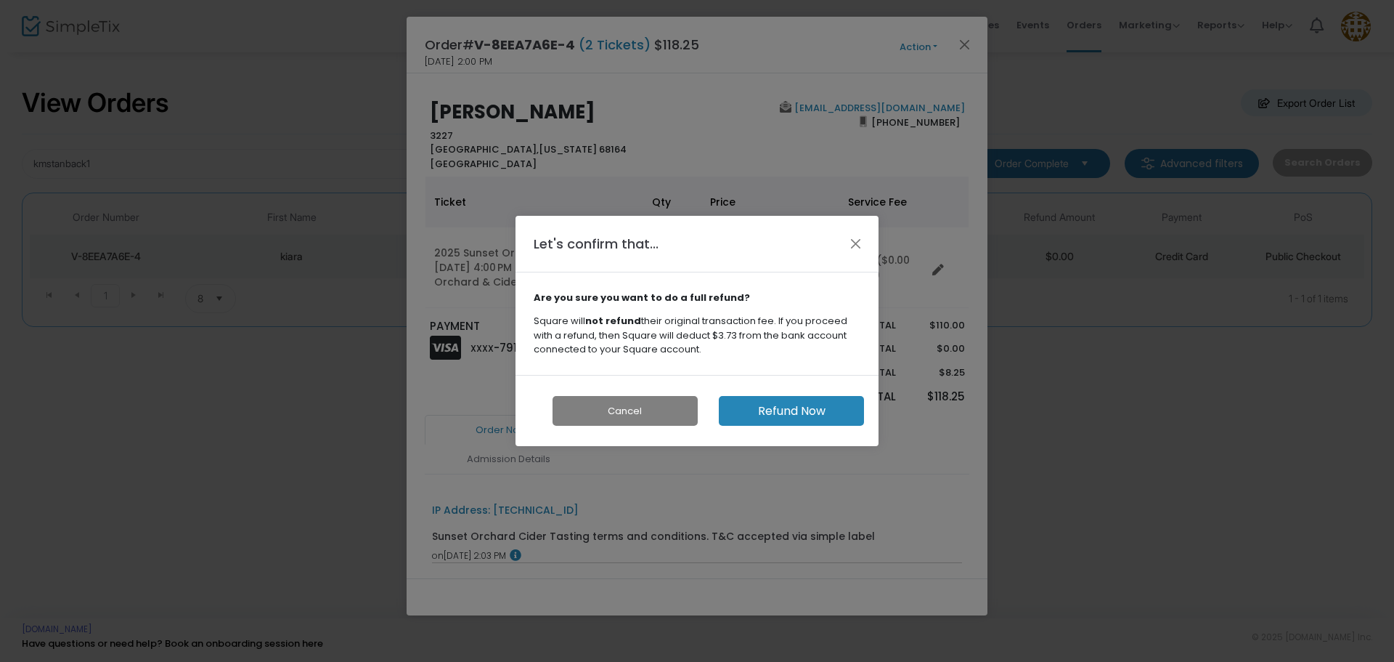
click at [808, 411] on button "Refund Now" at bounding box center [791, 411] width 145 height 30
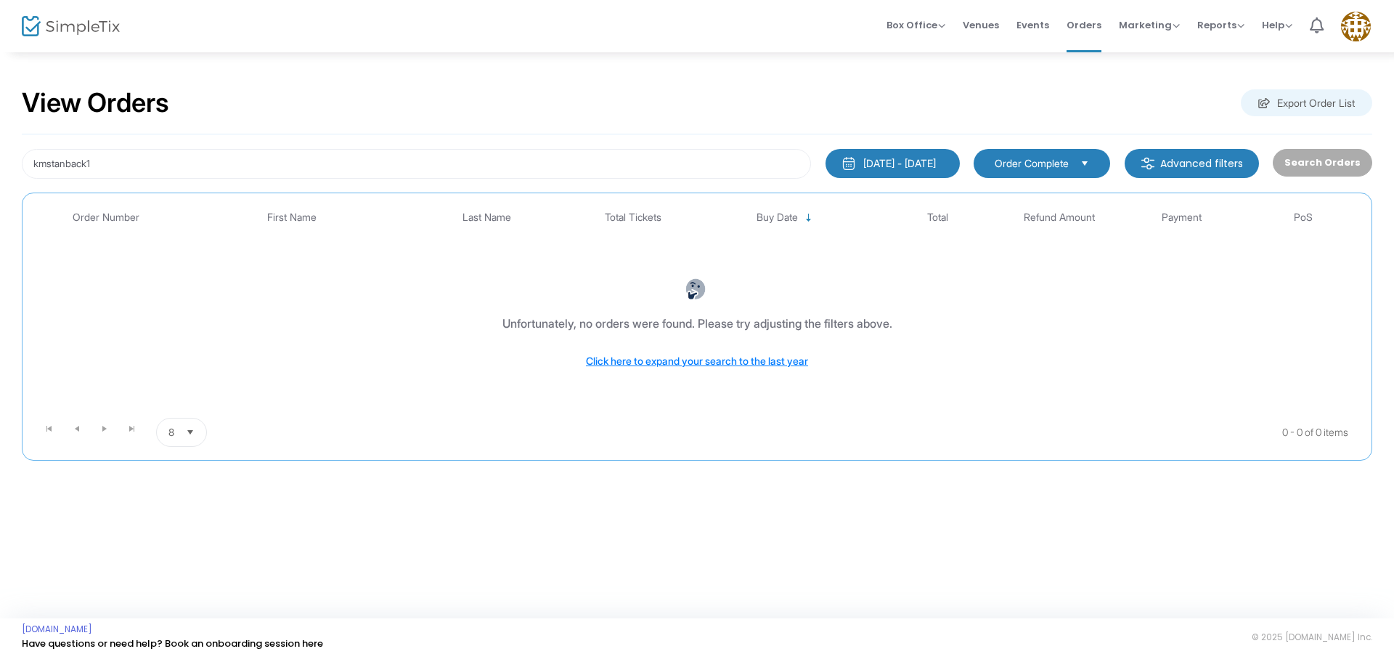
click at [996, 163] on span "Order Complete" at bounding box center [1032, 163] width 86 height 16
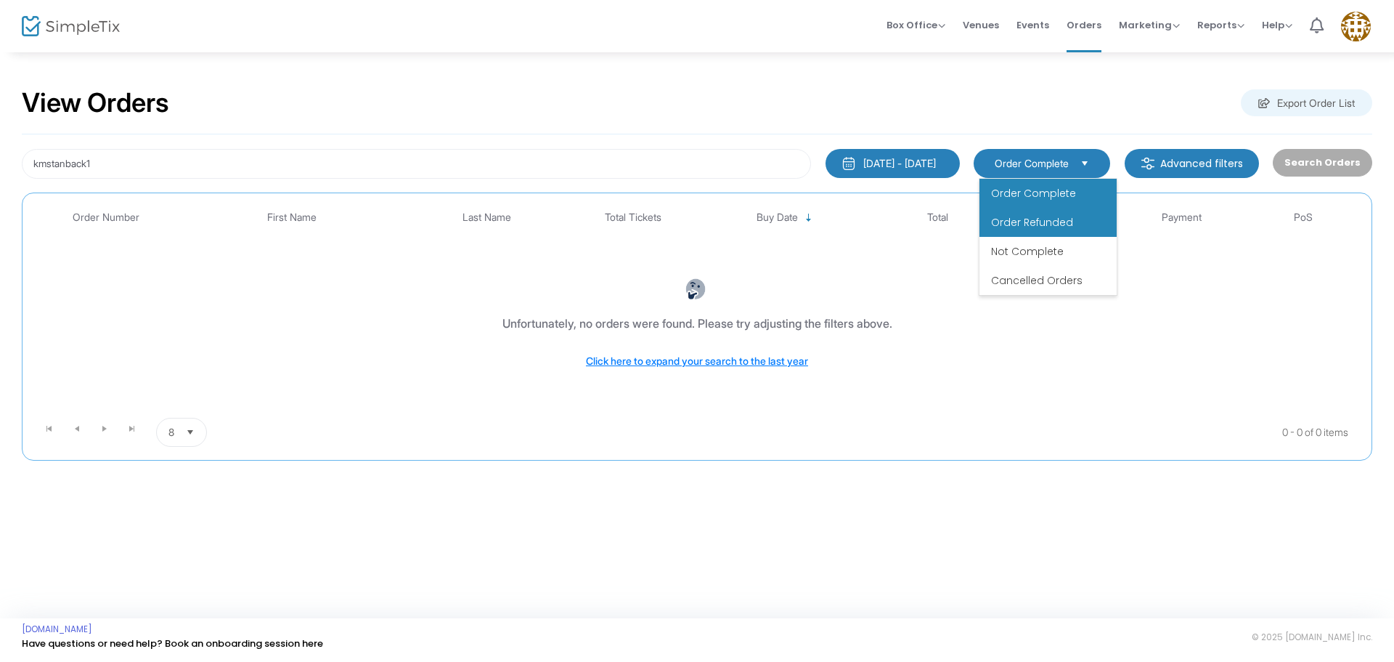
click at [1006, 223] on span "Order Refunded" at bounding box center [1032, 222] width 82 height 15
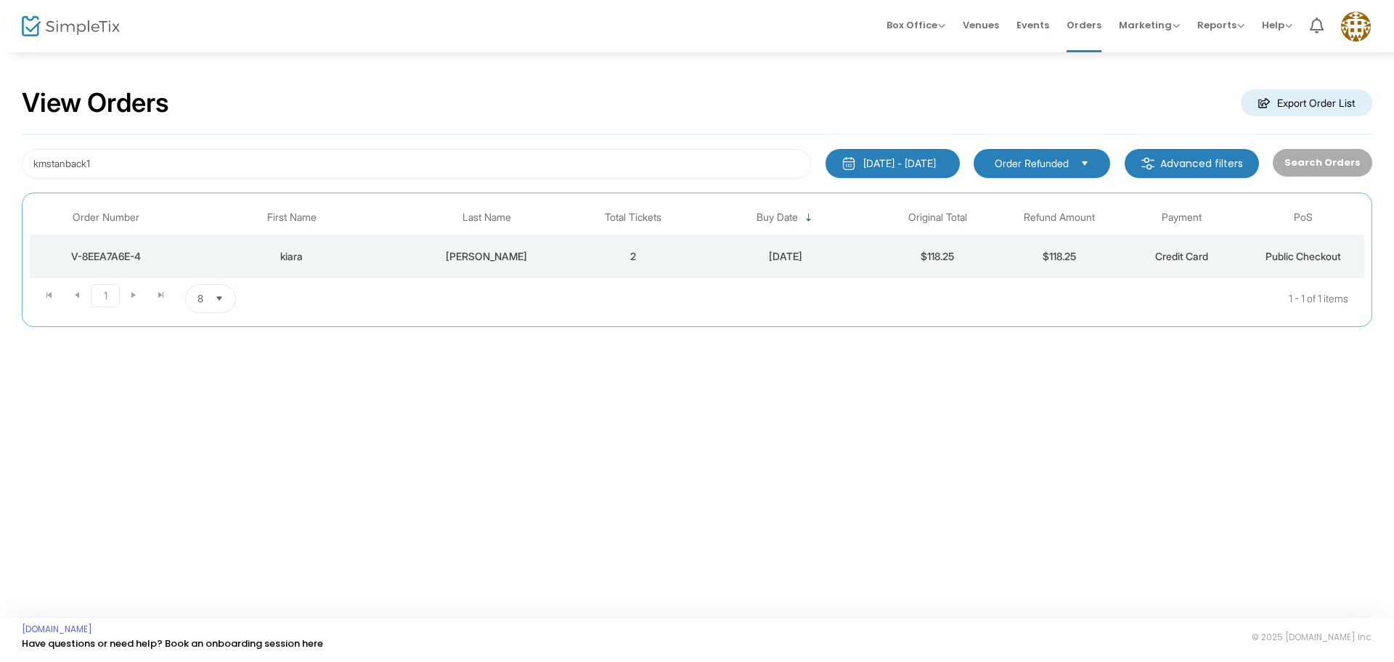
click at [1001, 161] on span "Order Refunded" at bounding box center [1032, 163] width 74 height 15
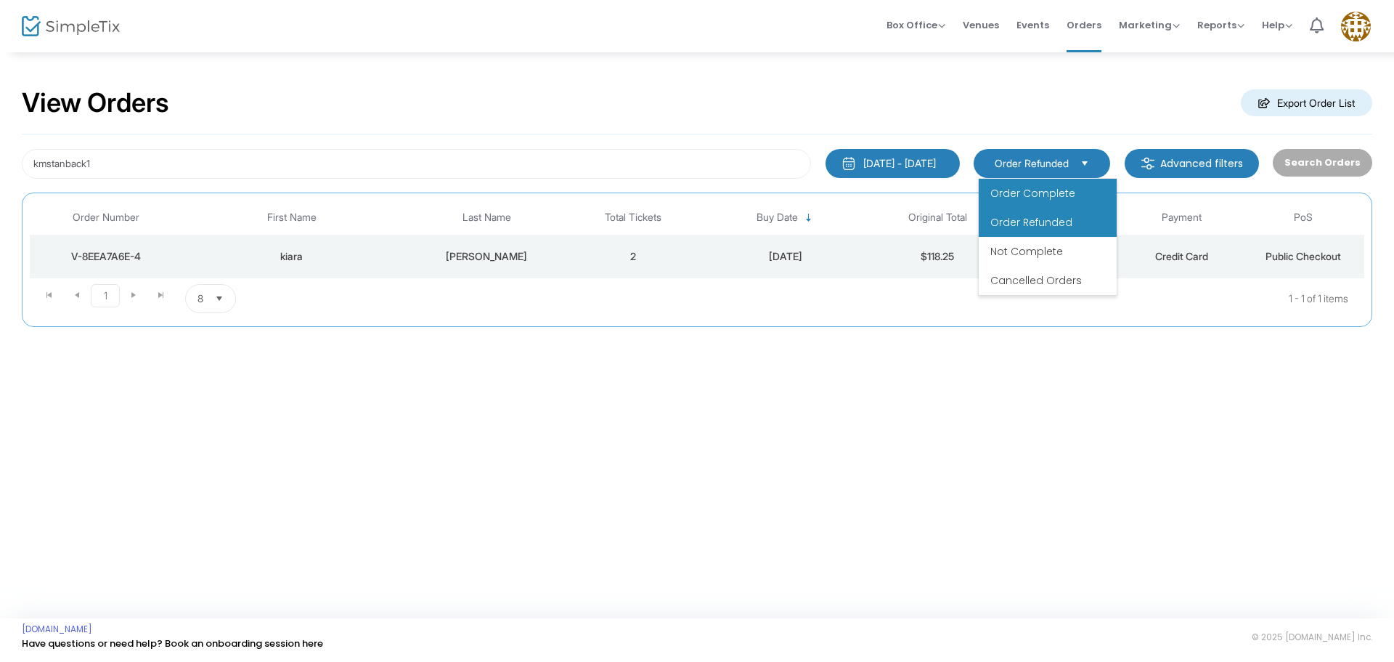
click at [1009, 192] on span "Order Complete" at bounding box center [1033, 193] width 85 height 15
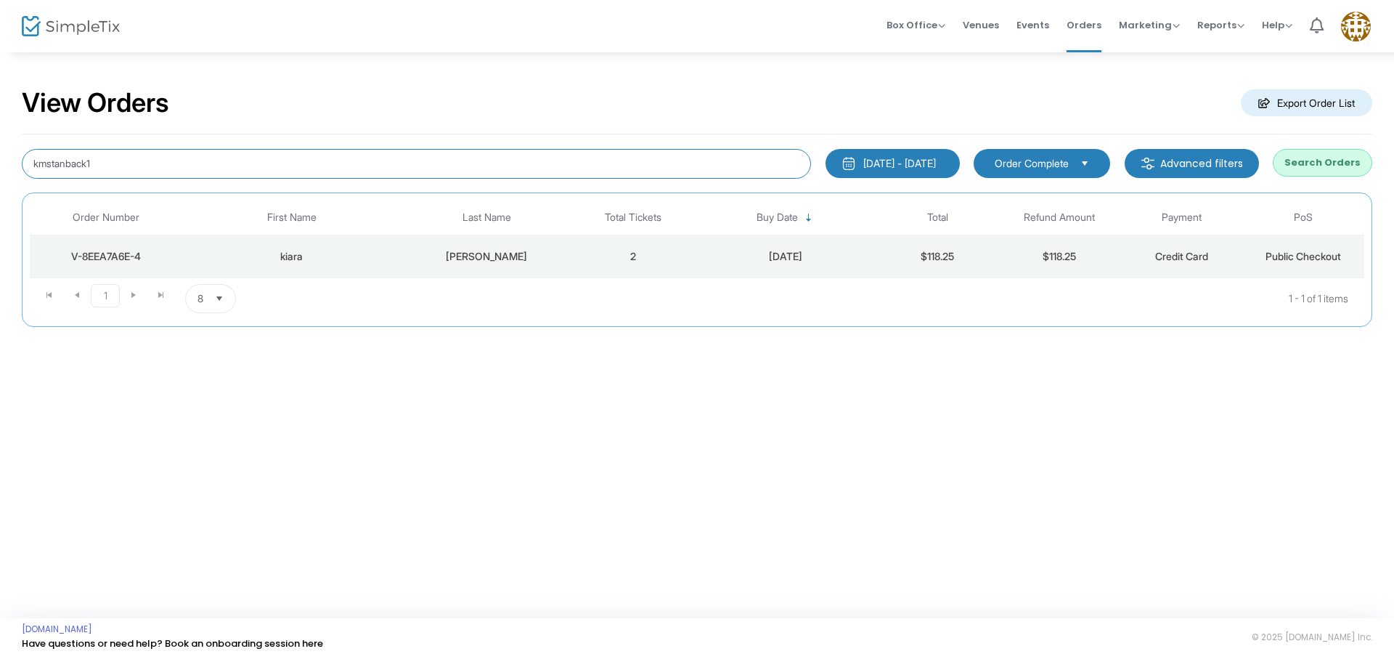
drag, startPoint x: 118, startPoint y: 165, endPoint x: 0, endPoint y: 153, distance: 118.9
click at [0, 153] on div "View Orders Export Order List kmstanback1 1/1/2025 - 9/18/2025 Last 30 Days Tod…" at bounding box center [697, 214] width 1394 height 327
type input "strobel.allison"
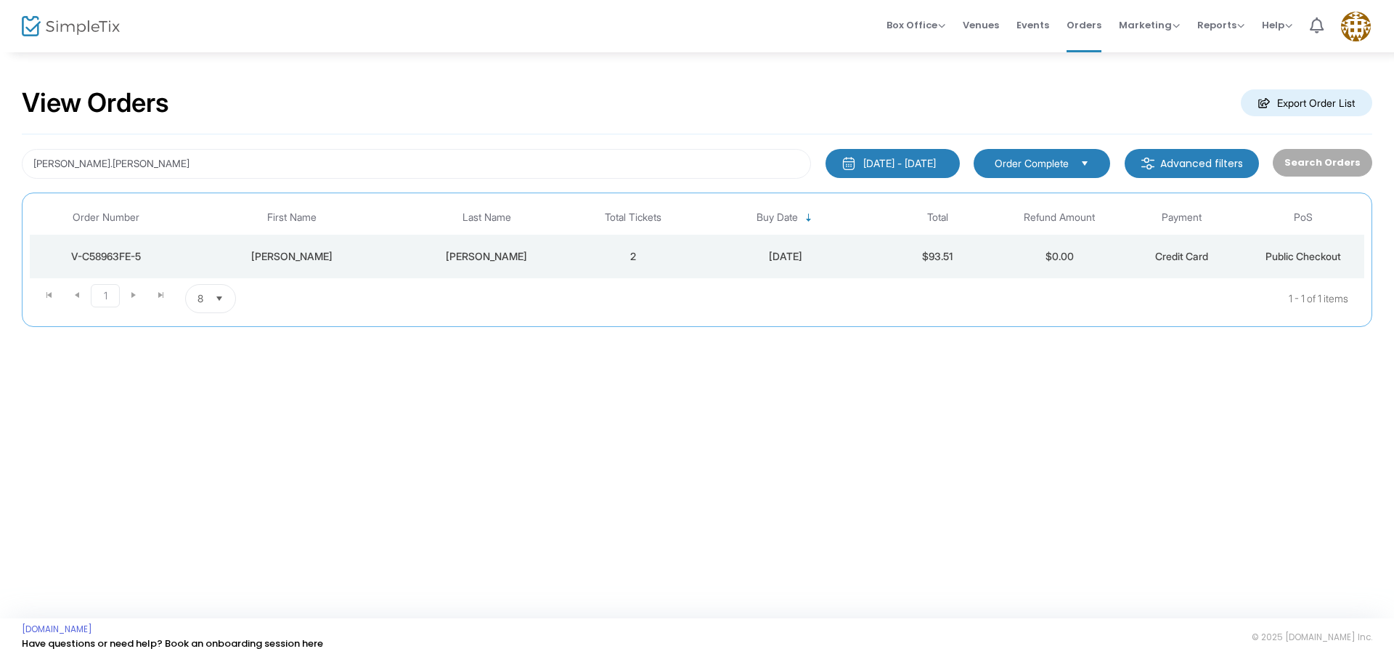
click at [667, 256] on td "2" at bounding box center [633, 257] width 122 height 44
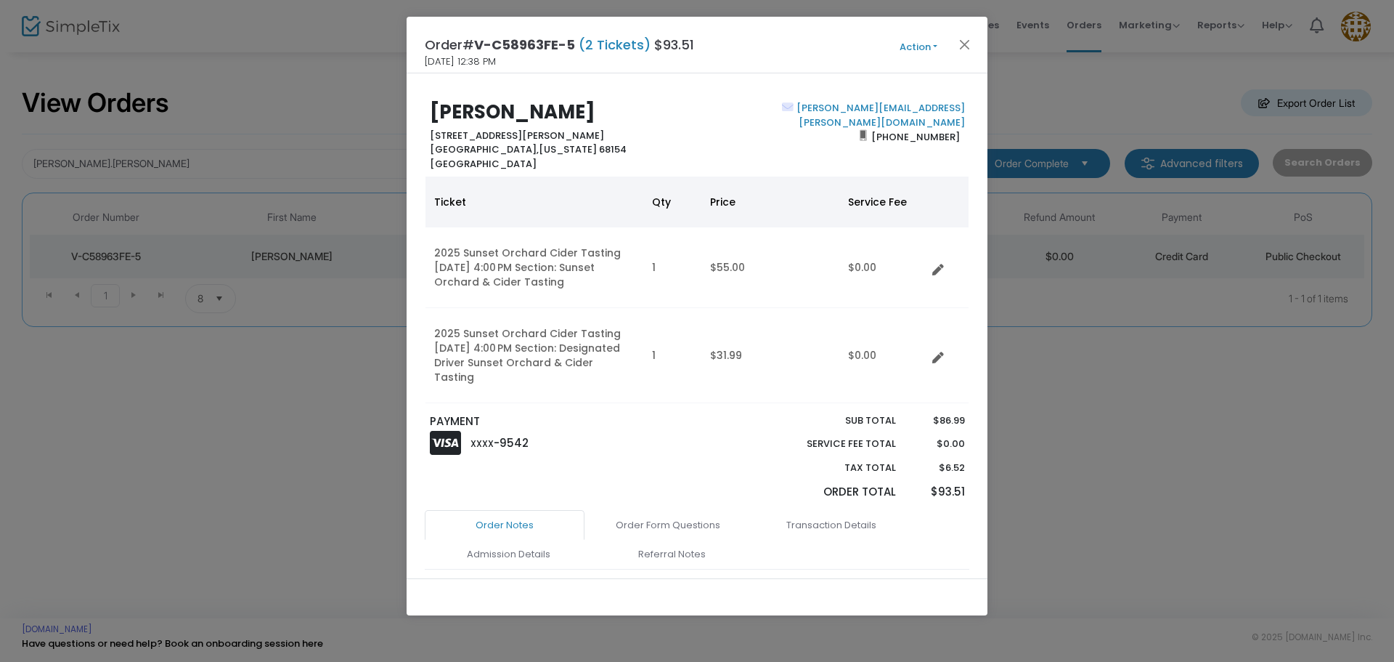
click at [922, 53] on button "Action" at bounding box center [918, 47] width 87 height 16
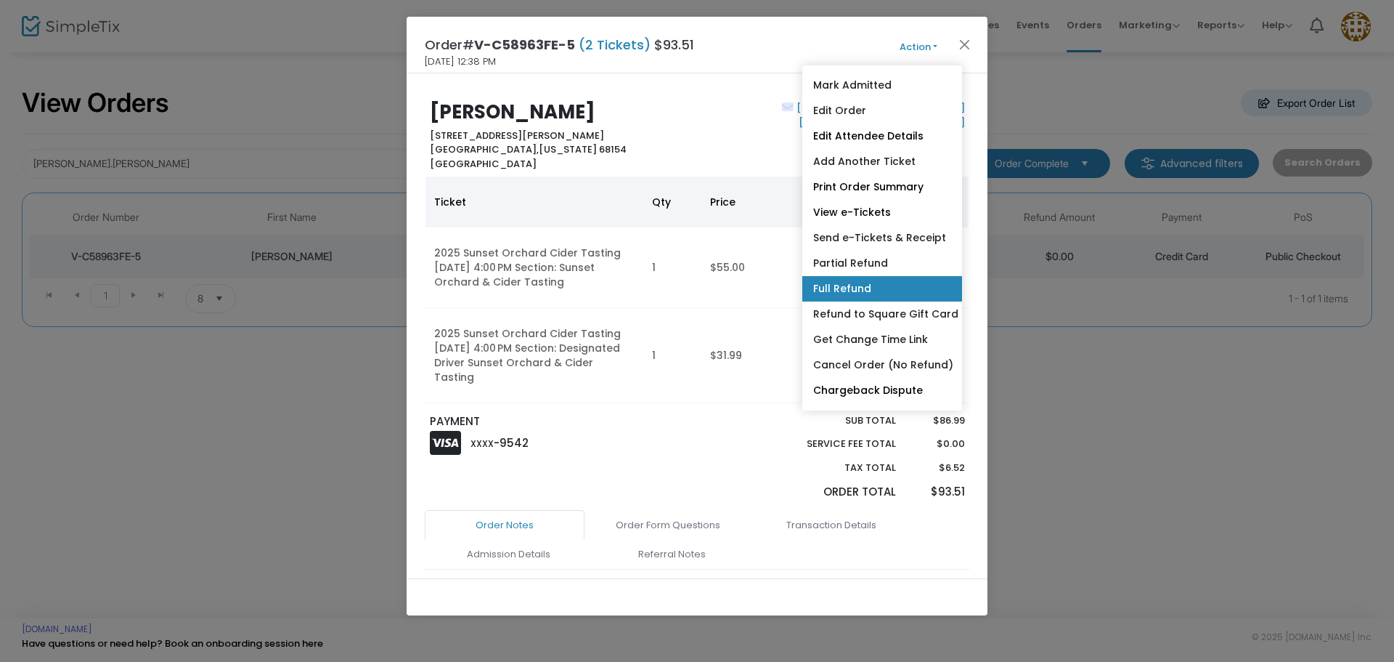
click at [907, 282] on link "Full Refund" at bounding box center [882, 288] width 160 height 25
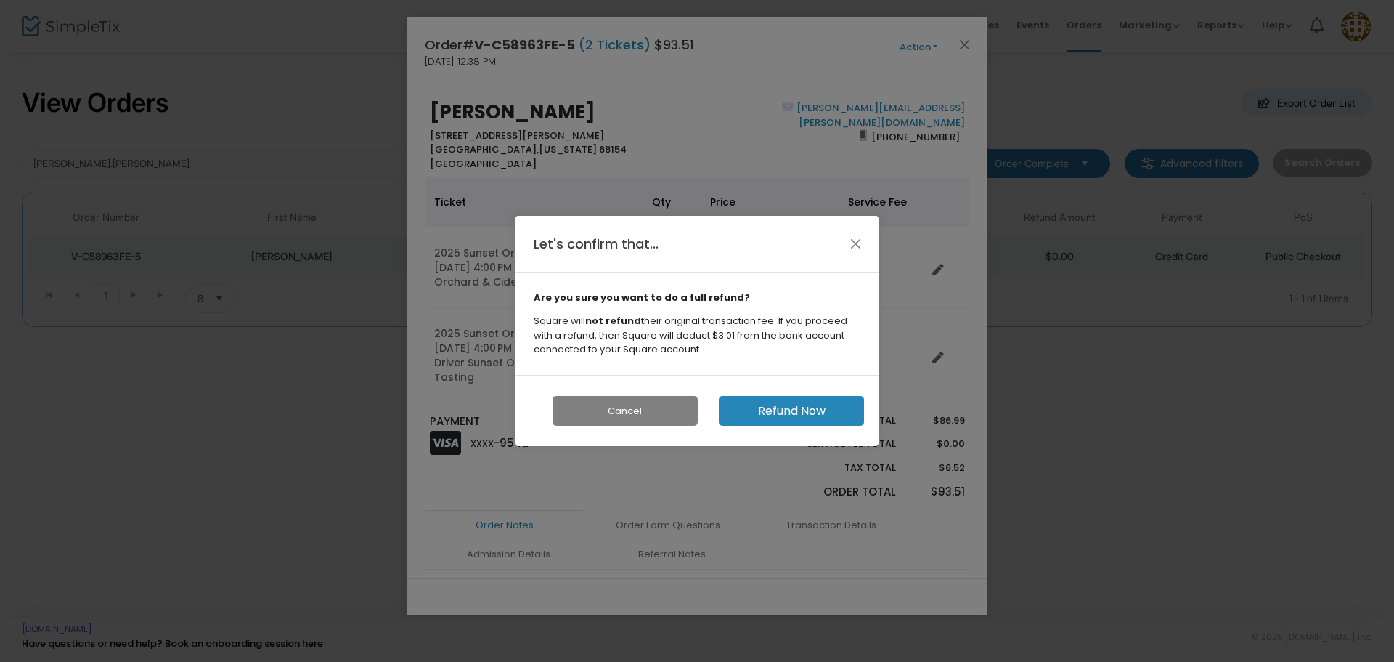
click at [815, 418] on button "Refund Now" at bounding box center [791, 411] width 145 height 30
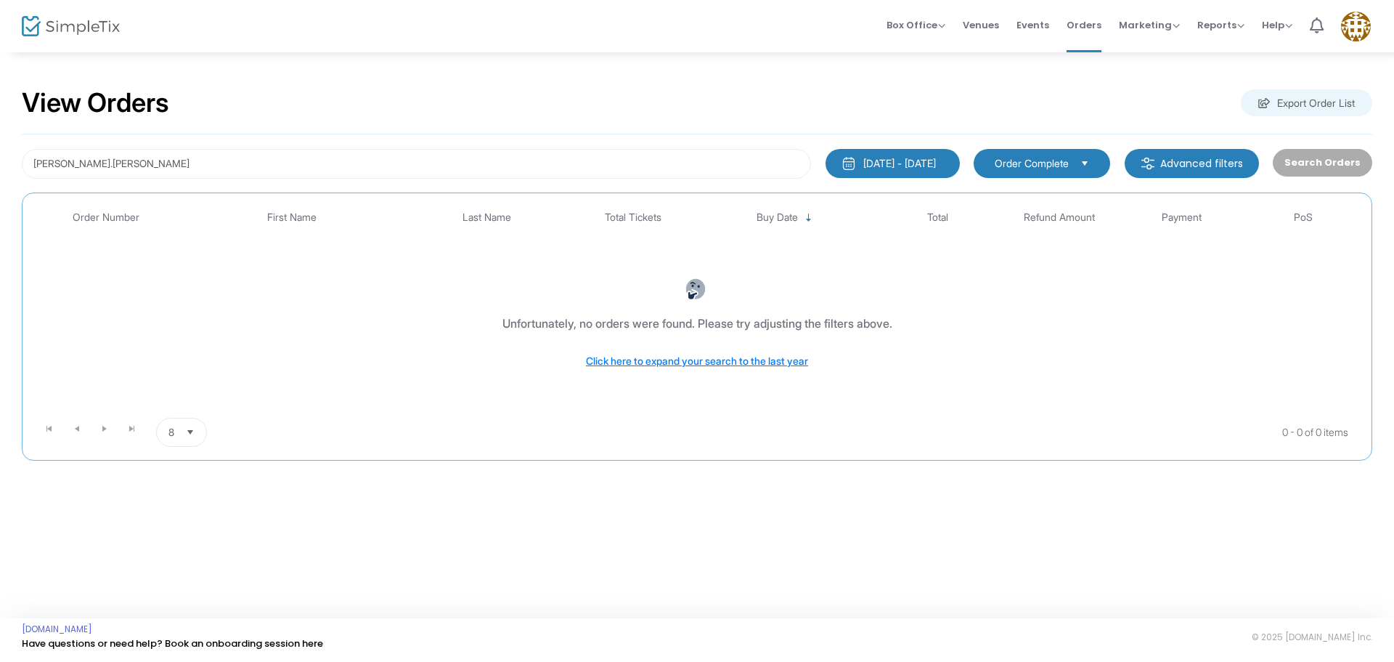
click at [1030, 177] on kendo-dropdownlist "Order Complete" at bounding box center [1042, 163] width 137 height 29
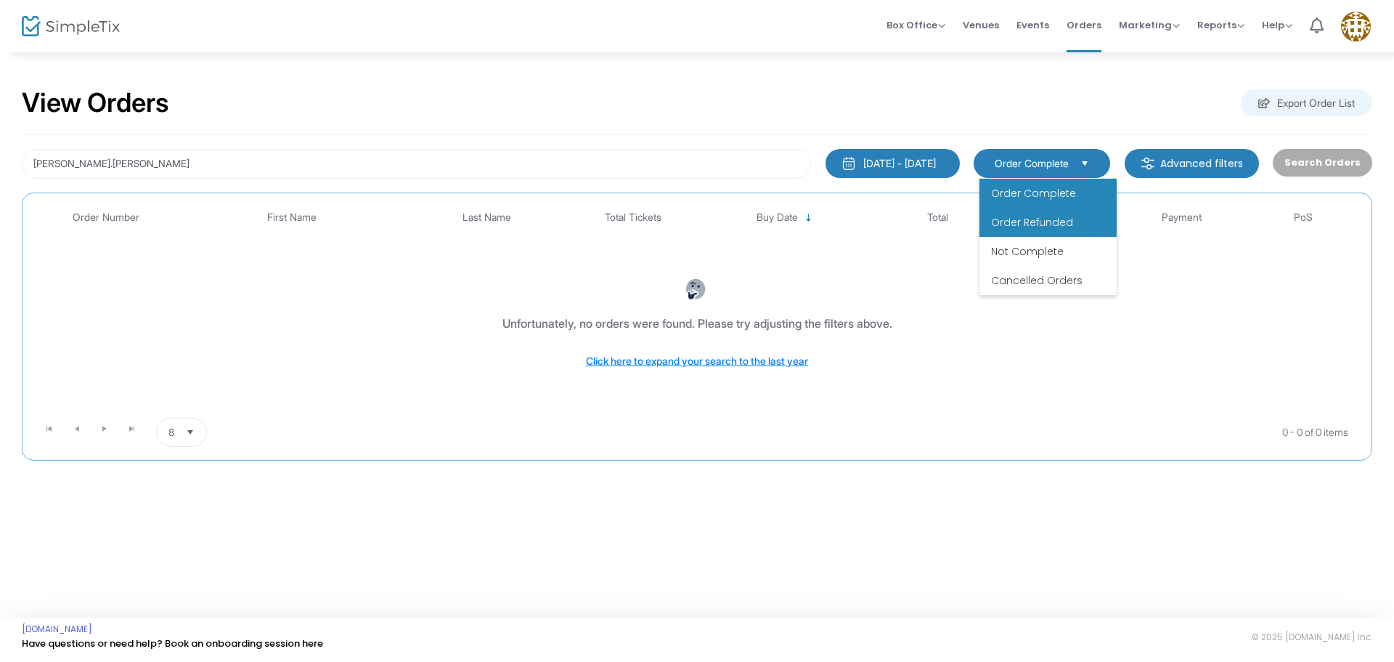
click at [1028, 233] on li "Order Refunded" at bounding box center [1048, 222] width 137 height 29
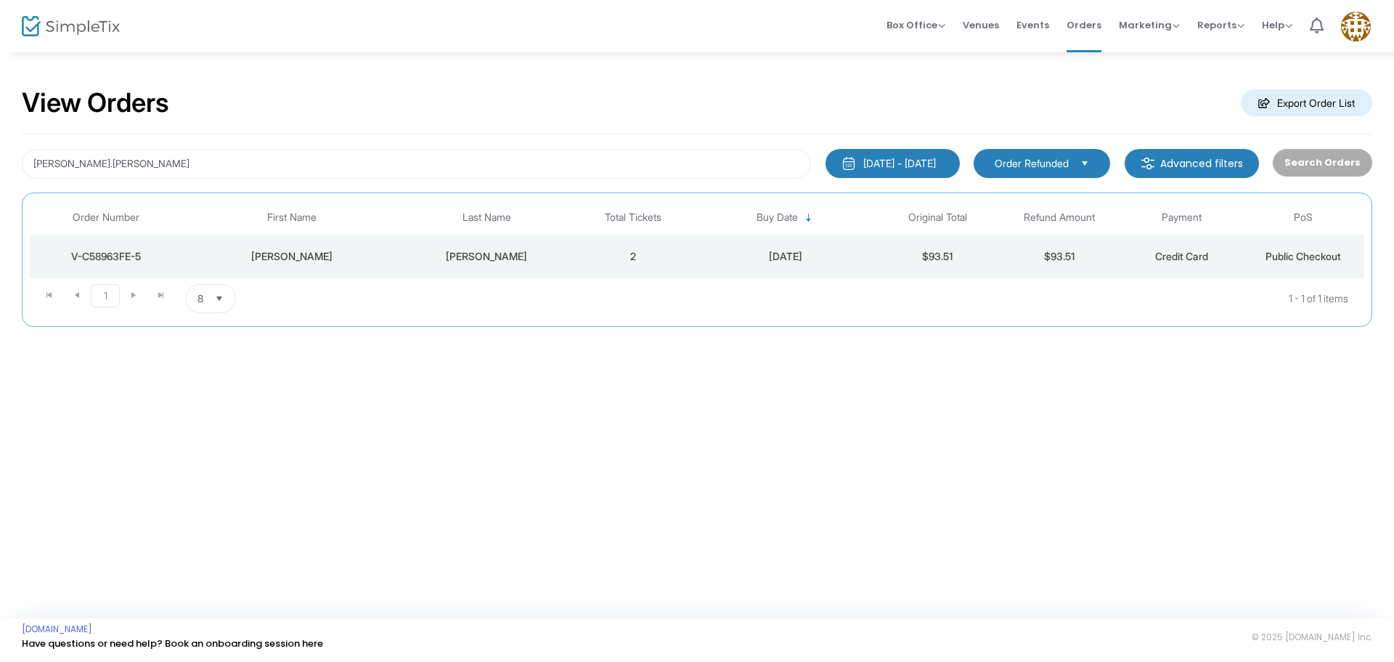
click at [1007, 166] on span "Order Refunded" at bounding box center [1032, 163] width 74 height 15
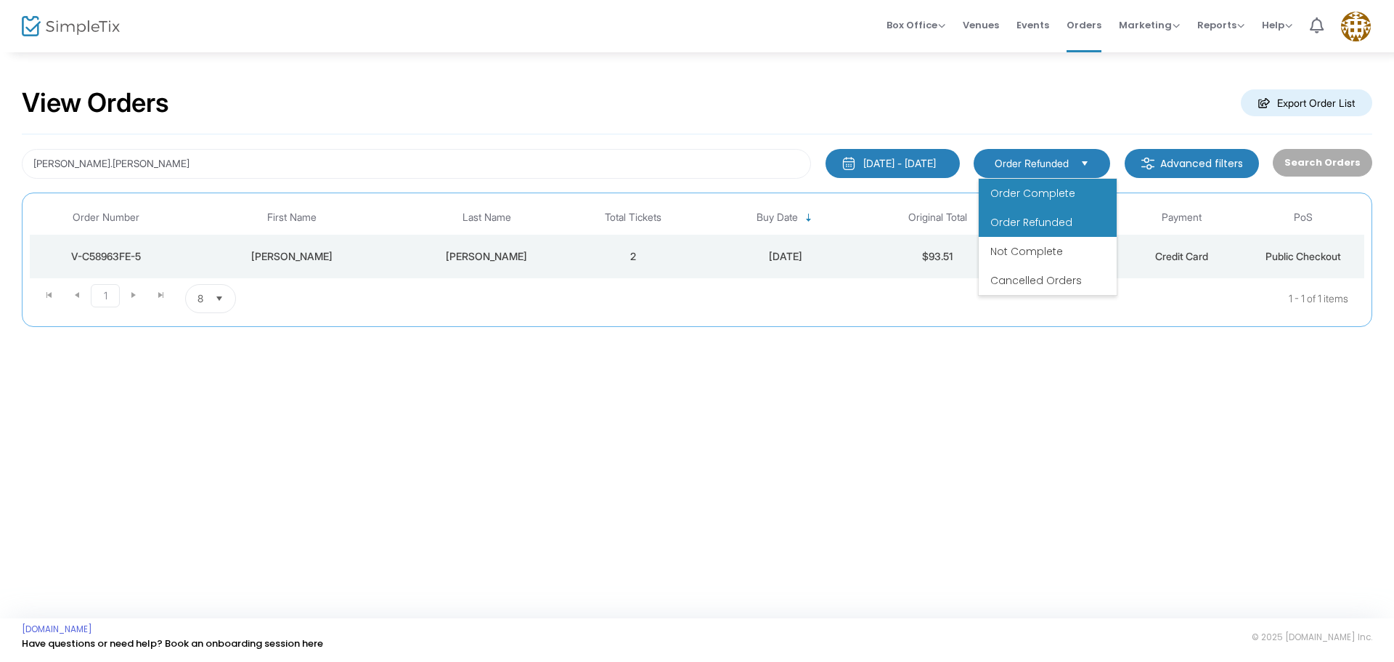
click at [1007, 186] on span "Order Complete" at bounding box center [1033, 193] width 85 height 15
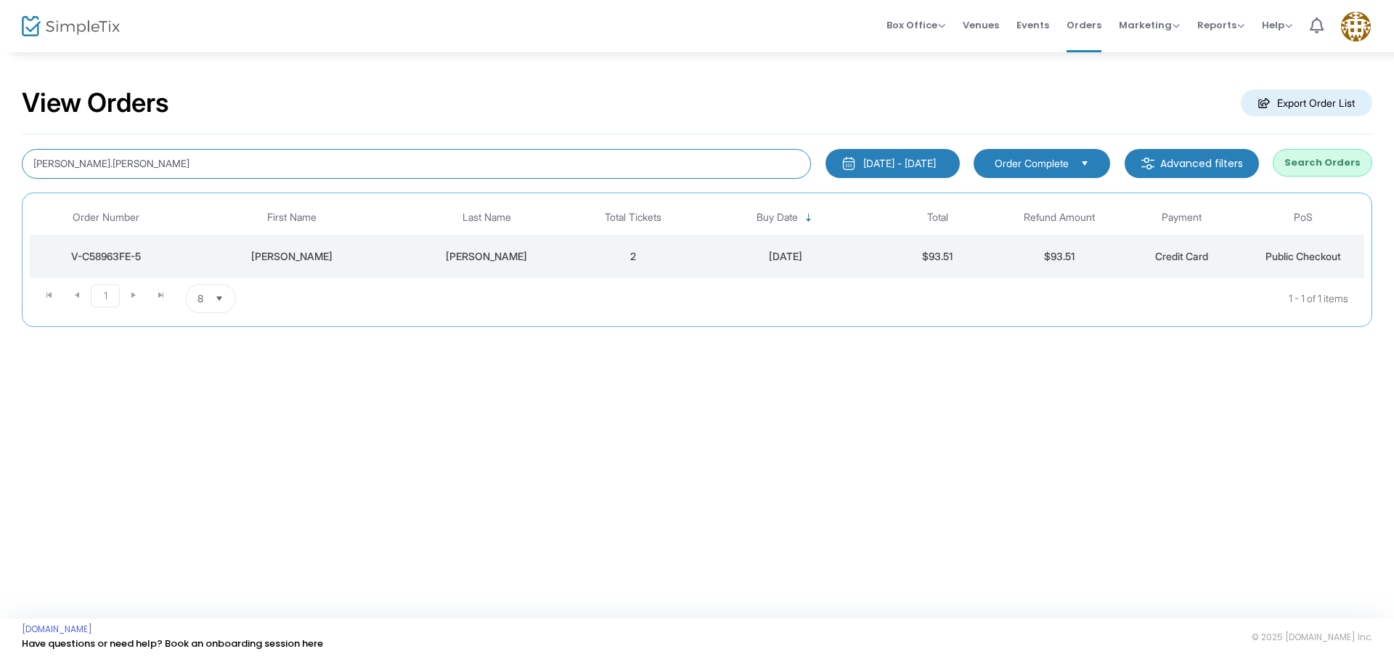
drag, startPoint x: 121, startPoint y: 156, endPoint x: 7, endPoint y: 160, distance: 114.8
click at [7, 160] on div "View Orders Export Order List [PERSON_NAME].[PERSON_NAME] [DATE] - [DATE] Last …" at bounding box center [697, 214] width 1394 height 327
type input "cnichole7117"
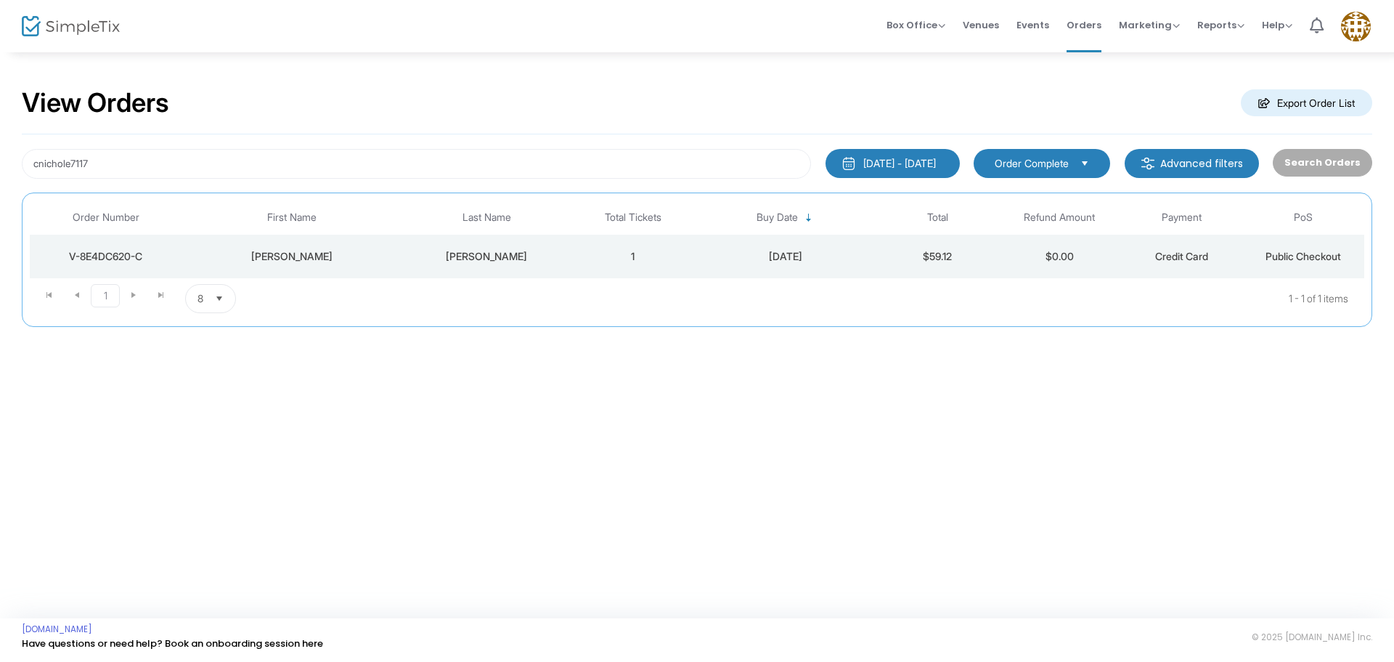
click at [381, 268] on td "[PERSON_NAME]" at bounding box center [291, 257] width 219 height 44
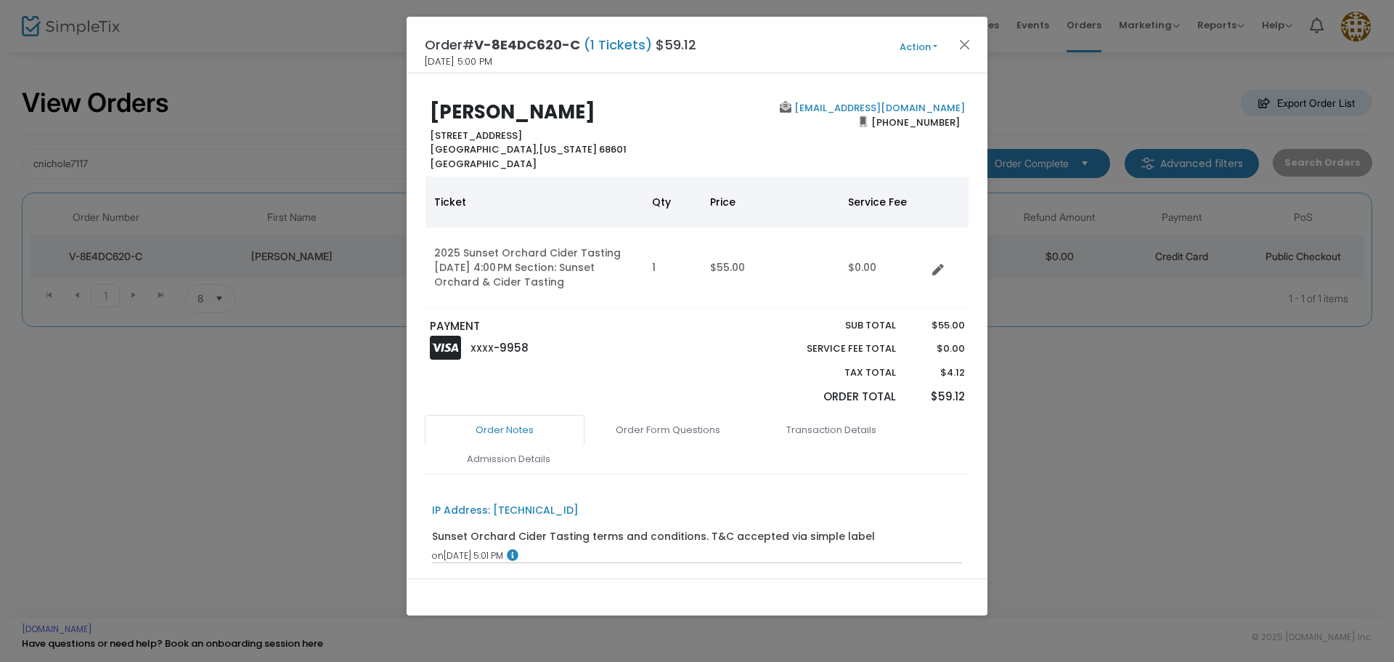
click at [924, 40] on button "Action" at bounding box center [918, 47] width 87 height 16
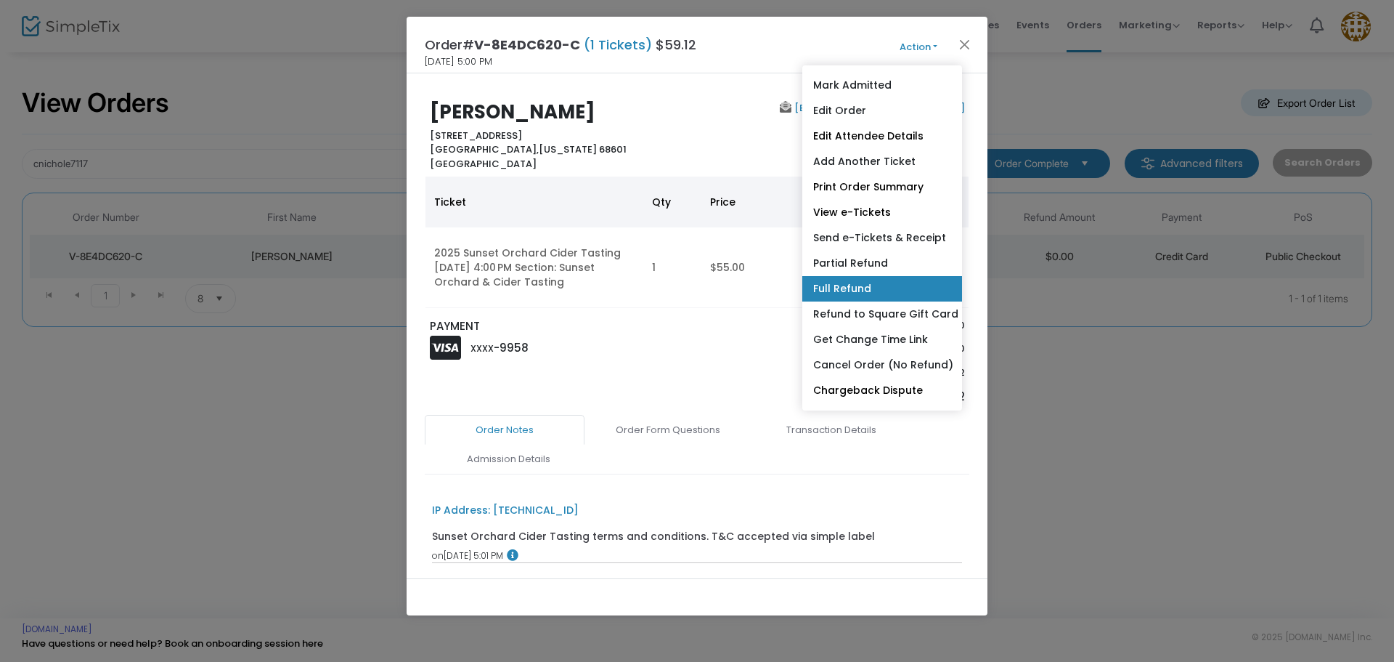
click at [880, 280] on link "Full Refund" at bounding box center [882, 288] width 160 height 25
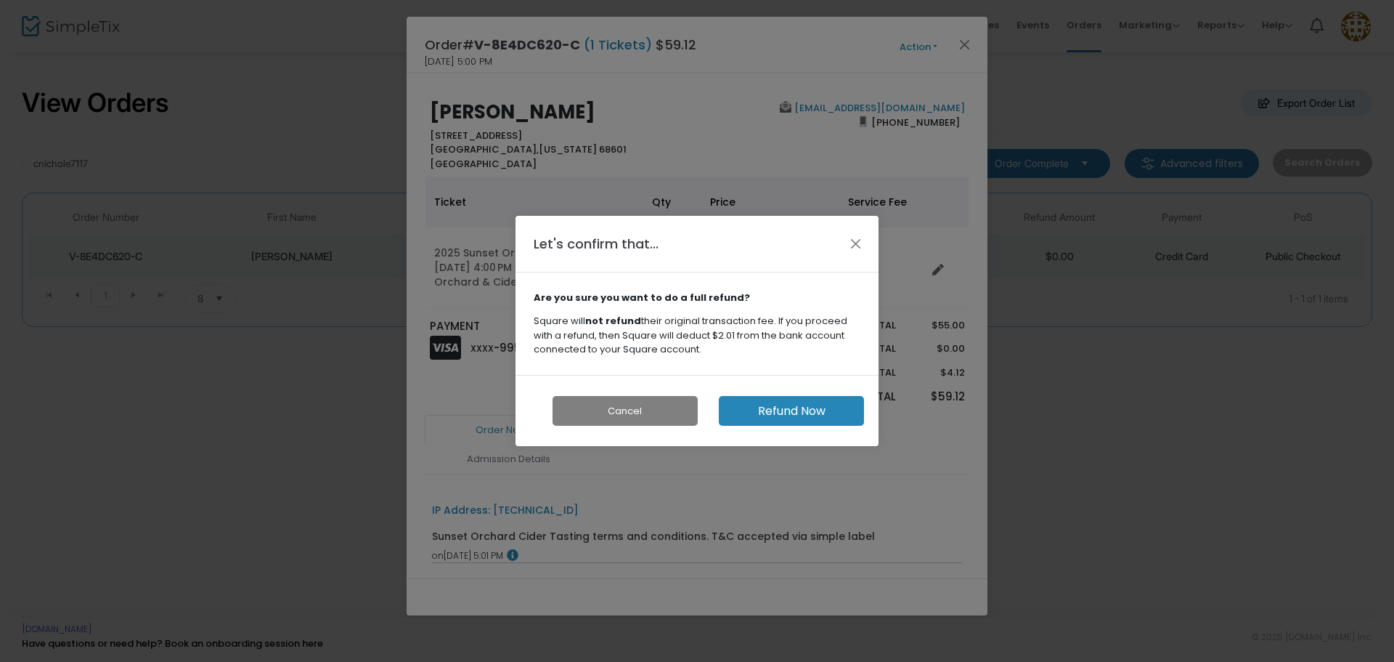
click at [811, 404] on button "Refund Now" at bounding box center [791, 411] width 145 height 30
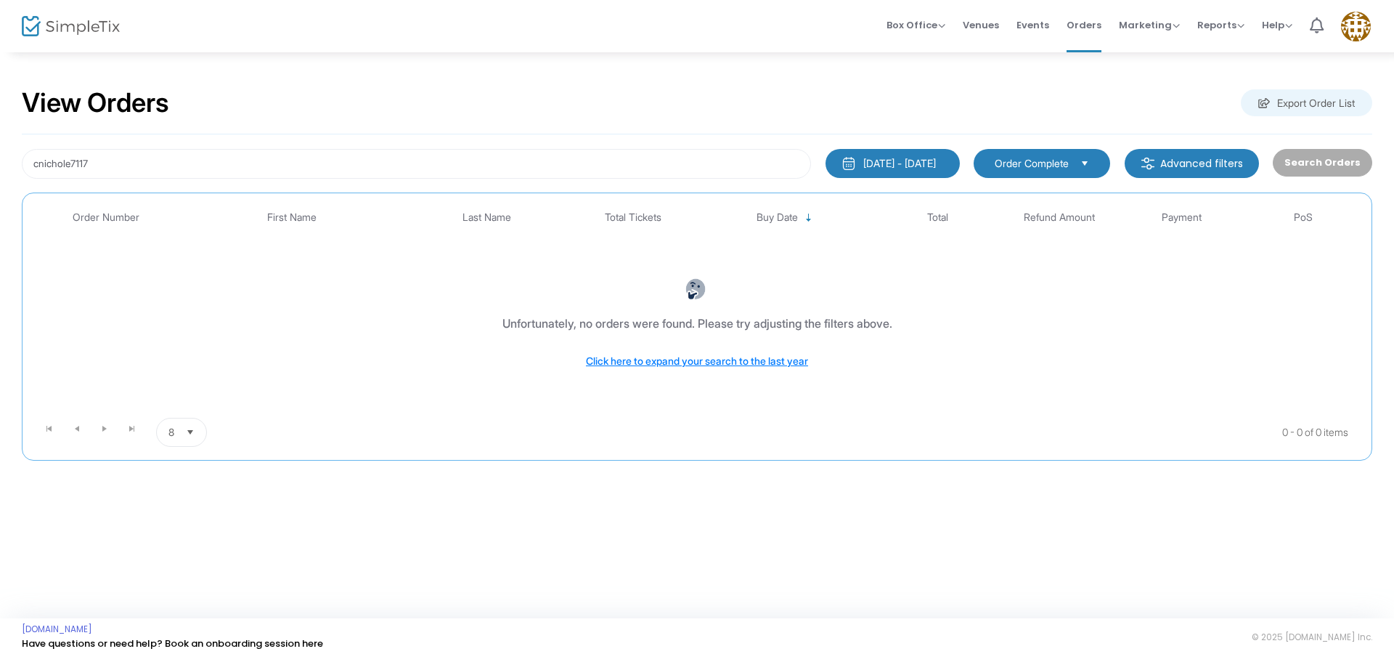
click at [1097, 162] on span "Select" at bounding box center [1085, 163] width 24 height 24
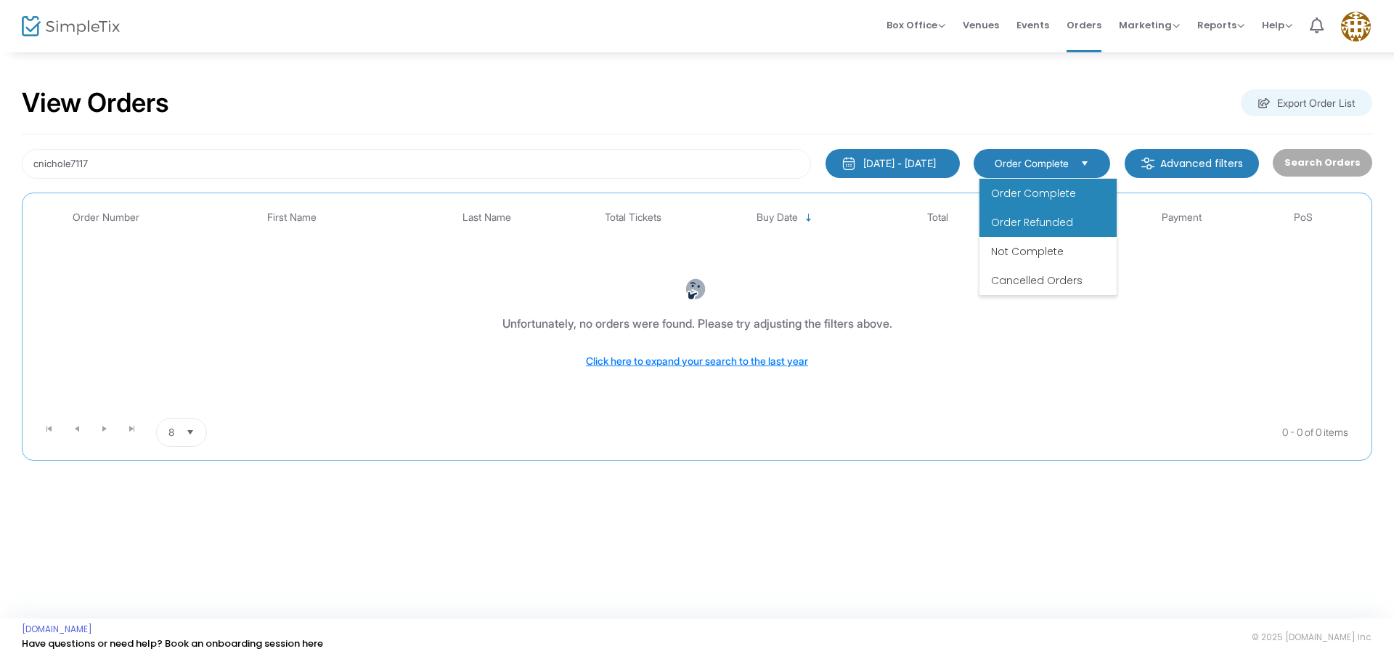
click at [1075, 220] on li "Order Refunded" at bounding box center [1048, 222] width 137 height 29
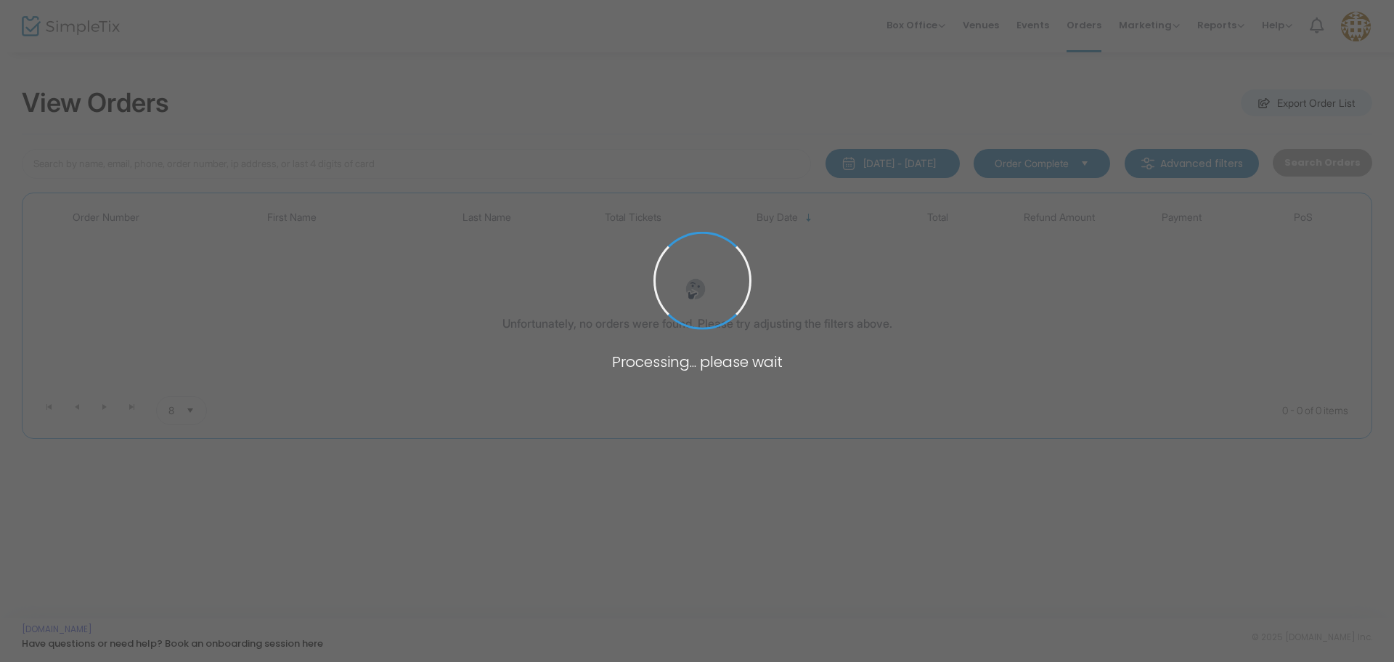
type input "cnichole7117"
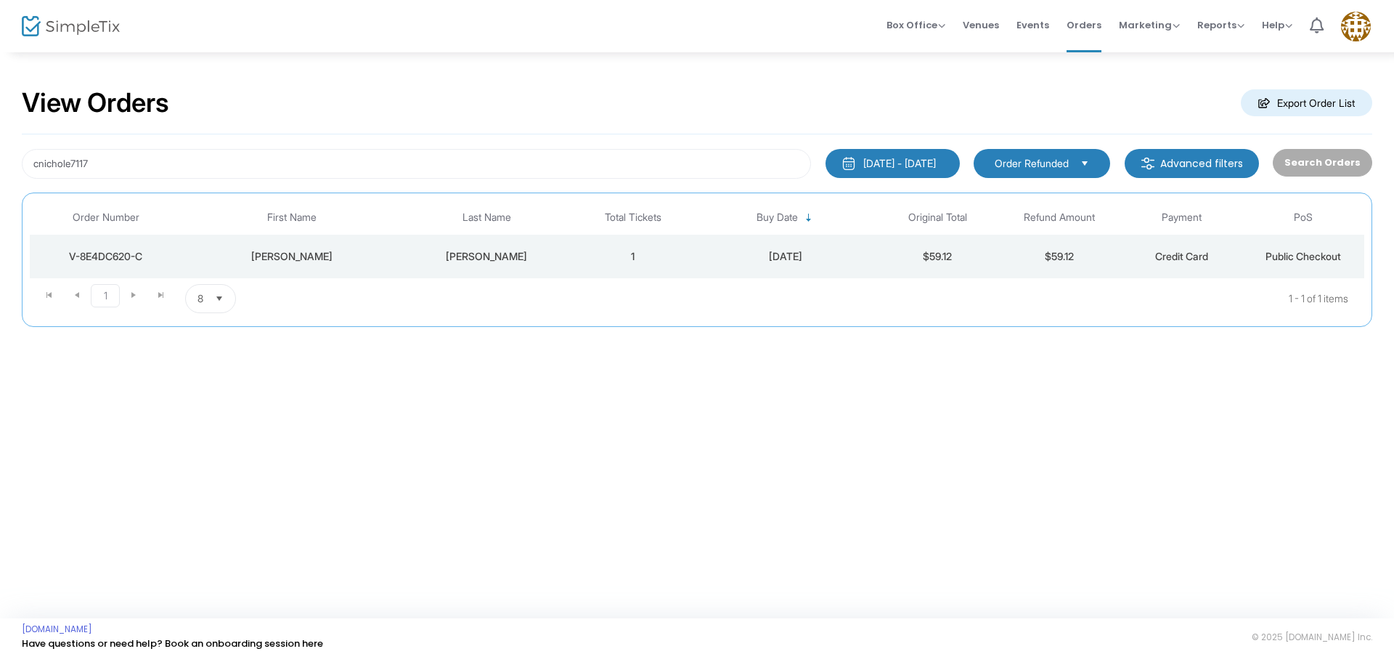
click at [1054, 169] on span "Order Refunded" at bounding box center [1032, 163] width 74 height 15
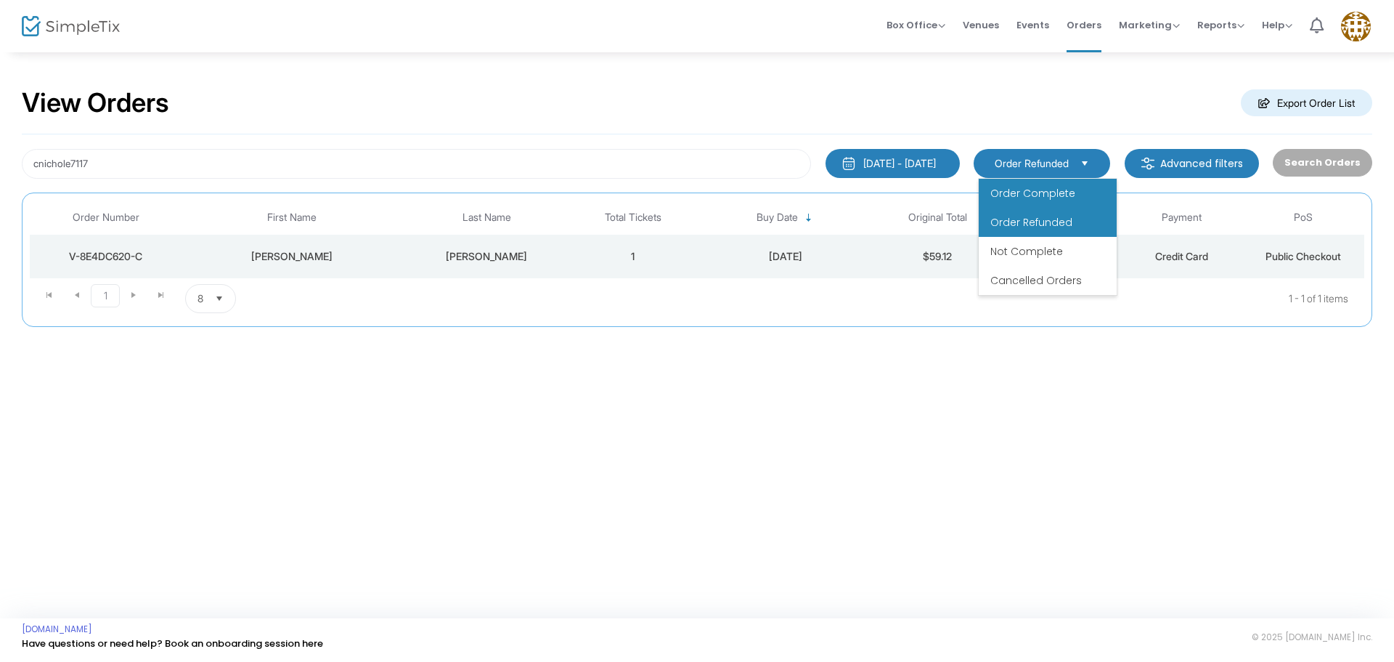
click at [1045, 188] on span "Order Complete" at bounding box center [1033, 193] width 85 height 15
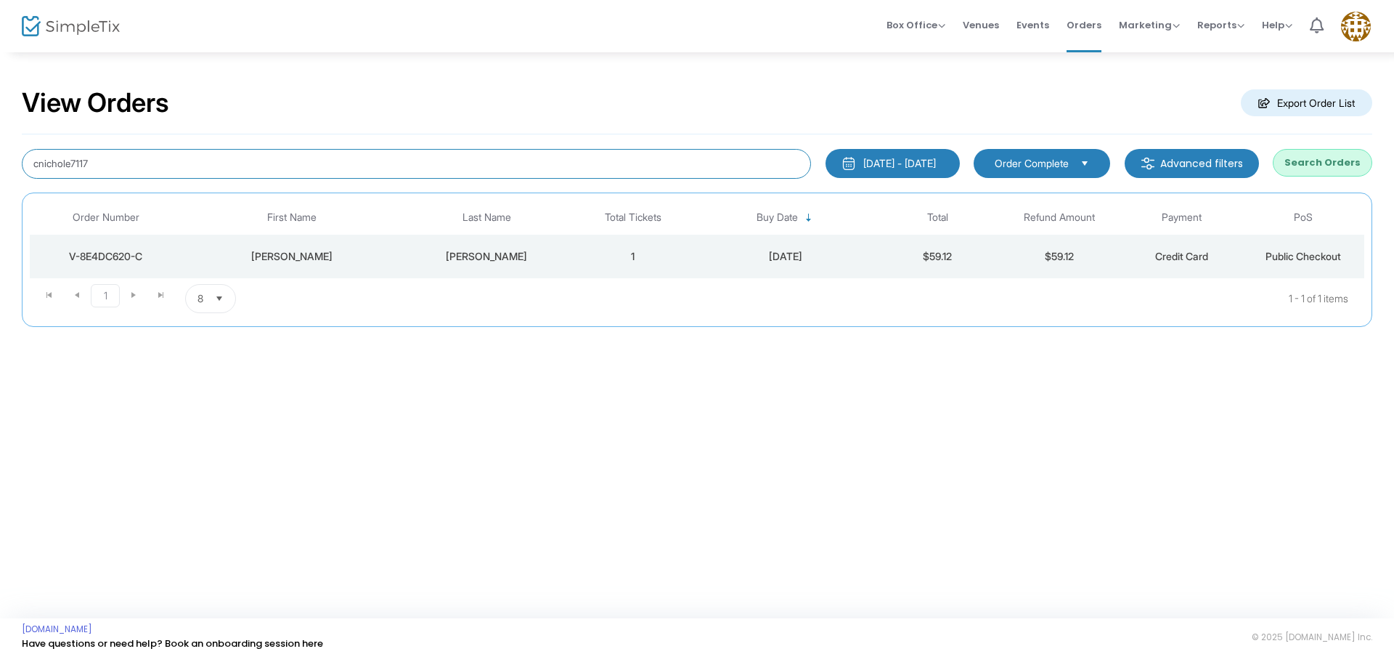
drag, startPoint x: 118, startPoint y: 165, endPoint x: 0, endPoint y: 151, distance: 119.2
click at [0, 151] on div "View Orders Export Order List cnichole7117 [DATE] - [DATE] Last 30 Days [DATE] …" at bounding box center [697, 214] width 1394 height 327
click at [1059, 172] on kendo-dropdownlist "Order Complete" at bounding box center [1042, 163] width 137 height 29
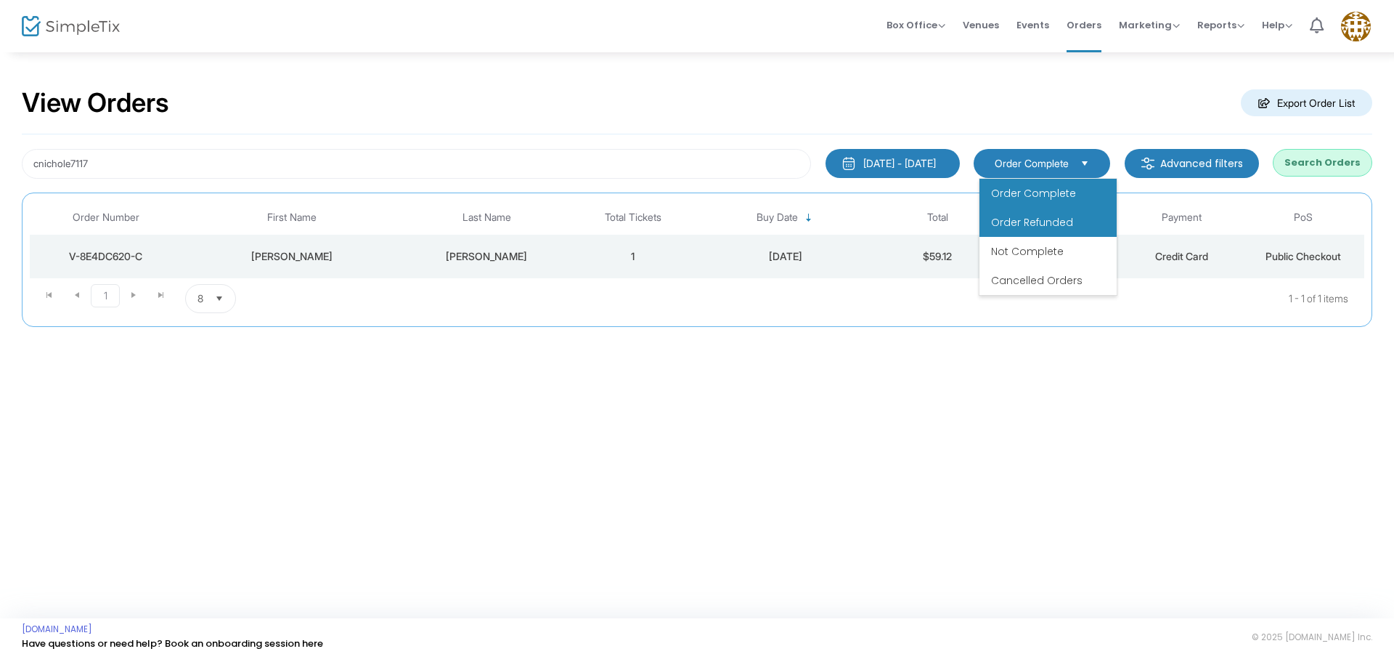
click at [1061, 215] on span "Order Refunded" at bounding box center [1032, 222] width 82 height 15
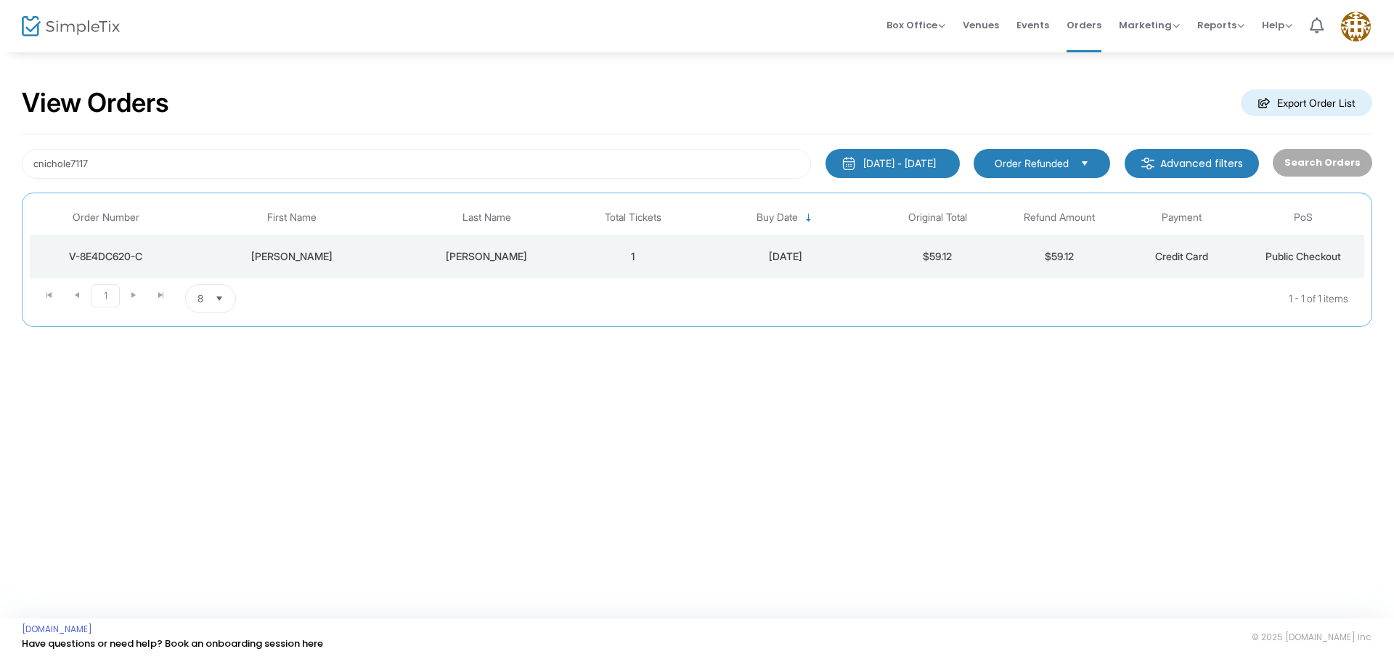
click at [1038, 158] on span "Order Refunded" at bounding box center [1032, 163] width 74 height 15
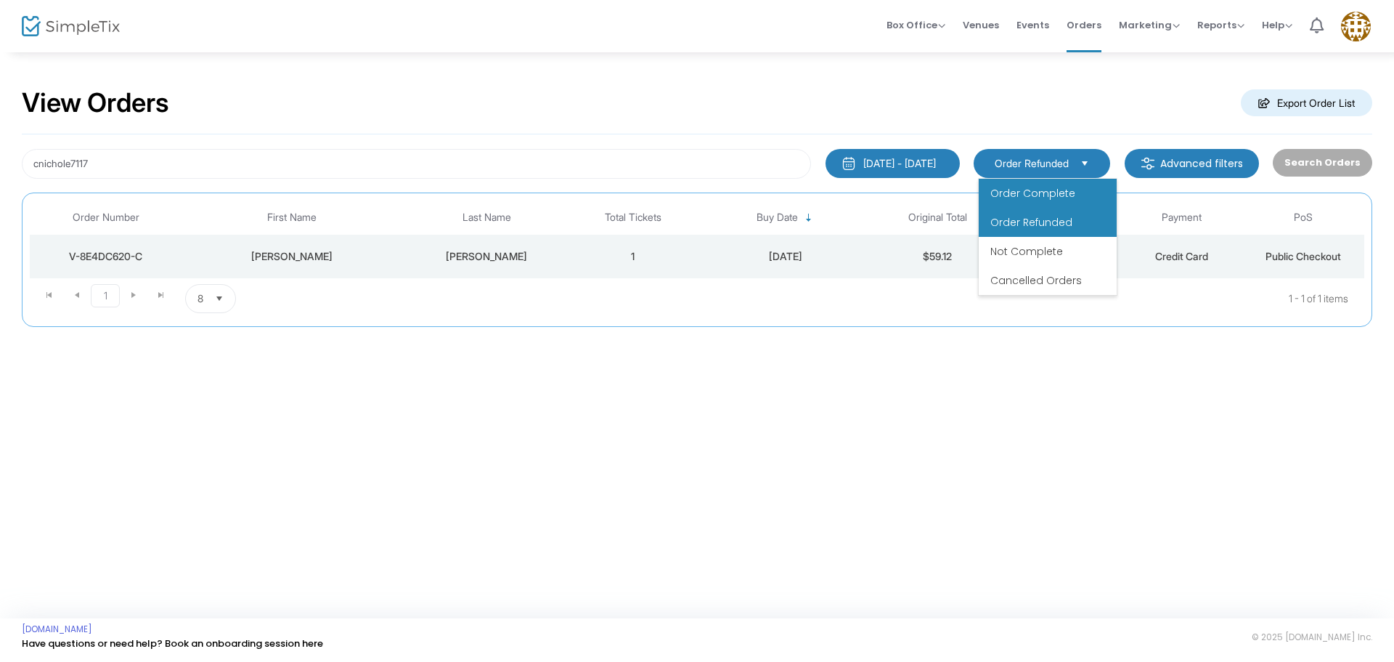
click at [1038, 192] on span "Order Complete" at bounding box center [1033, 193] width 85 height 15
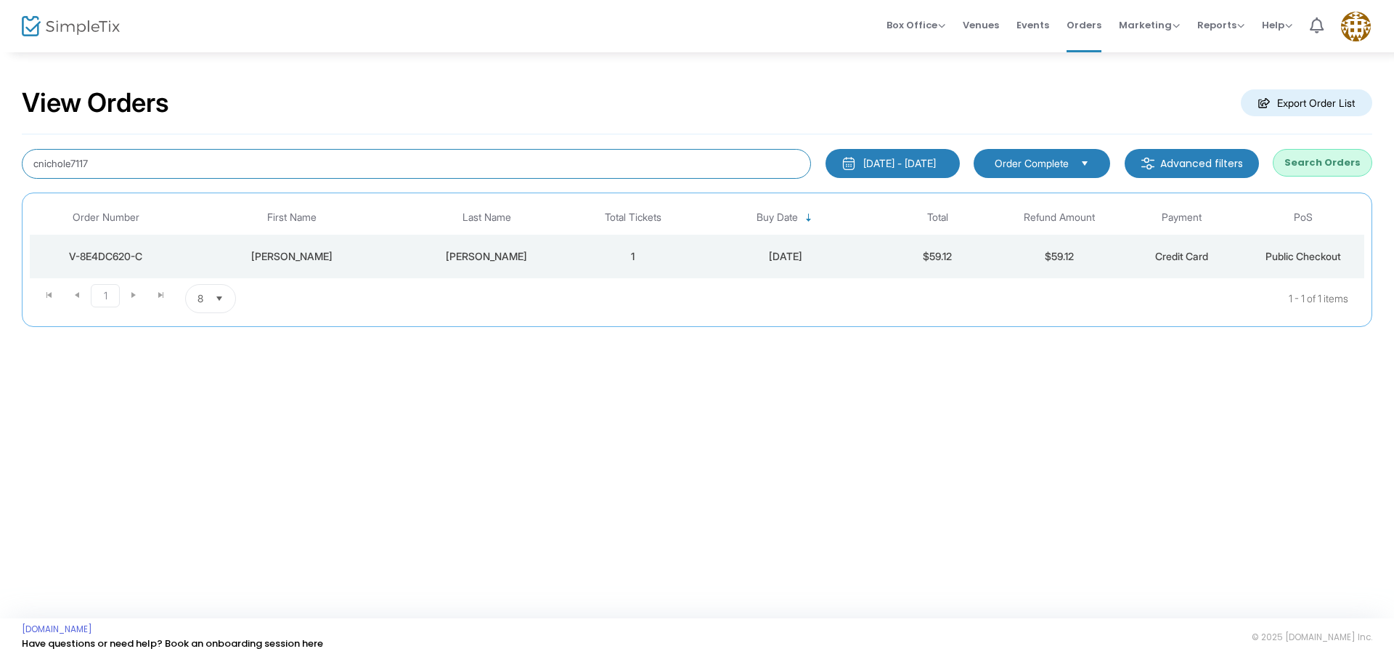
drag, startPoint x: 134, startPoint y: 158, endPoint x: 0, endPoint y: 153, distance: 134.4
click at [0, 154] on div "View Orders Export Order List cnichole7117 1/1/2025 - 9/18/2025 Last 30 Days To…" at bounding box center [697, 214] width 1394 height 327
type input "mveitrenter"
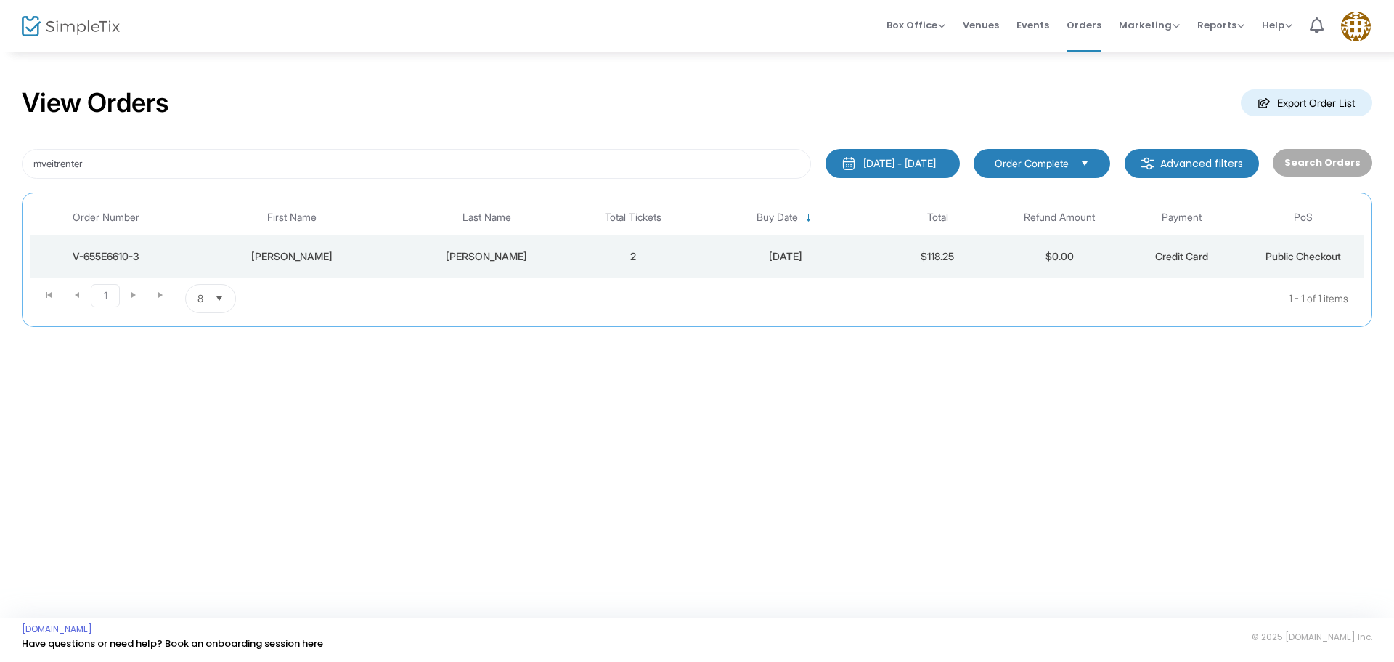
click at [432, 271] on td "[PERSON_NAME]" at bounding box center [487, 257] width 171 height 44
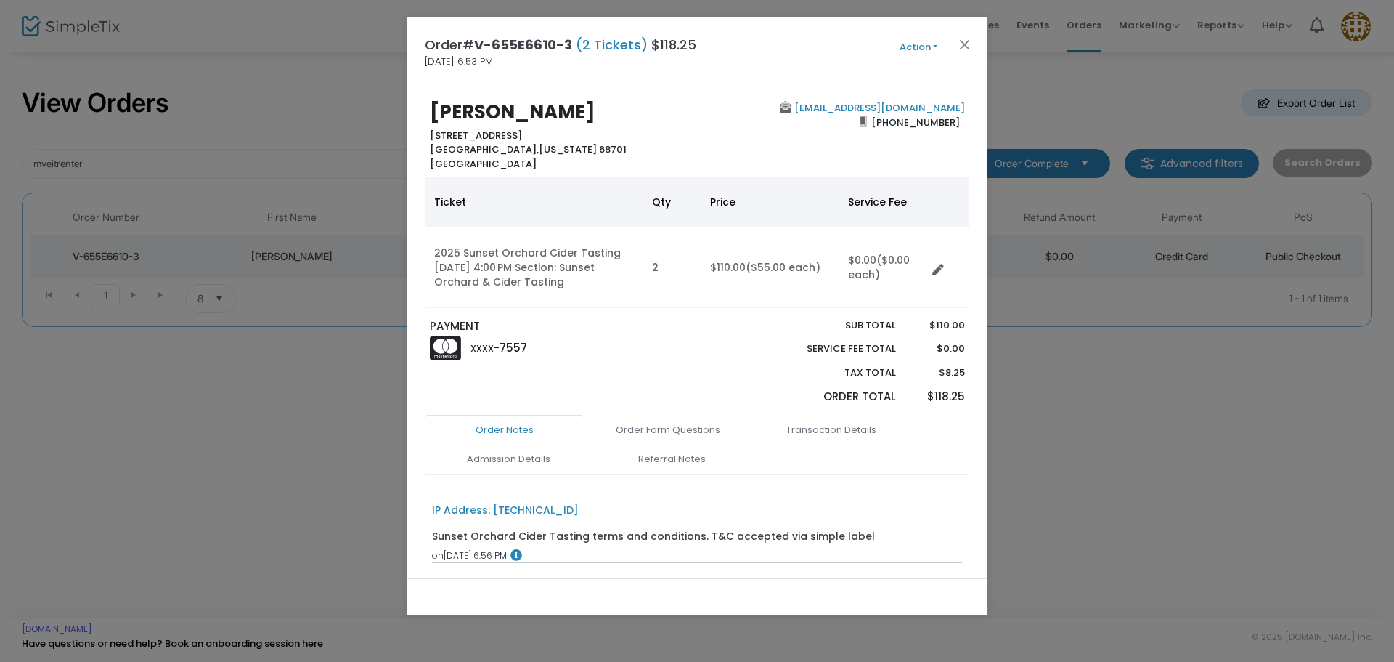
click at [917, 45] on button "Action" at bounding box center [918, 47] width 87 height 16
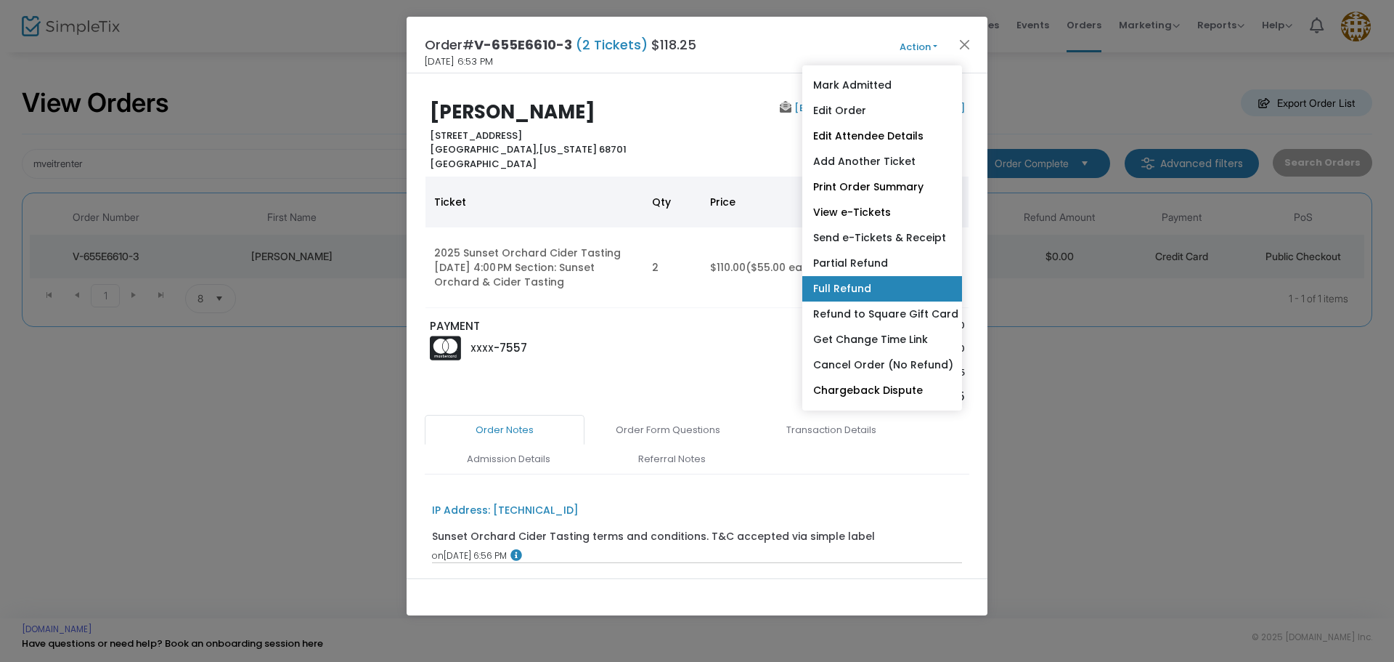
click at [887, 288] on link "Full Refund" at bounding box center [882, 288] width 160 height 25
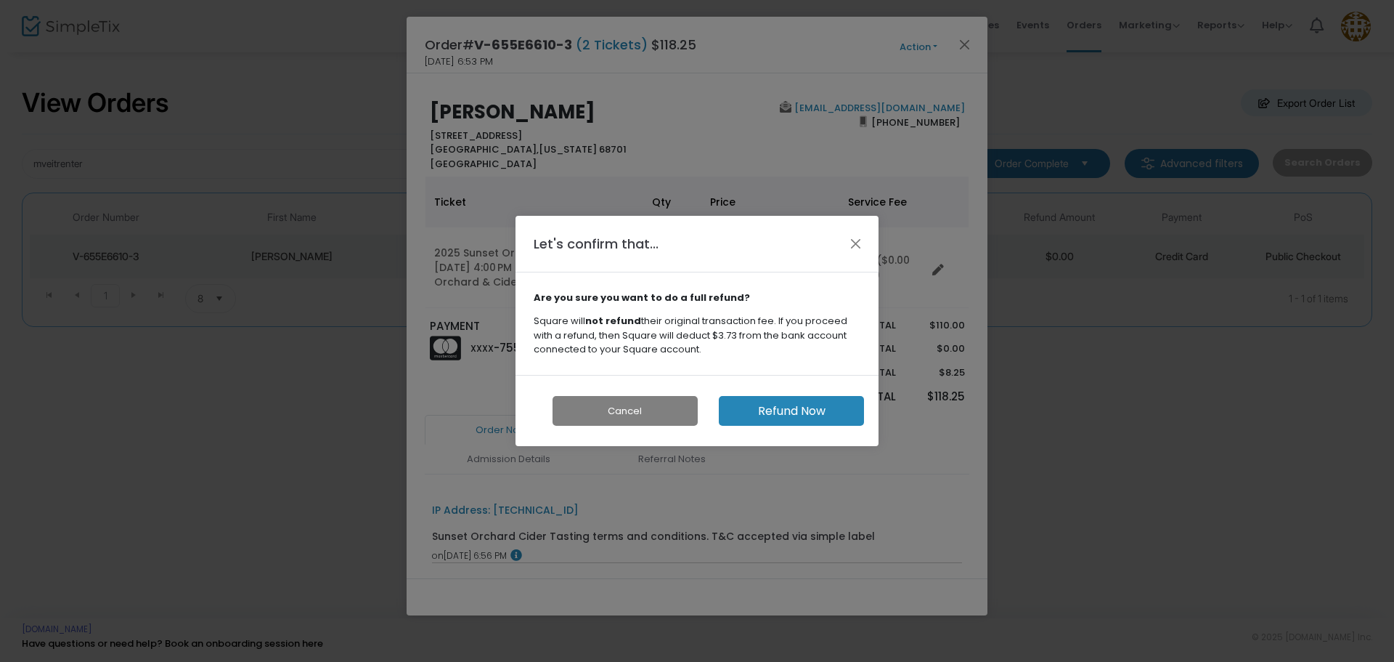
click at [803, 407] on button "Refund Now" at bounding box center [791, 411] width 145 height 30
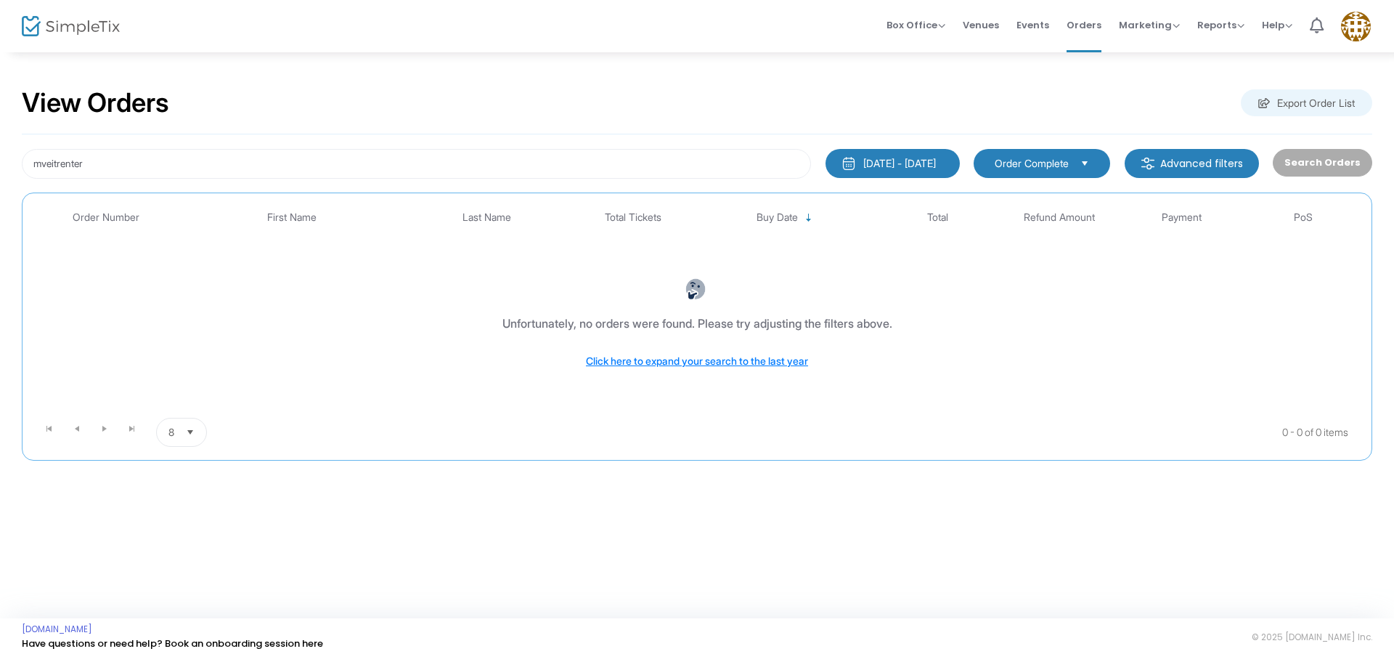
click at [1064, 166] on span "Order Complete" at bounding box center [1032, 163] width 74 height 15
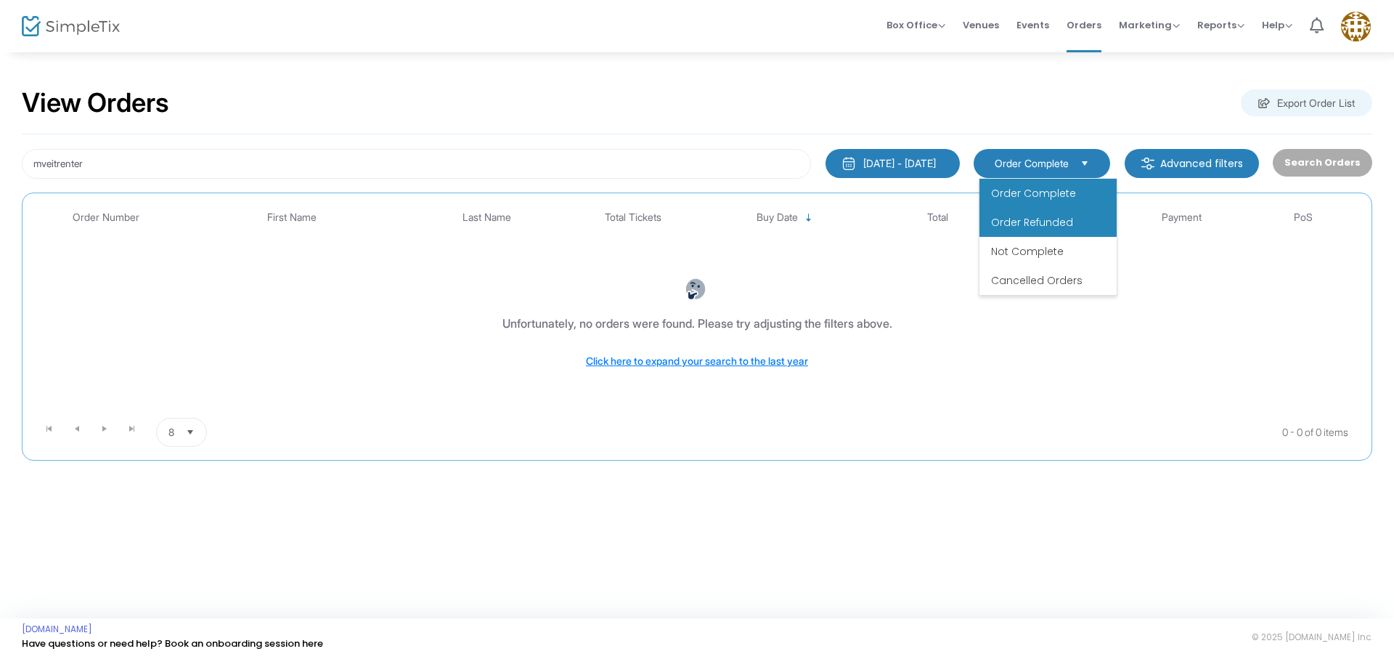
click at [1058, 215] on span "Order Refunded" at bounding box center [1032, 222] width 82 height 15
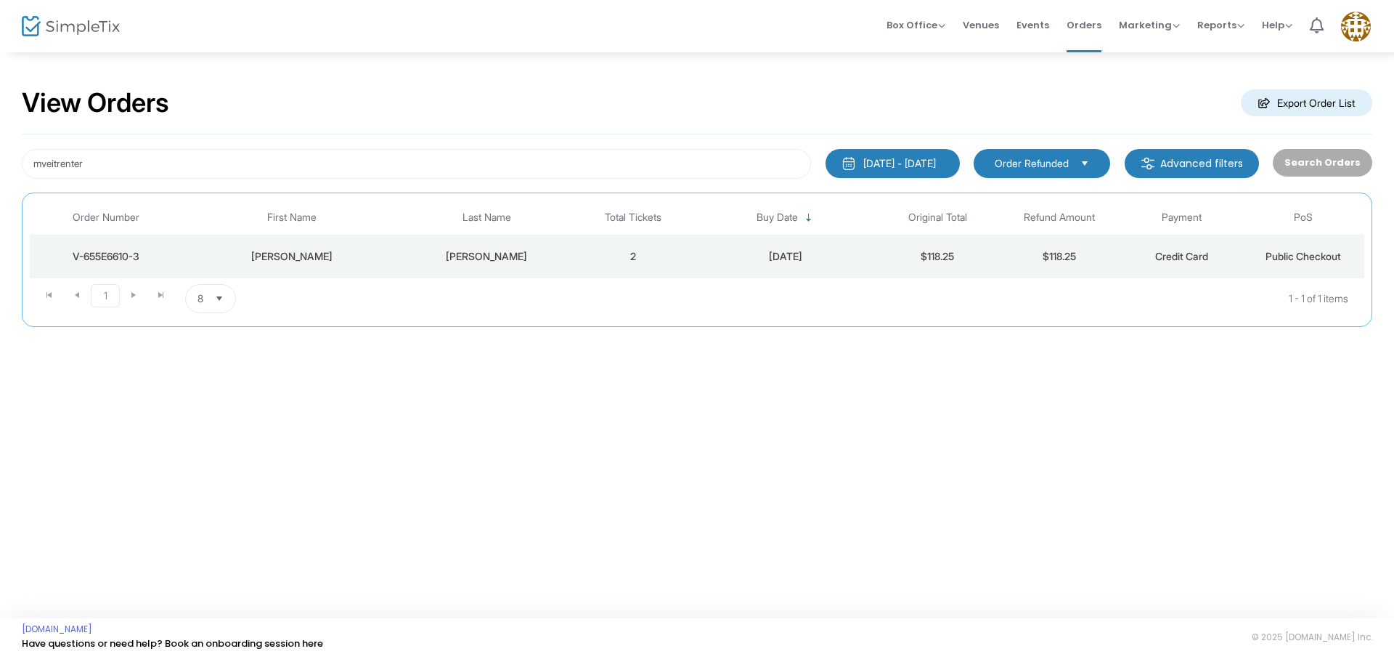
click at [1067, 160] on span "Order Refunded" at bounding box center [1032, 163] width 74 height 15
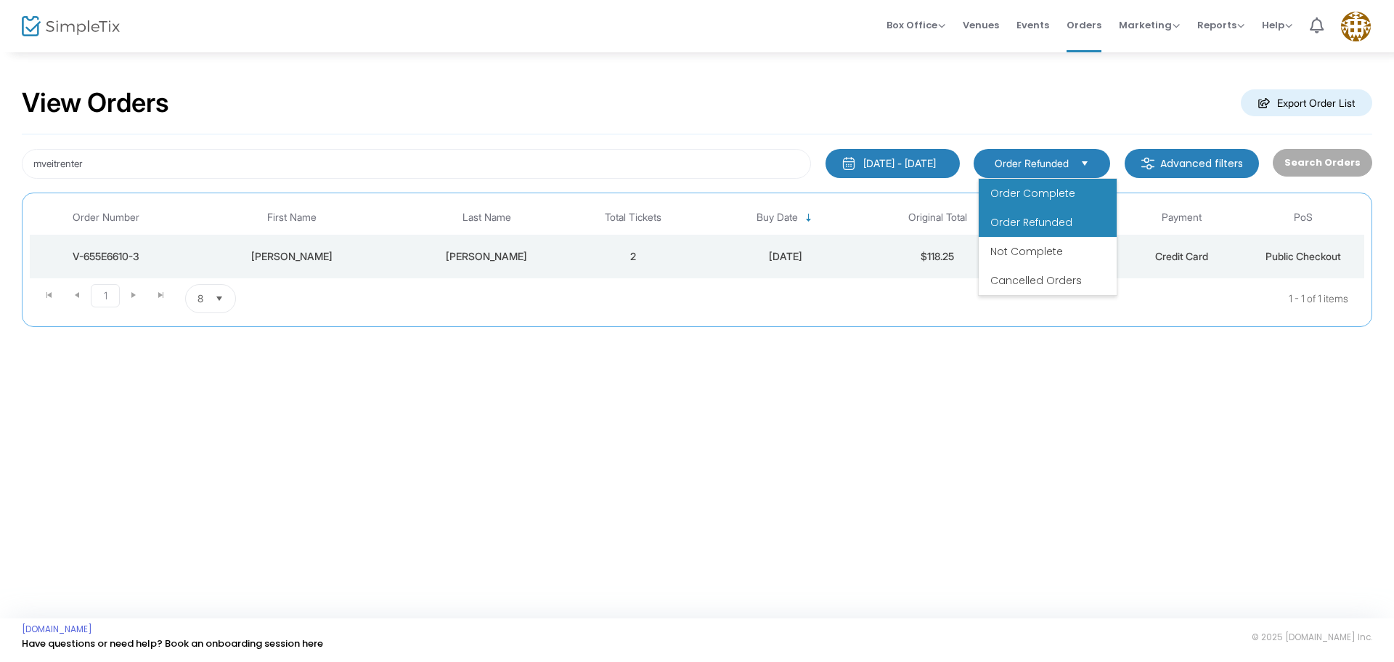
click at [1064, 191] on span "Order Complete" at bounding box center [1033, 193] width 85 height 15
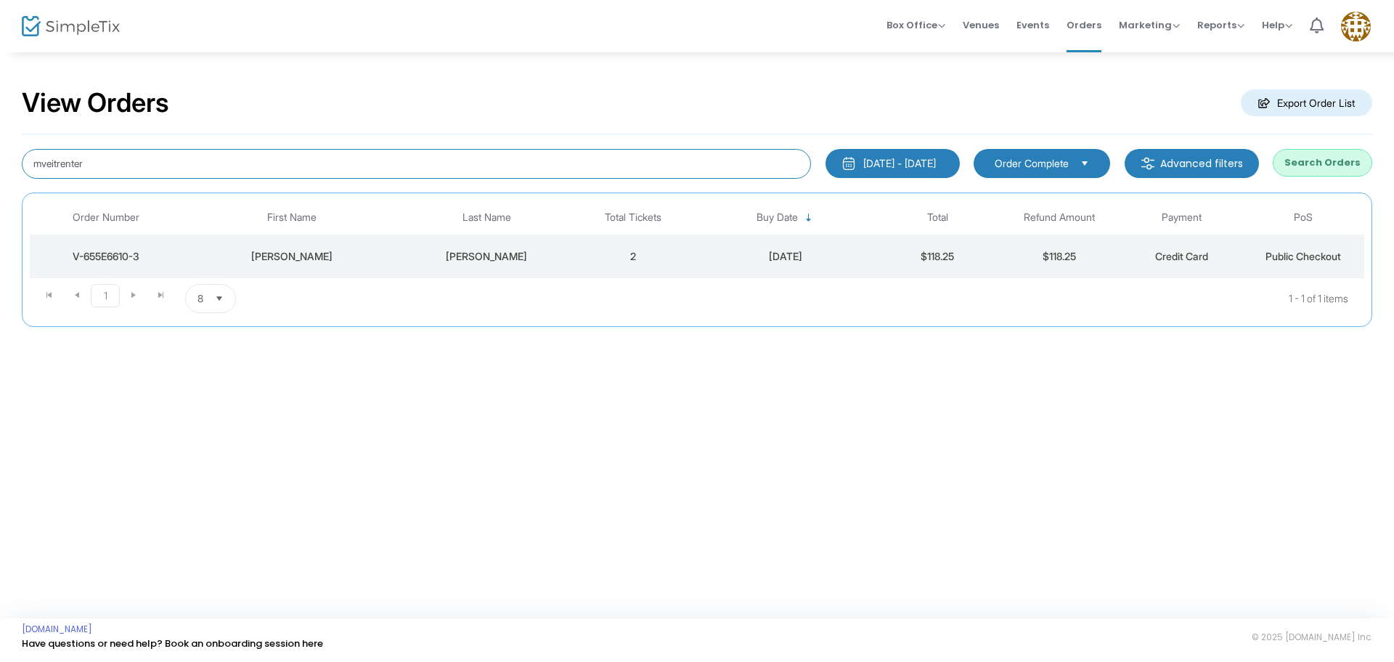
drag, startPoint x: 134, startPoint y: 168, endPoint x: 3, endPoint y: 153, distance: 132.3
click at [3, 153] on div "View Orders Export Order List mveitrenter [DATE] - [DATE] Last 30 Days [DATE] […" at bounding box center [697, 214] width 1394 height 327
type input "[PERSON_NAME]"
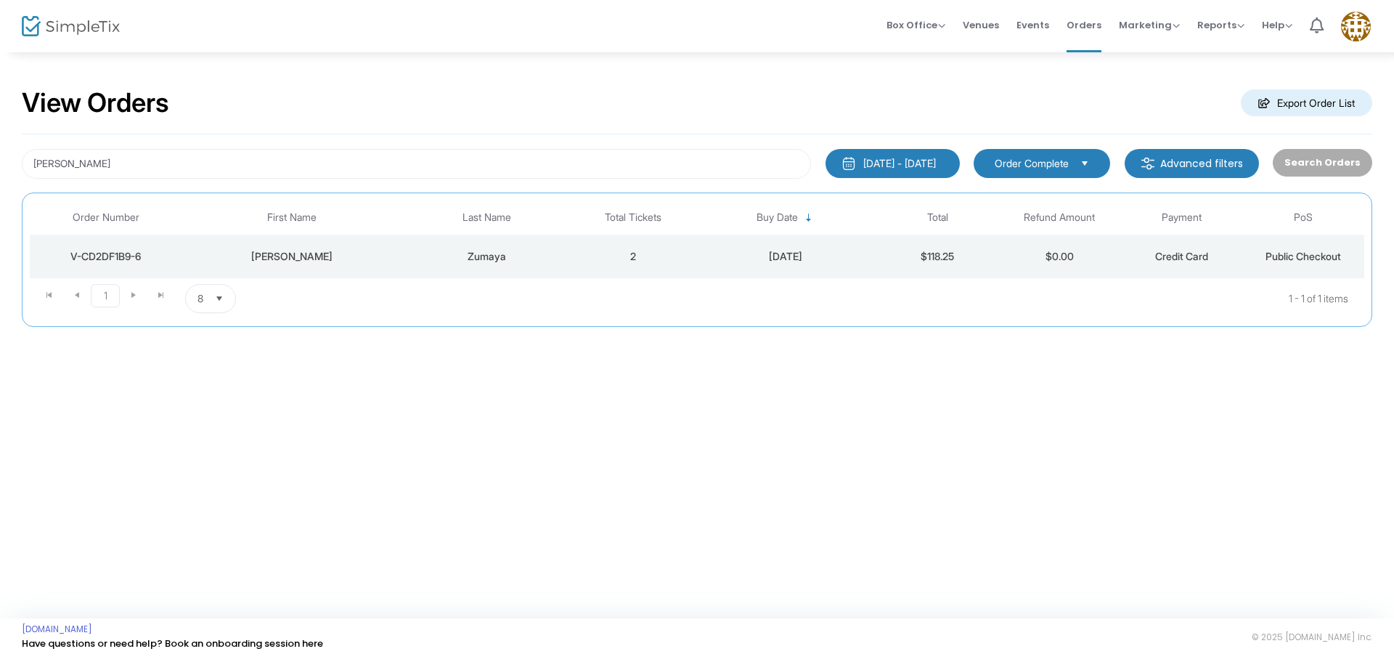
click at [375, 251] on div "[PERSON_NAME]" at bounding box center [292, 256] width 212 height 15
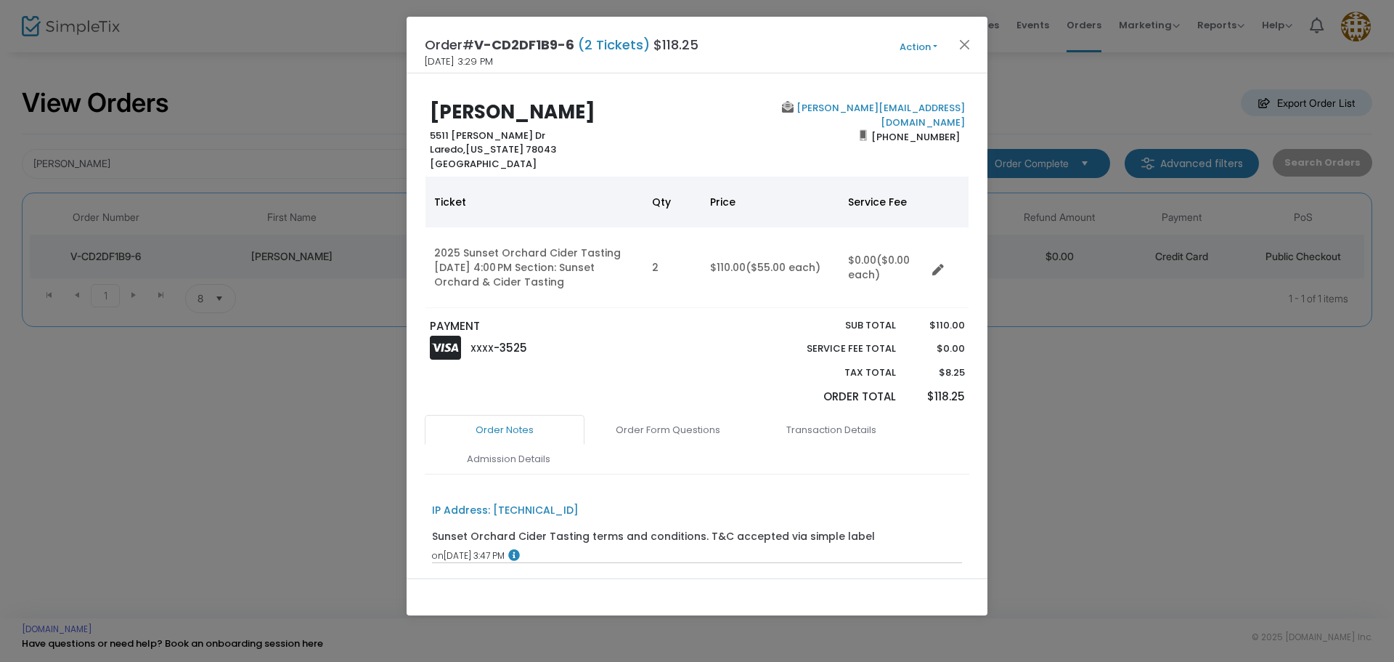
click at [915, 51] on button "Action" at bounding box center [918, 47] width 87 height 16
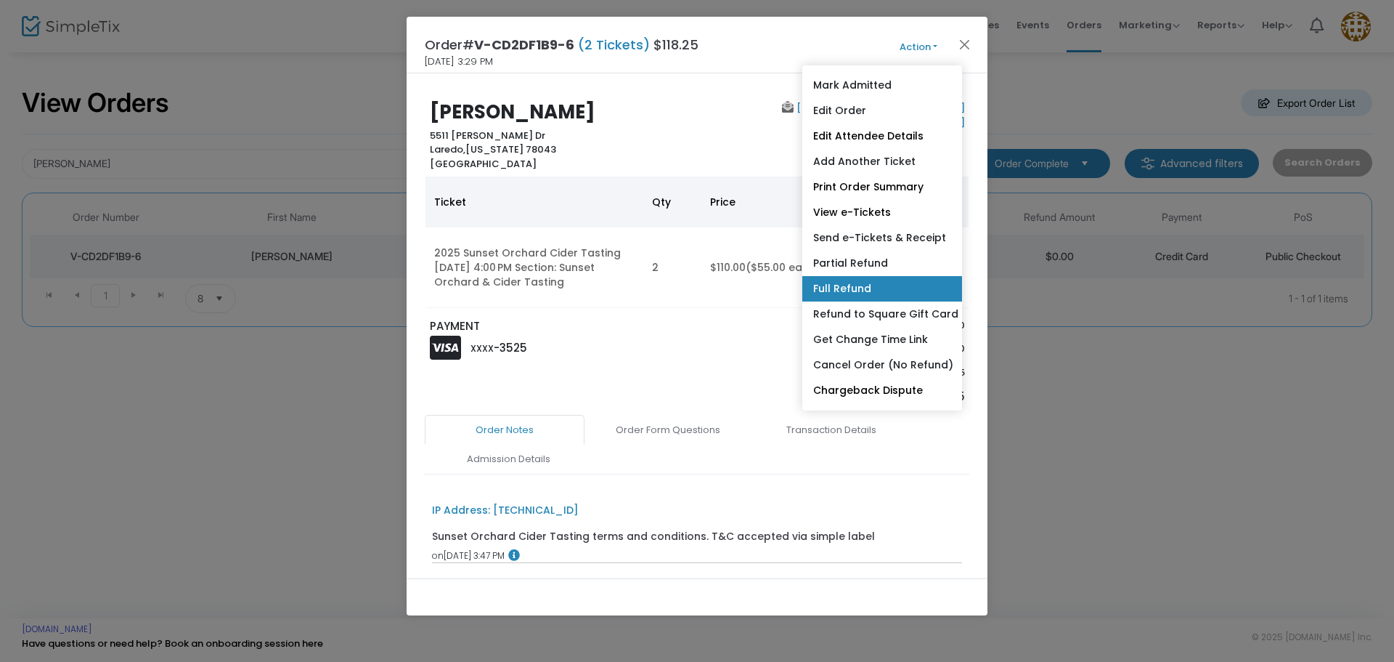
click at [887, 282] on link "Full Refund" at bounding box center [882, 288] width 160 height 25
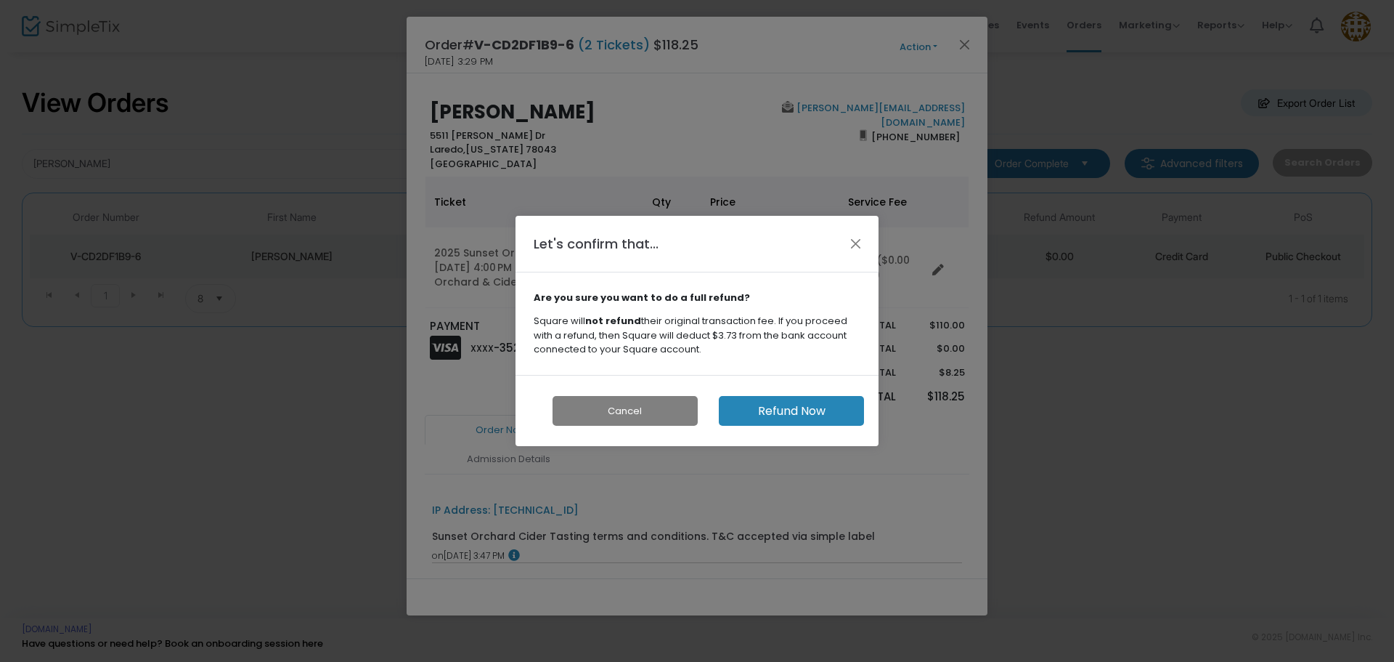
click at [810, 412] on button "Refund Now" at bounding box center [791, 411] width 145 height 30
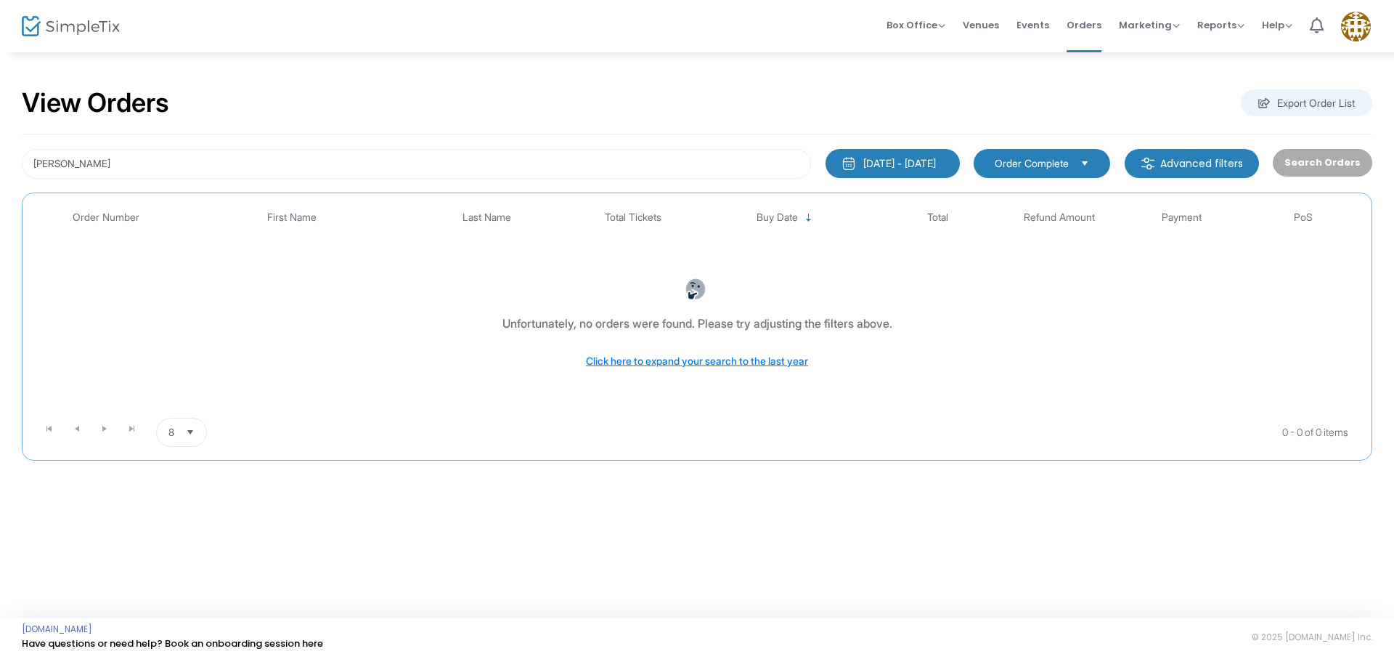
click at [1066, 160] on span "Order Complete" at bounding box center [1032, 163] width 74 height 15
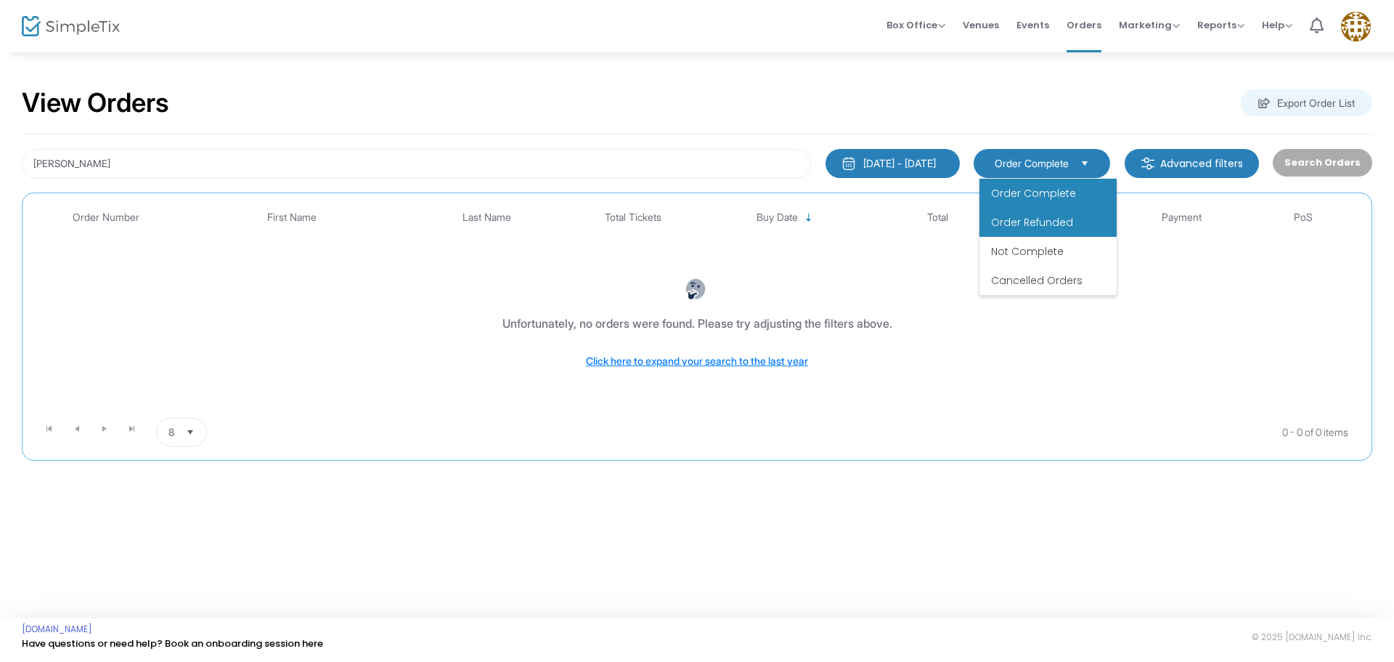
click at [1059, 219] on span "Order Refunded" at bounding box center [1032, 222] width 82 height 15
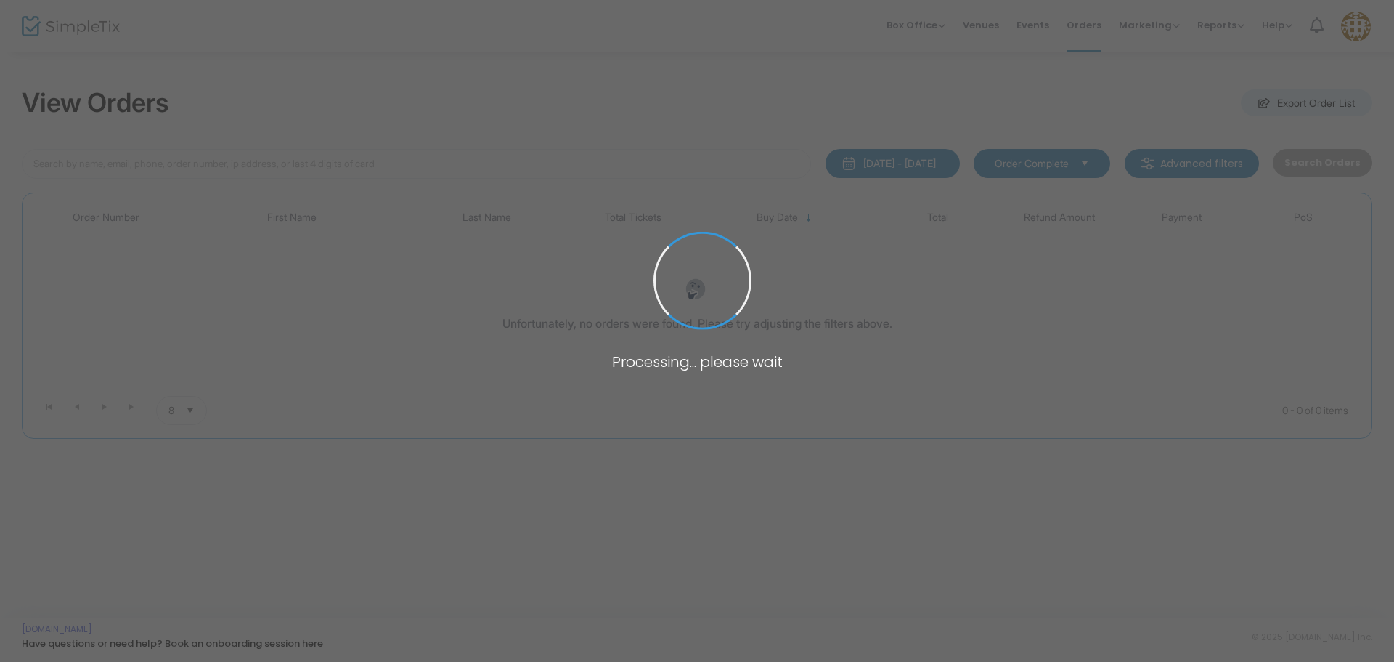
type input "[PERSON_NAME]"
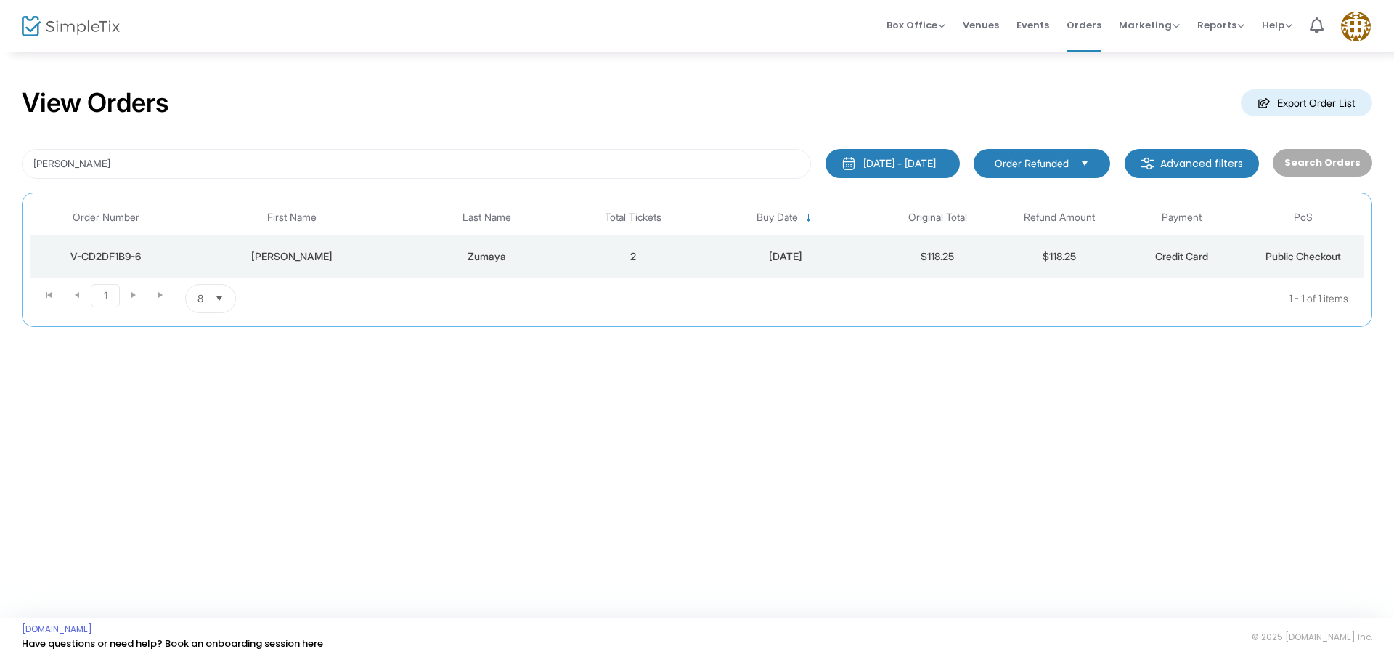
click at [1012, 165] on span "Order Refunded" at bounding box center [1032, 163] width 74 height 15
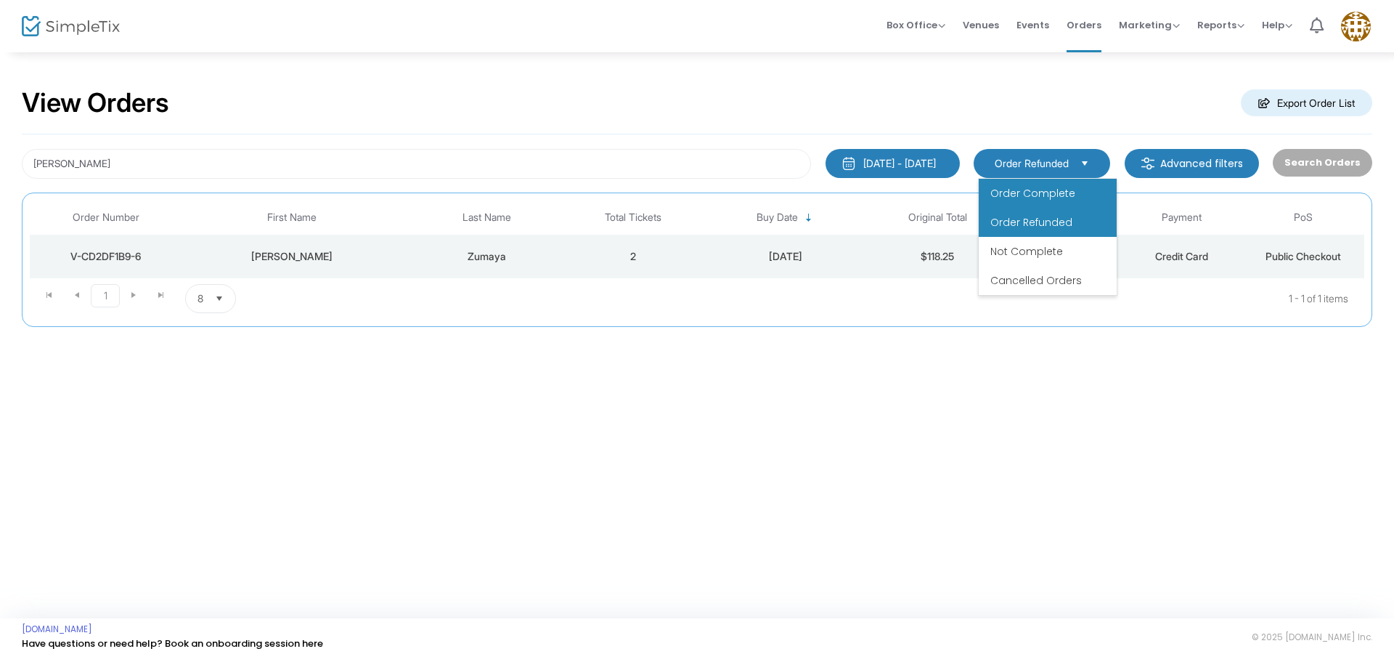
click at [1020, 195] on span "Order Complete" at bounding box center [1033, 193] width 85 height 15
